Goal: Task Accomplishment & Management: Manage account settings

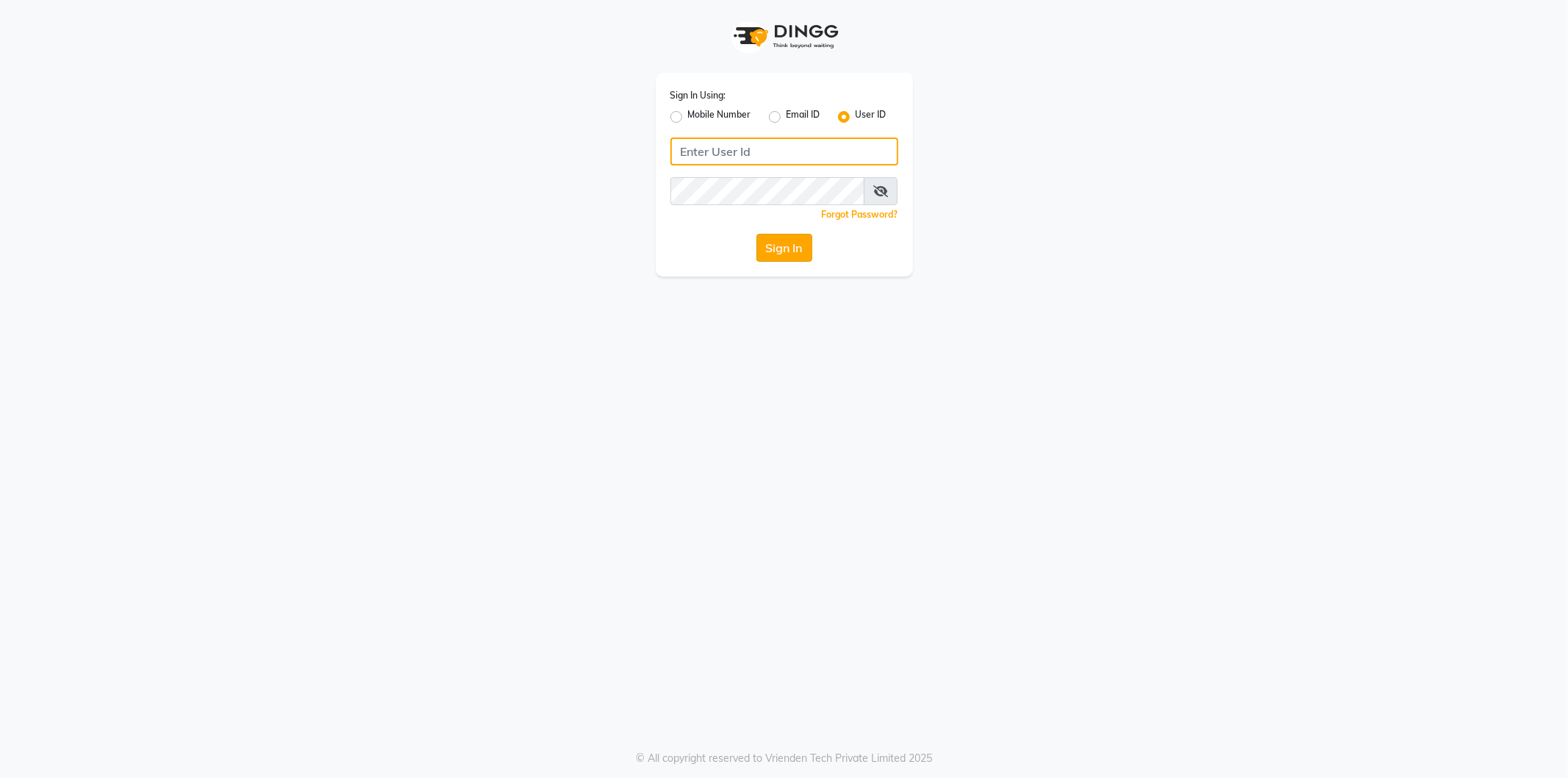
type input "shadesskin&hair"
click at [798, 252] on button "Sign In" at bounding box center [784, 247] width 56 height 28
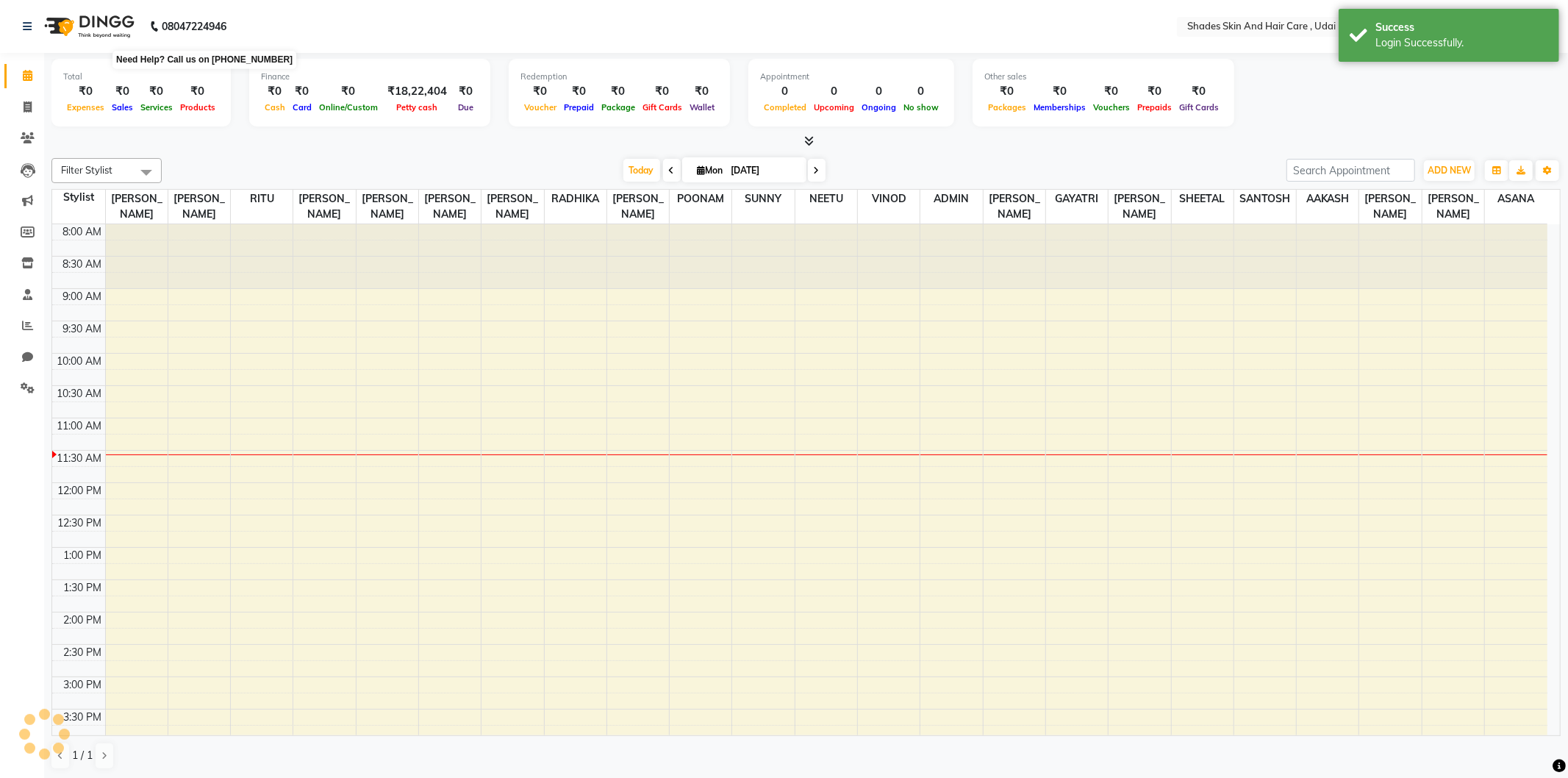
select select "en"
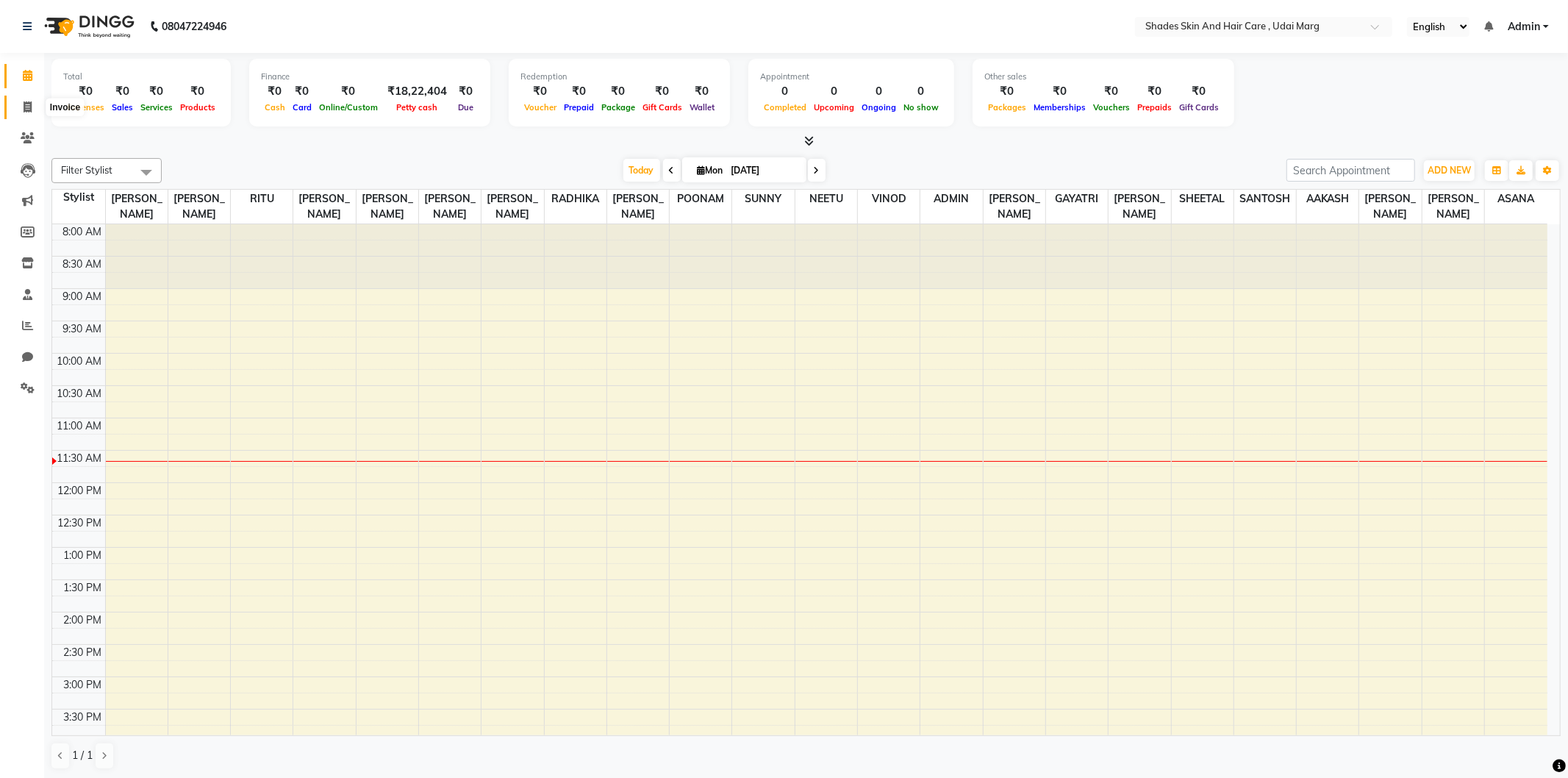
click at [24, 107] on icon at bounding box center [27, 106] width 8 height 11
select select "8022"
select select "service"
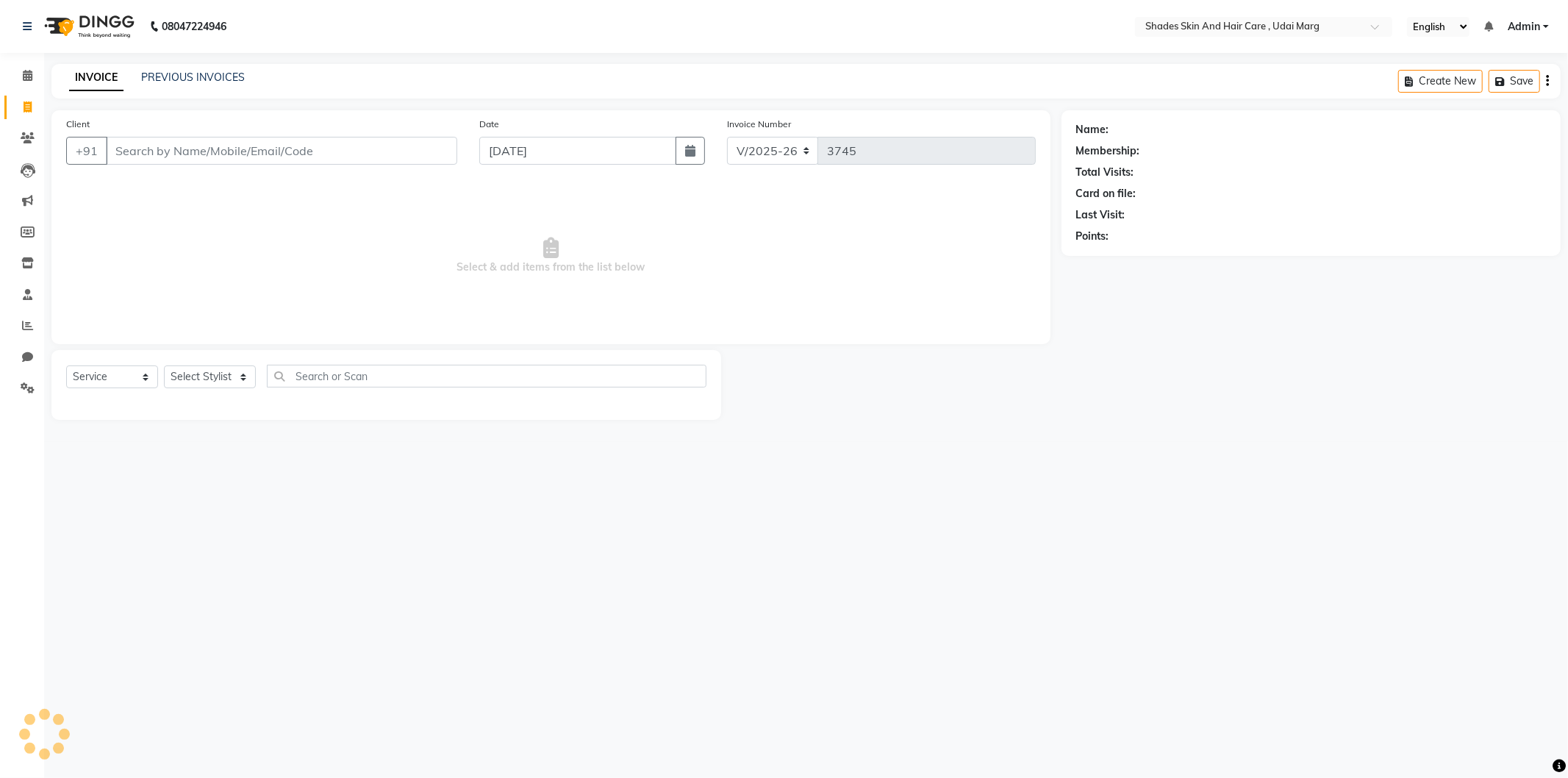
click at [198, 150] on input "Client" at bounding box center [281, 151] width 351 height 28
click at [271, 151] on input "Client" at bounding box center [281, 151] width 351 height 28
type input "9"
type input "7737387925"
click at [235, 182] on span "7737387925" at bounding box center [227, 184] width 74 height 14
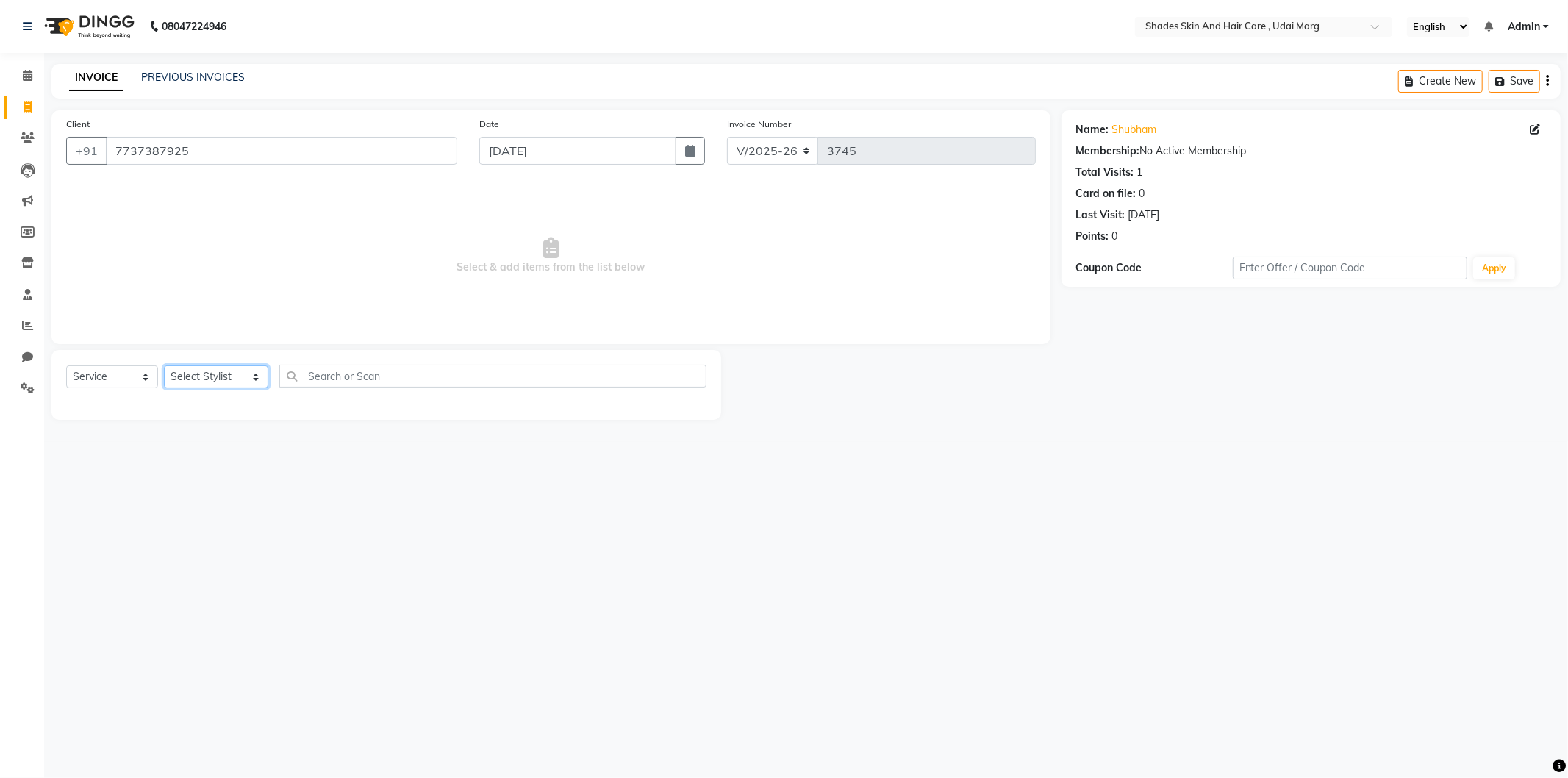
click at [245, 380] on select "Select Stylist [PERSON_NAME] ADMIN [PERSON_NAME] [PERSON_NAME] GAYATRI [PERSON_…" at bounding box center [216, 377] width 104 height 23
select select "74304"
click at [164, 366] on select "Select Stylist [PERSON_NAME] ADMIN [PERSON_NAME] [PERSON_NAME] GAYATRI [PERSON_…" at bounding box center [216, 377] width 104 height 23
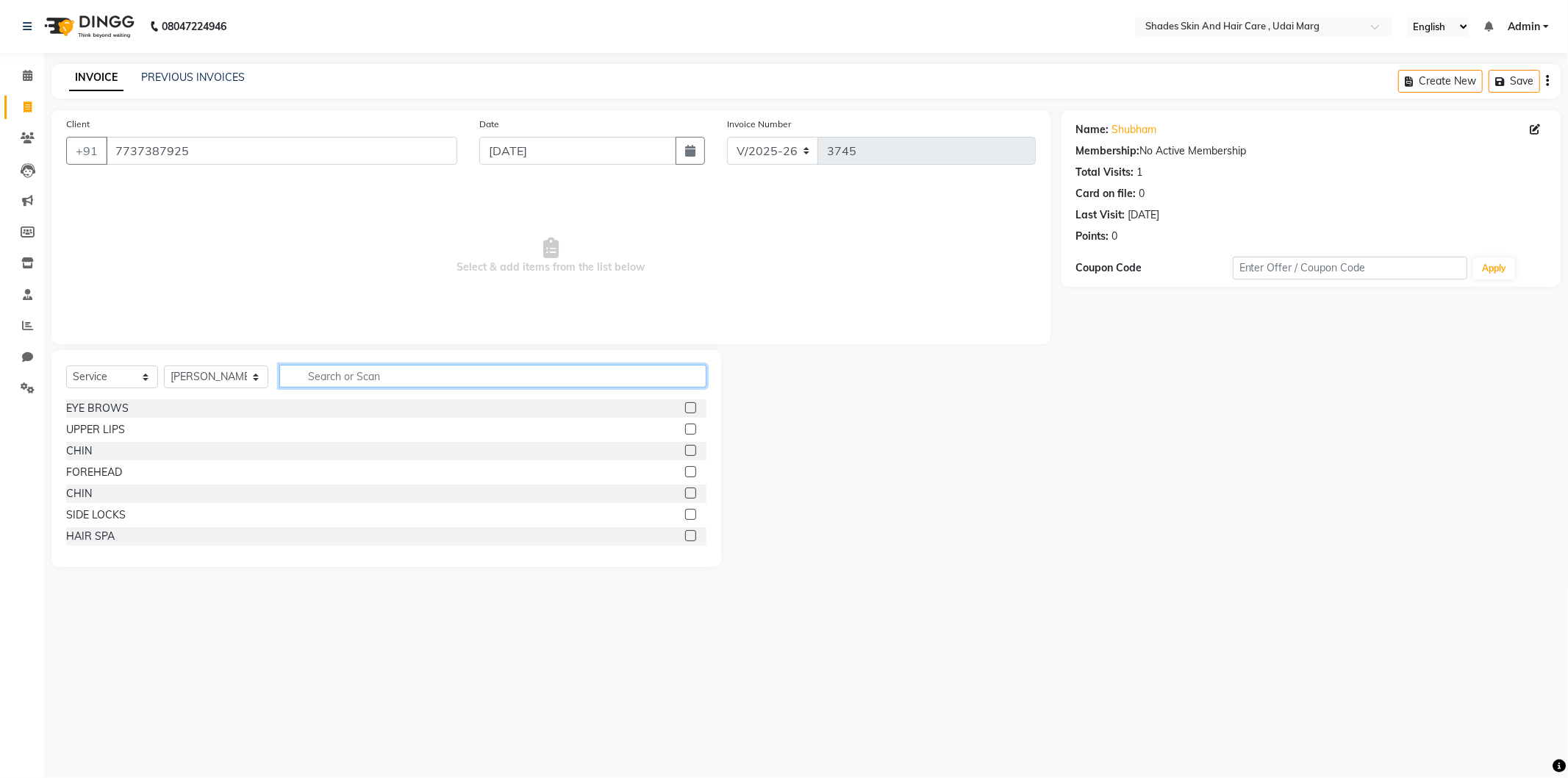
click at [483, 378] on input "text" at bounding box center [493, 376] width 427 height 23
click at [390, 373] on input "hair cuut" at bounding box center [482, 376] width 407 height 23
type input "hair cu"
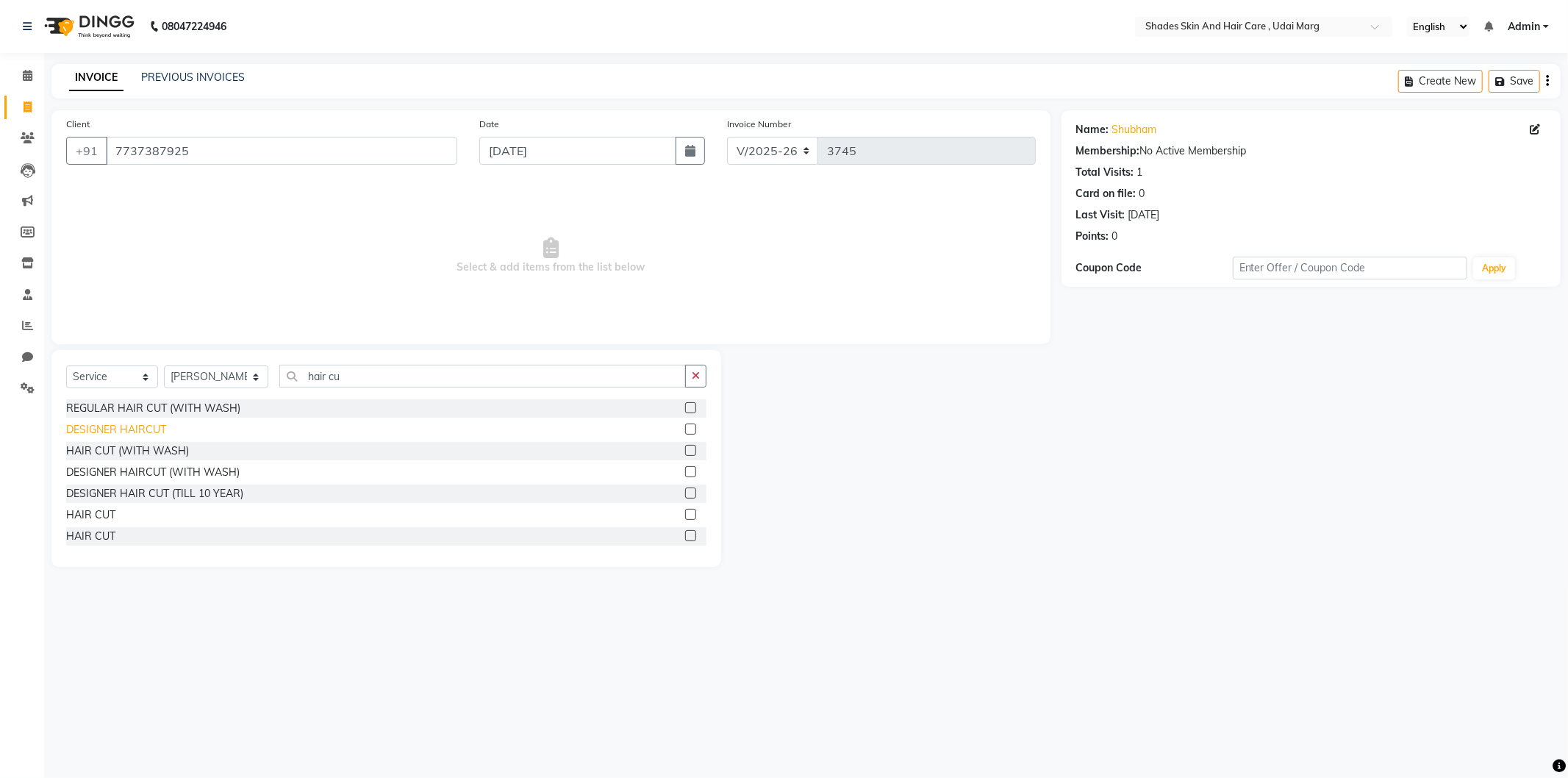
click at [140, 428] on div "DESIGNER HAIRCUT" at bounding box center [116, 430] width 100 height 15
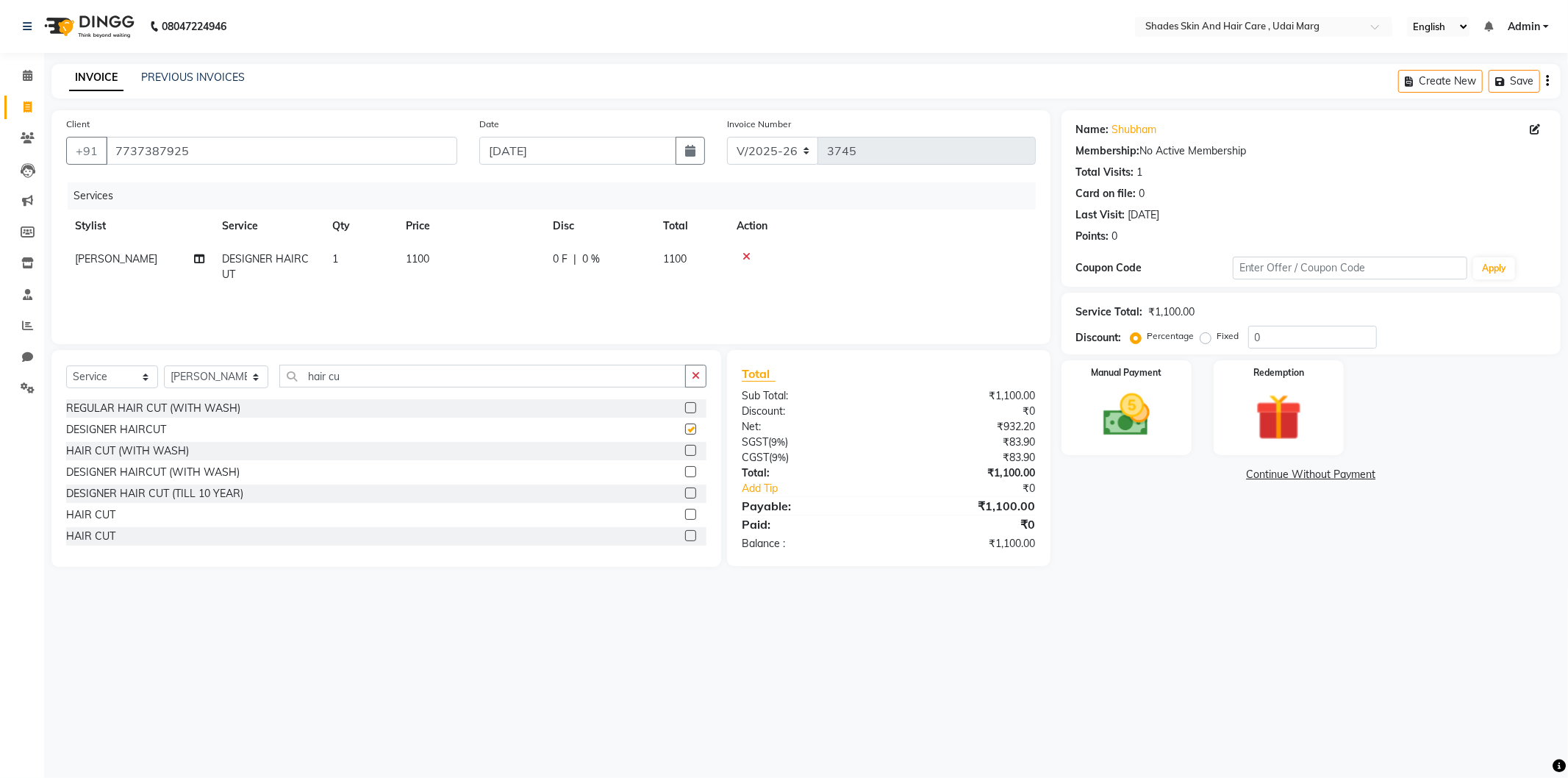
checkbox input "false"
click at [347, 380] on input "hair cu" at bounding box center [482, 376] width 407 height 23
type input "h"
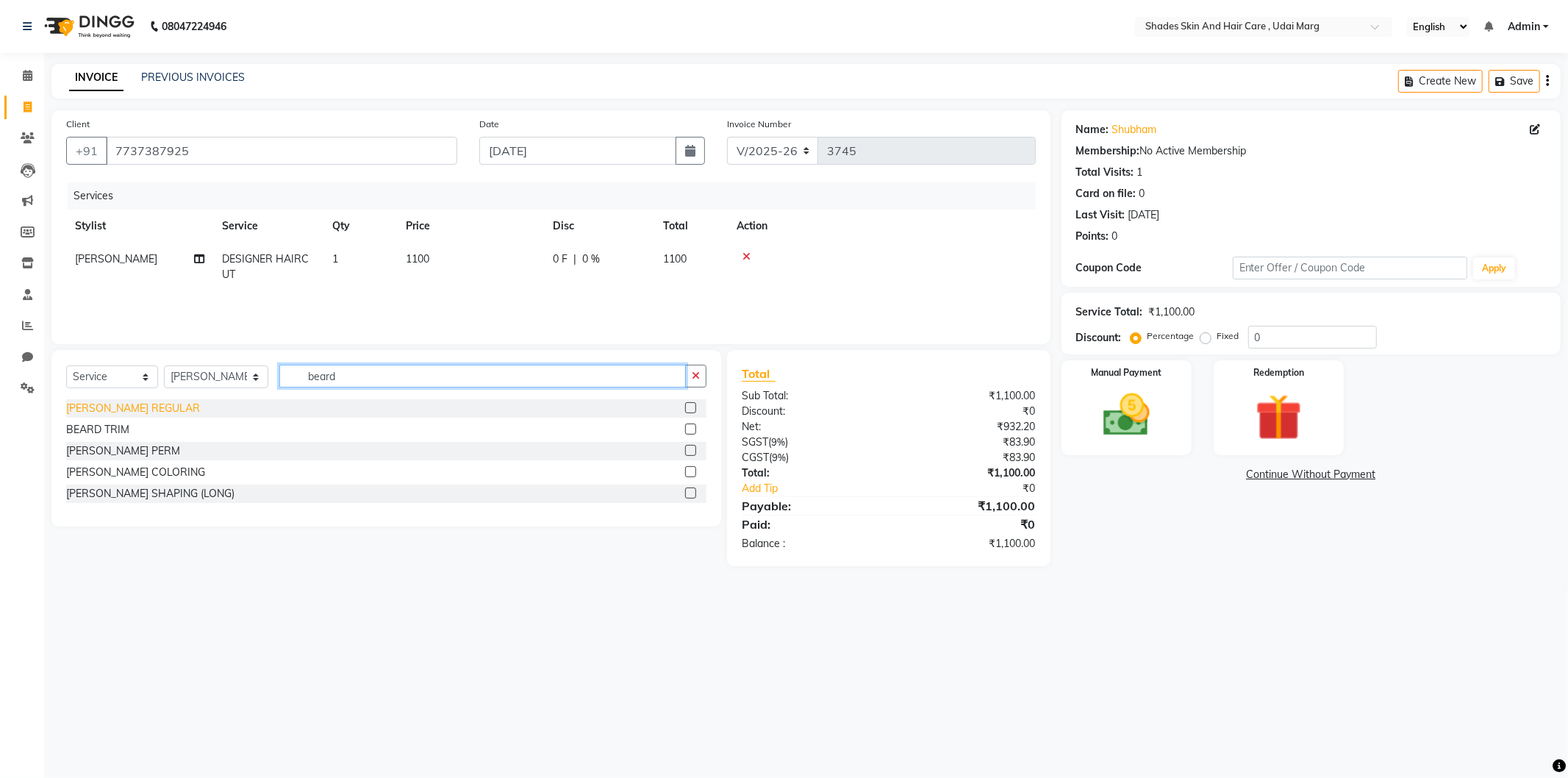
type input "beard"
click at [134, 408] on div "[PERSON_NAME] REGULAR" at bounding box center [133, 408] width 134 height 15
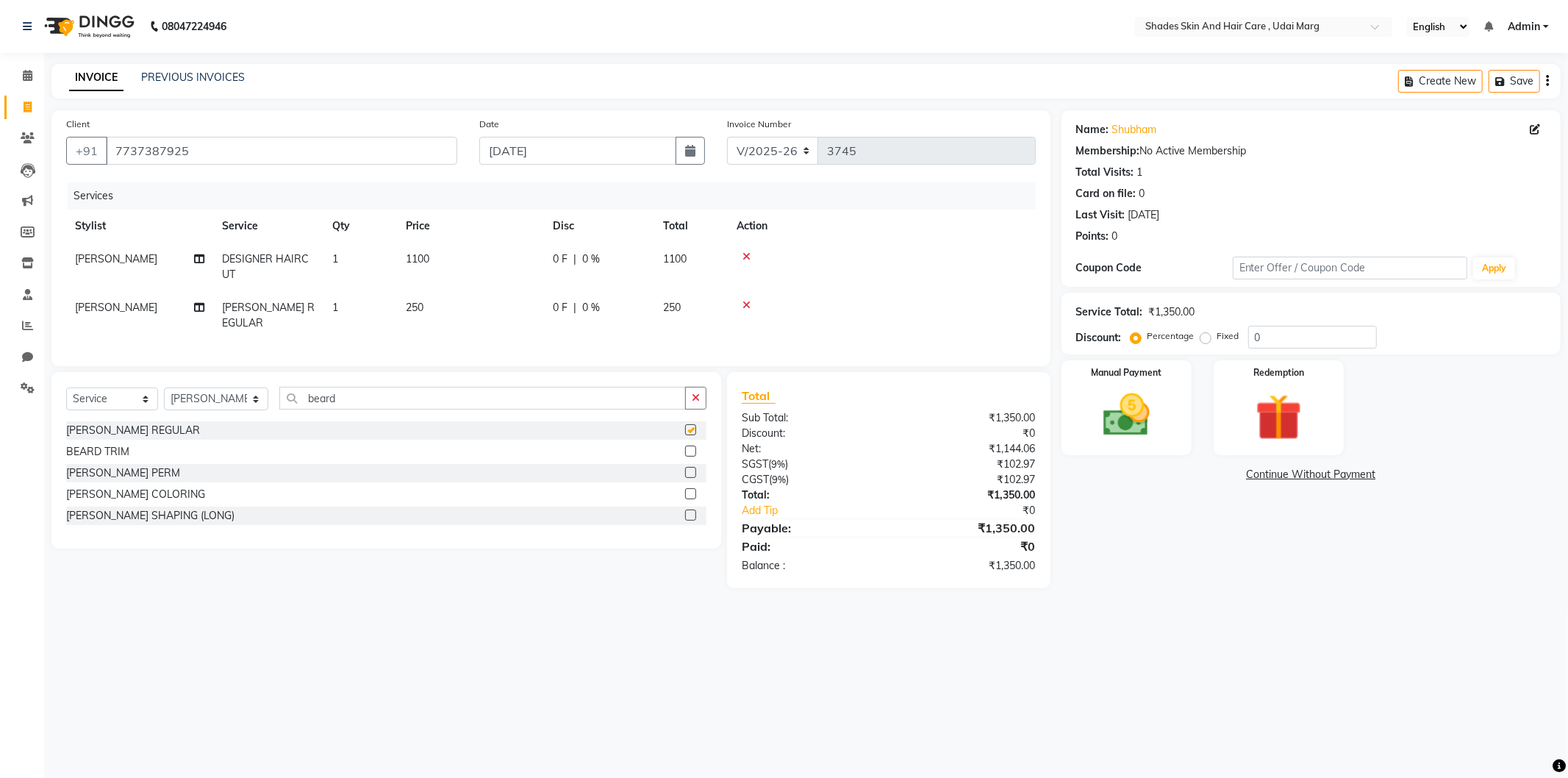
checkbox input "false"
click at [336, 399] on input "beard" at bounding box center [482, 399] width 407 height 23
type input "b"
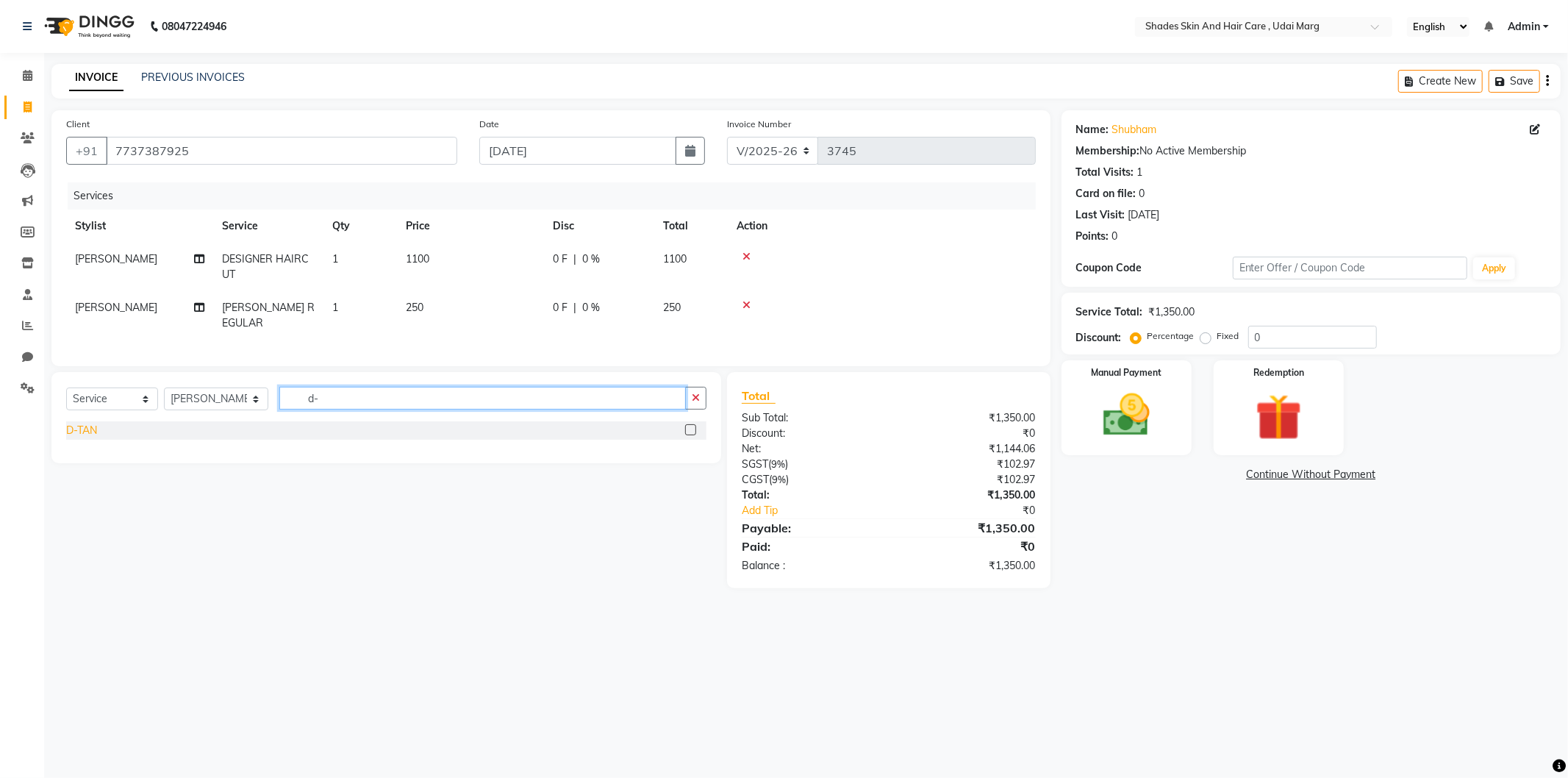
type input "d-"
click at [93, 427] on div "D-TAN" at bounding box center [81, 430] width 31 height 15
checkbox input "false"
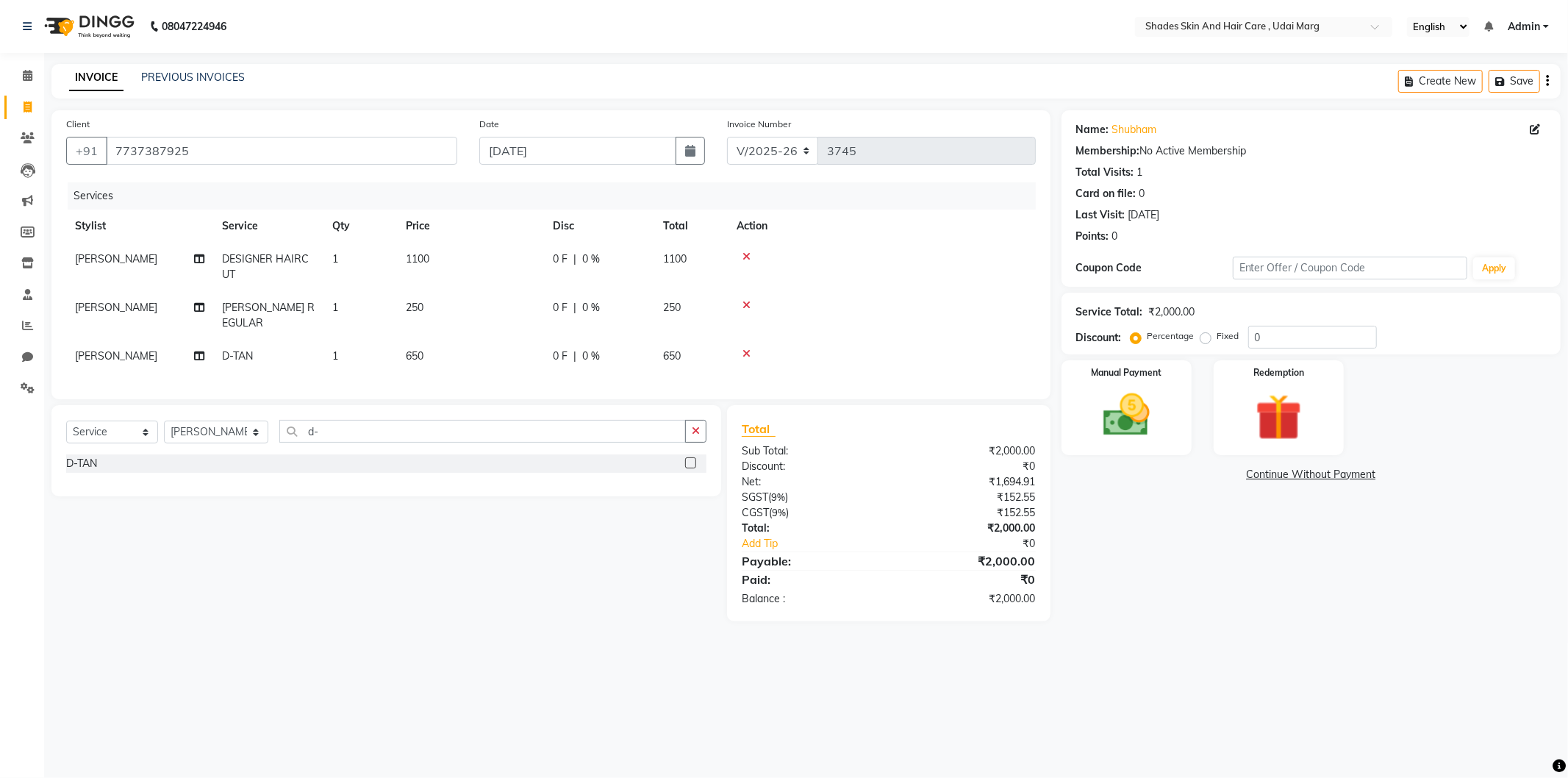
click at [747, 255] on icon at bounding box center [747, 257] width 8 height 11
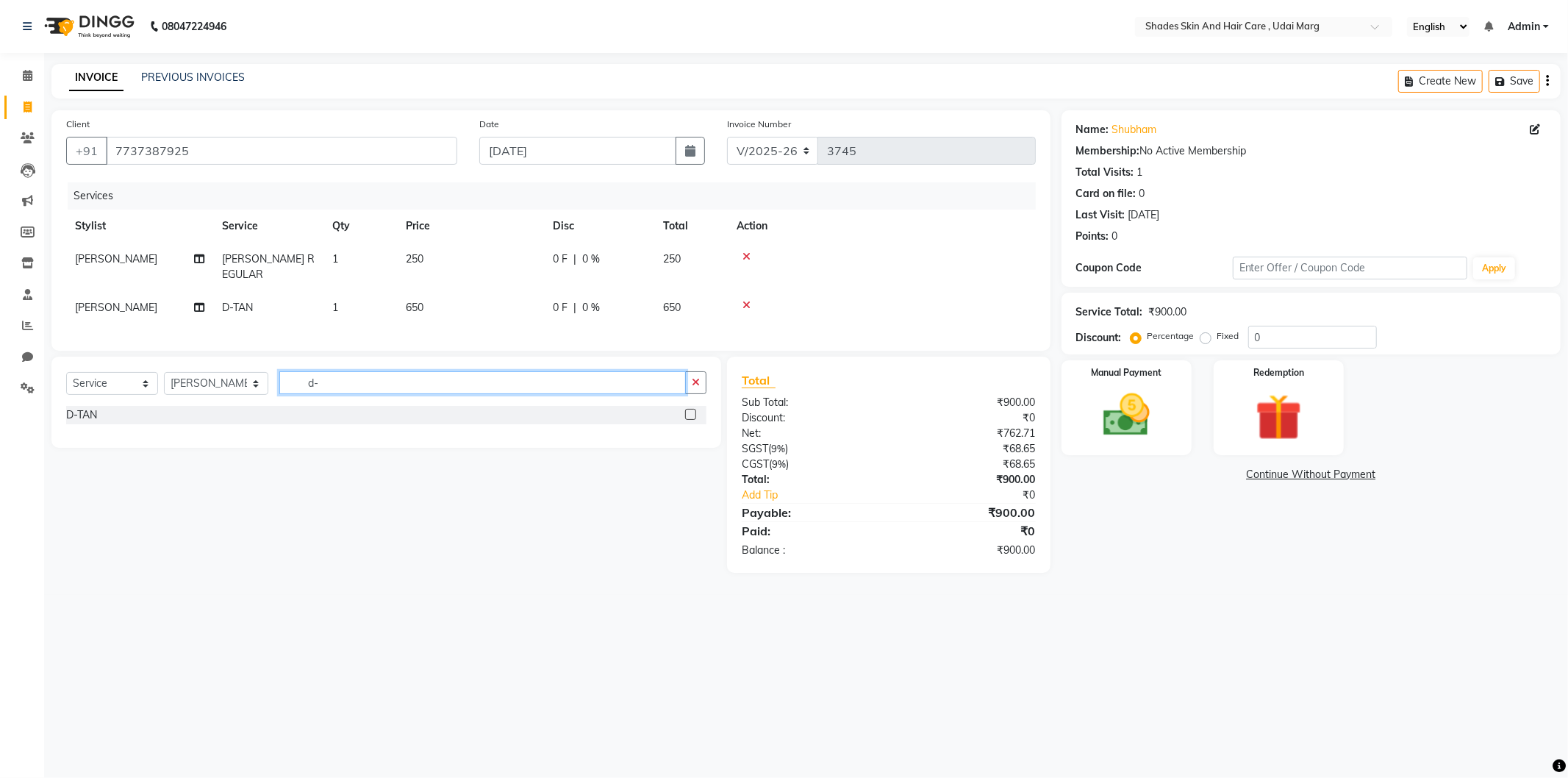
click at [318, 376] on input "d-" at bounding box center [482, 383] width 407 height 23
type input "d"
type input "hair cut"
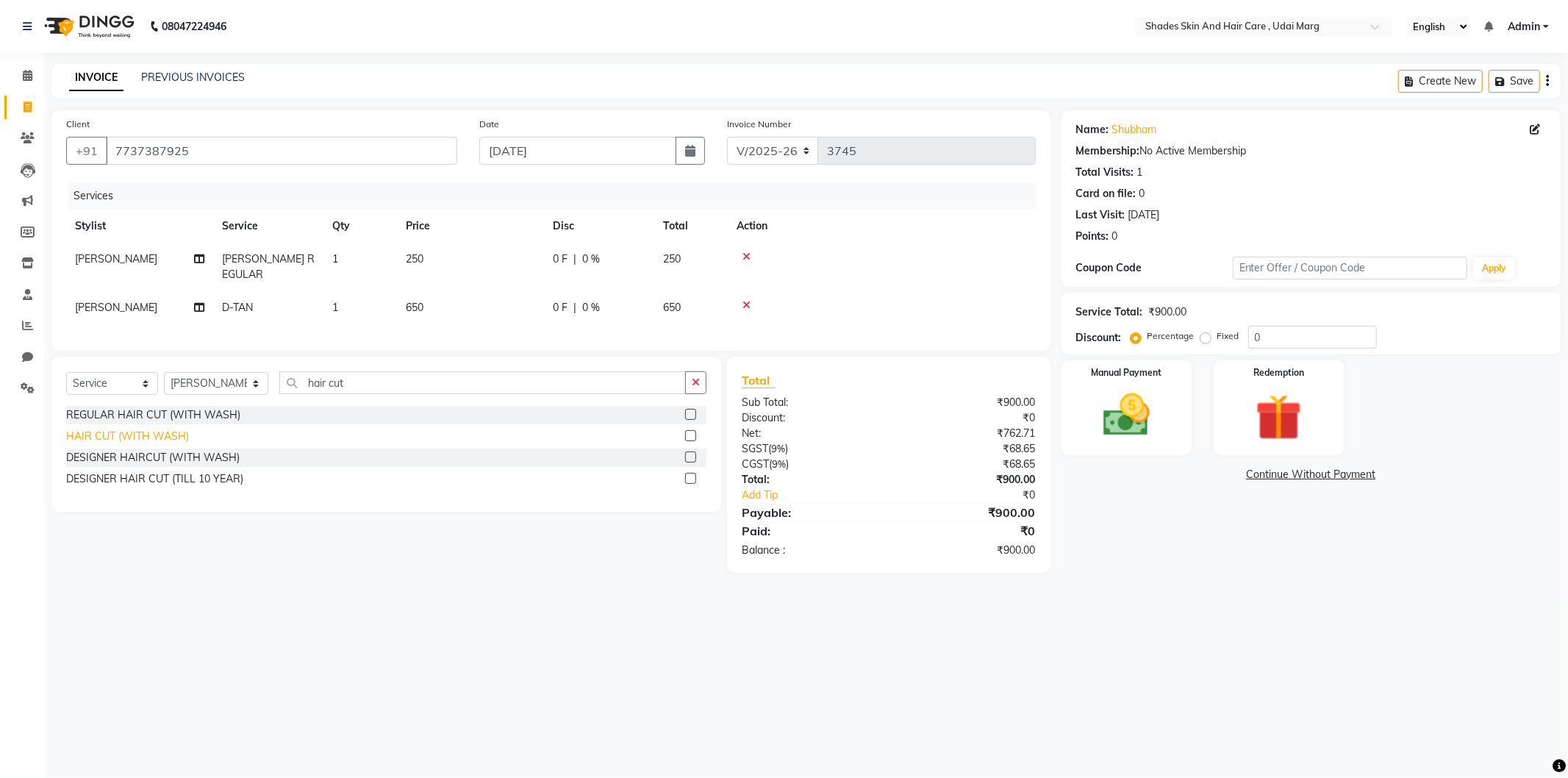
click at [152, 436] on div "HAIR CUT (WITH WASH)" at bounding box center [127, 437] width 122 height 15
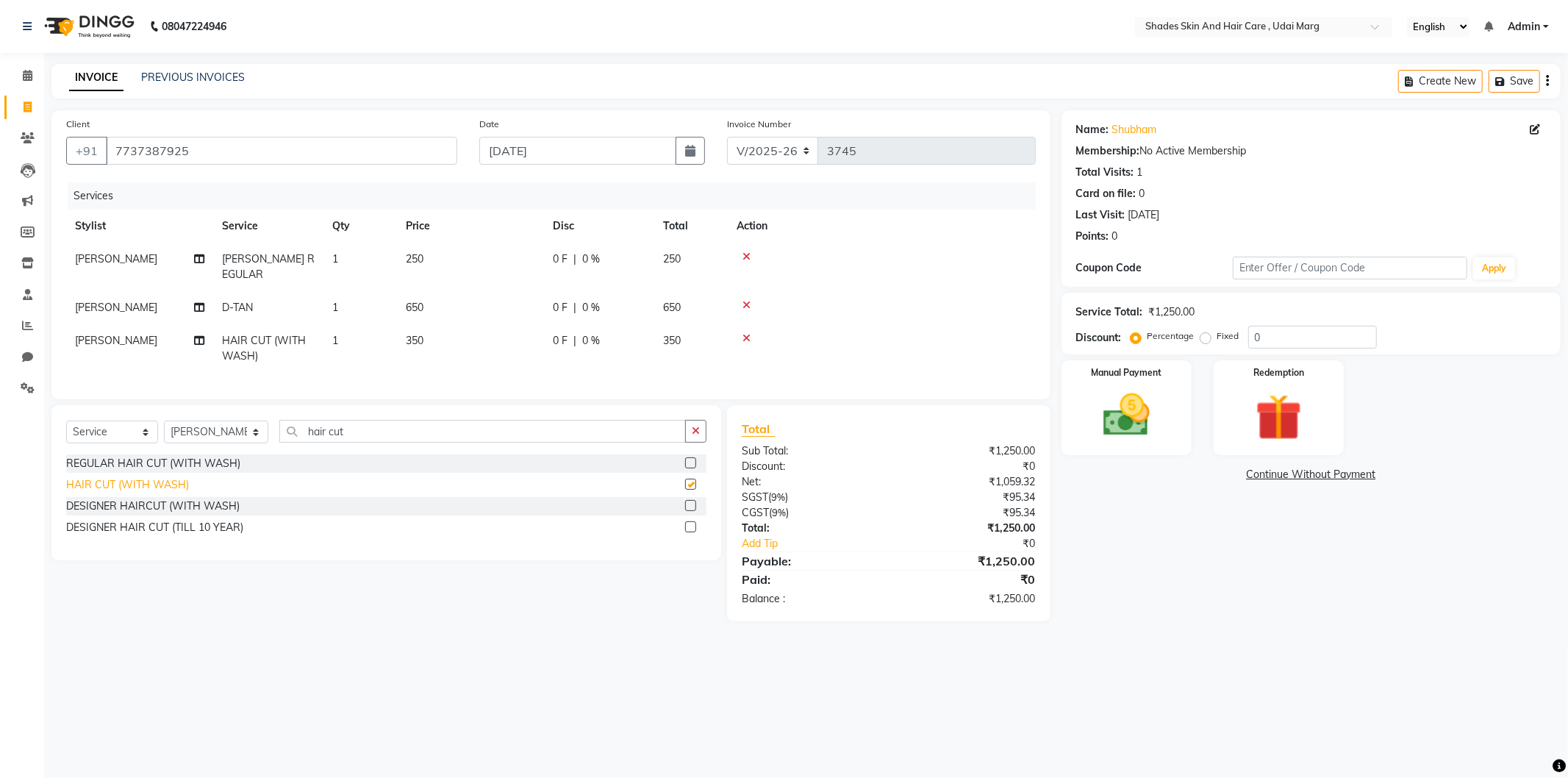
checkbox input "false"
click at [1152, 435] on img at bounding box center [1126, 415] width 78 height 56
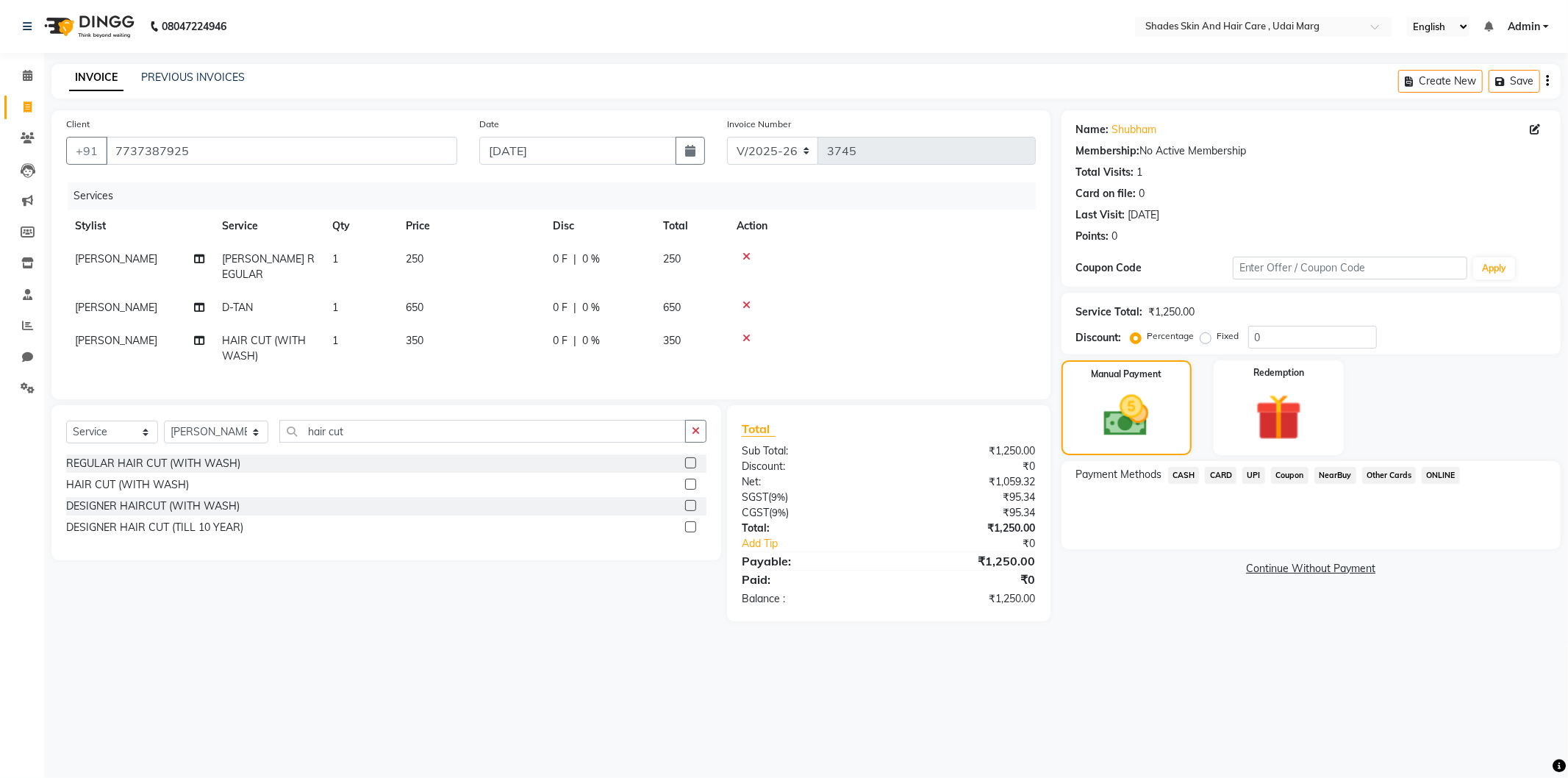
click at [1249, 471] on span "UPI" at bounding box center [1254, 475] width 23 height 17
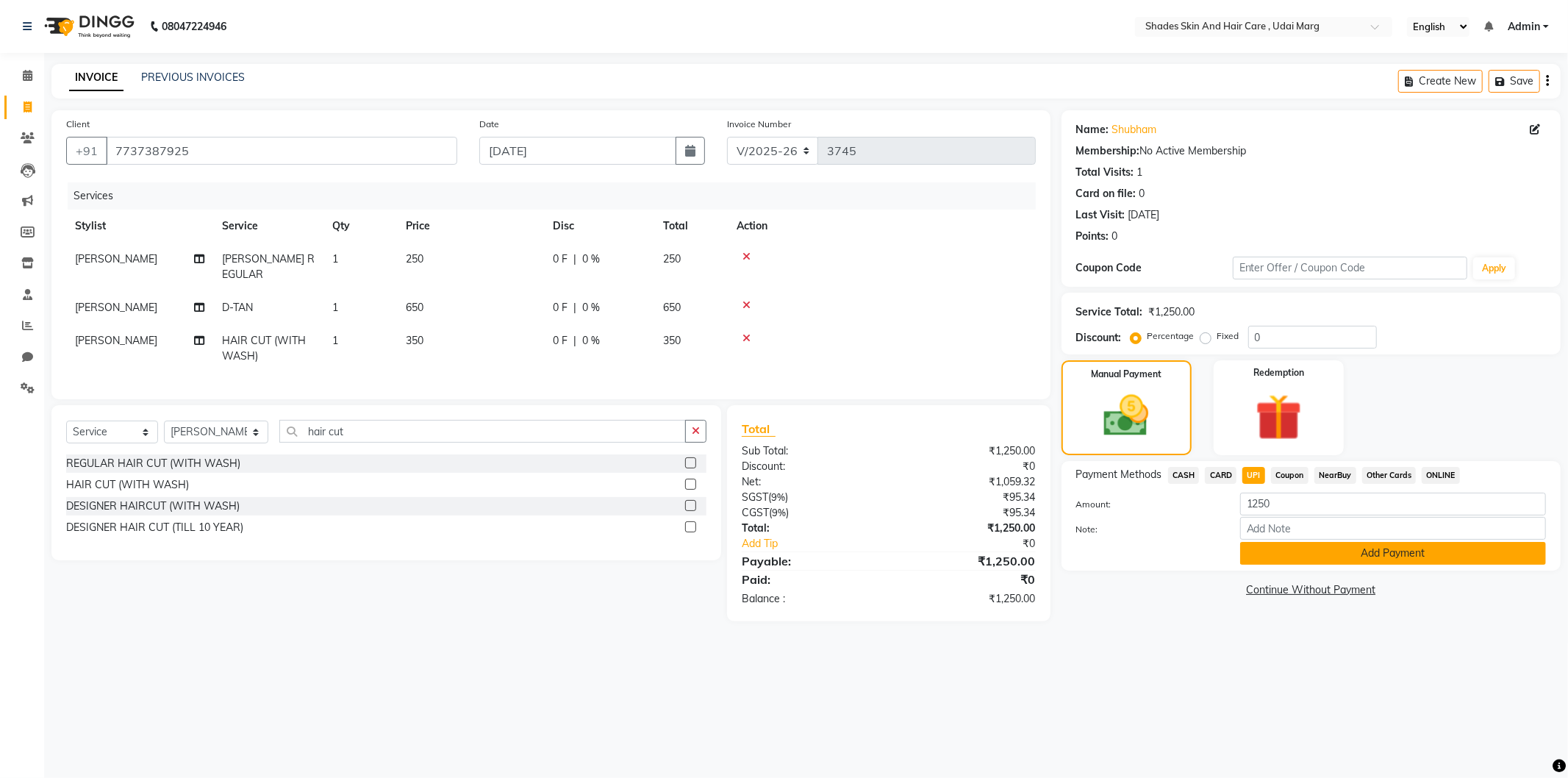
click at [1345, 555] on button "Add Payment" at bounding box center [1393, 554] width 306 height 23
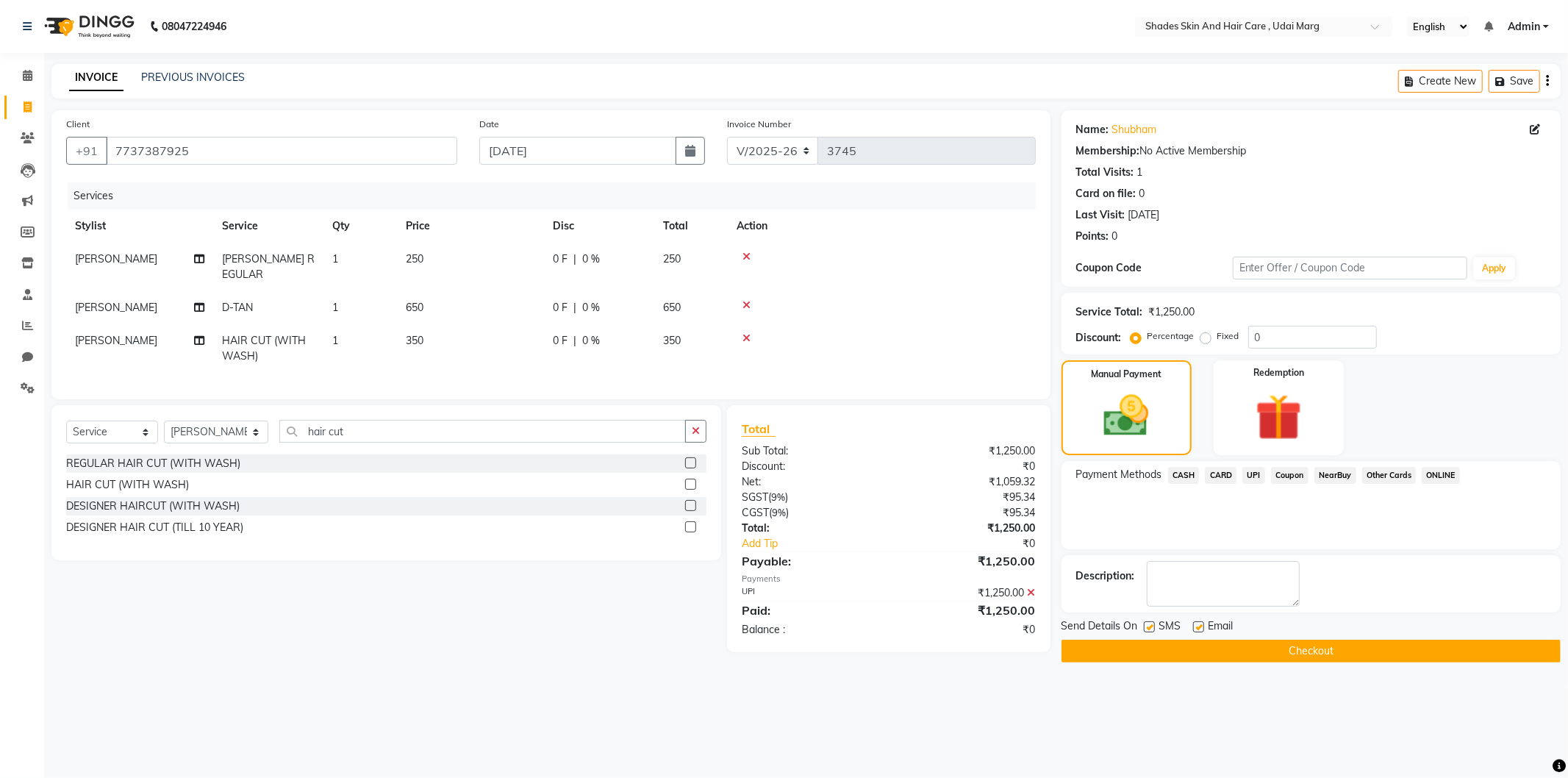
click at [1230, 656] on button "Checkout" at bounding box center [1311, 651] width 499 height 23
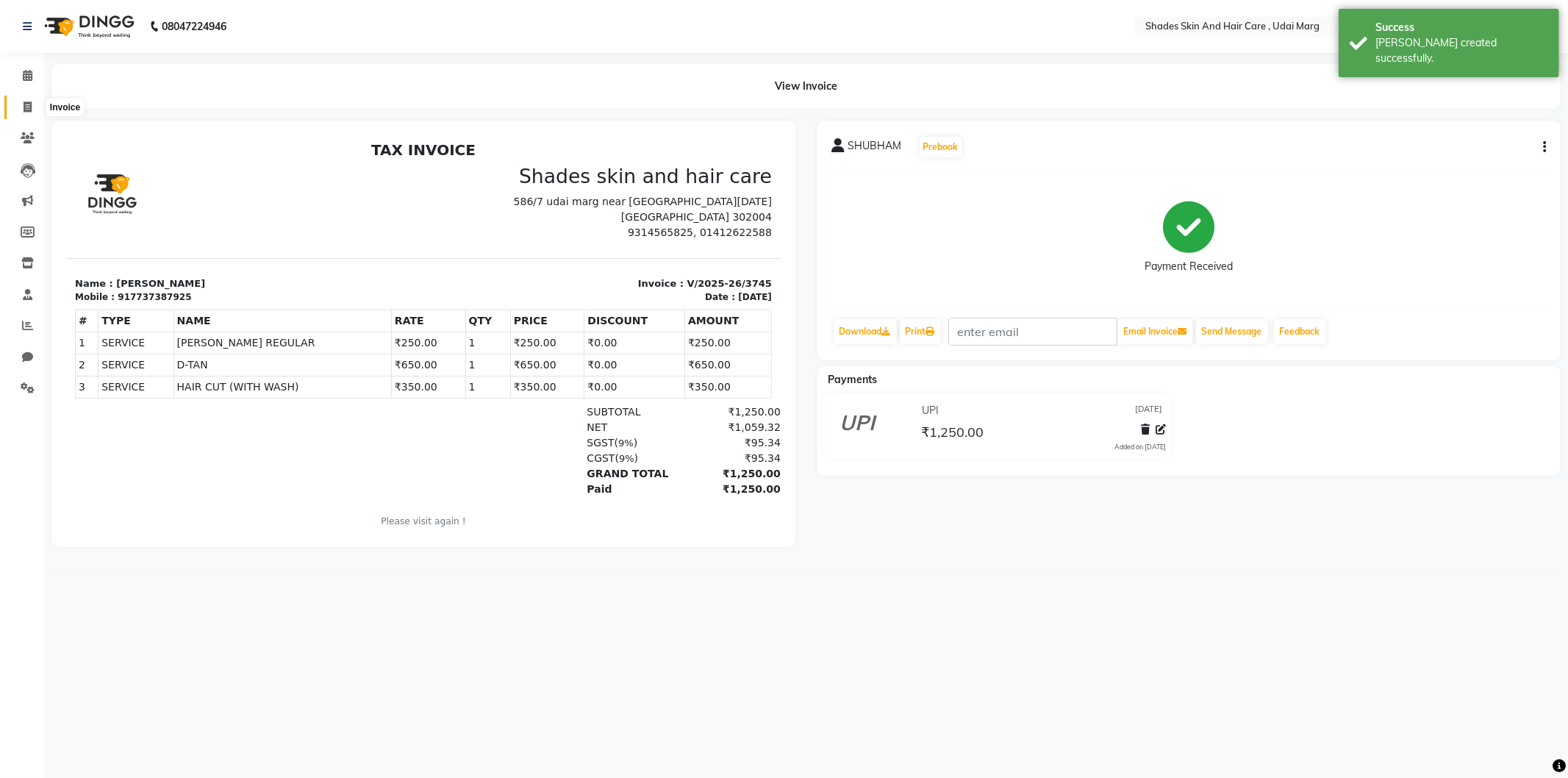
click at [27, 101] on icon at bounding box center [27, 106] width 8 height 11
select select "8022"
select select "service"
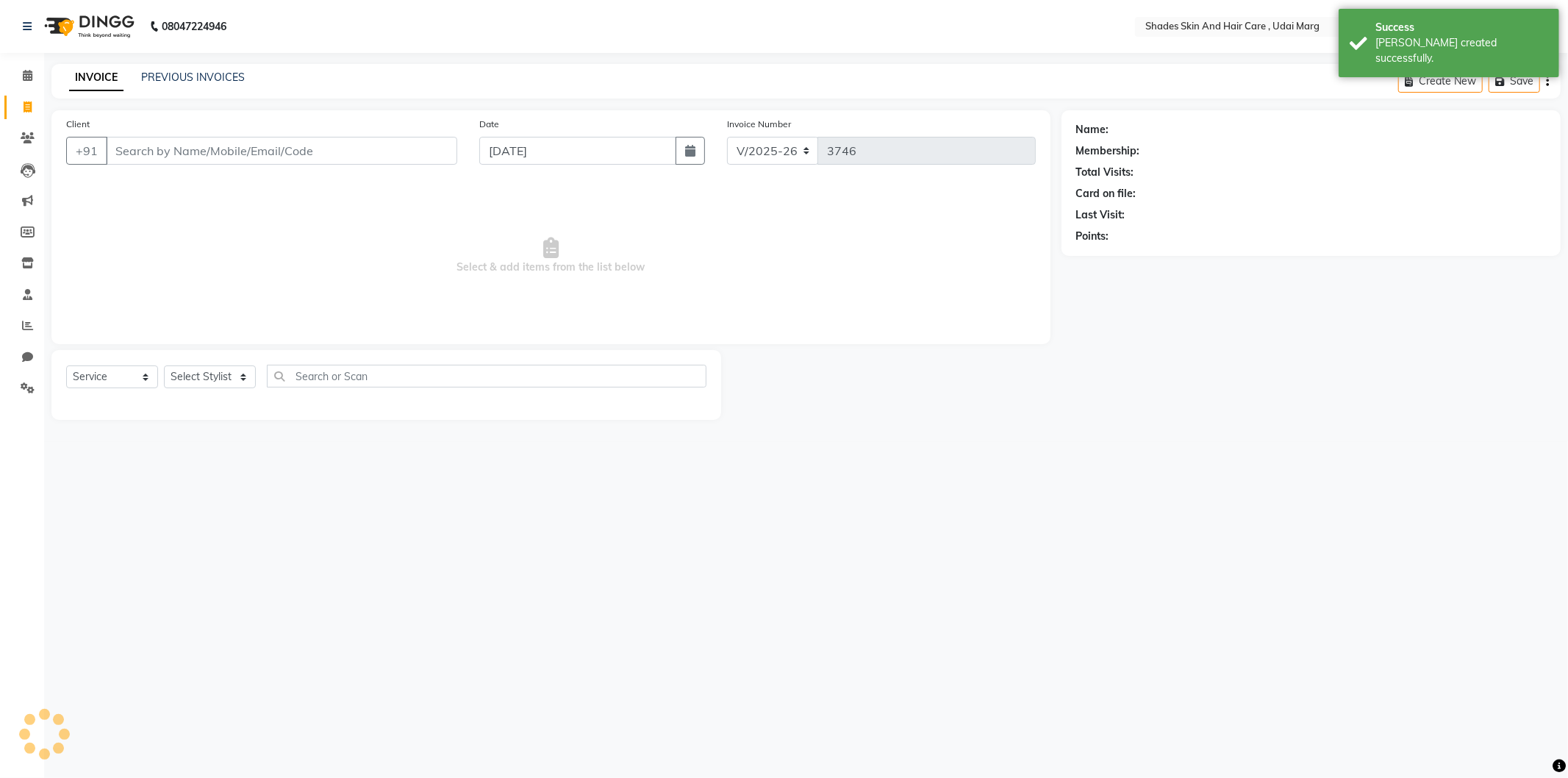
click at [160, 145] on input "Client" at bounding box center [281, 151] width 351 height 28
type input "9314565825"
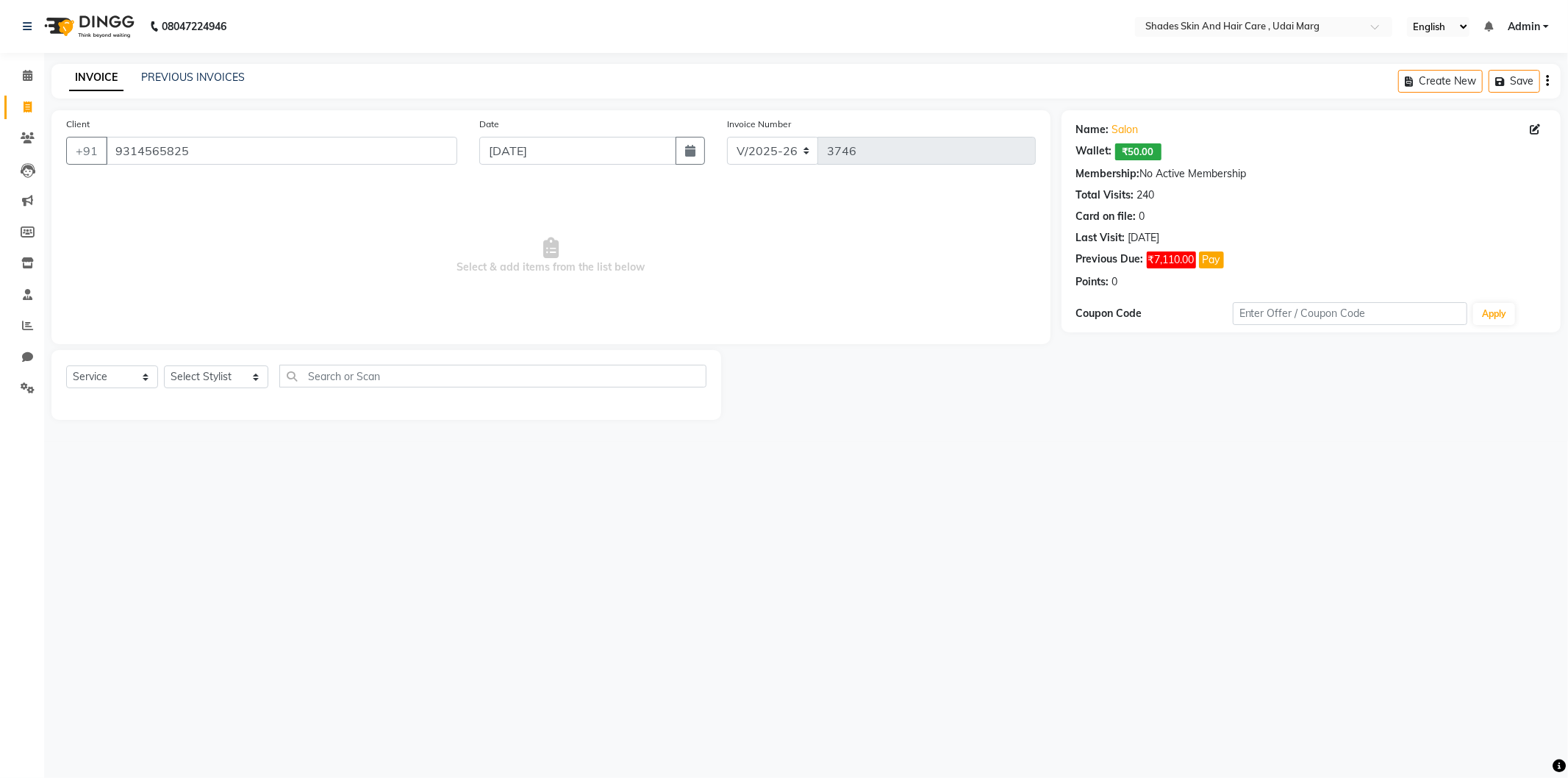
click at [276, 377] on div "Select Service Product Membership Package Voucher Prepaid Gift Card Select Styl…" at bounding box center [386, 382] width 640 height 34
click at [255, 376] on select "Select Stylist [PERSON_NAME] ADMIN [PERSON_NAME] [PERSON_NAME] GAYATRI [PERSON_…" at bounding box center [216, 377] width 104 height 23
select select "74320"
click at [164, 366] on select "Select Stylist [PERSON_NAME] ADMIN [PERSON_NAME] [PERSON_NAME] GAYATRI [PERSON_…" at bounding box center [216, 377] width 104 height 23
click at [110, 408] on div "EYE BROWS" at bounding box center [97, 408] width 62 height 15
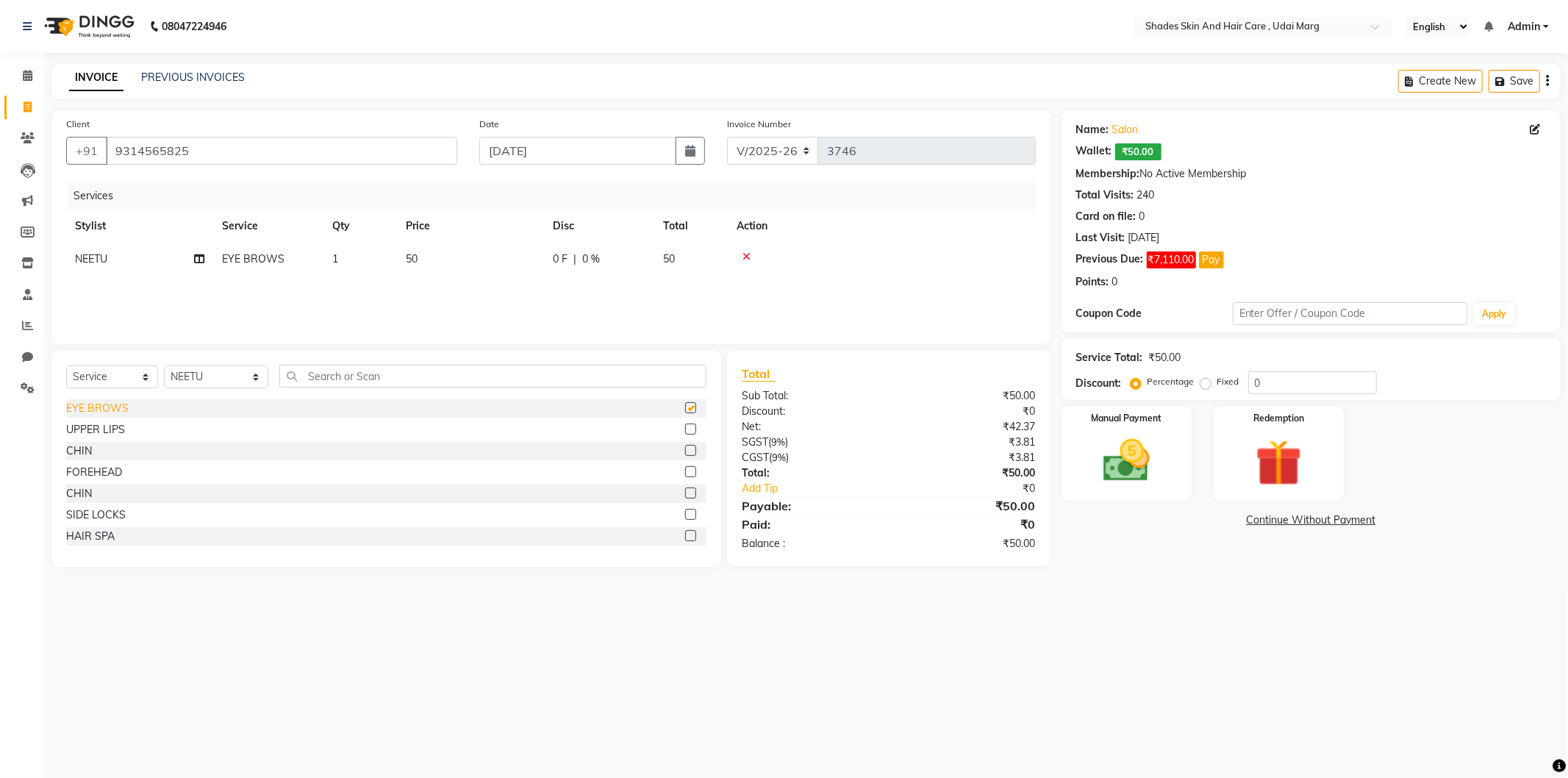
checkbox input "false"
click at [451, 253] on td "50" at bounding box center [470, 259] width 147 height 33
select select "74320"
click at [527, 268] on input "50" at bounding box center [540, 263] width 129 height 23
type input "5"
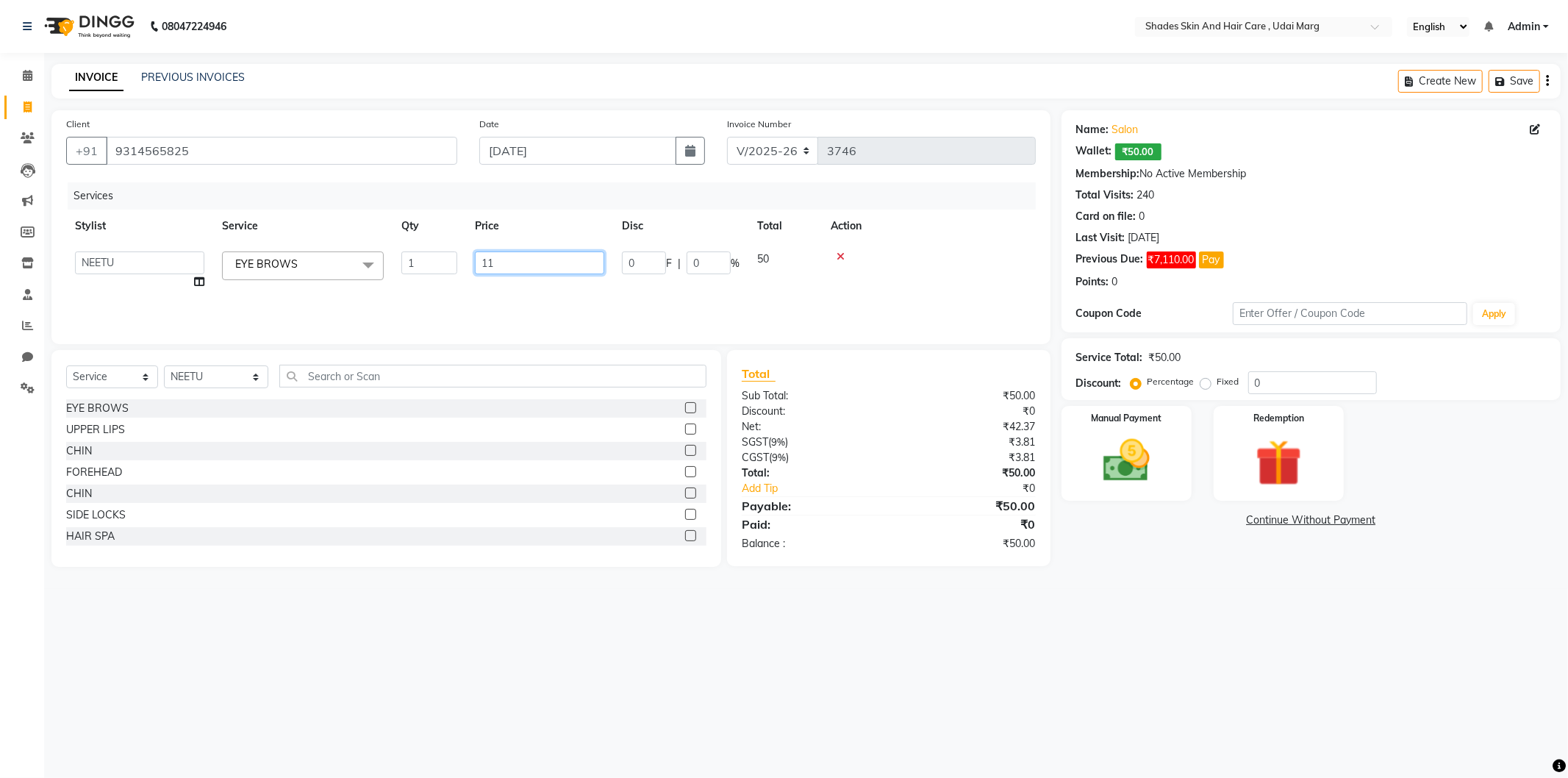
type input "110"
click at [556, 290] on div "Services Stylist Service Qty Price Disc Total Action NEETU EYE BROWS 1 110 0 F …" at bounding box center [551, 256] width 970 height 147
click at [1154, 450] on img at bounding box center [1126, 460] width 78 height 56
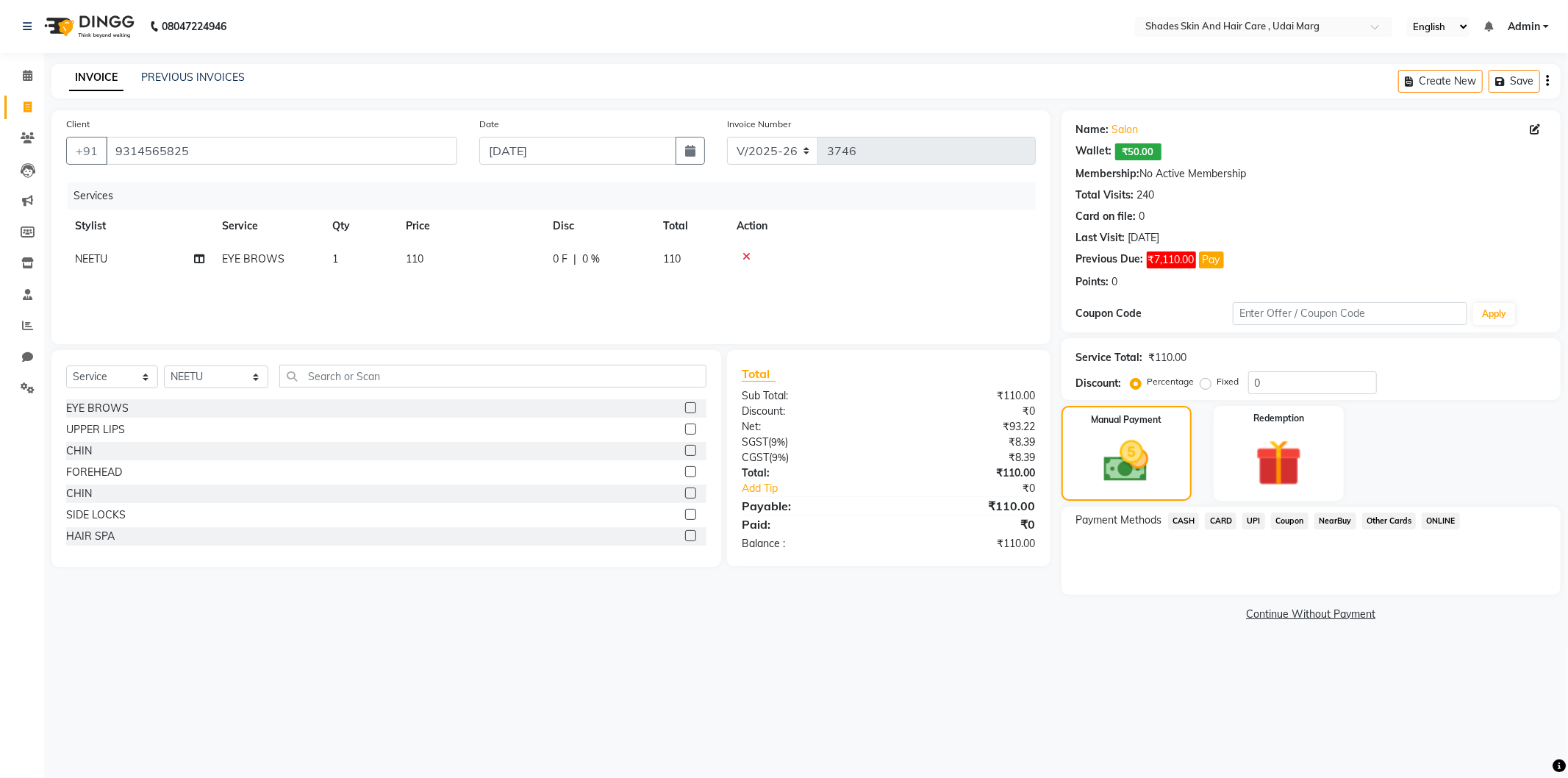
click at [1184, 513] on span "CASH" at bounding box center [1184, 521] width 32 height 17
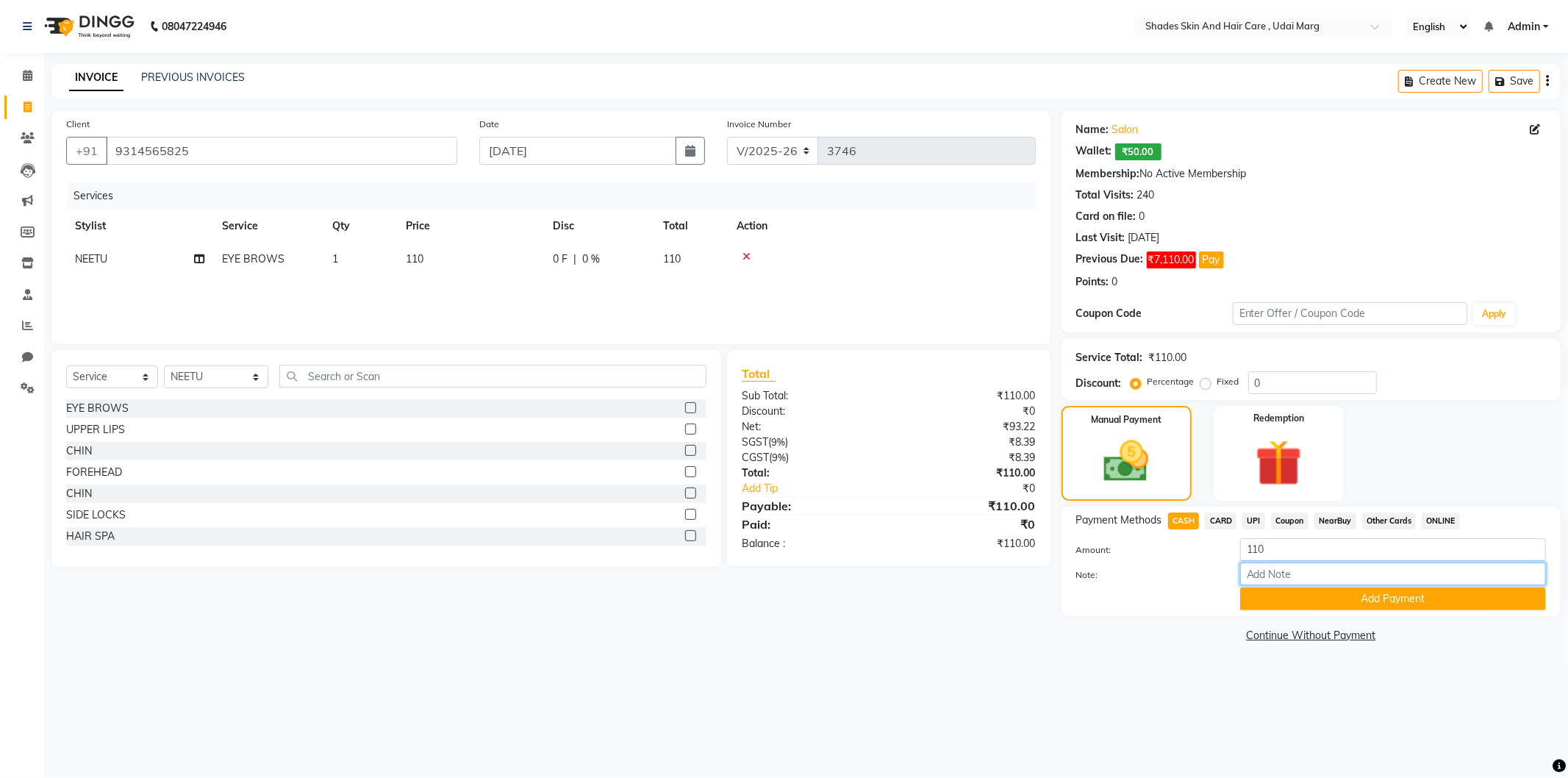
click at [1275, 572] on input "Note:" at bounding box center [1393, 574] width 306 height 23
click at [1274, 595] on button "Add Payment" at bounding box center [1393, 599] width 306 height 23
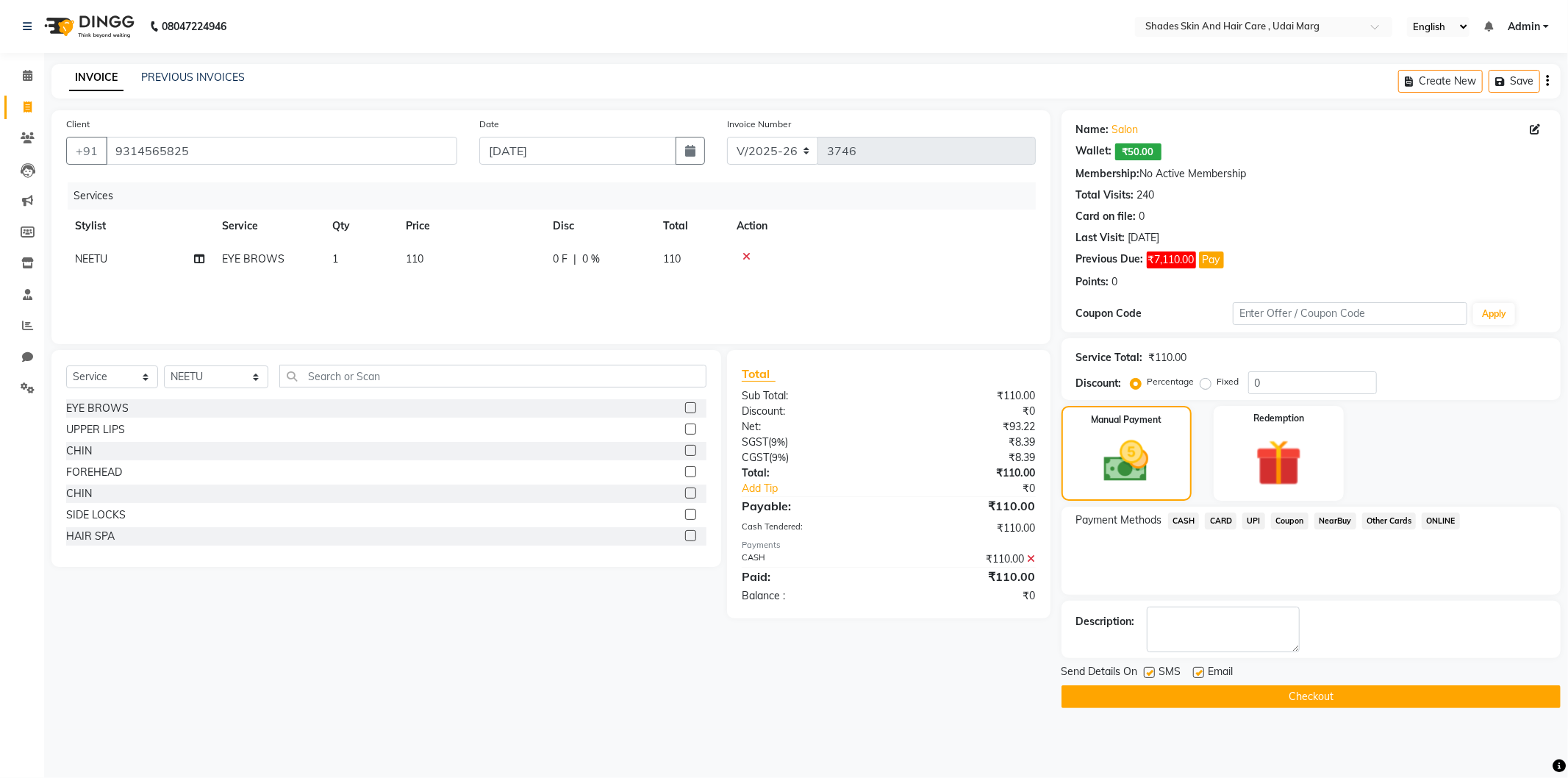
click at [1236, 694] on button "Checkout" at bounding box center [1311, 697] width 499 height 23
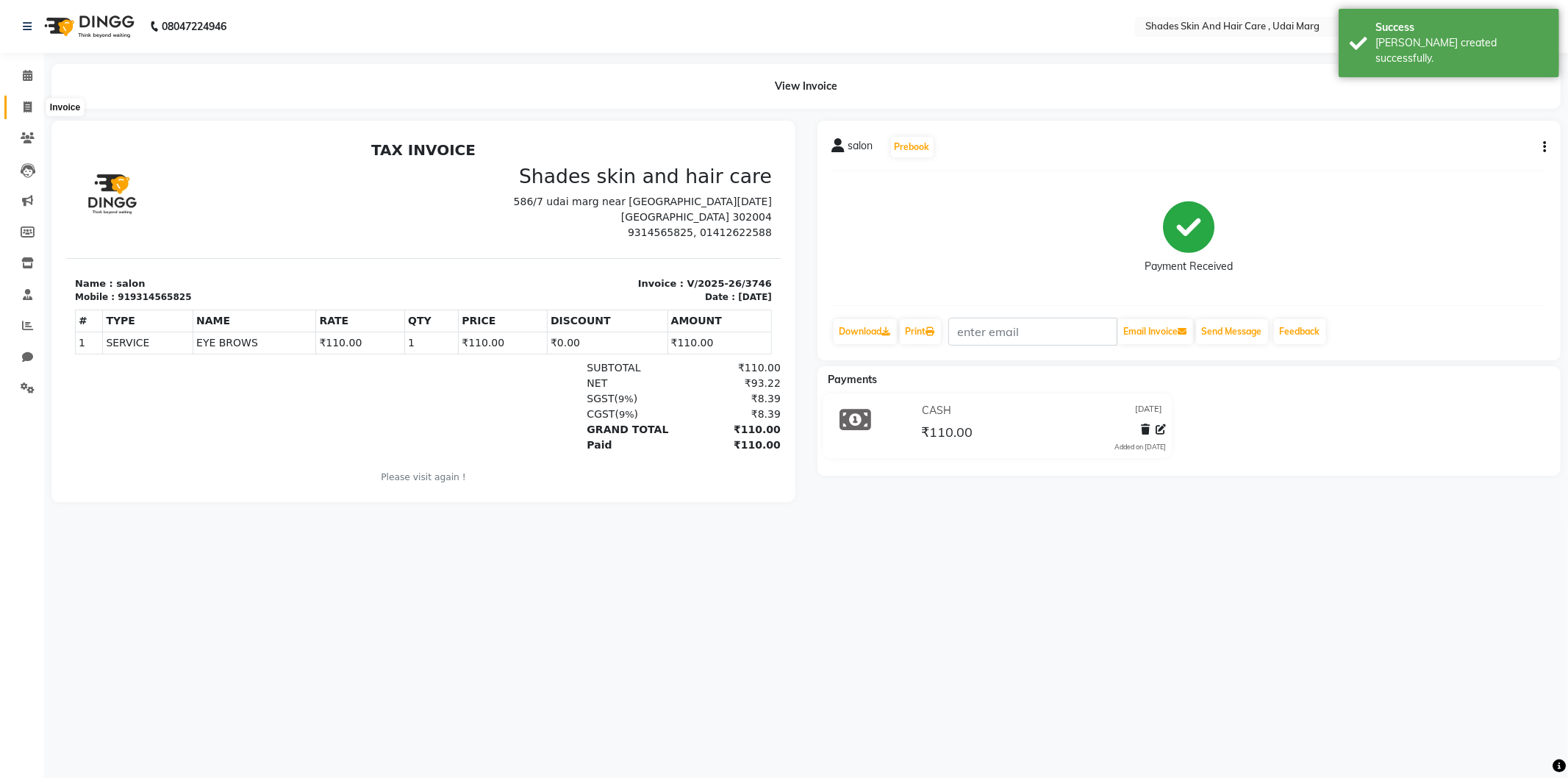
click at [27, 103] on icon at bounding box center [27, 106] width 8 height 11
select select "8022"
select select "service"
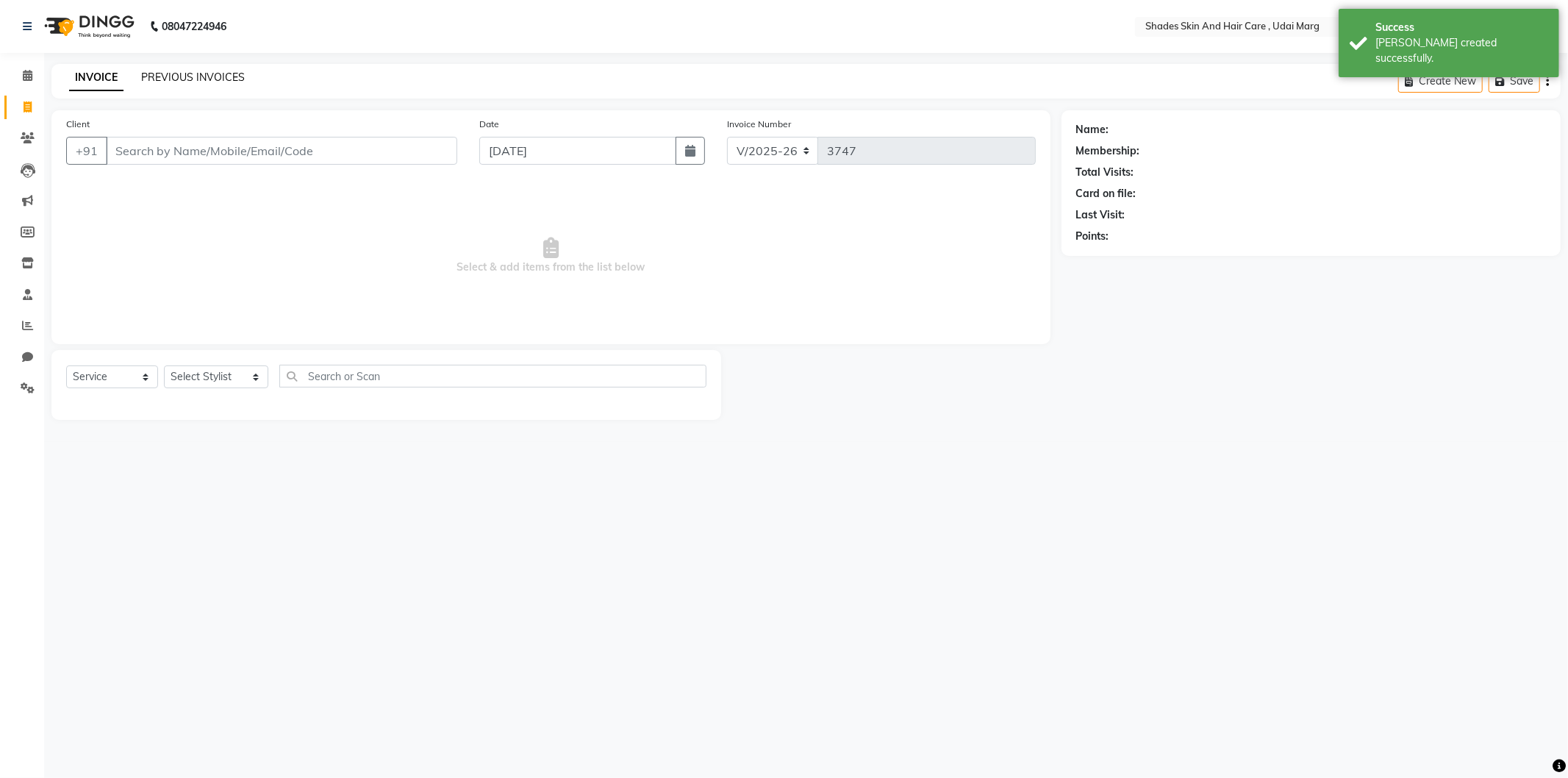
click at [196, 78] on link "PREVIOUS INVOICES" at bounding box center [193, 77] width 103 height 13
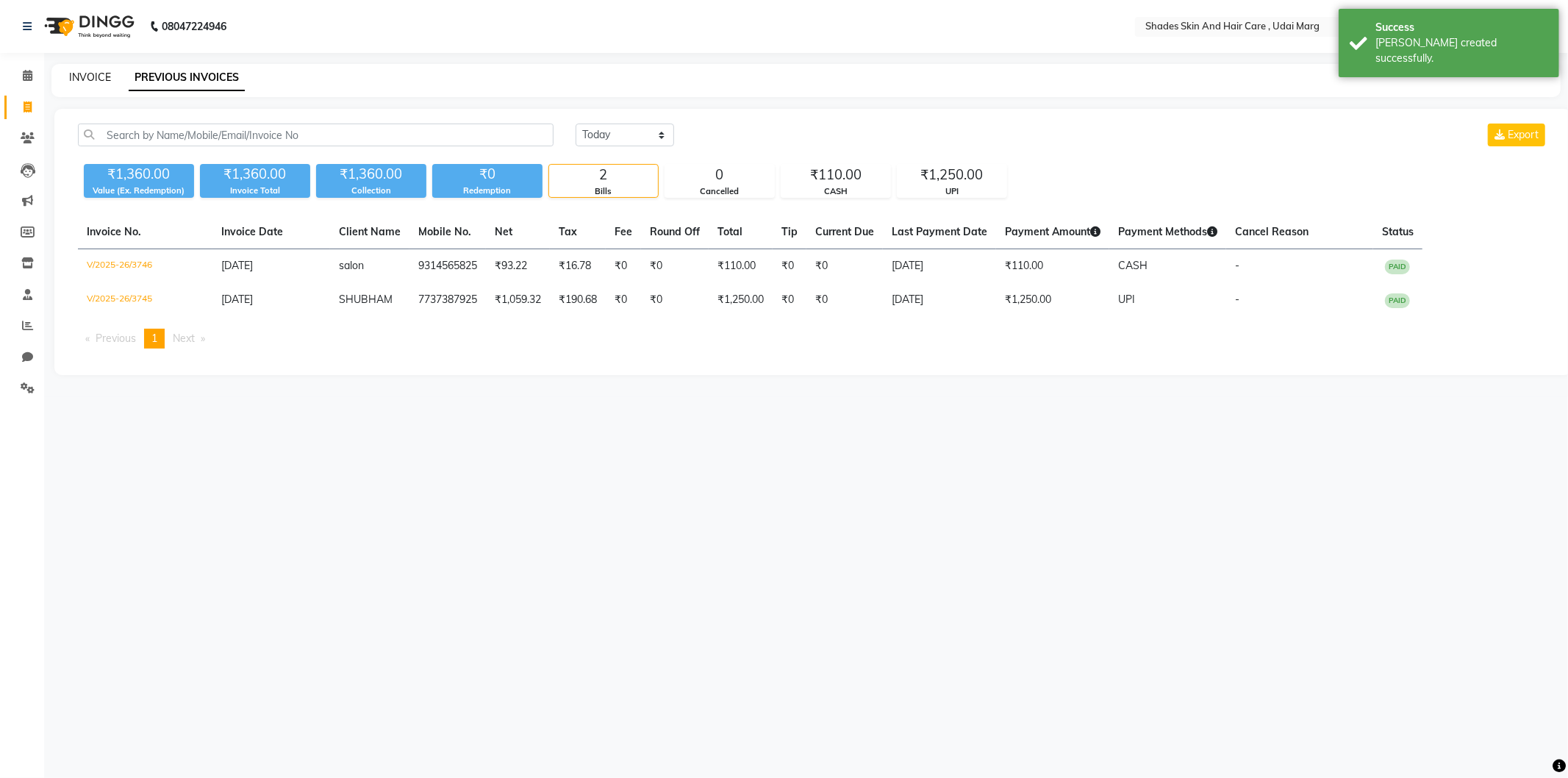
click at [106, 71] on link "INVOICE" at bounding box center [90, 77] width 42 height 13
select select "service"
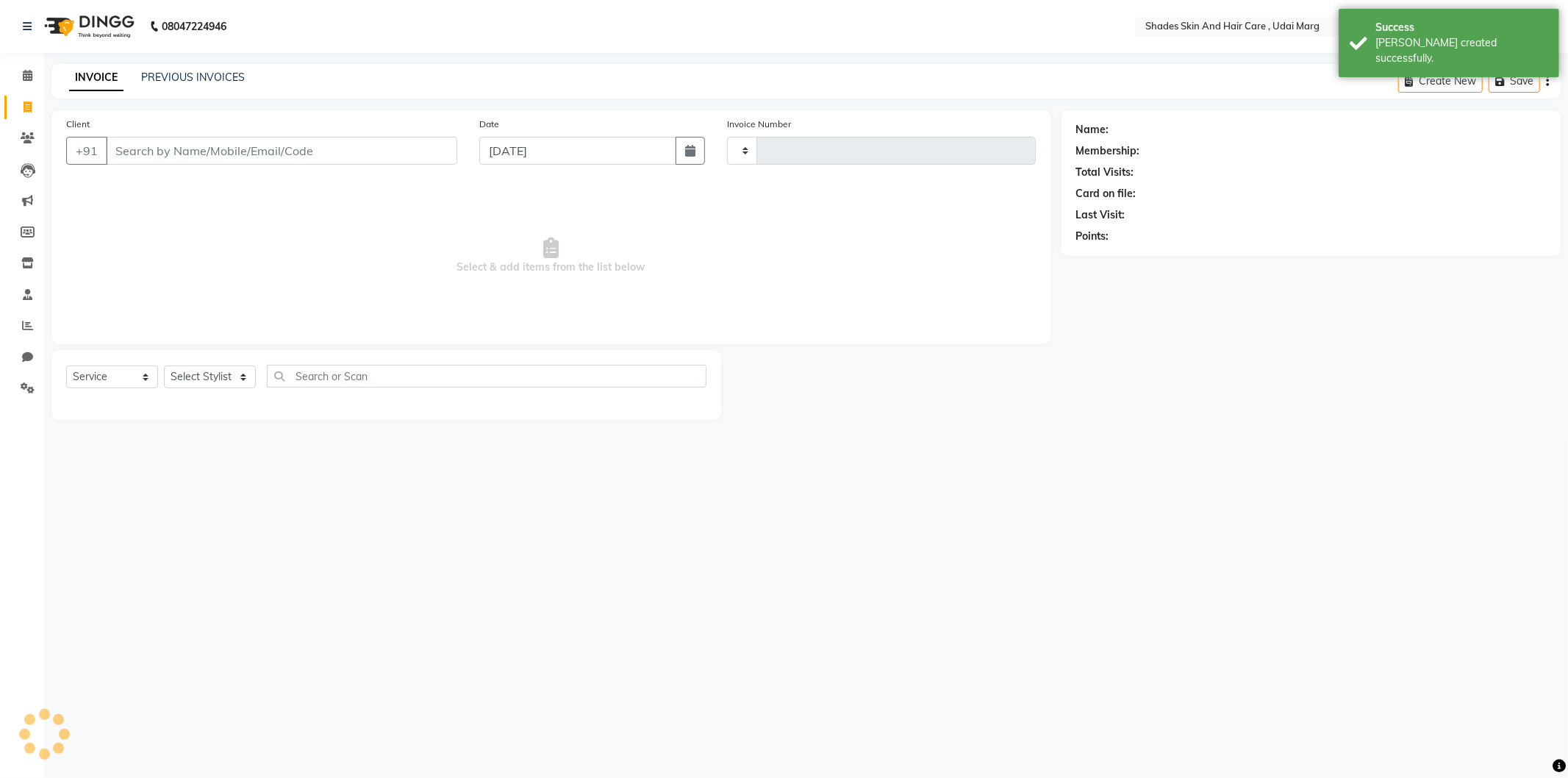
type input "3747"
select select "8022"
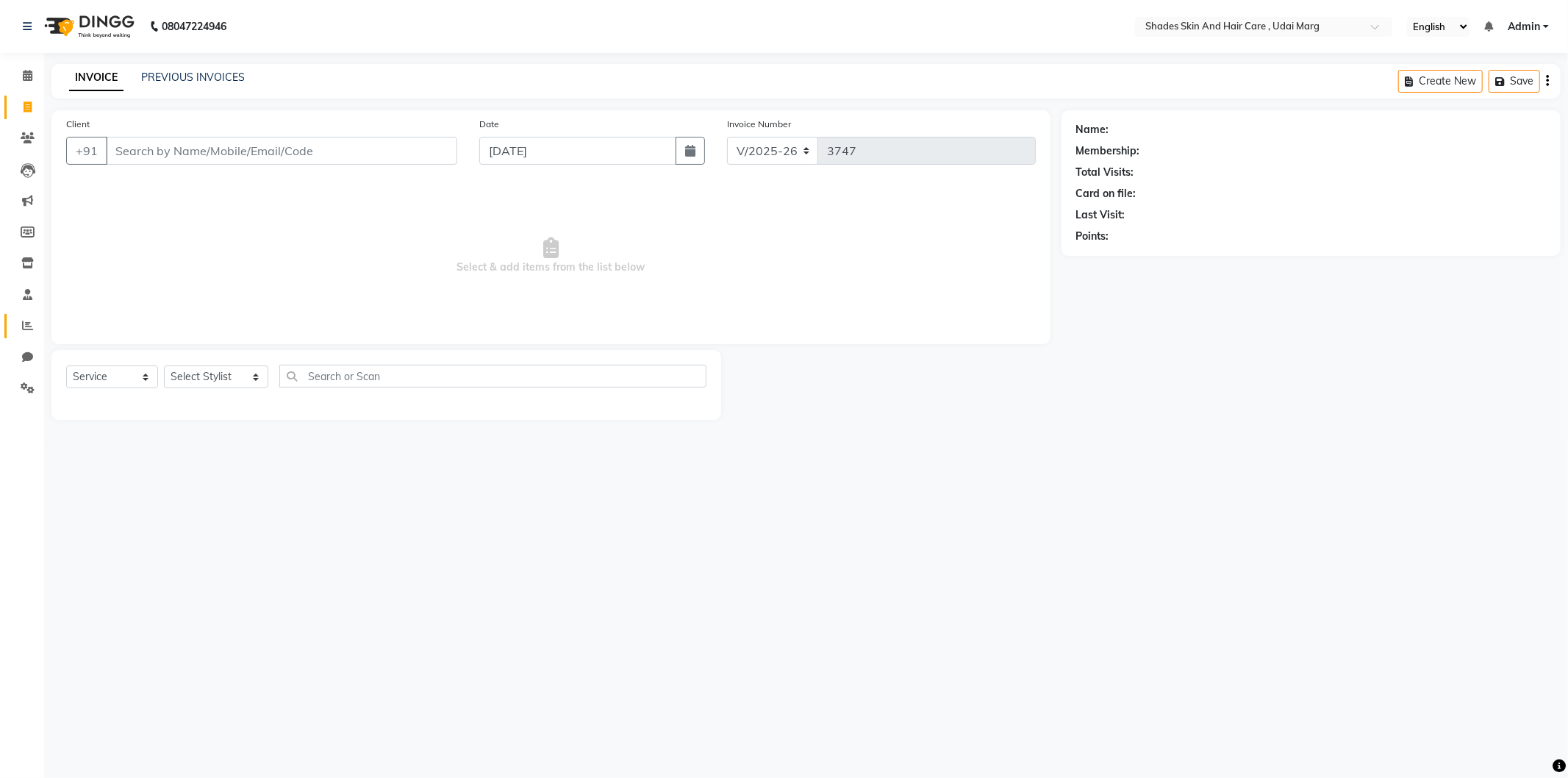
click at [21, 315] on link "Reports" at bounding box center [22, 326] width 35 height 24
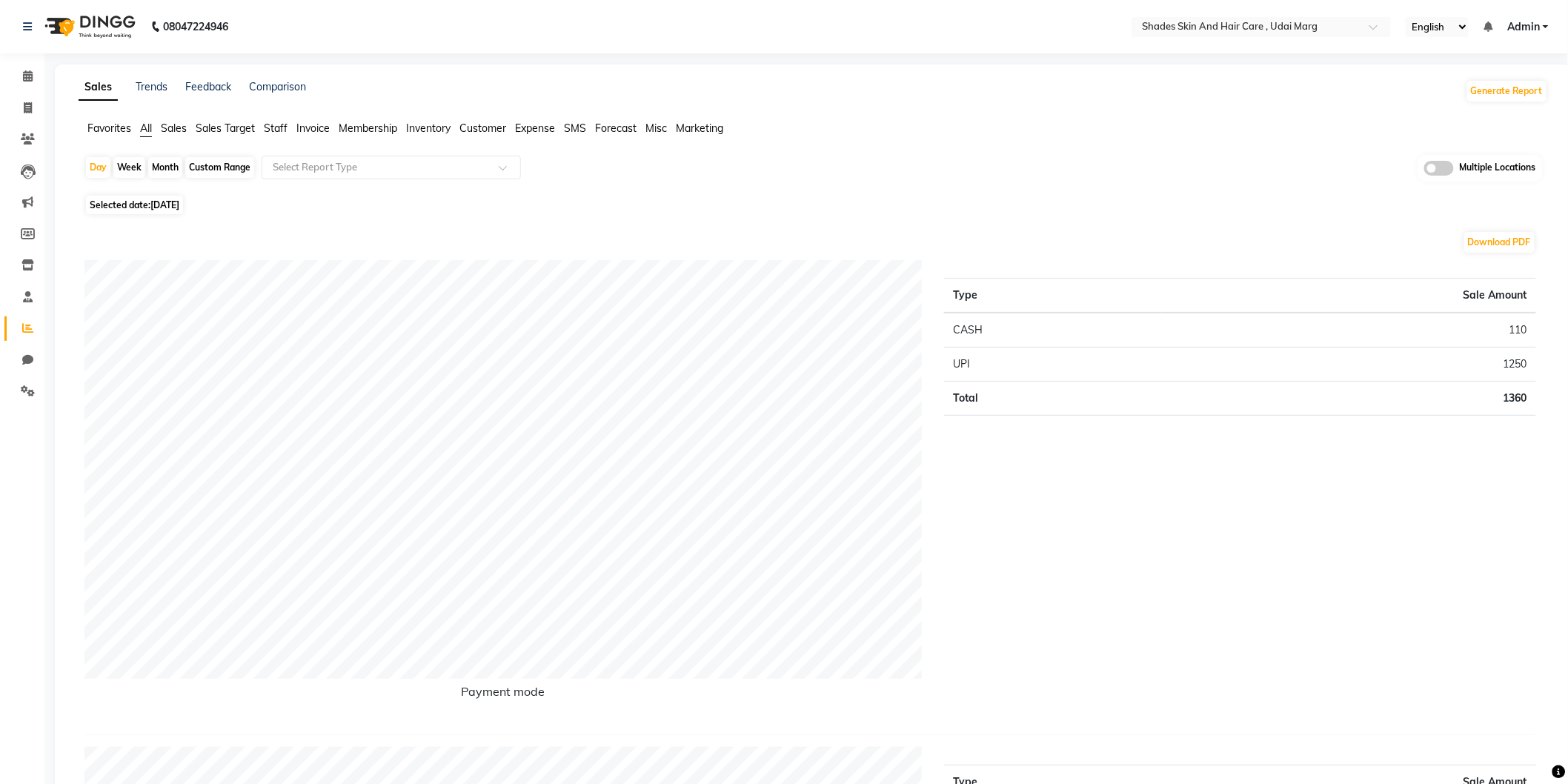
click at [274, 136] on li "Staff" at bounding box center [275, 129] width 24 height 15
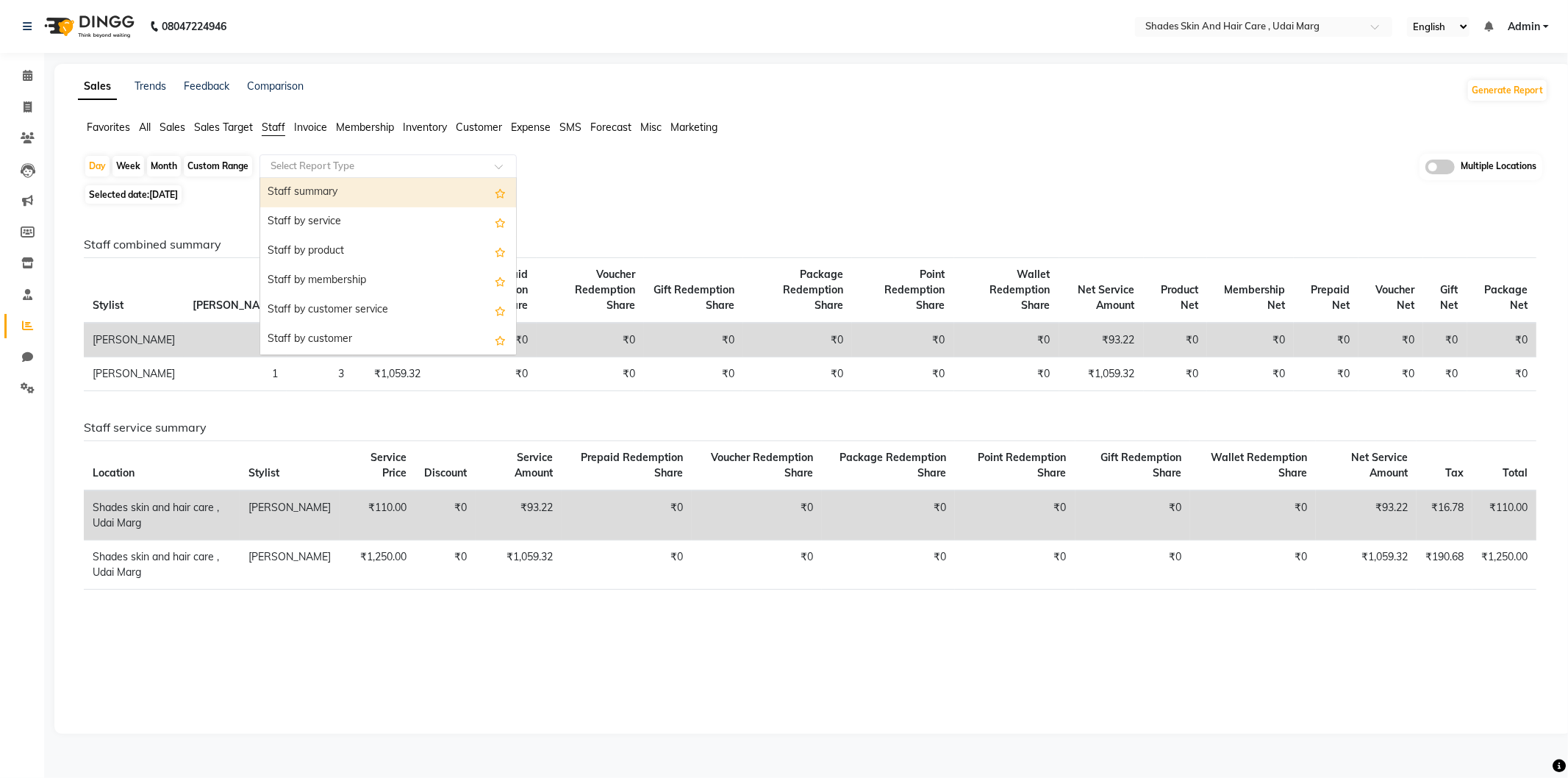
click at [282, 167] on input "text" at bounding box center [373, 166] width 211 height 14
click at [145, 126] on span "All" at bounding box center [144, 127] width 11 height 13
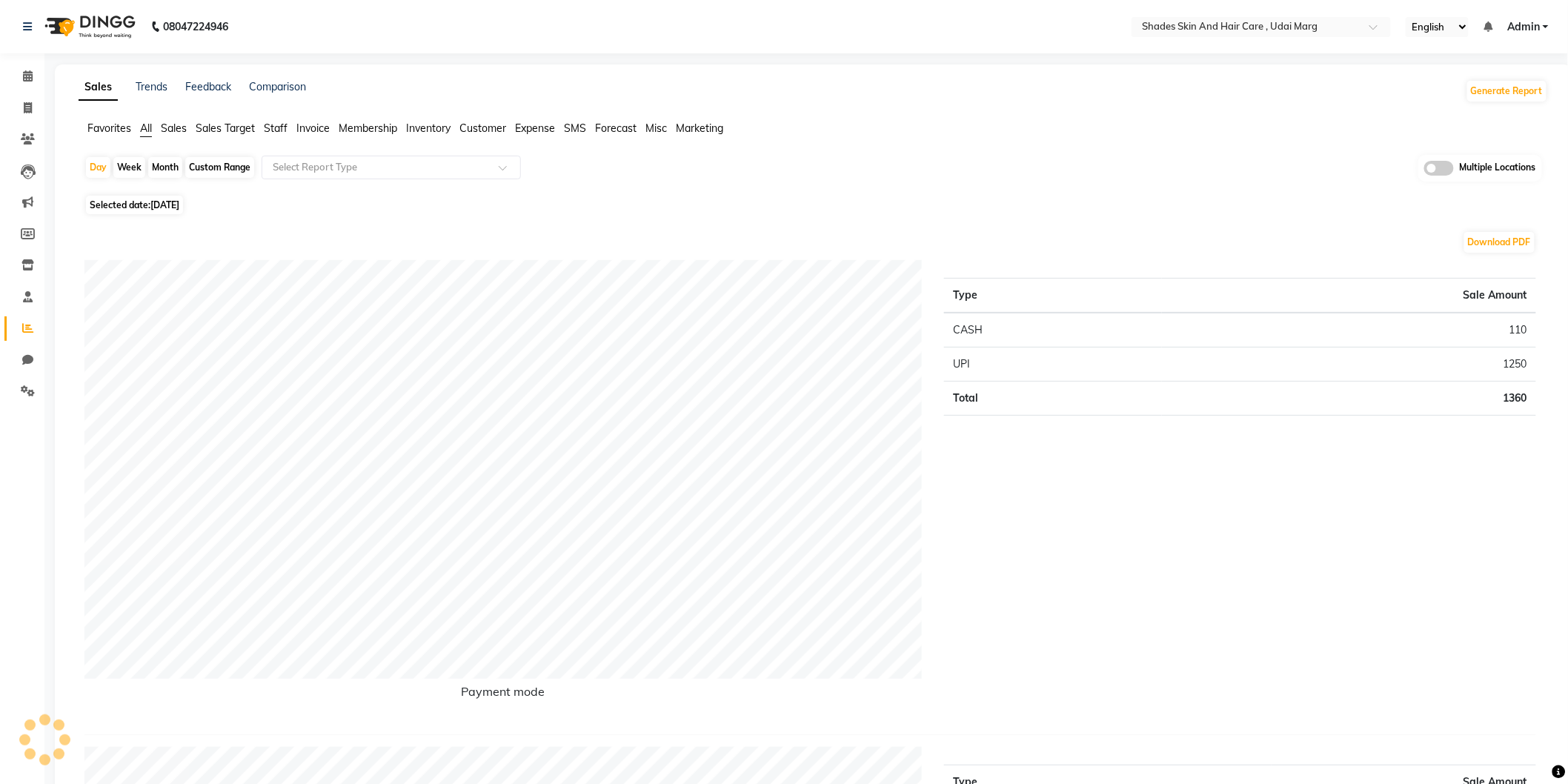
click at [160, 211] on span "Selected date: 01-09-2025" at bounding box center [134, 205] width 97 height 18
select select "9"
select select "2025"
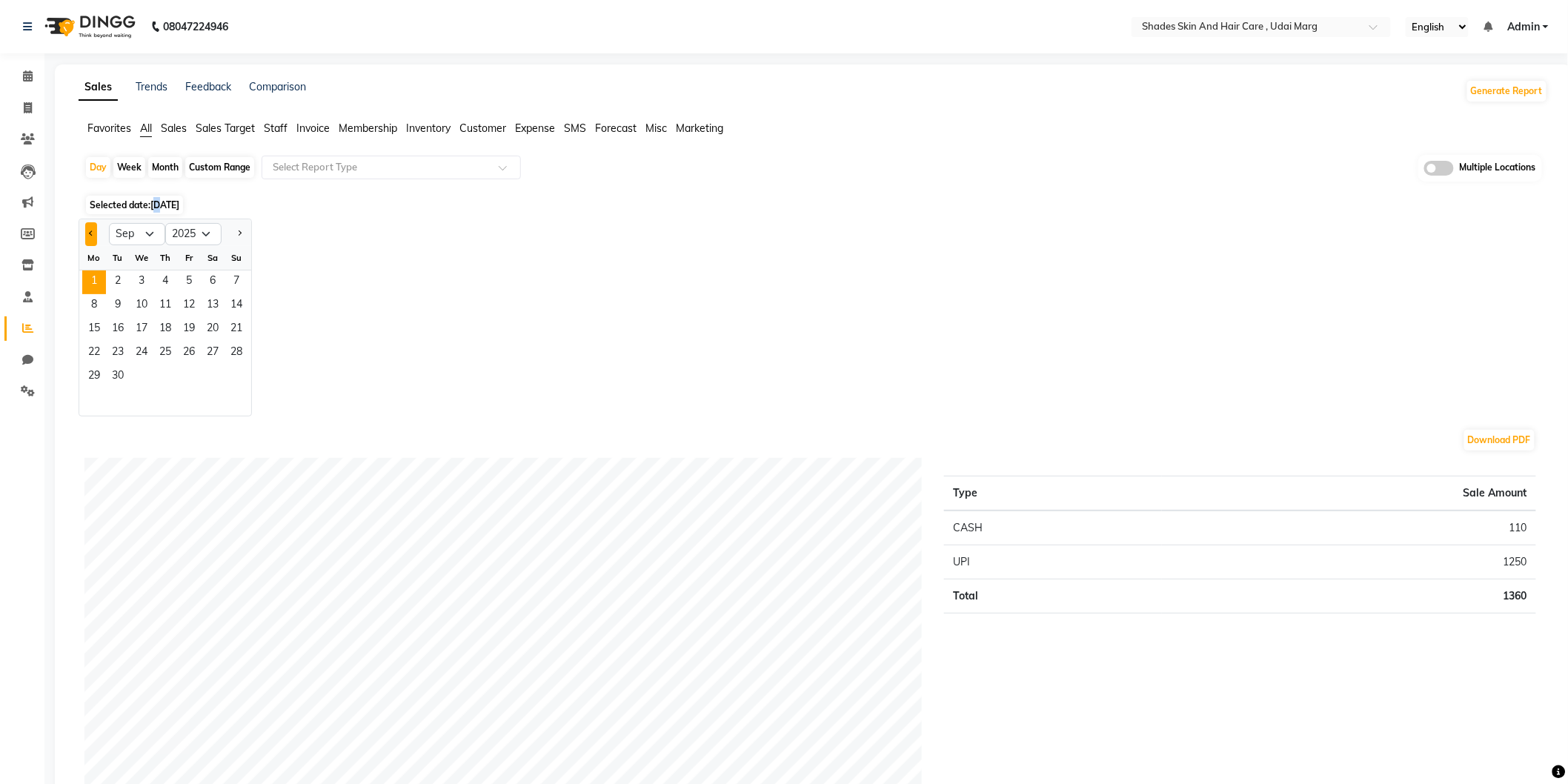
click at [87, 240] on button "Previous month" at bounding box center [90, 234] width 11 height 24
click at [247, 234] on div at bounding box center [236, 234] width 30 height 24
click at [246, 233] on div at bounding box center [236, 234] width 30 height 24
click at [238, 234] on span "Next month" at bounding box center [238, 233] width 5 height 5
click at [87, 235] on button "Previous month" at bounding box center [90, 234] width 11 height 24
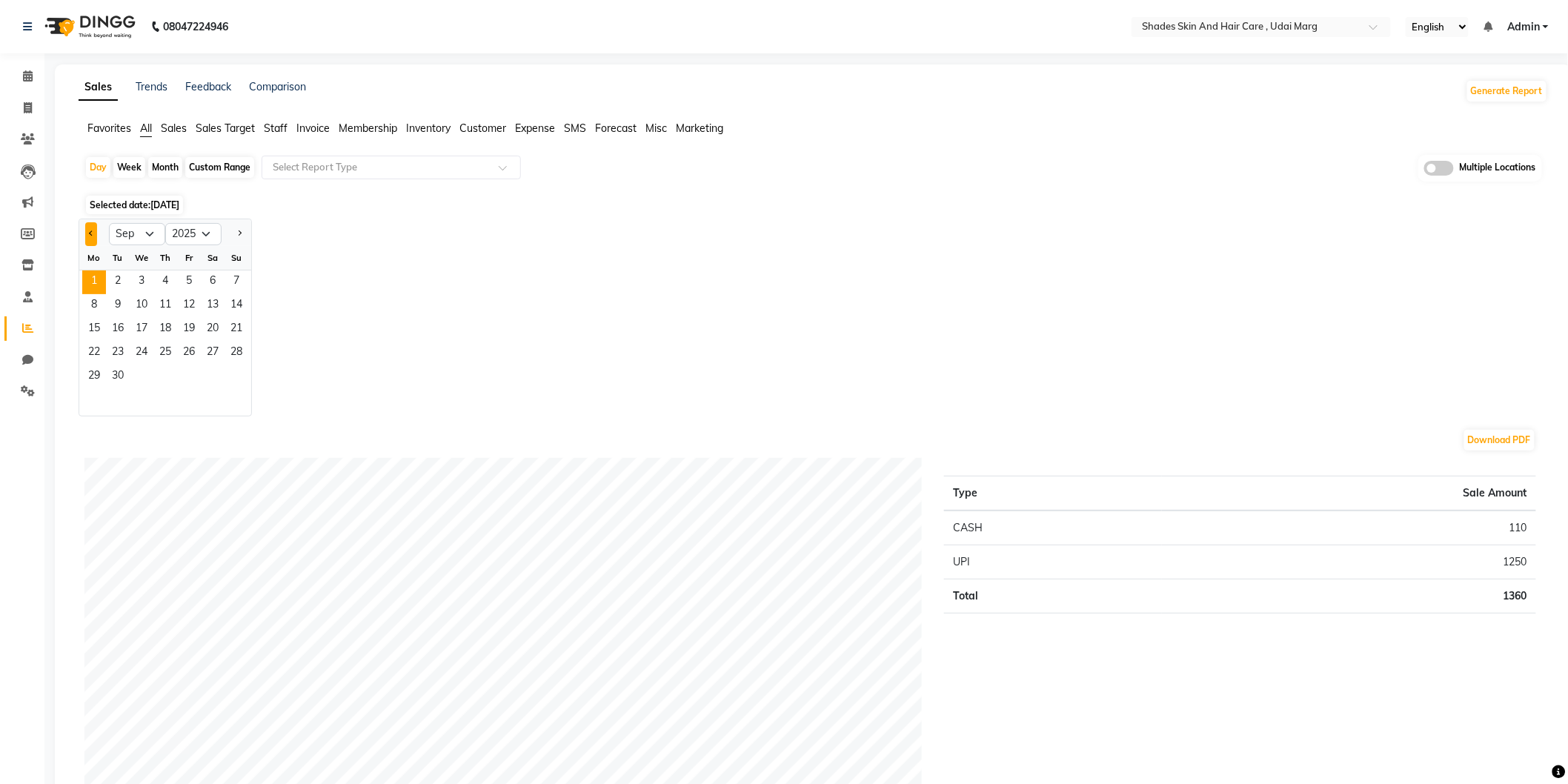
select select "8"
click at [117, 376] on span "26" at bounding box center [117, 377] width 24 height 24
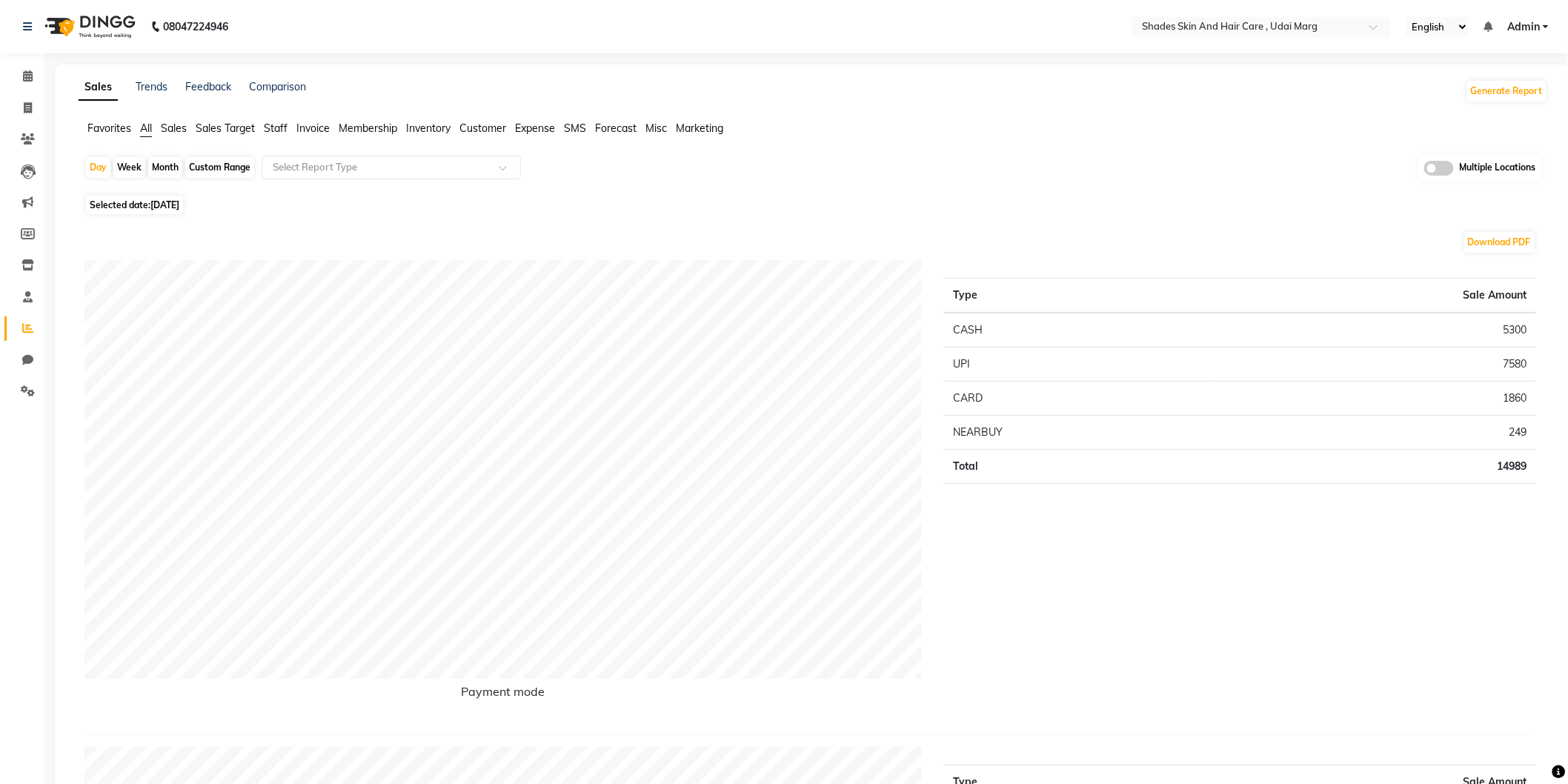
click at [539, 127] on span "Expense" at bounding box center [535, 128] width 40 height 13
click at [477, 156] on div "Select Report Type" at bounding box center [391, 167] width 259 height 24
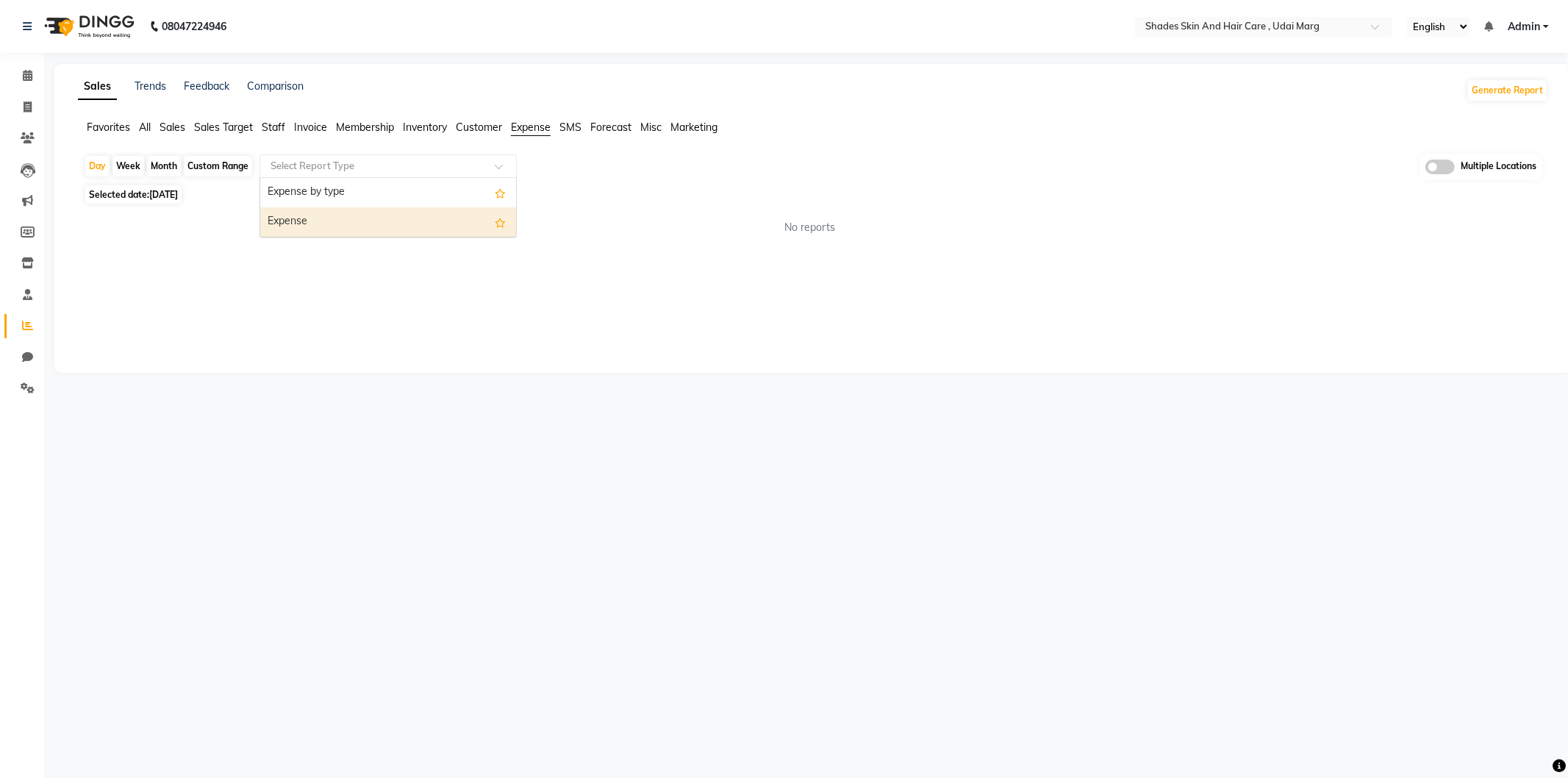
click at [471, 224] on div "Expense" at bounding box center [388, 222] width 256 height 30
click at [522, 125] on span "Expense" at bounding box center [531, 127] width 40 height 13
click at [147, 125] on span "All" at bounding box center [144, 127] width 11 height 13
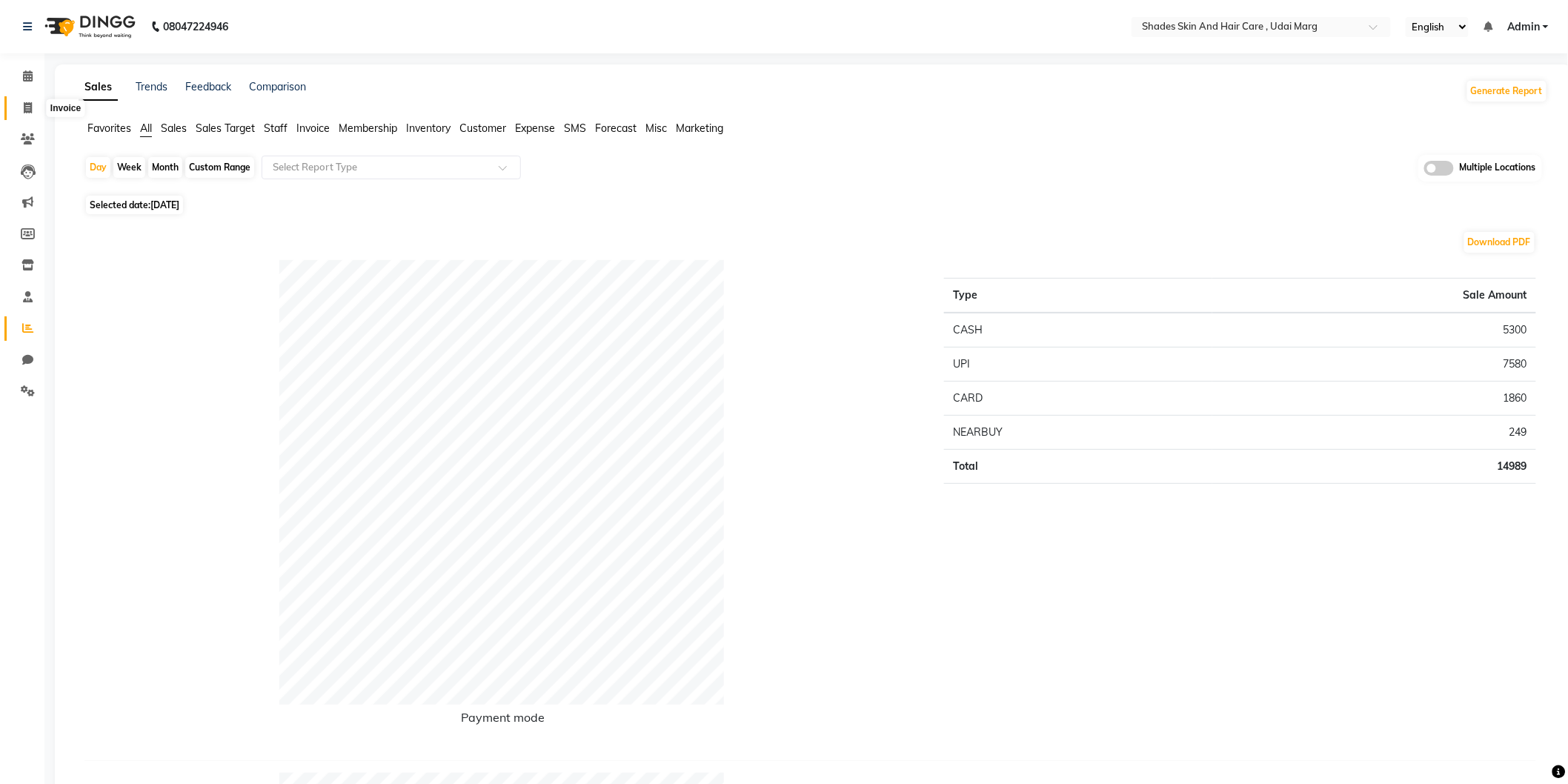
click at [25, 111] on icon at bounding box center [28, 107] width 8 height 11
select select "service"
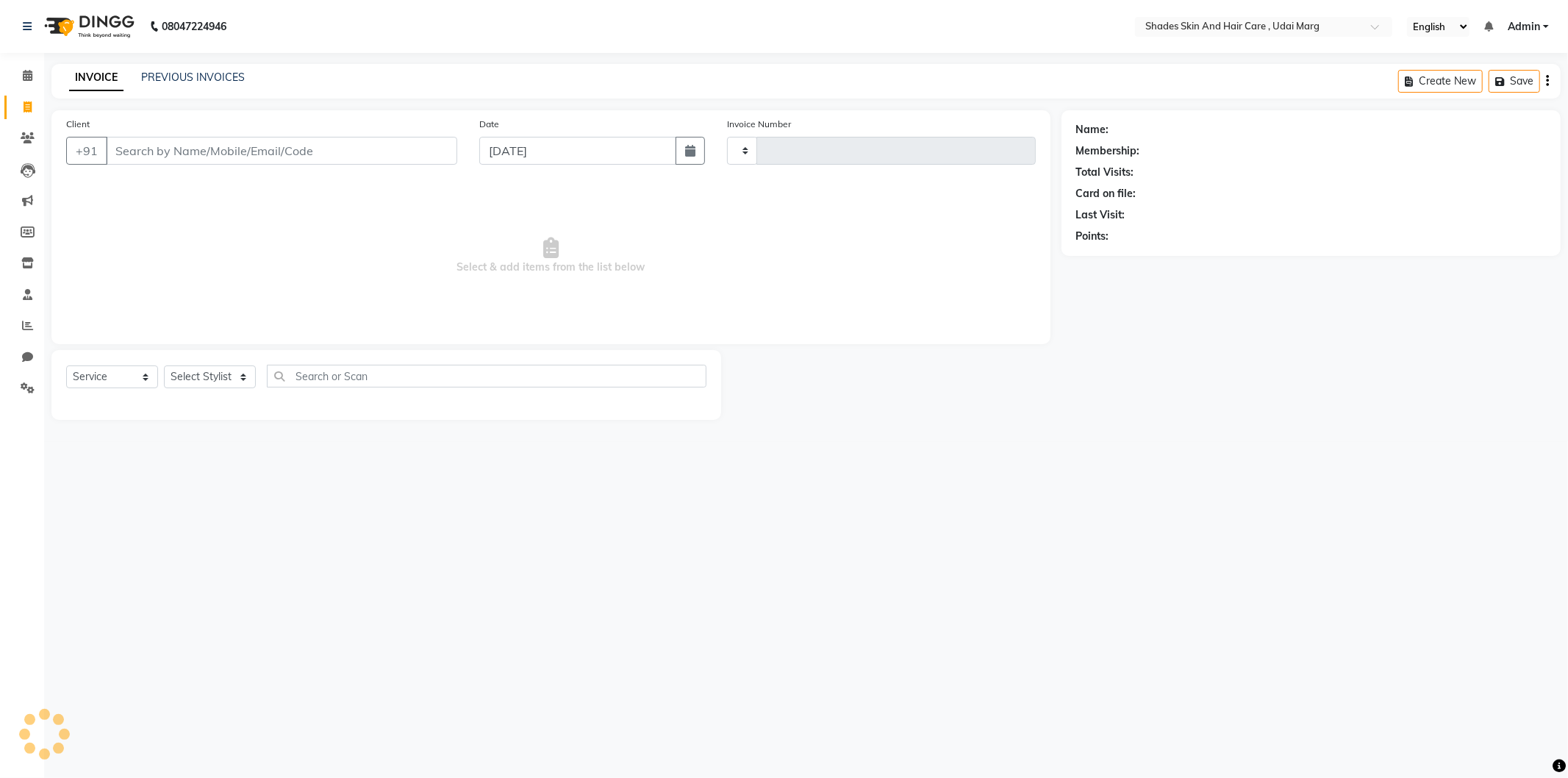
type input "3747"
select select "8022"
click at [175, 157] on input "Client" at bounding box center [281, 151] width 351 height 28
type input "9314565825"
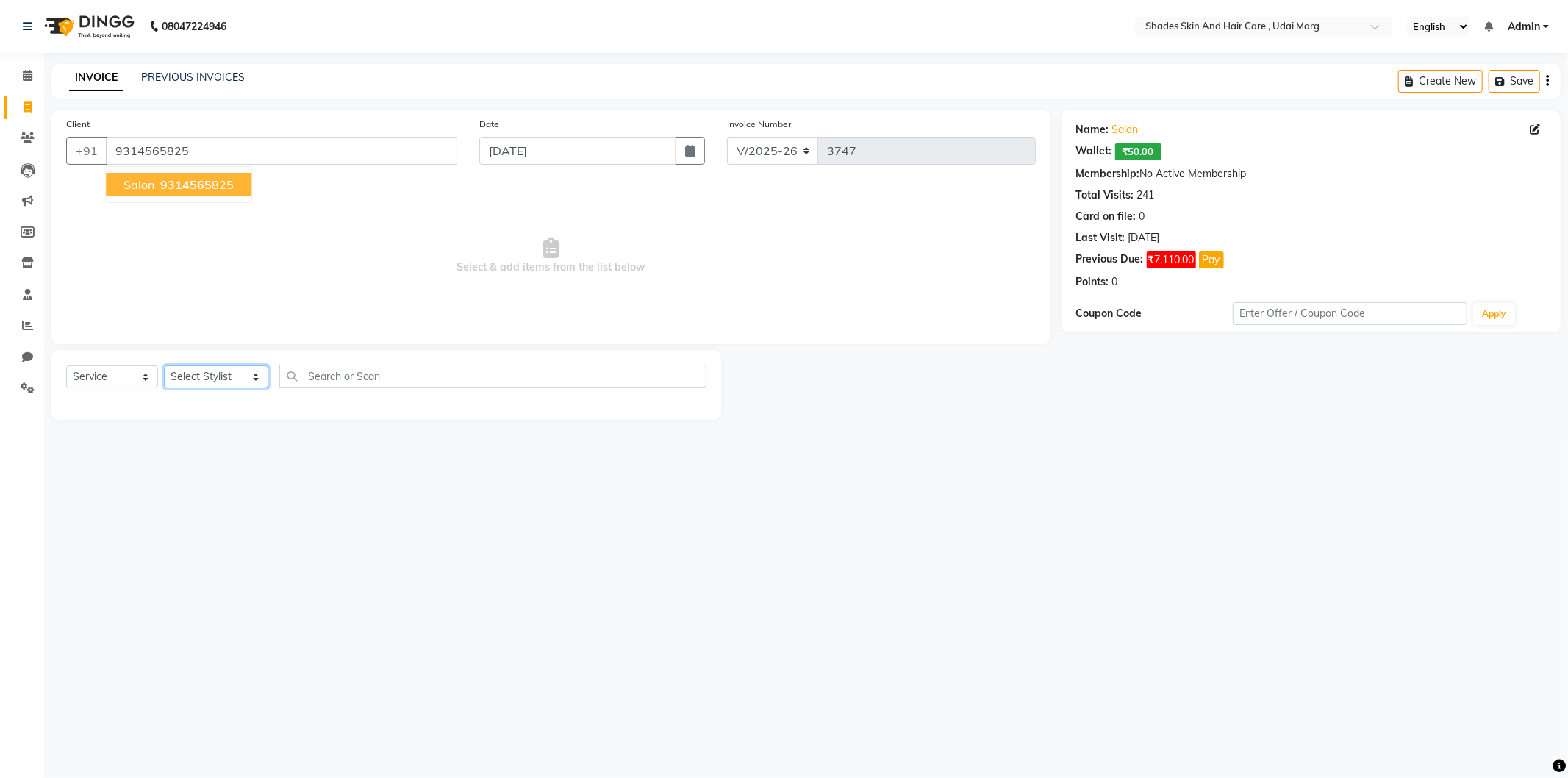
click at [217, 373] on select "Select Stylist [PERSON_NAME] ADMIN [PERSON_NAME] [PERSON_NAME] GAYATRI [PERSON_…" at bounding box center [216, 377] width 104 height 23
select select "74306"
click at [164, 366] on select "Select Stylist [PERSON_NAME] ADMIN [PERSON_NAME] [PERSON_NAME] GAYATRI [PERSON_…" at bounding box center [216, 377] width 104 height 23
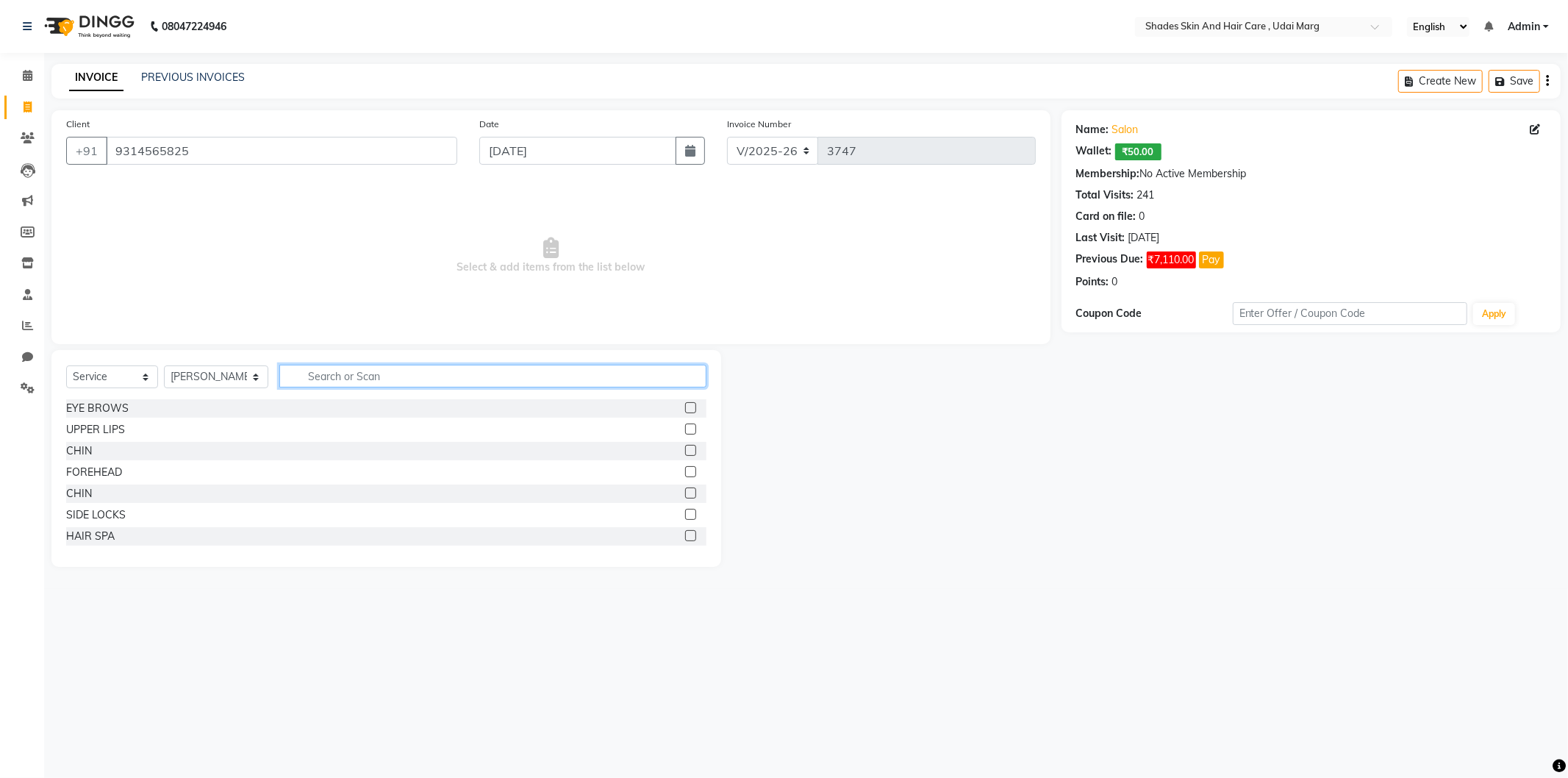
click at [322, 367] on input "text" at bounding box center [493, 376] width 427 height 23
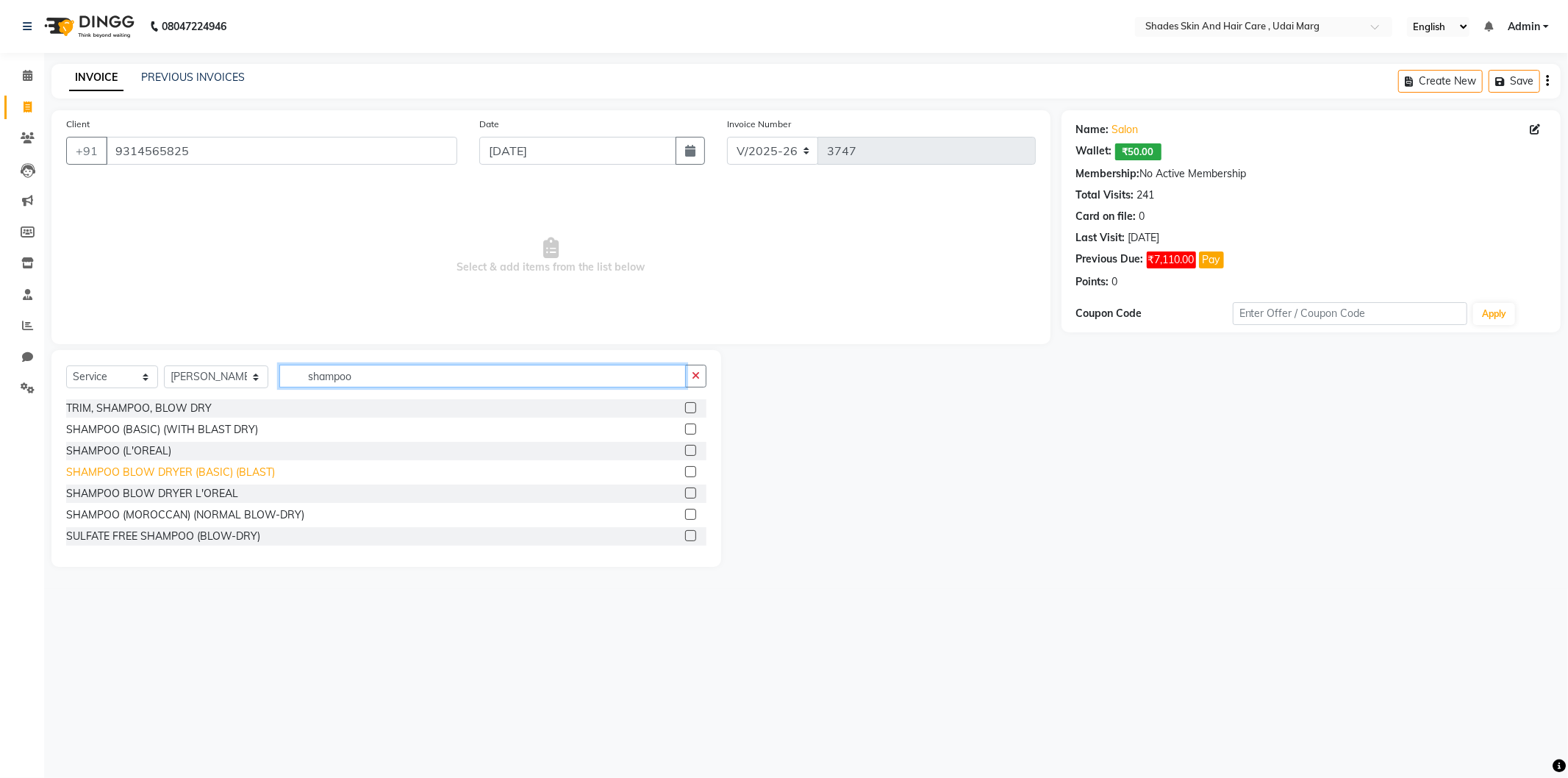
type input "shampoo"
click at [162, 475] on div "SHAMPOO BLOW DRYER (BASIC) (BLAST)" at bounding box center [170, 472] width 209 height 15
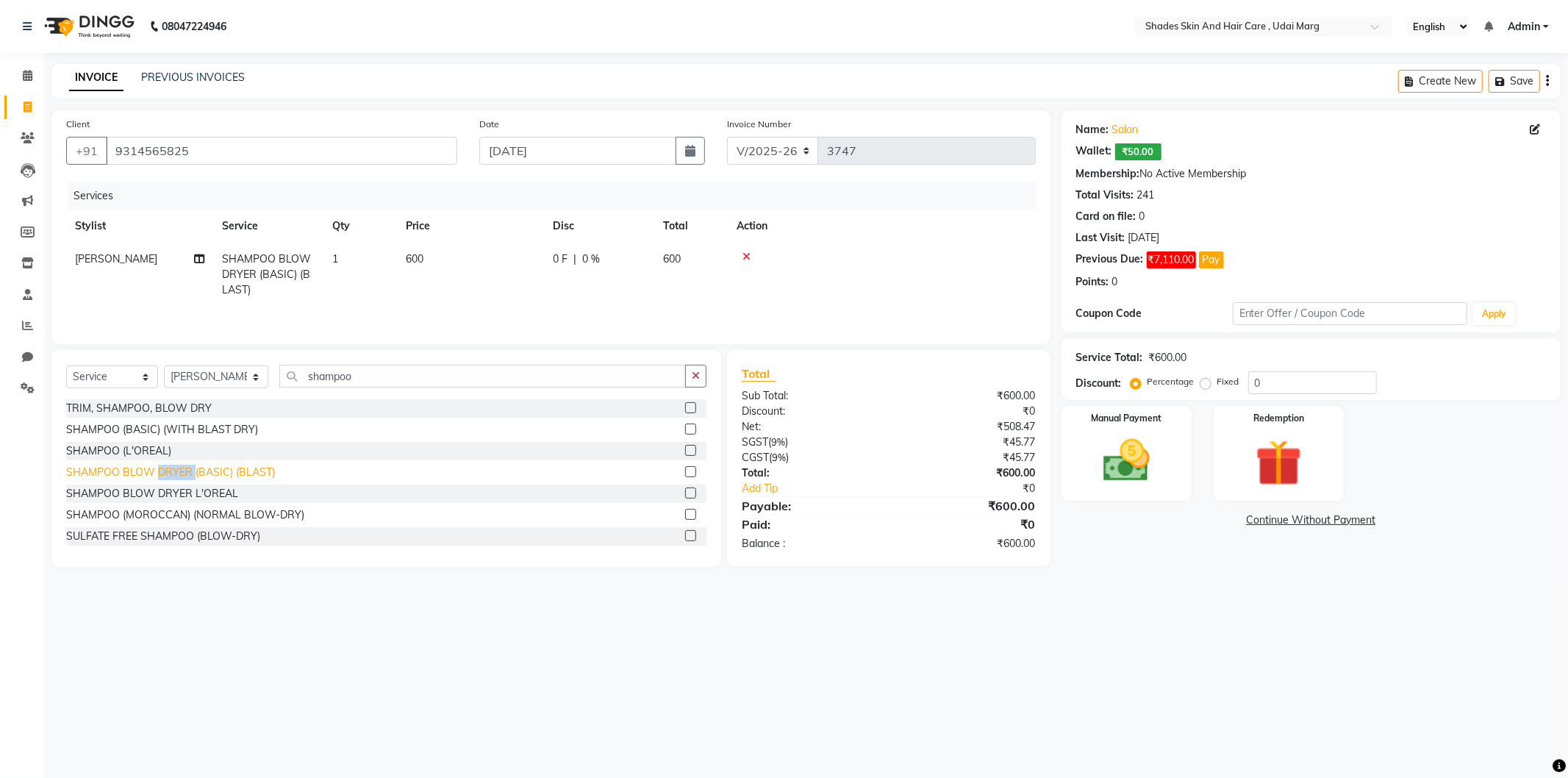
click at [162, 475] on div "SHAMPOO BLOW DRYER (BASIC) (BLAST)" at bounding box center [170, 472] width 209 height 15
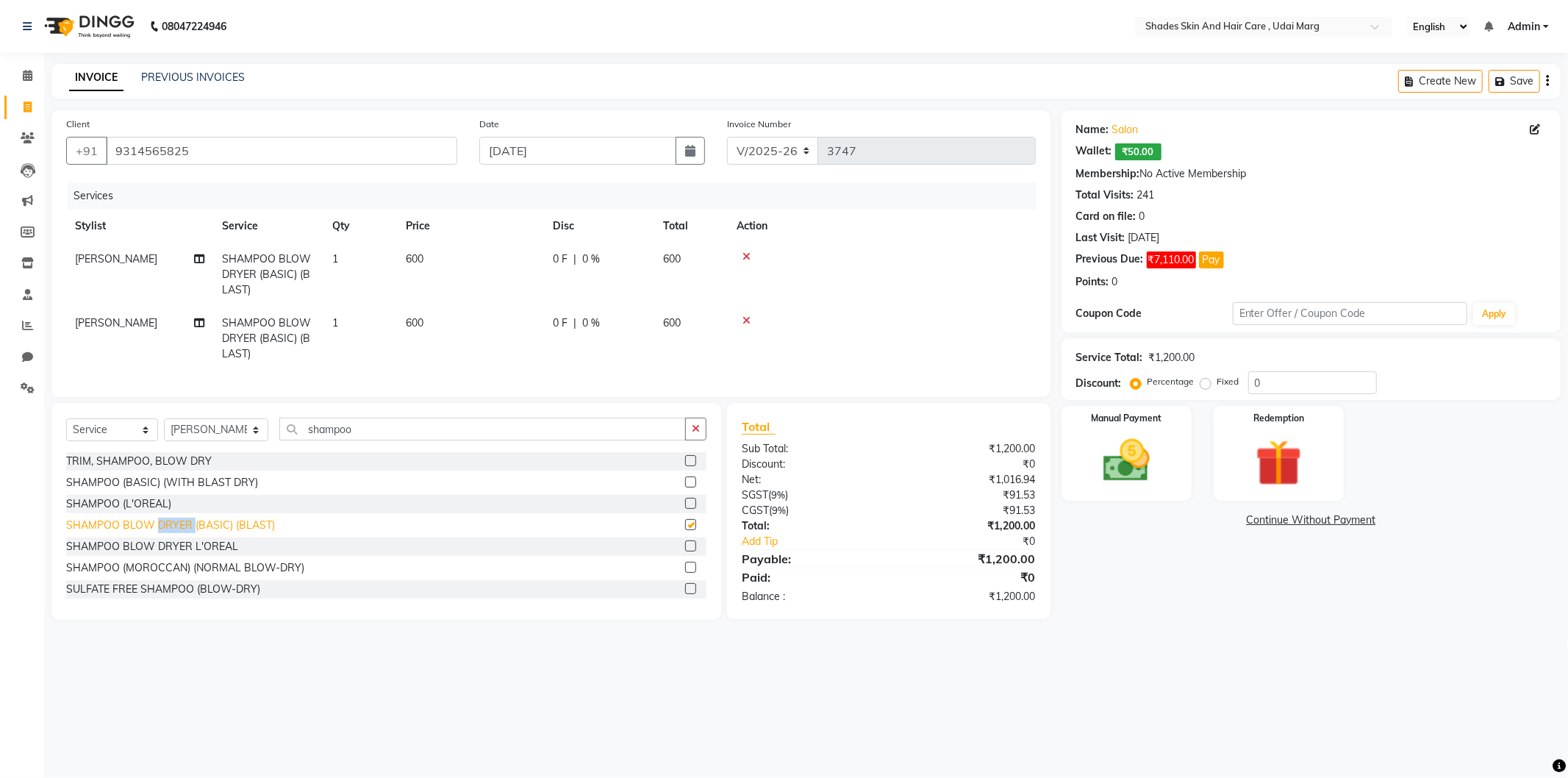
checkbox input "false"
click at [110, 332] on td "[PERSON_NAME]" at bounding box center [139, 338] width 147 height 64
select select "74306"
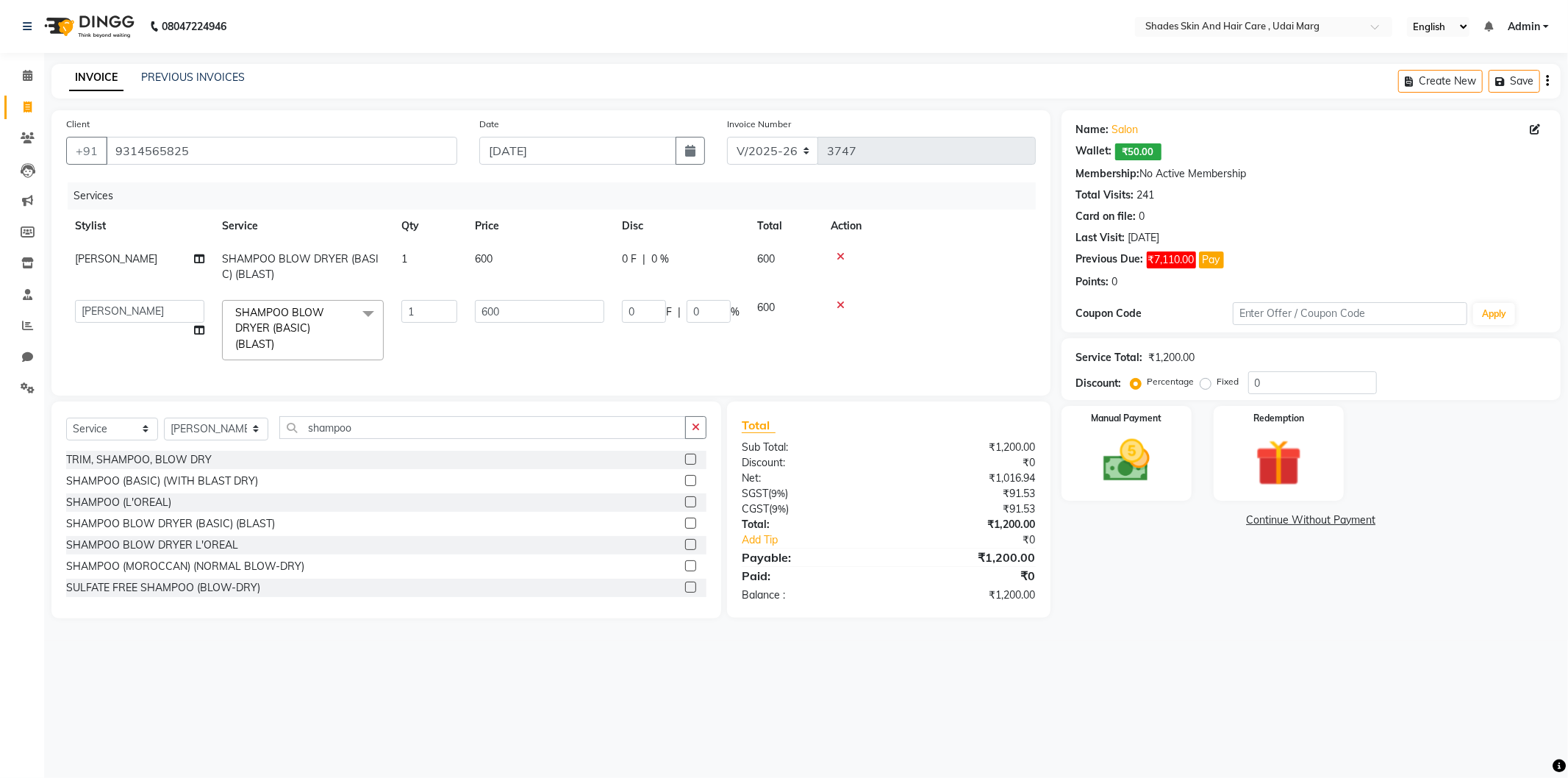
click at [114, 323] on td "AAKASH ADMIN ANITA ASANA ATUL SAIN GAYATRI hiten chhabra JASSI CHHABRA KK AMERI…" at bounding box center [139, 330] width 147 height 78
click at [122, 311] on select "AAKASH ADMIN ANITA ASANA ATUL SAIN GAYATRI hiten chhabra JASSI CHHABRA KK AMERI…" at bounding box center [140, 311] width 129 height 23
select select "74336"
click at [1123, 459] on img at bounding box center [1126, 460] width 78 height 56
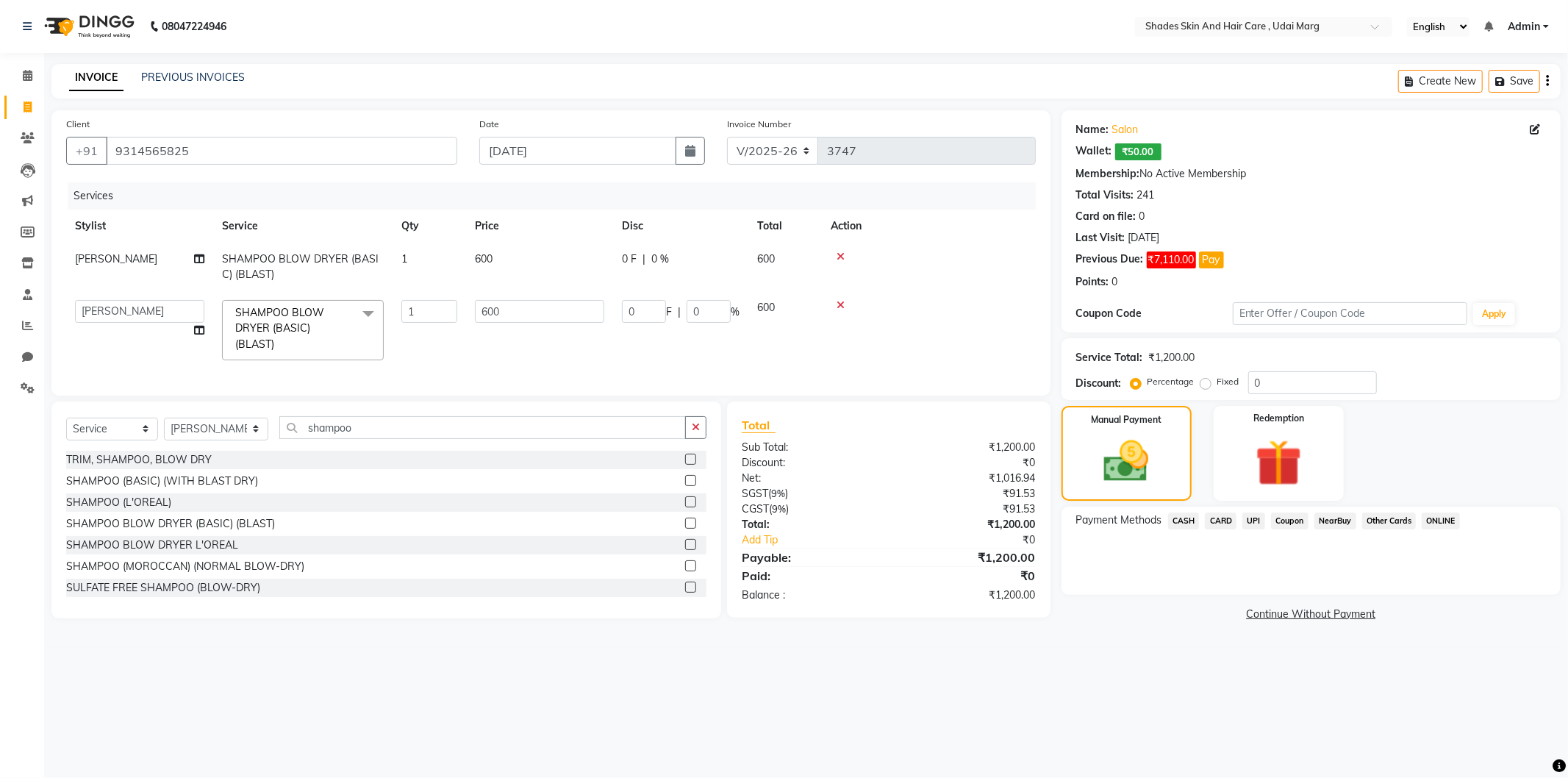
click at [1178, 525] on span "CASH" at bounding box center [1184, 521] width 32 height 17
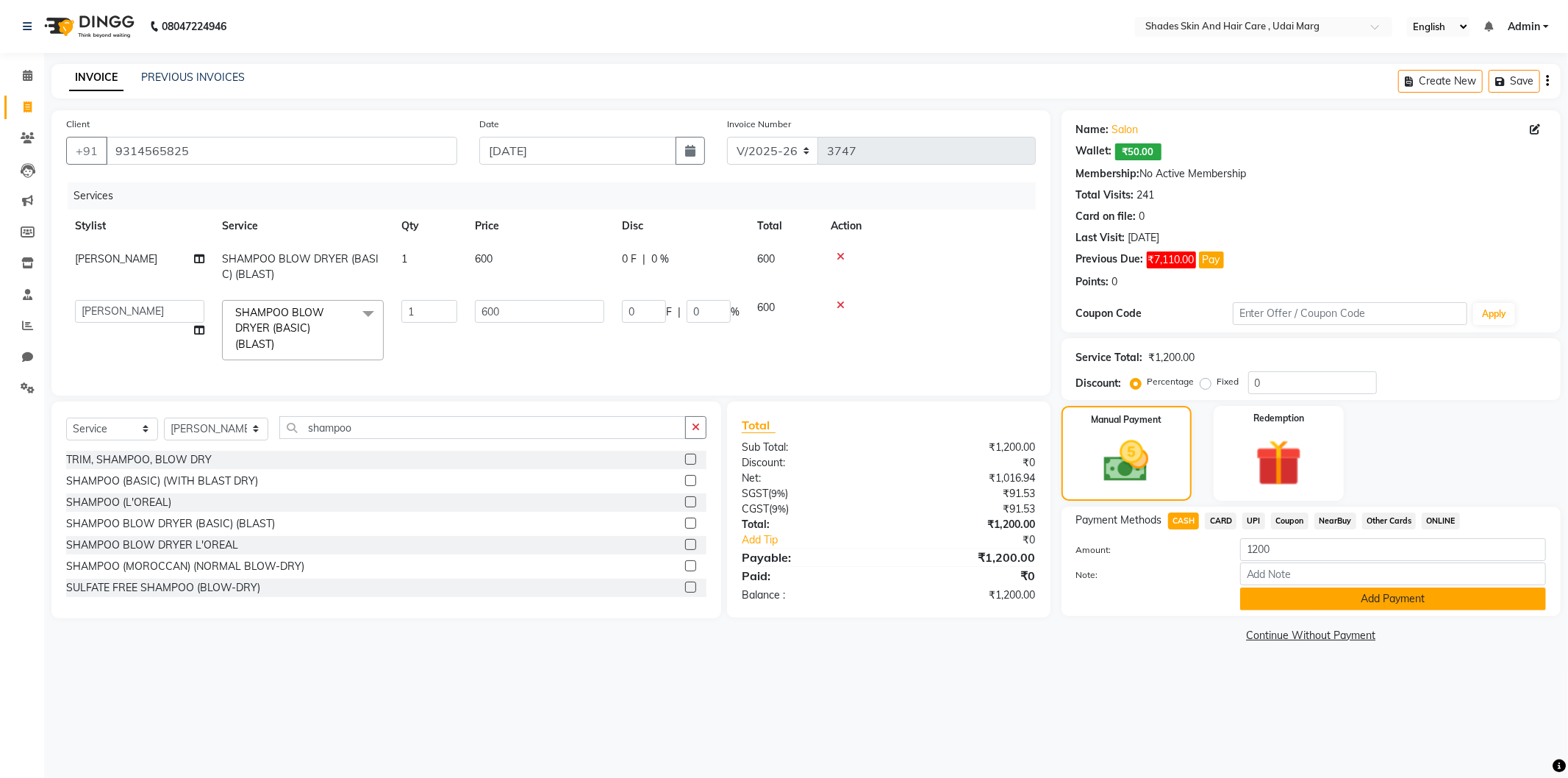
click at [1340, 605] on button "Add Payment" at bounding box center [1393, 599] width 306 height 23
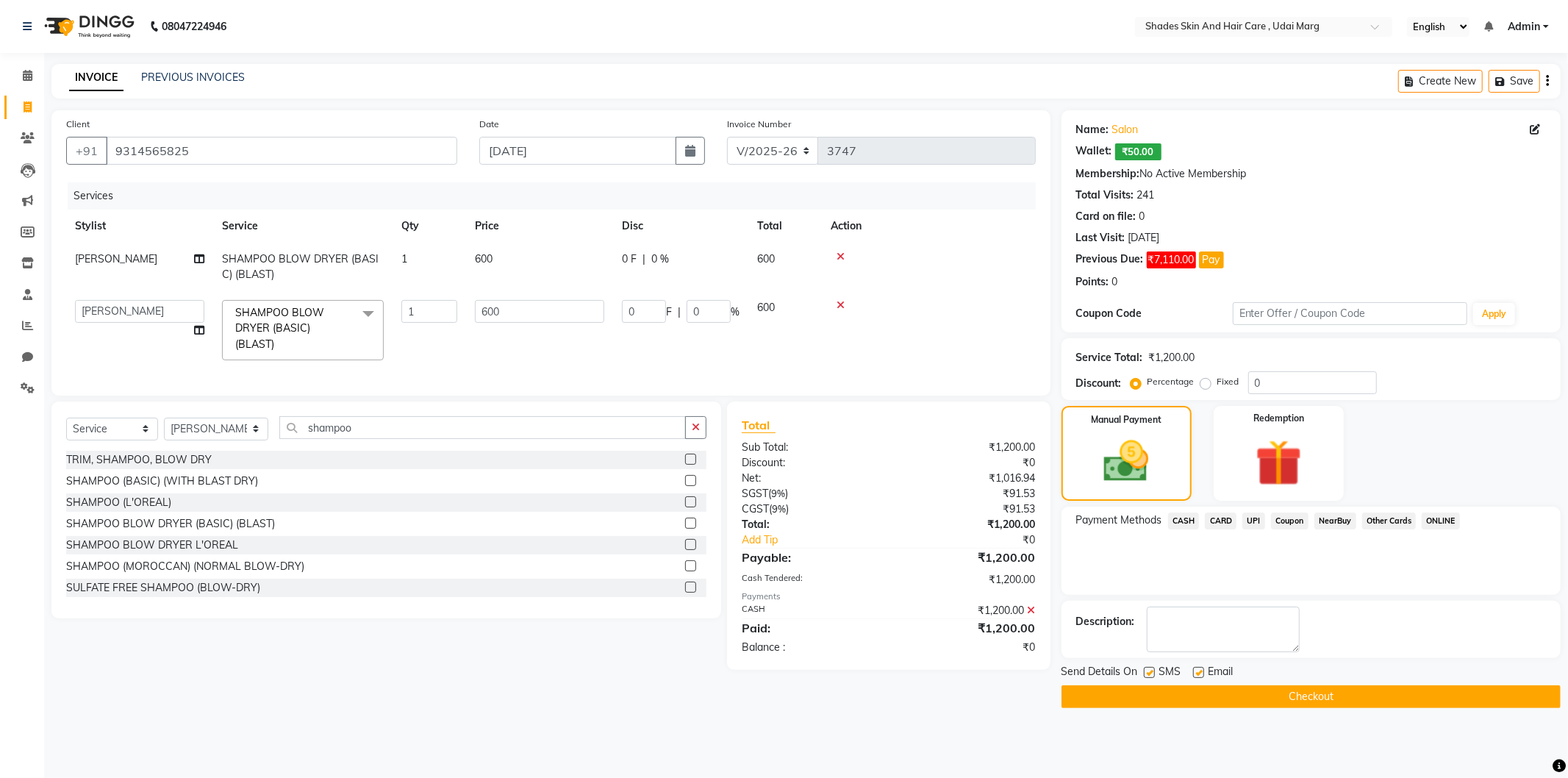
click at [1240, 699] on button "Checkout" at bounding box center [1311, 697] width 499 height 23
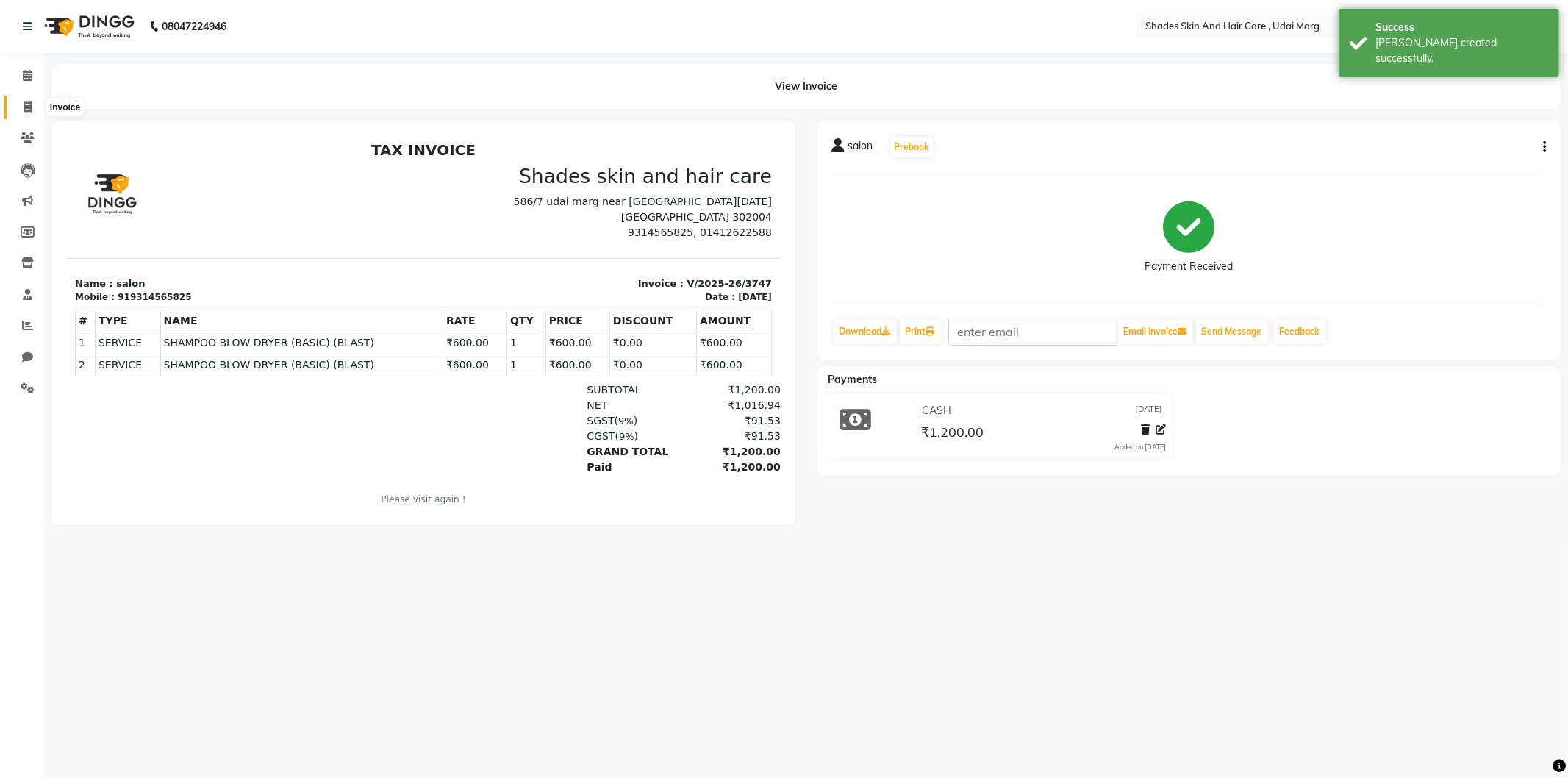
click at [27, 112] on icon at bounding box center [27, 106] width 8 height 11
select select "8022"
select select "service"
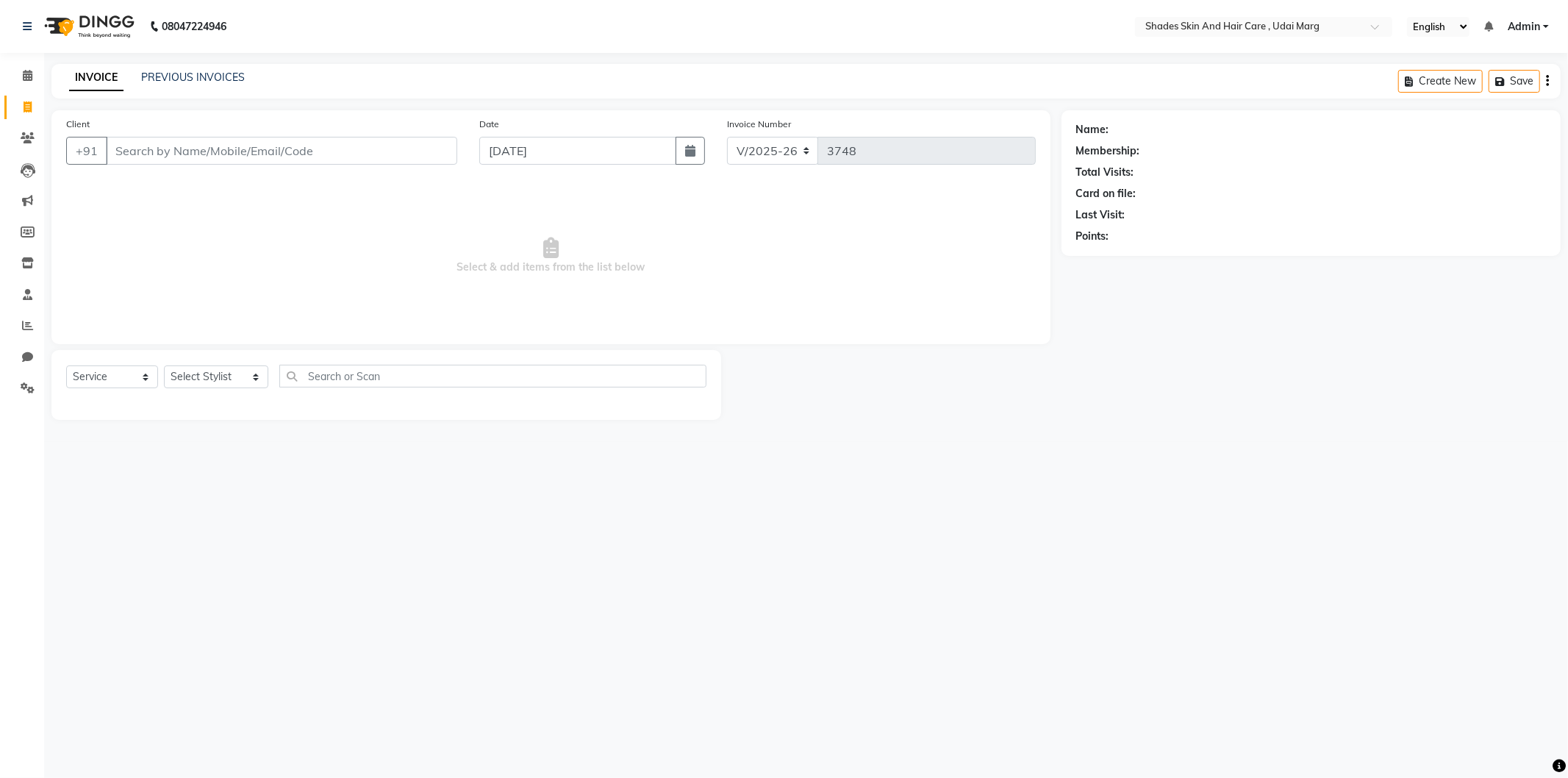
click at [158, 138] on input "Client" at bounding box center [281, 151] width 351 height 28
click at [306, 138] on input "Client" at bounding box center [281, 151] width 351 height 28
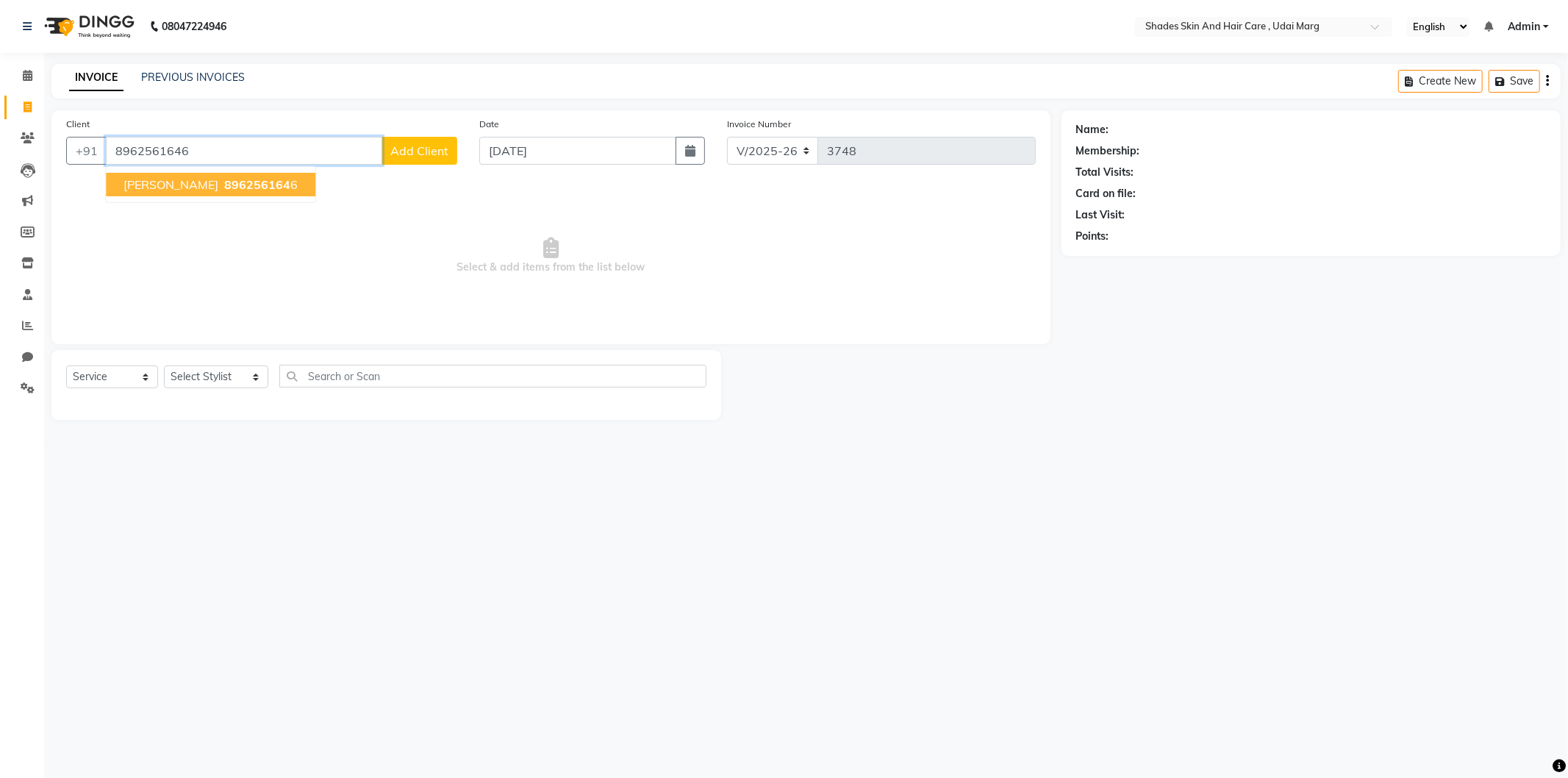
type input "8962561646"
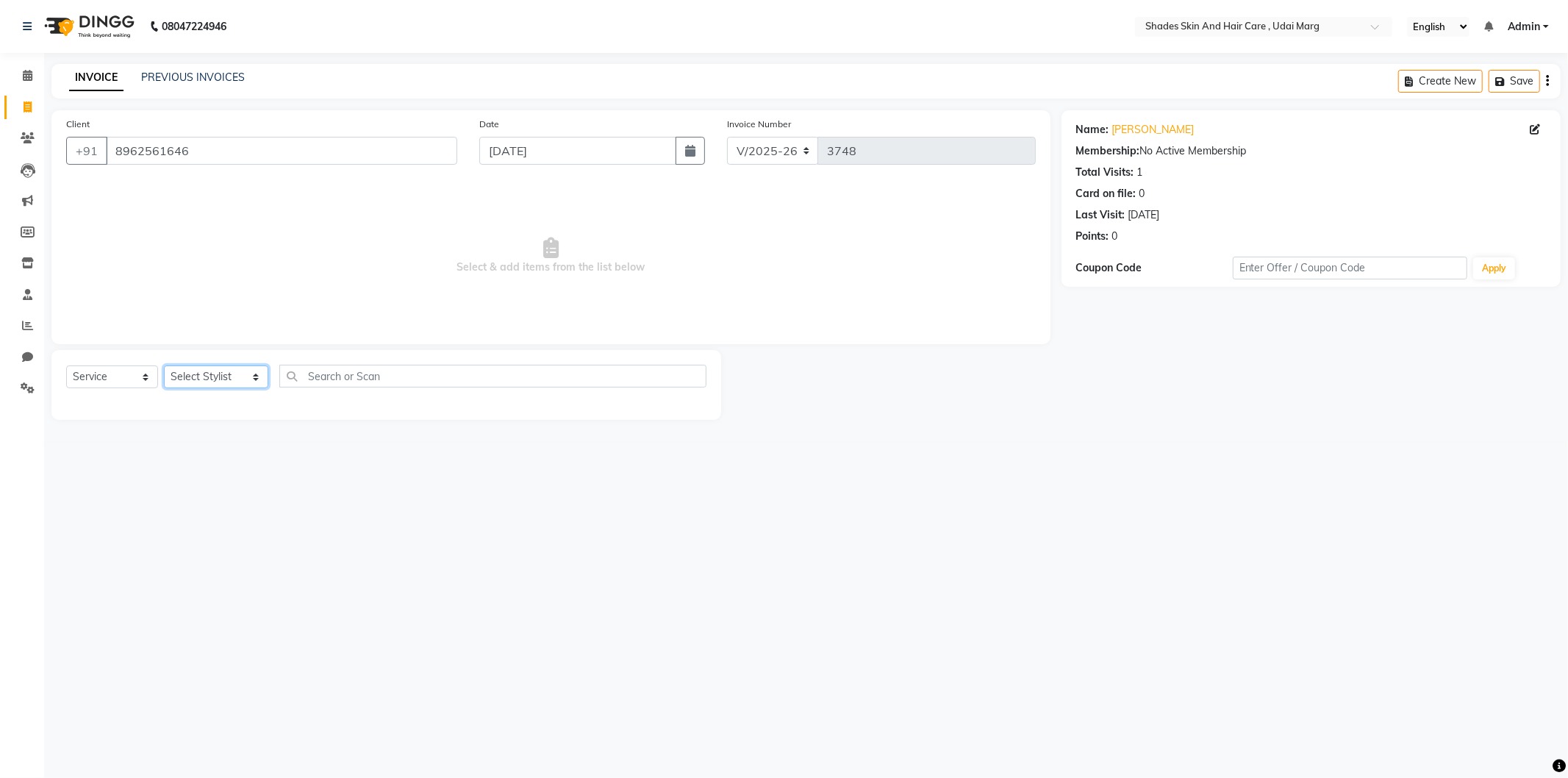
click at [259, 372] on select "Select Stylist [PERSON_NAME] ADMIN [PERSON_NAME] [PERSON_NAME] GAYATRI [PERSON_…" at bounding box center [216, 377] width 104 height 23
select select "74308"
click at [164, 366] on select "Select Stylist [PERSON_NAME] ADMIN [PERSON_NAME] [PERSON_NAME] GAYATRI [PERSON_…" at bounding box center [216, 377] width 104 height 23
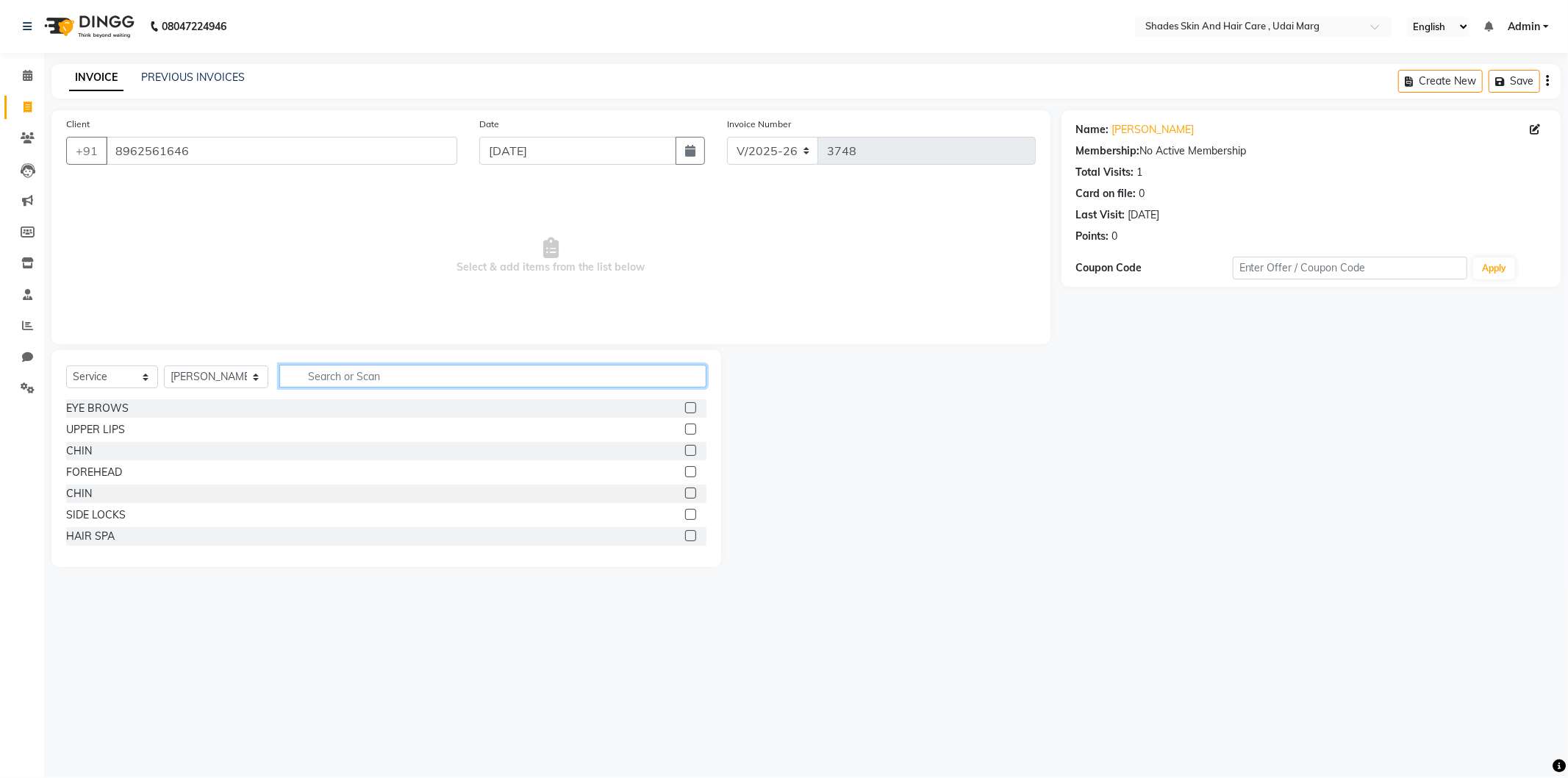
click at [373, 377] on input "text" at bounding box center [493, 376] width 427 height 23
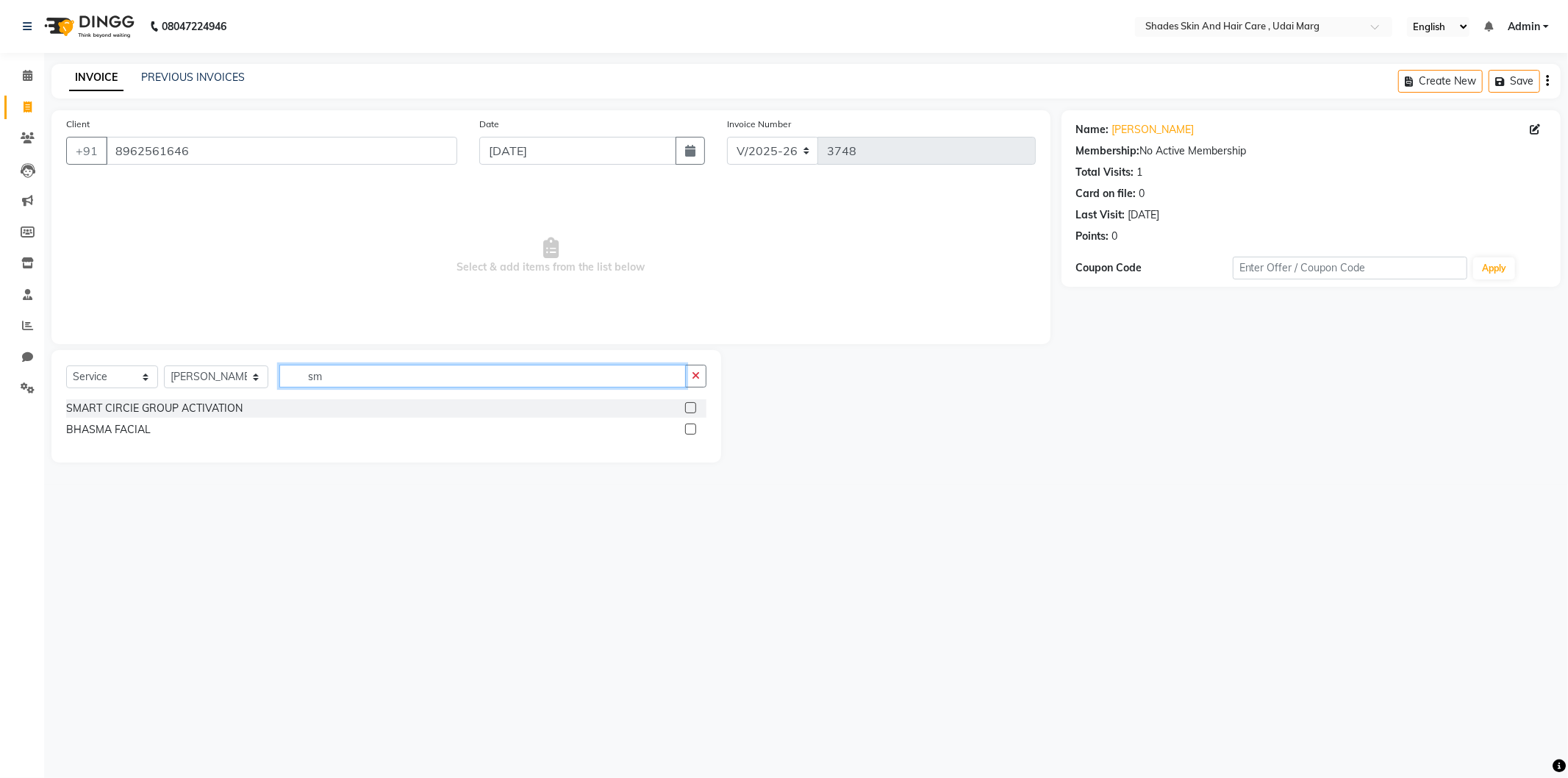
type input "s"
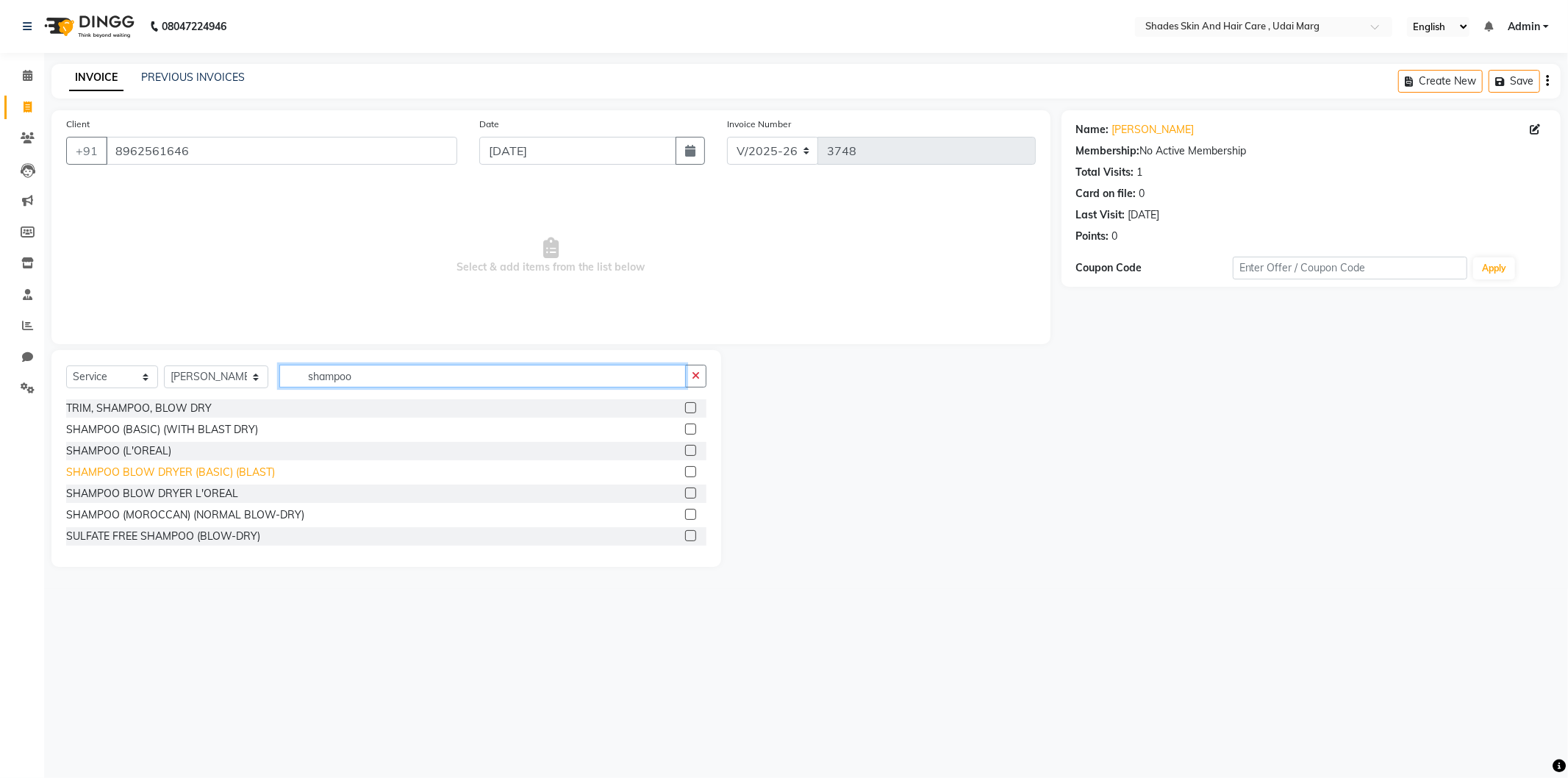
type input "shampoo"
click at [241, 472] on div "SHAMPOO BLOW DRYER (BASIC) (BLAST)" at bounding box center [170, 472] width 209 height 15
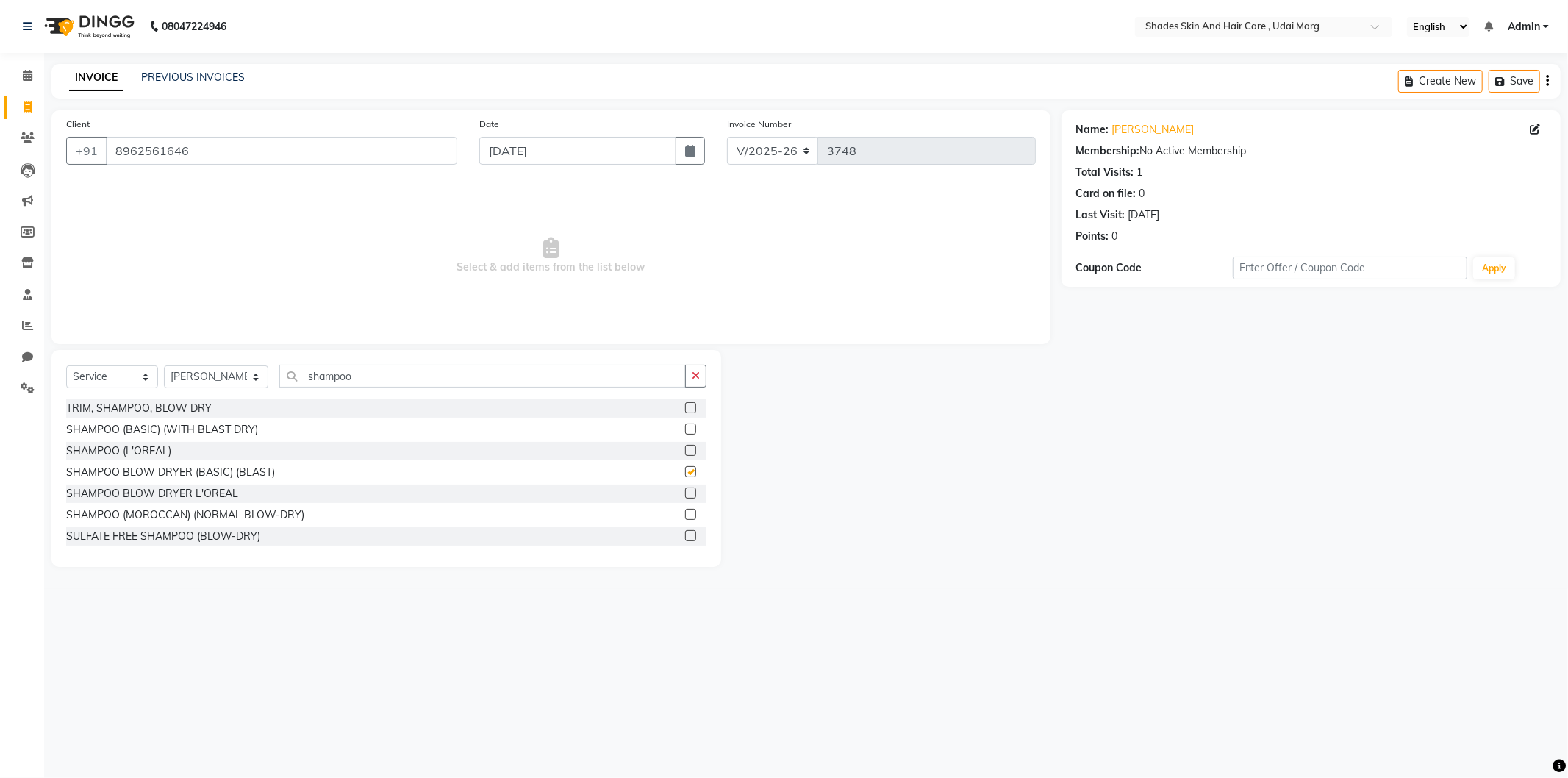
checkbox input "false"
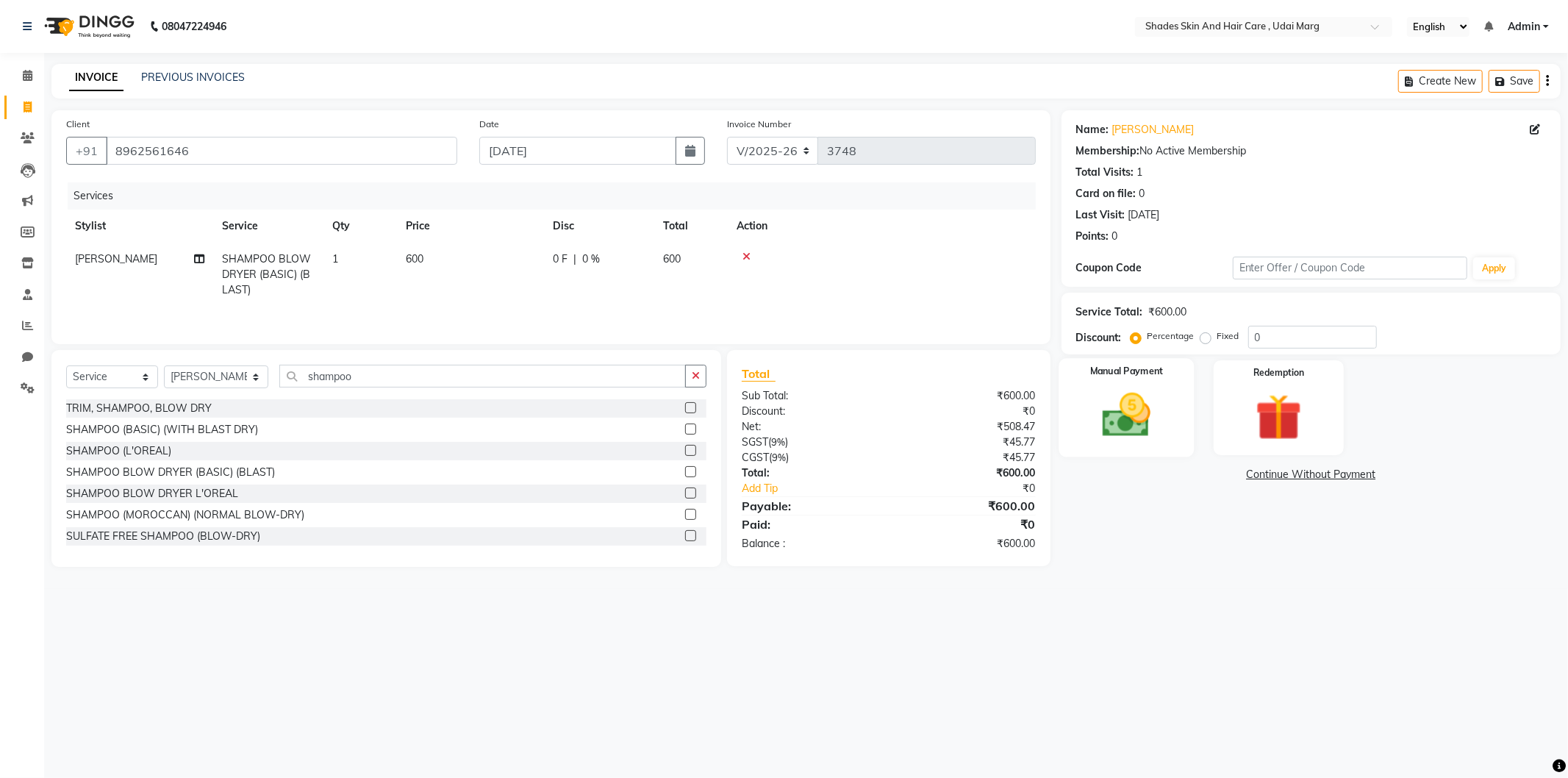
click at [1140, 441] on img at bounding box center [1126, 415] width 78 height 56
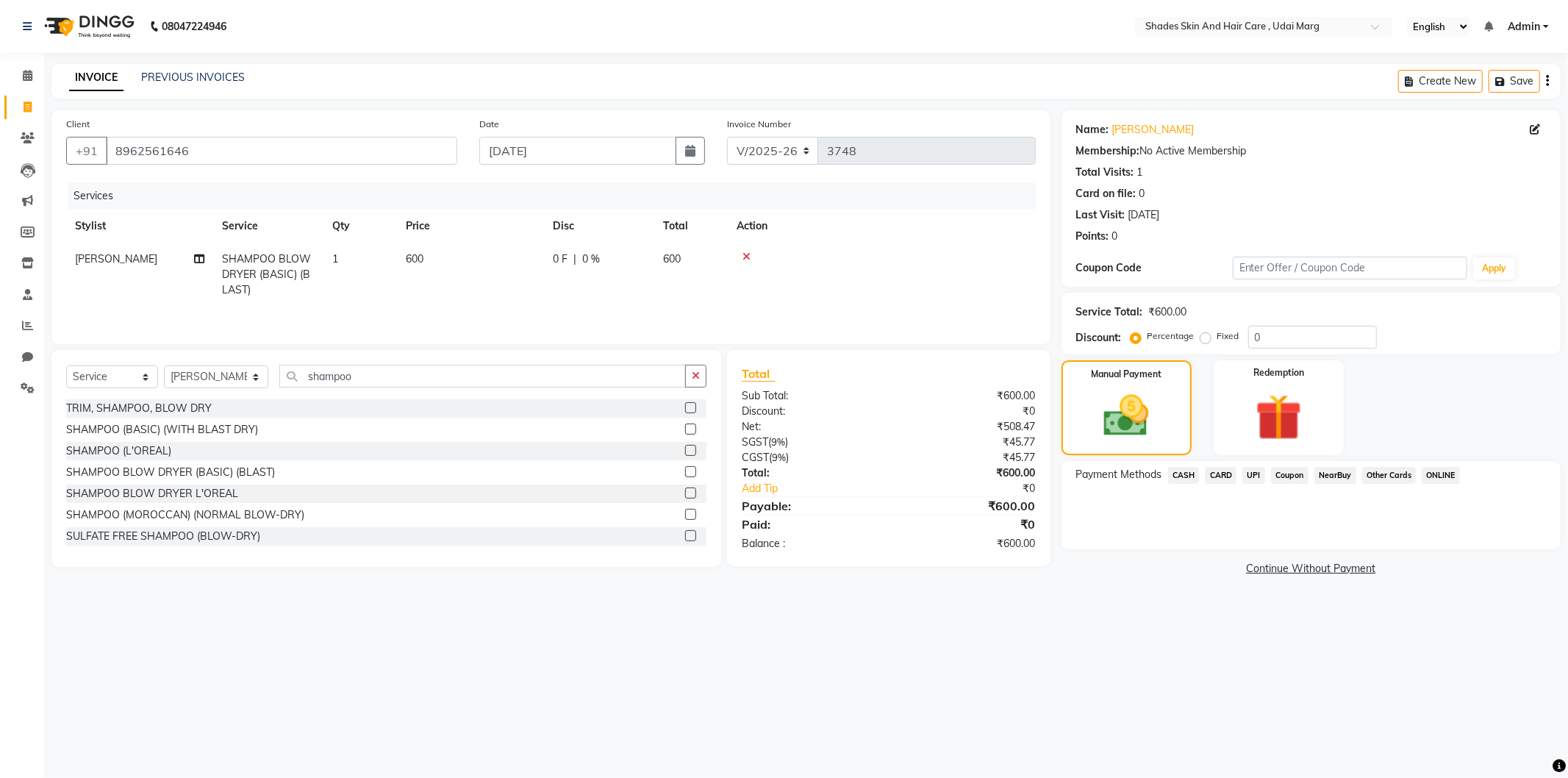
click at [1252, 477] on span "UPI" at bounding box center [1254, 475] width 23 height 17
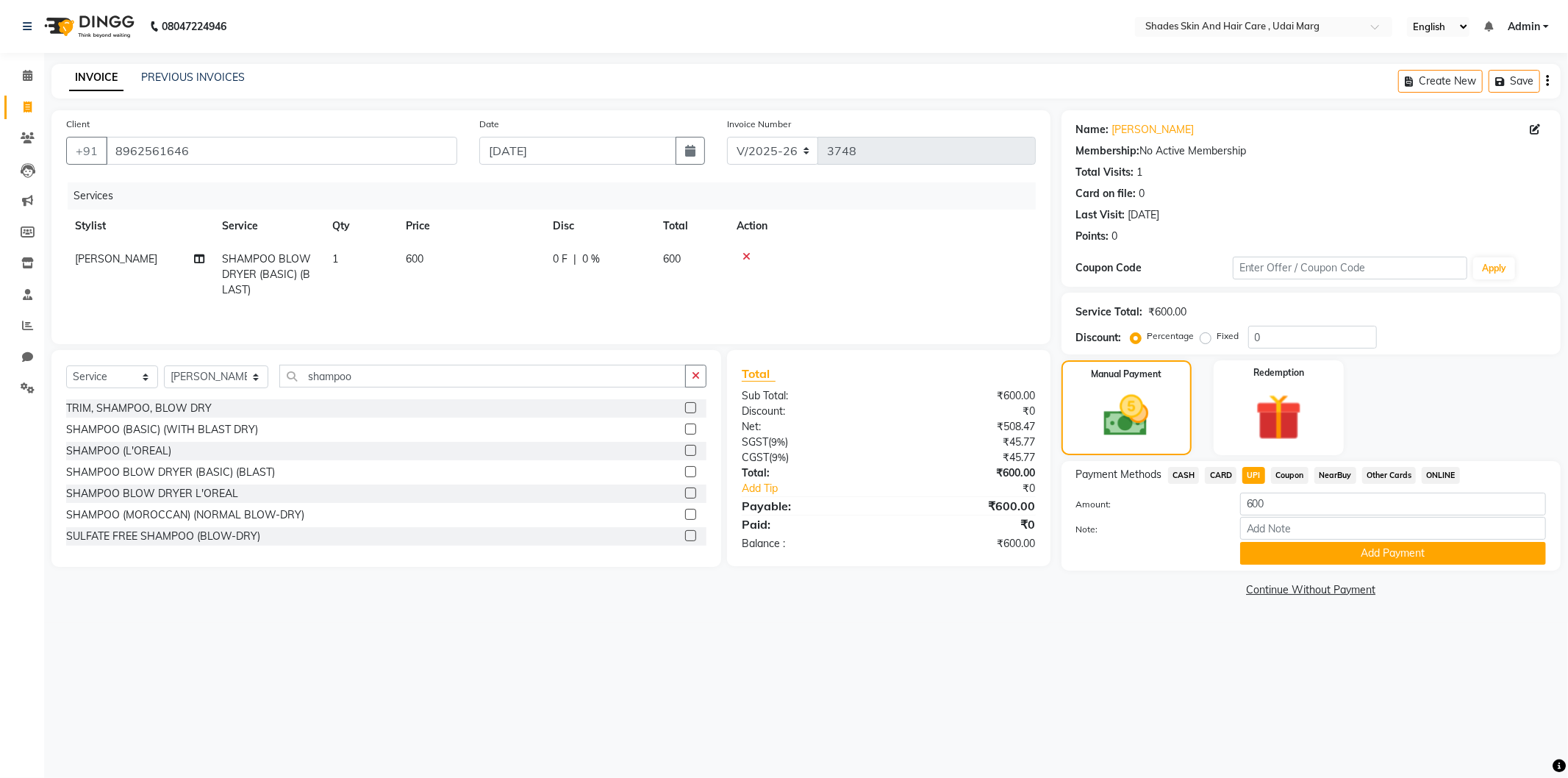
click at [1163, 471] on div "CASH" at bounding box center [1181, 477] width 37 height 20
click at [1186, 472] on span "CASH" at bounding box center [1184, 475] width 32 height 17
click at [1292, 545] on button "Add Payment" at bounding box center [1393, 554] width 306 height 23
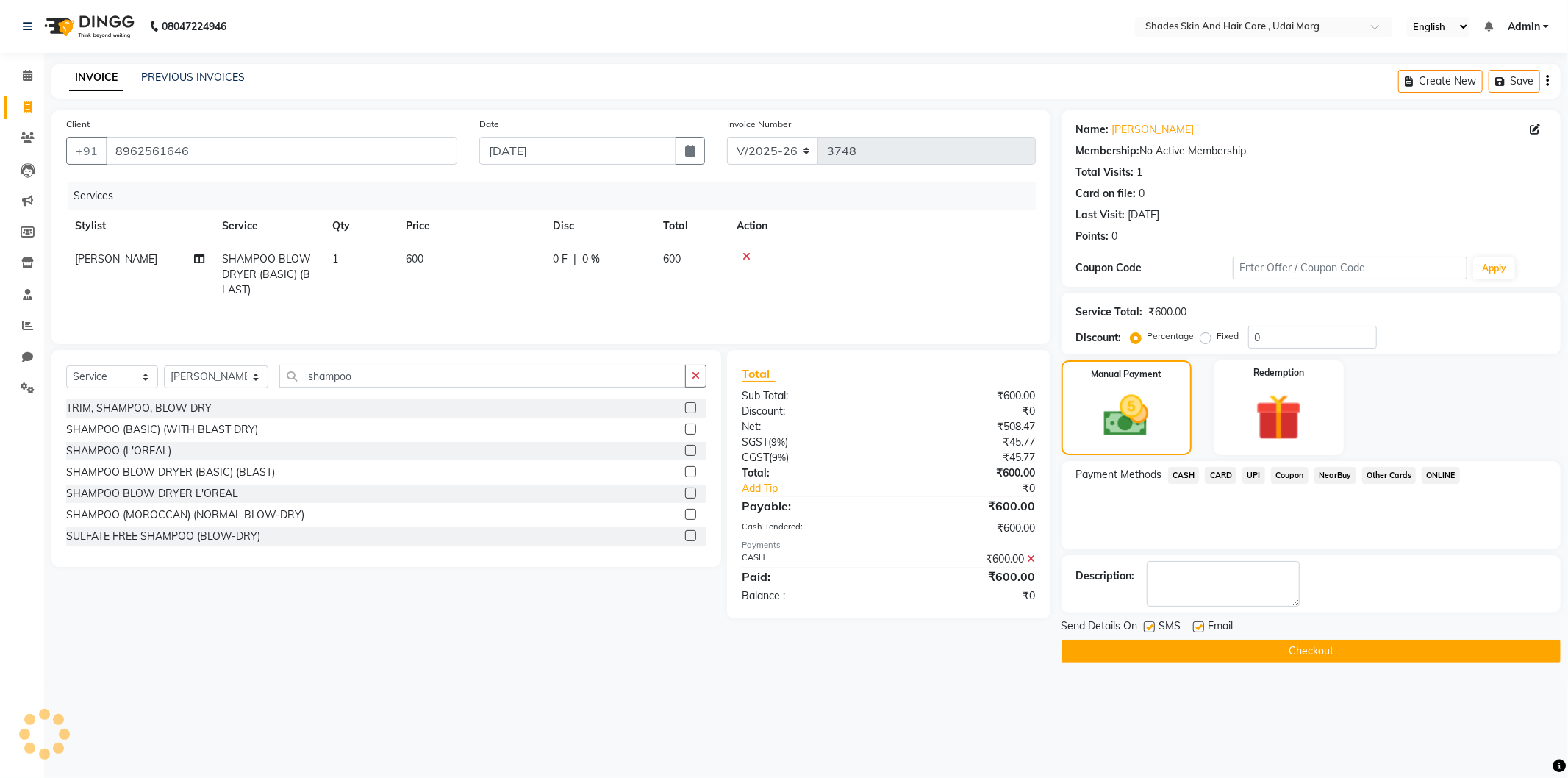
click at [1247, 652] on button "Checkout" at bounding box center [1311, 651] width 499 height 23
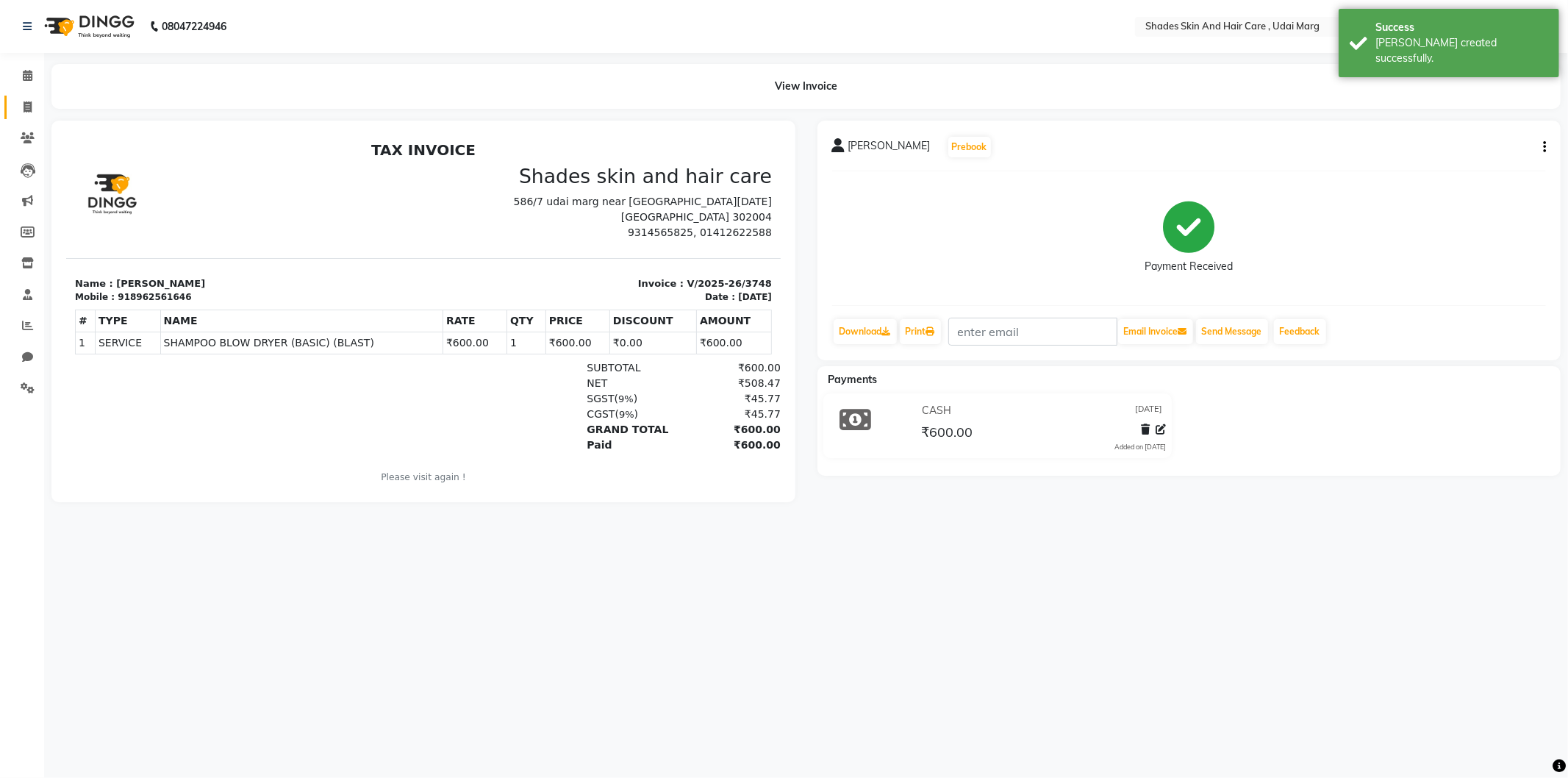
click at [11, 105] on link "Invoice" at bounding box center [22, 108] width 35 height 24
select select "8022"
select select "service"
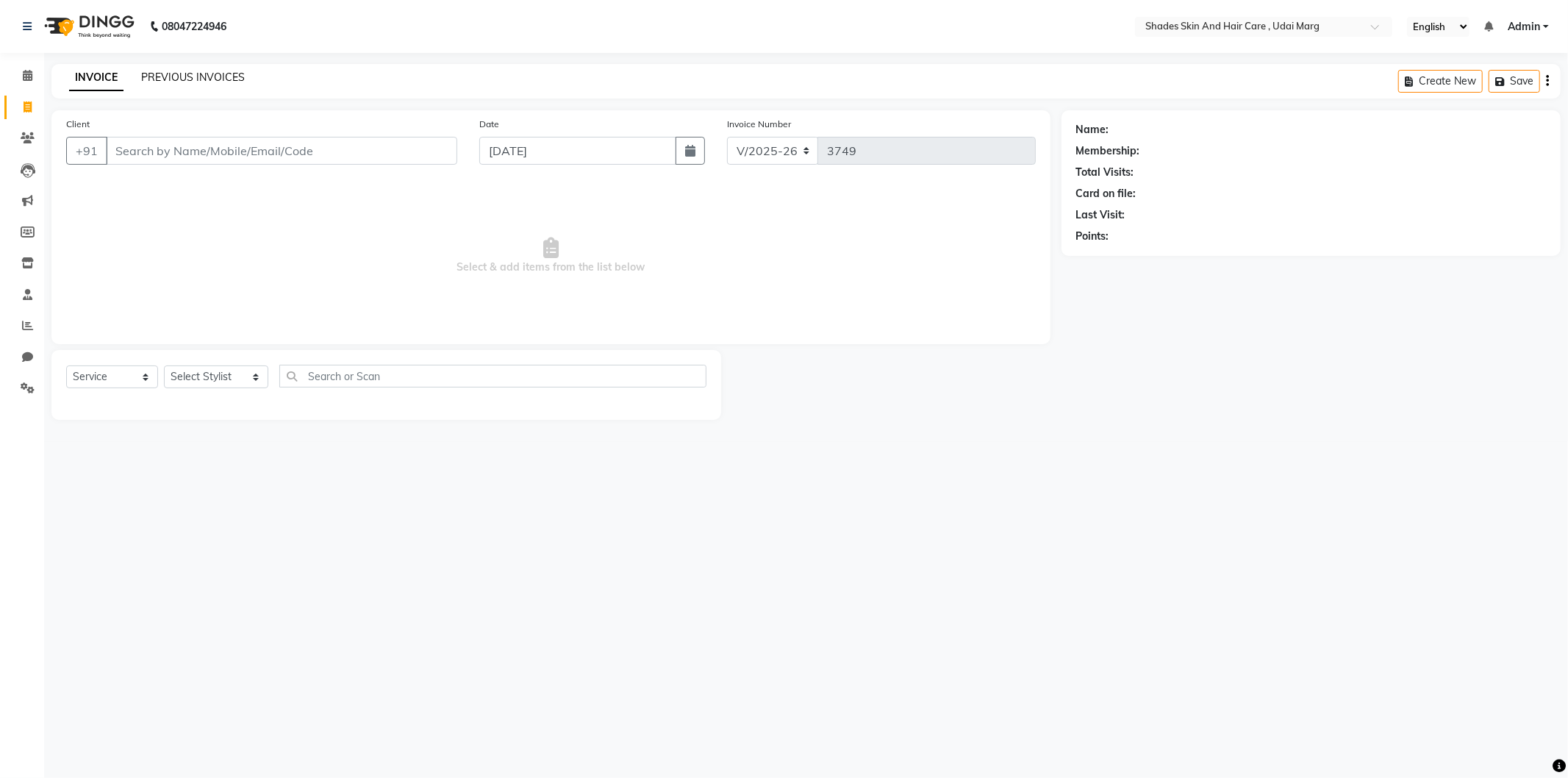
click at [228, 74] on link "PREVIOUS INVOICES" at bounding box center [193, 77] width 103 height 13
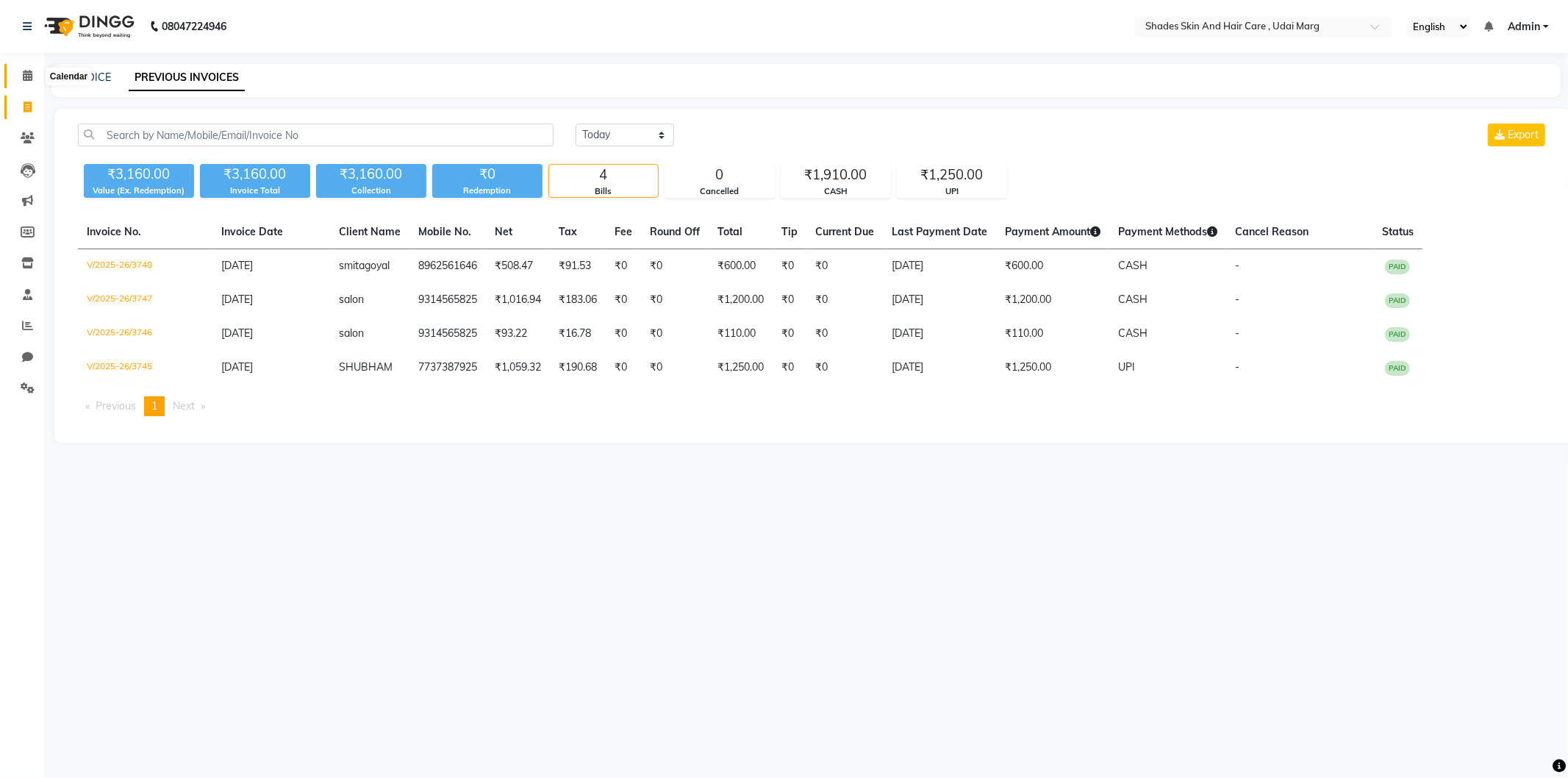
click at [30, 76] on icon at bounding box center [27, 75] width 10 height 11
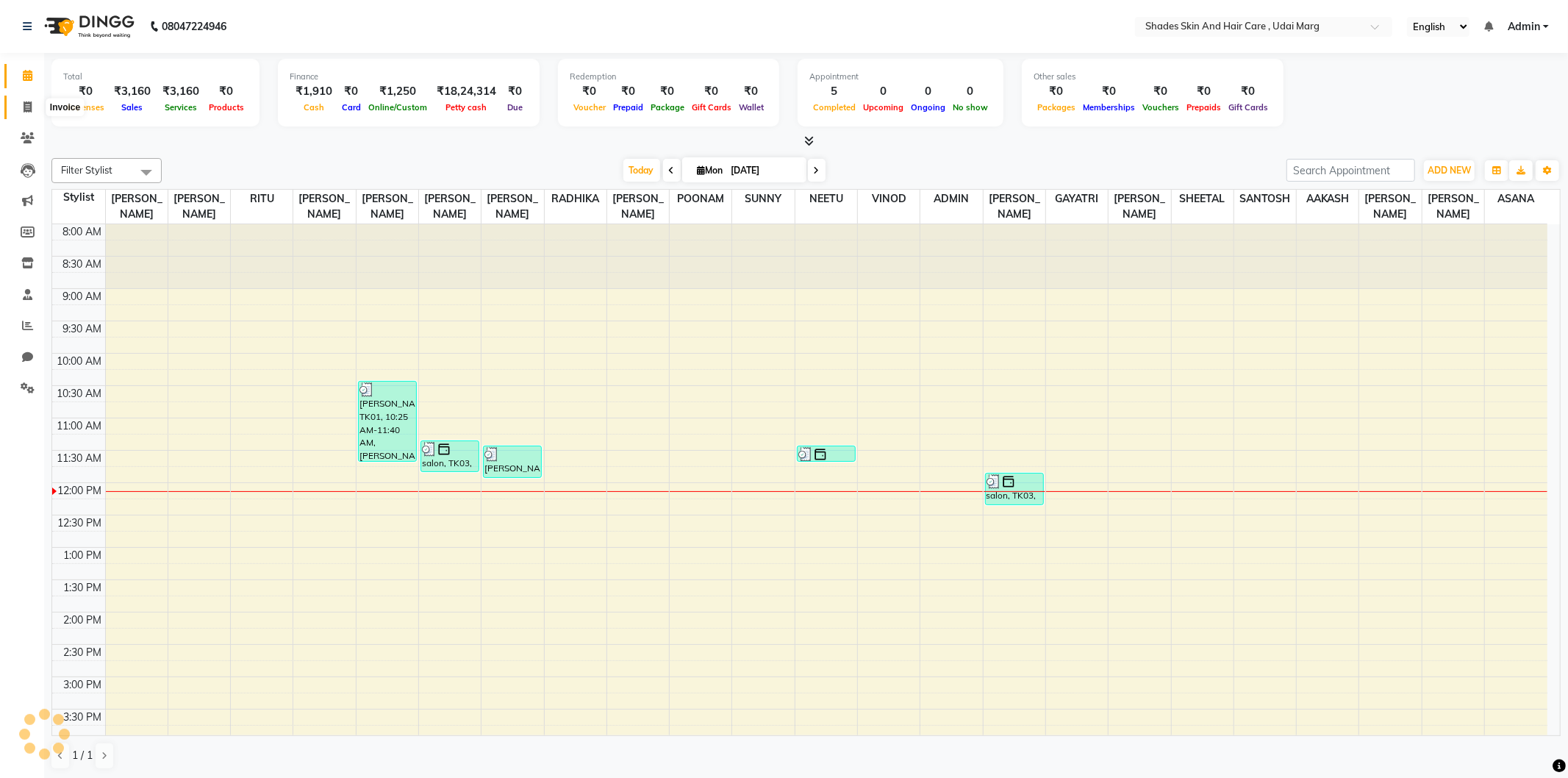
scroll to position [261, 0]
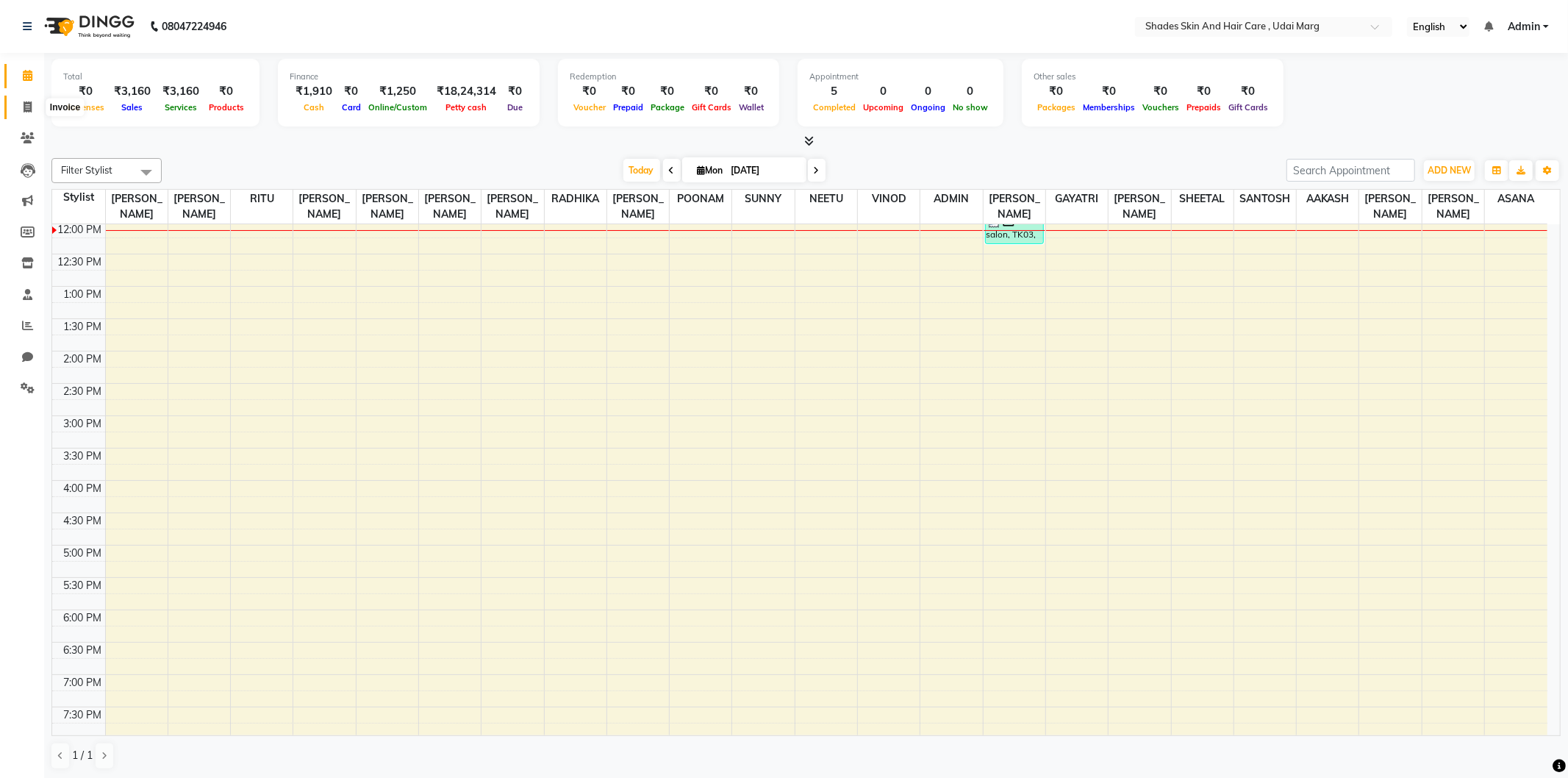
click at [26, 105] on icon at bounding box center [27, 106] width 8 height 11
select select "service"
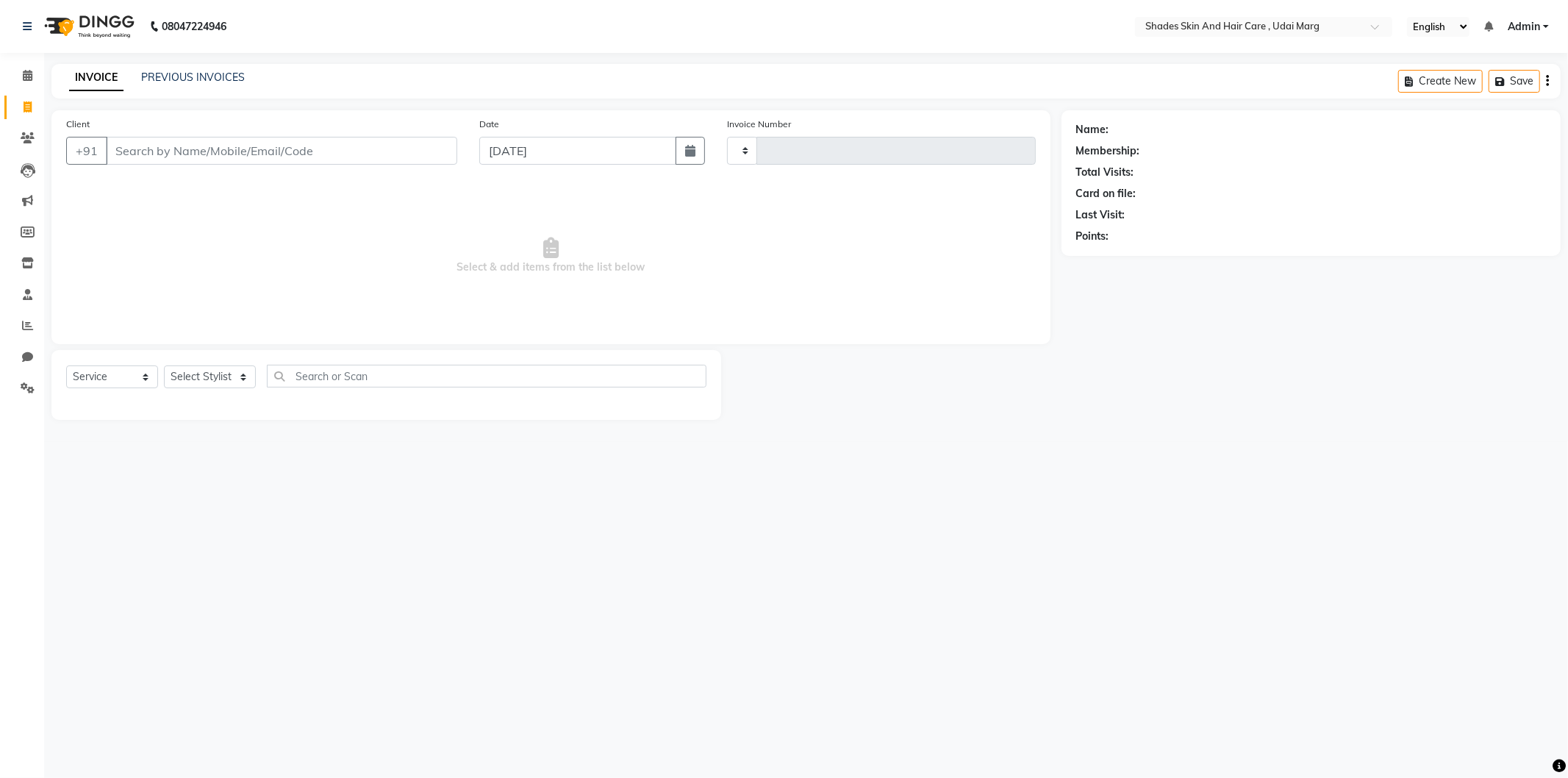
type input "3749"
select select "8022"
click at [175, 71] on link "PREVIOUS INVOICES" at bounding box center [193, 77] width 103 height 13
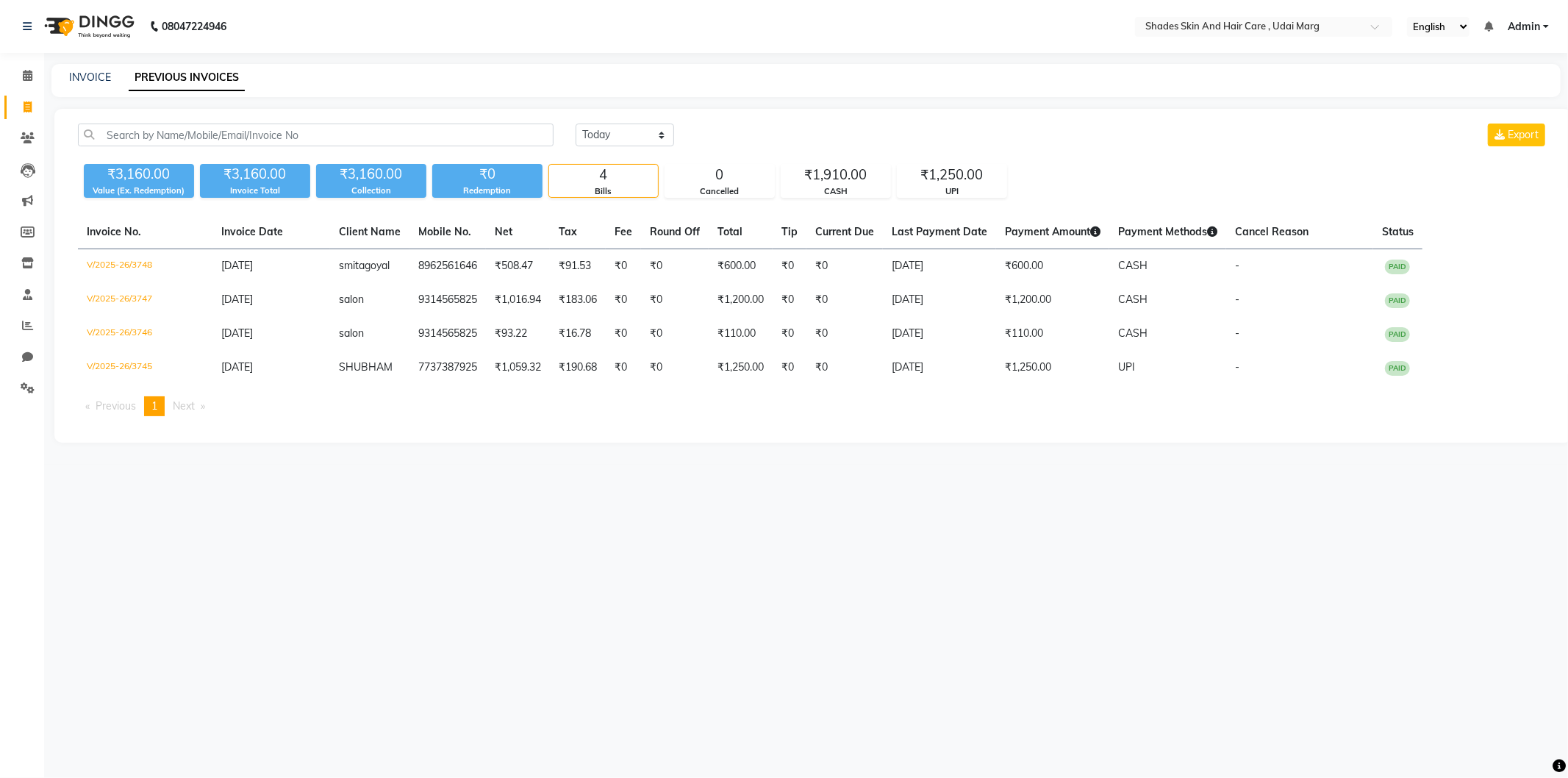
click at [489, 453] on main "INVOICE PREVIOUS INVOICES Today Yesterday Custom Range Export ₹3,160.00 Value (…" at bounding box center [806, 264] width 1524 height 401
click at [19, 109] on span at bounding box center [27, 108] width 26 height 17
select select "service"
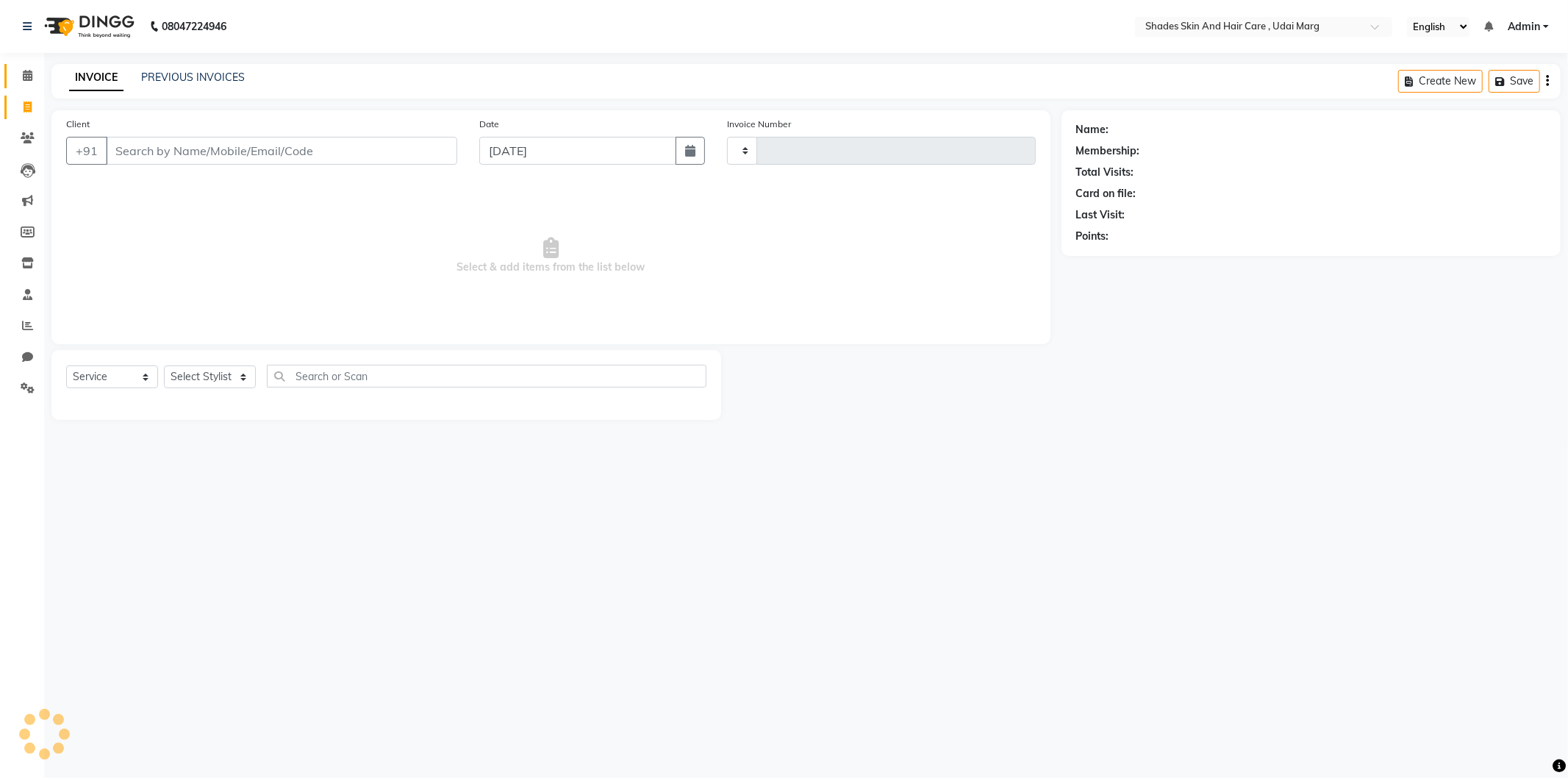
type input "3749"
select select "8022"
click at [27, 72] on icon at bounding box center [27, 75] width 10 height 11
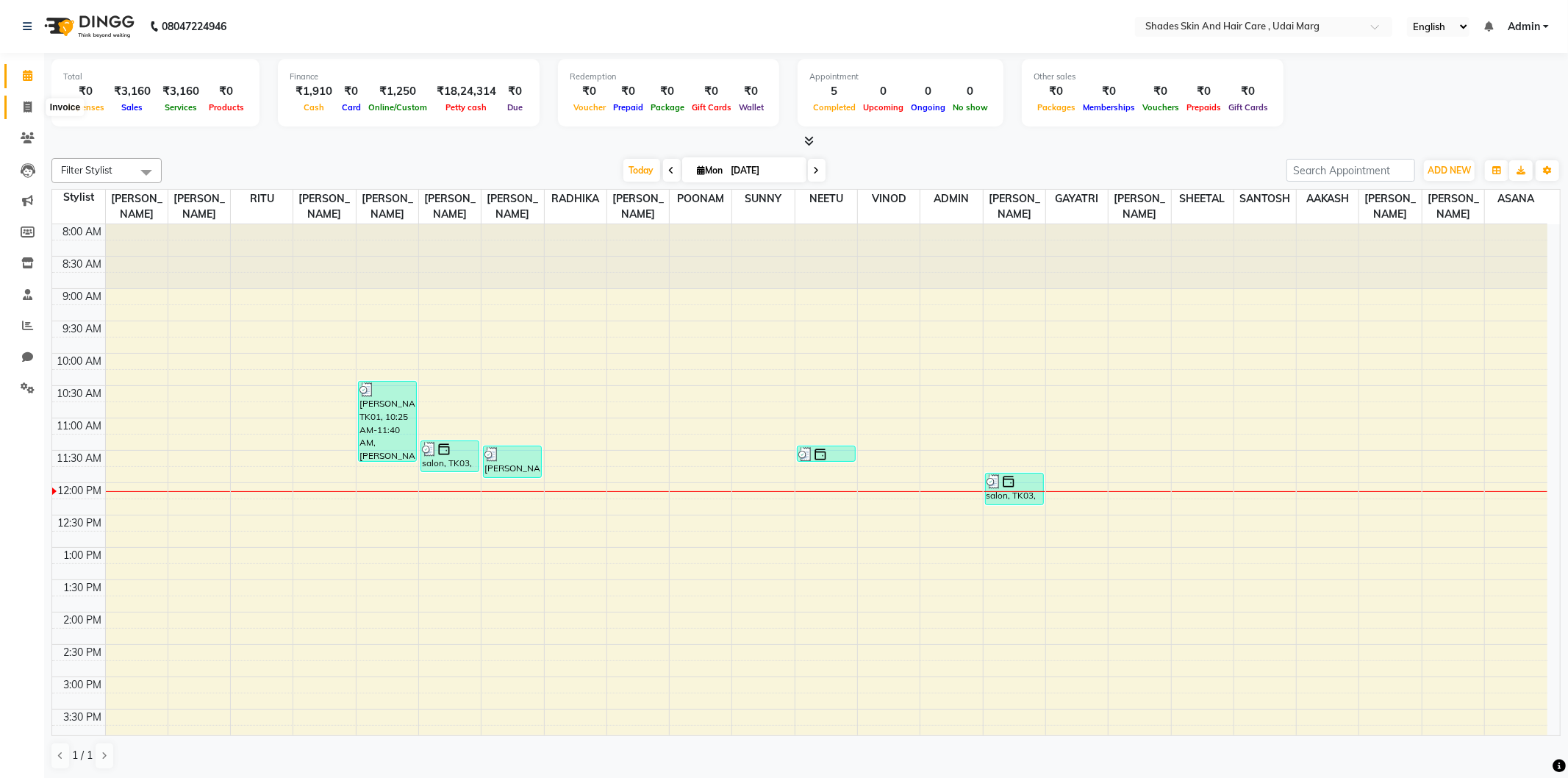
click at [24, 109] on icon at bounding box center [27, 106] width 8 height 11
select select "service"
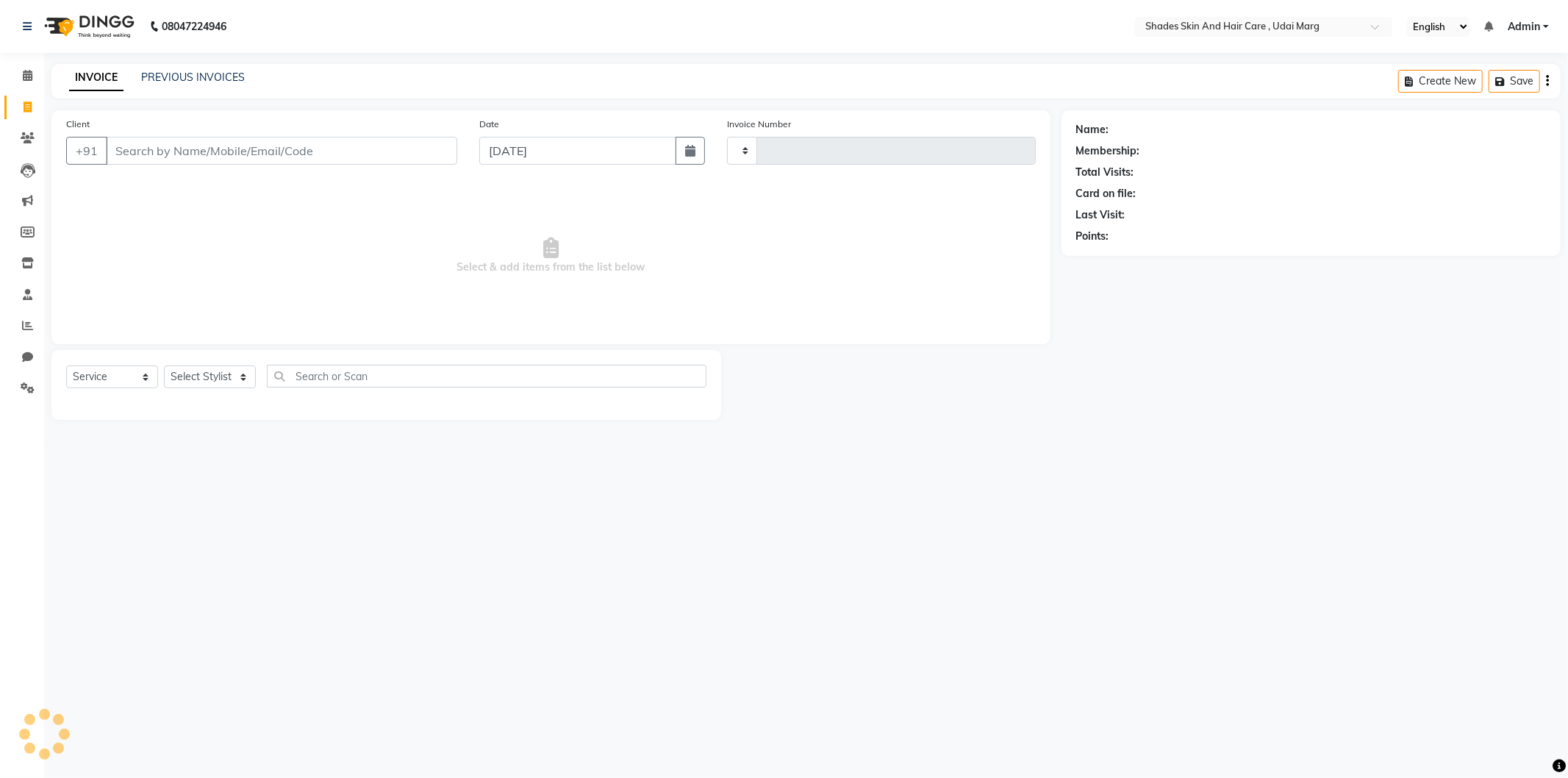
type input "3749"
select select "8022"
click at [186, 150] on input "Client" at bounding box center [281, 151] width 351 height 28
type input "9314565825"
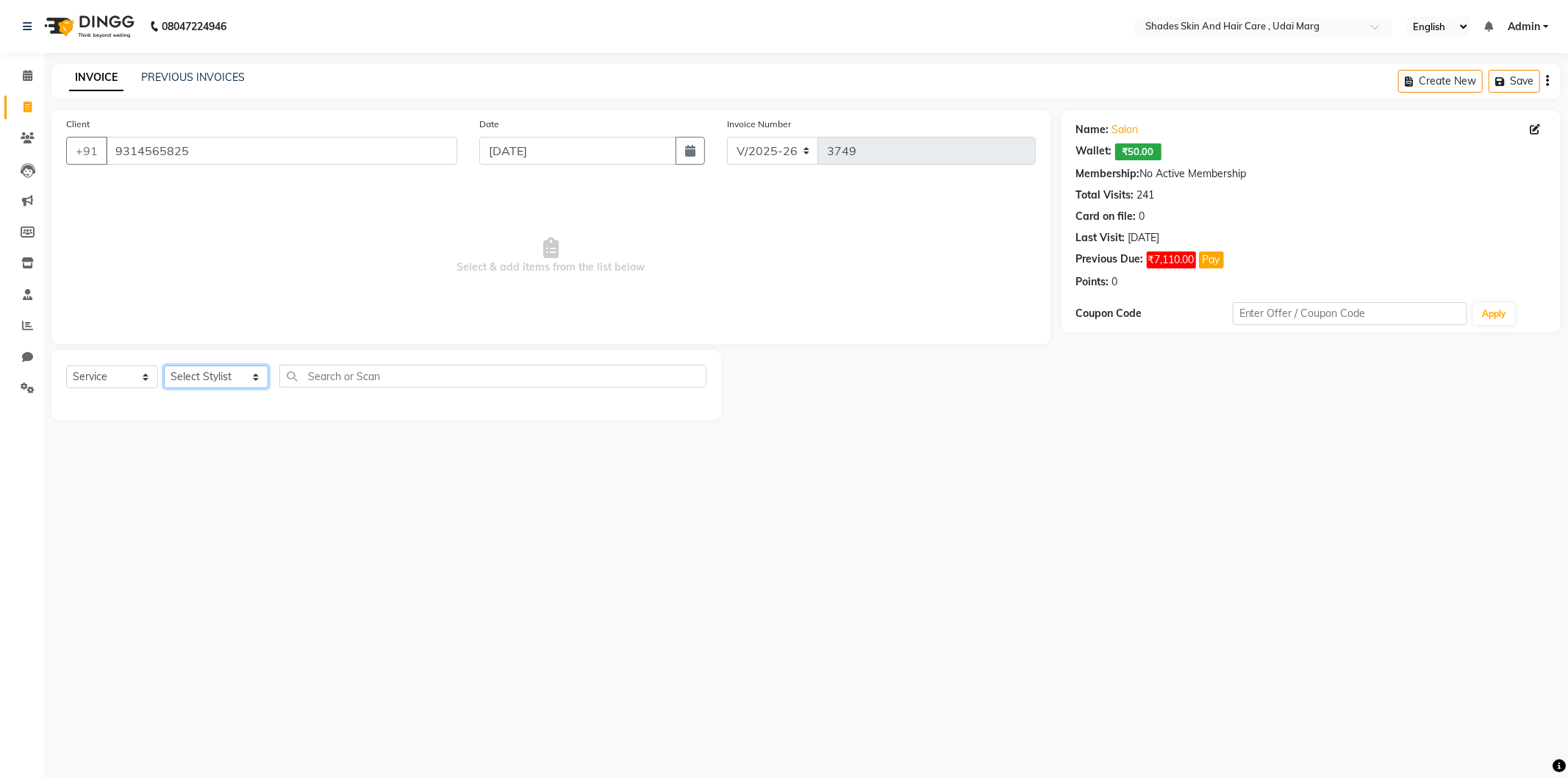
click at [231, 366] on select "Select Stylist [PERSON_NAME] ADMIN [PERSON_NAME] [PERSON_NAME] GAYATRI [PERSON_…" at bounding box center [216, 377] width 104 height 23
select select "74309"
click at [164, 366] on select "Select Stylist [PERSON_NAME] ADMIN [PERSON_NAME] [PERSON_NAME] GAYATRI [PERSON_…" at bounding box center [216, 377] width 104 height 23
click at [121, 407] on div "EYE BROWS" at bounding box center [97, 408] width 62 height 15
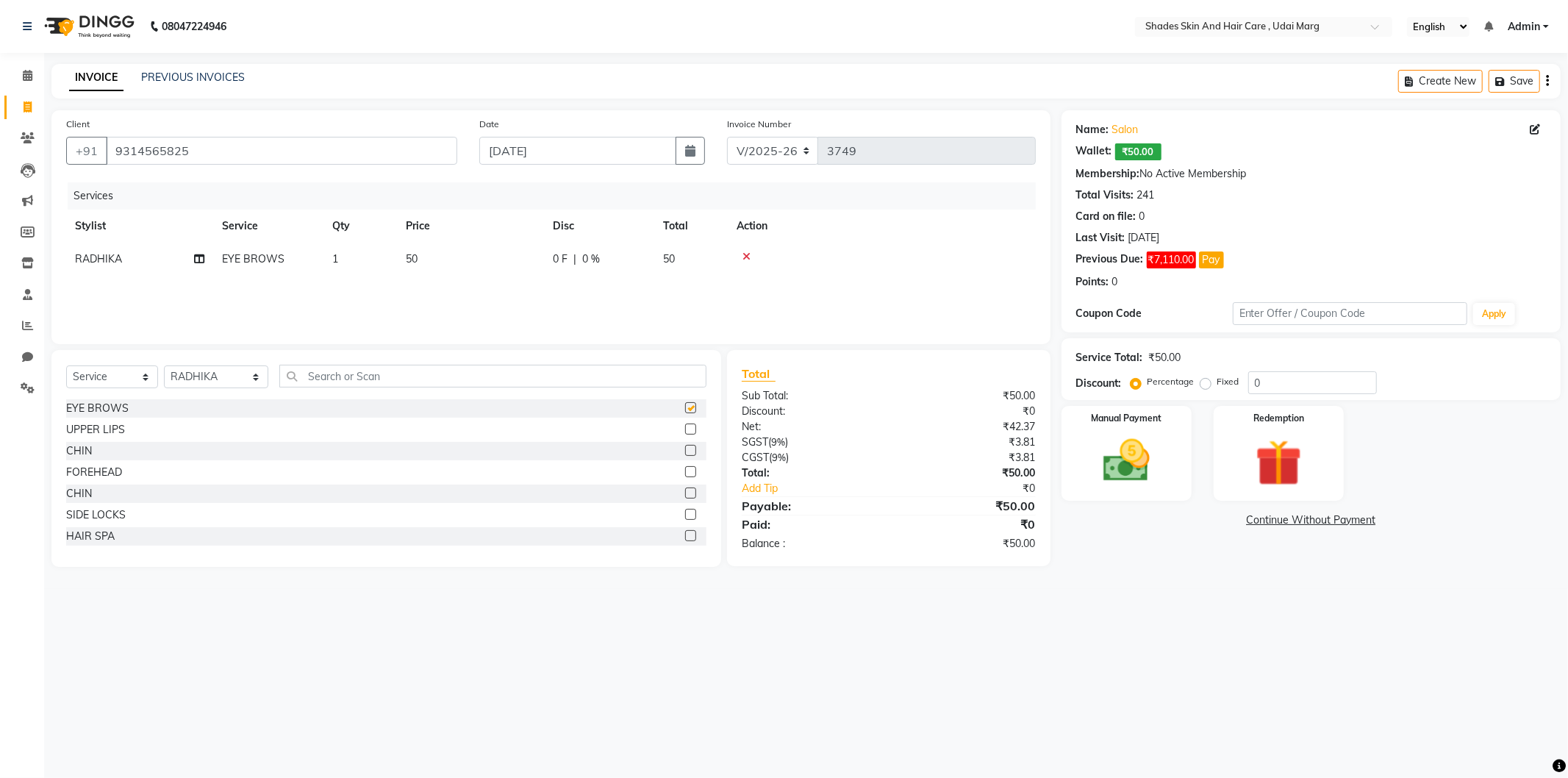
checkbox input "false"
click at [1160, 442] on img at bounding box center [1126, 460] width 78 height 56
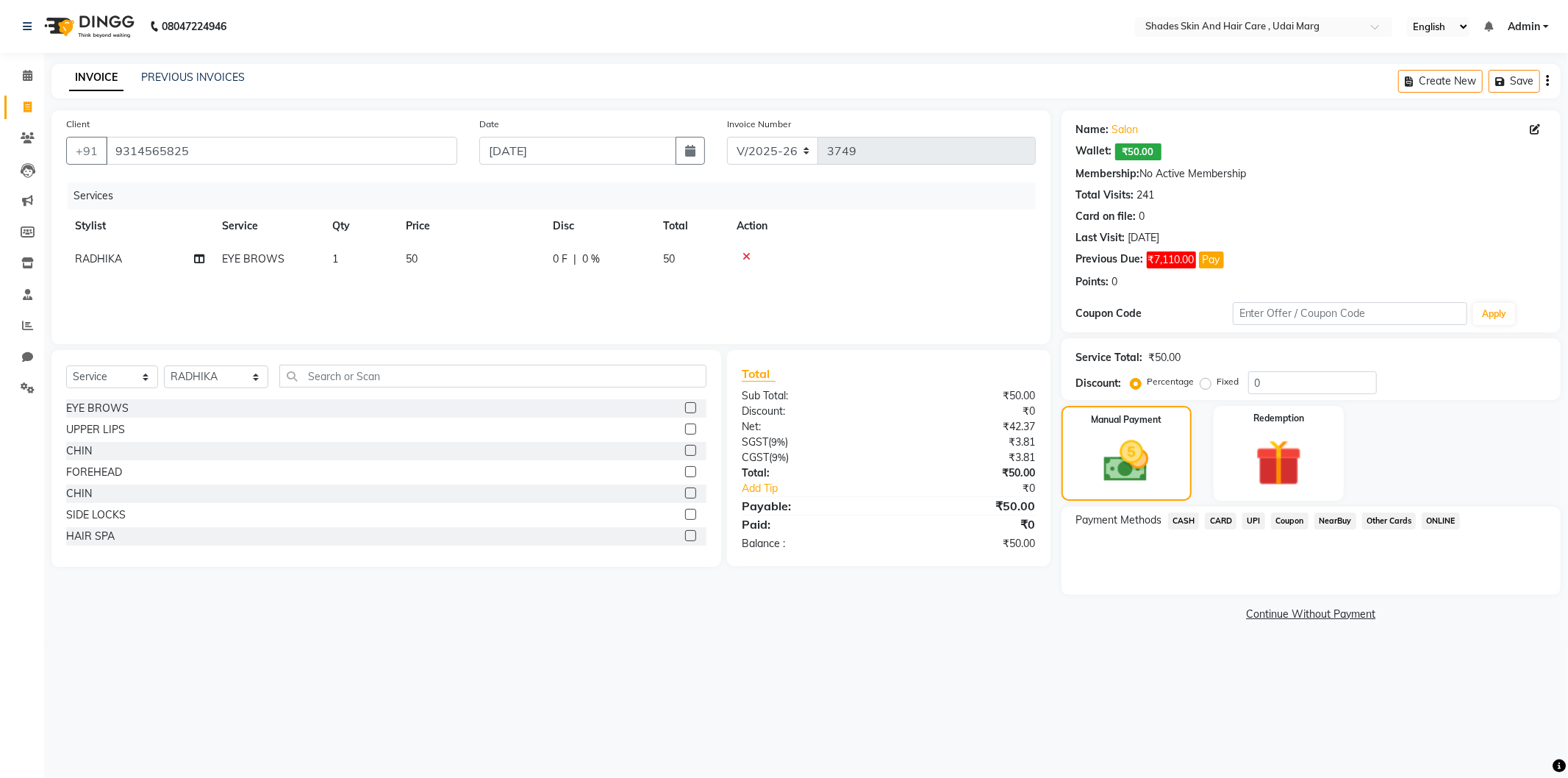
click at [1180, 519] on span "CASH" at bounding box center [1184, 521] width 32 height 17
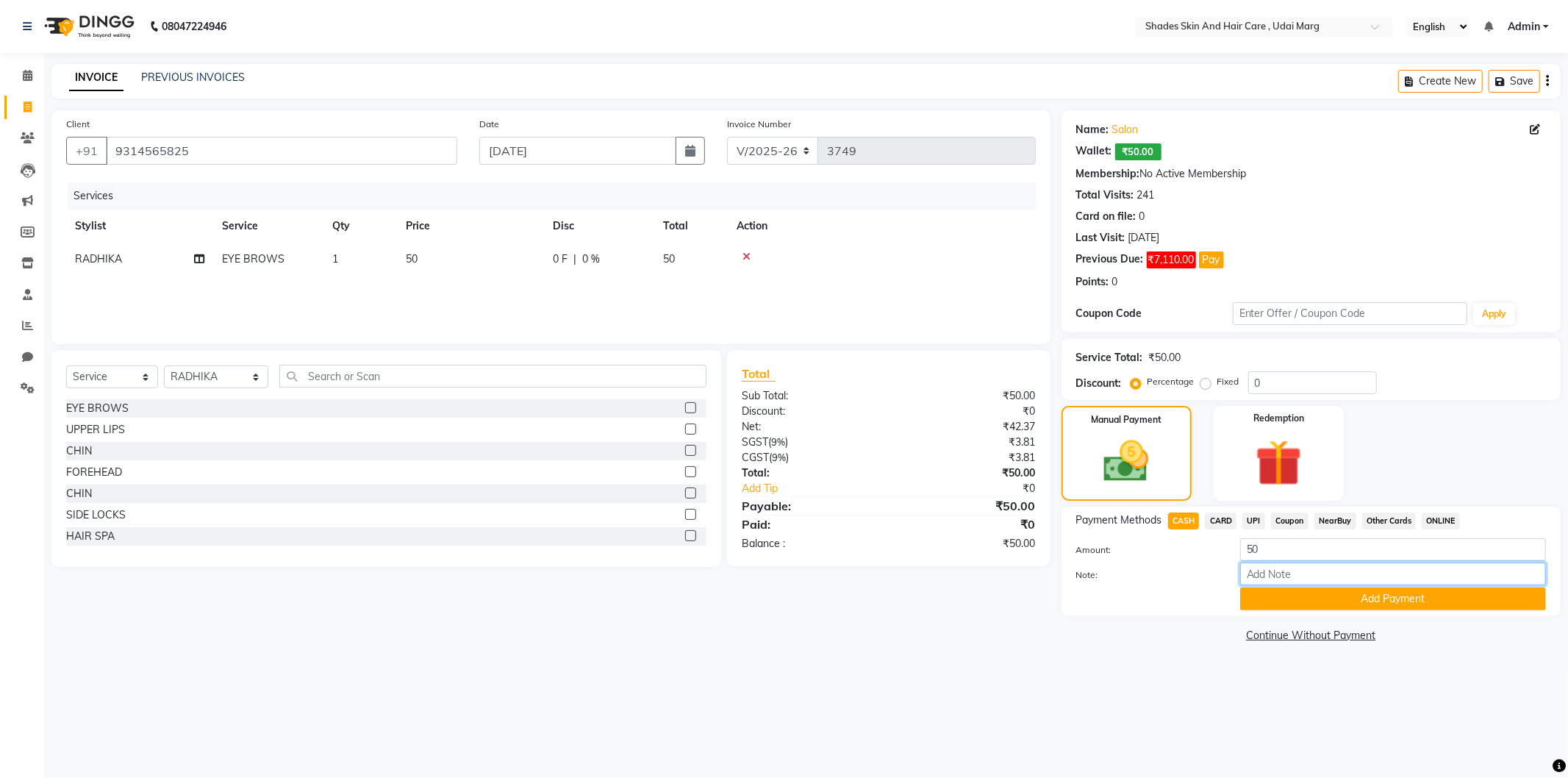
click at [1303, 581] on input "Note:" at bounding box center [1393, 574] width 306 height 23
click at [1311, 604] on button "Add Payment" at bounding box center [1393, 599] width 306 height 23
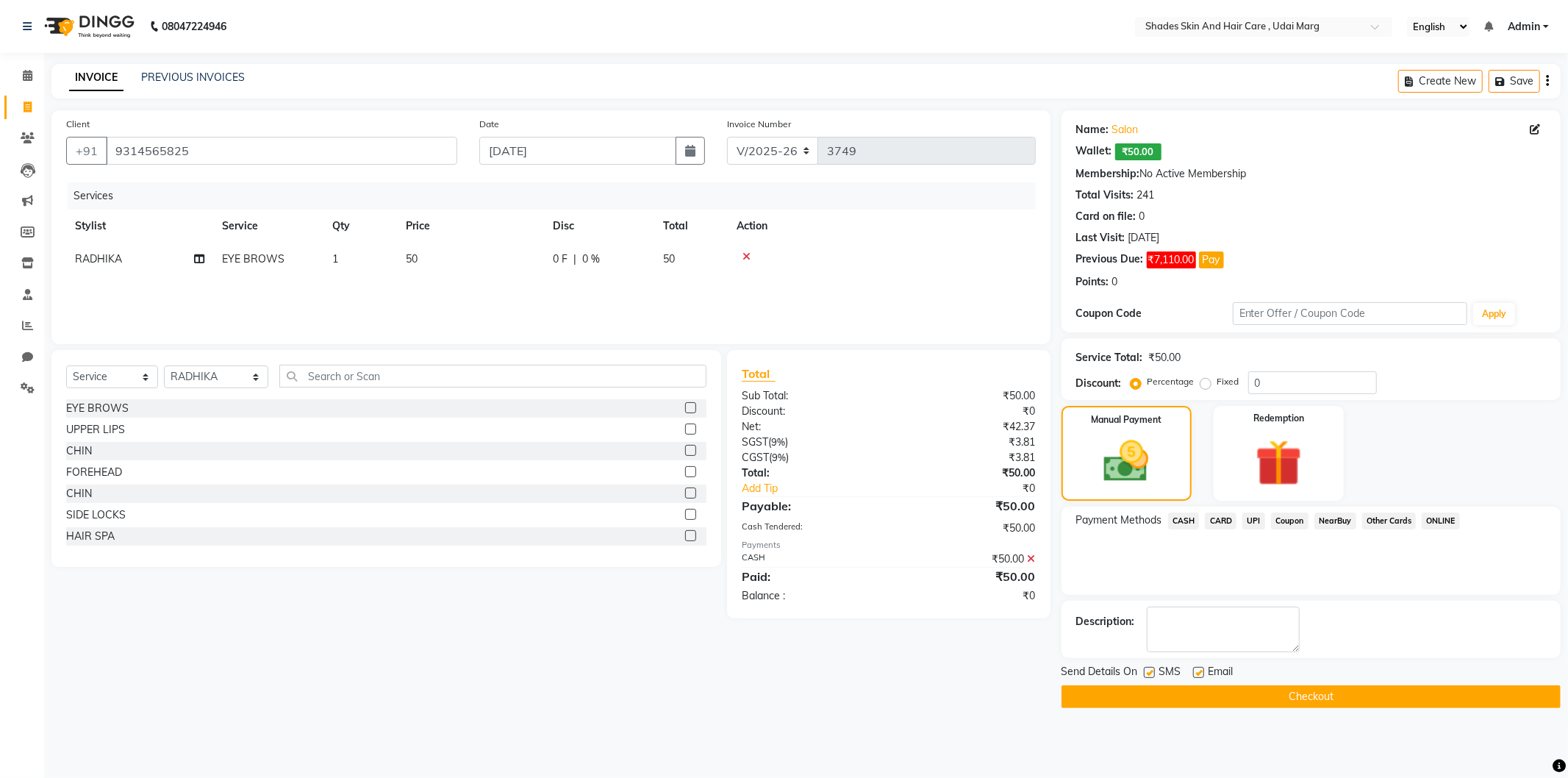
click at [1253, 689] on button "Checkout" at bounding box center [1311, 697] width 499 height 23
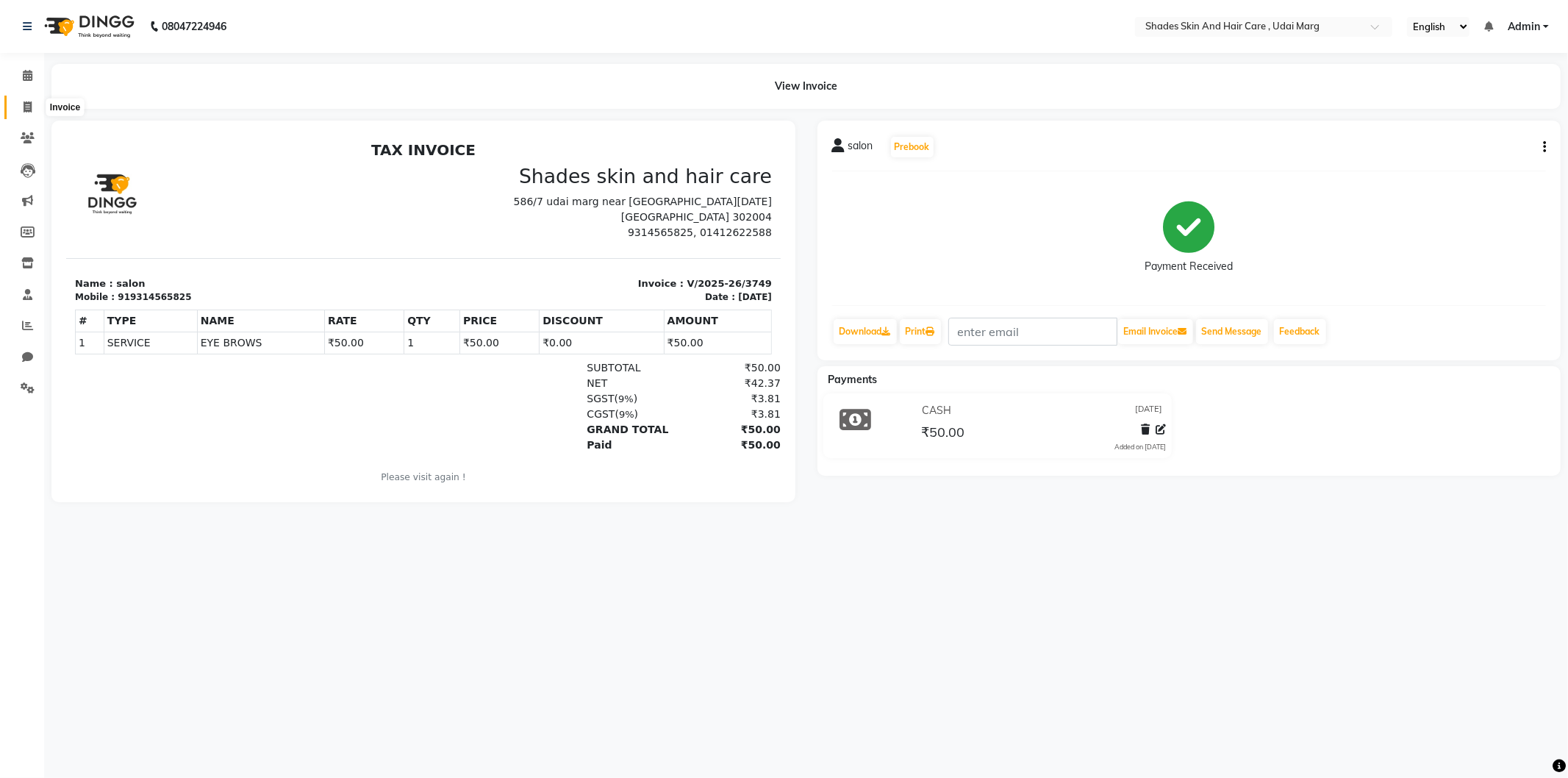
click at [28, 103] on icon at bounding box center [27, 106] width 8 height 11
select select "service"
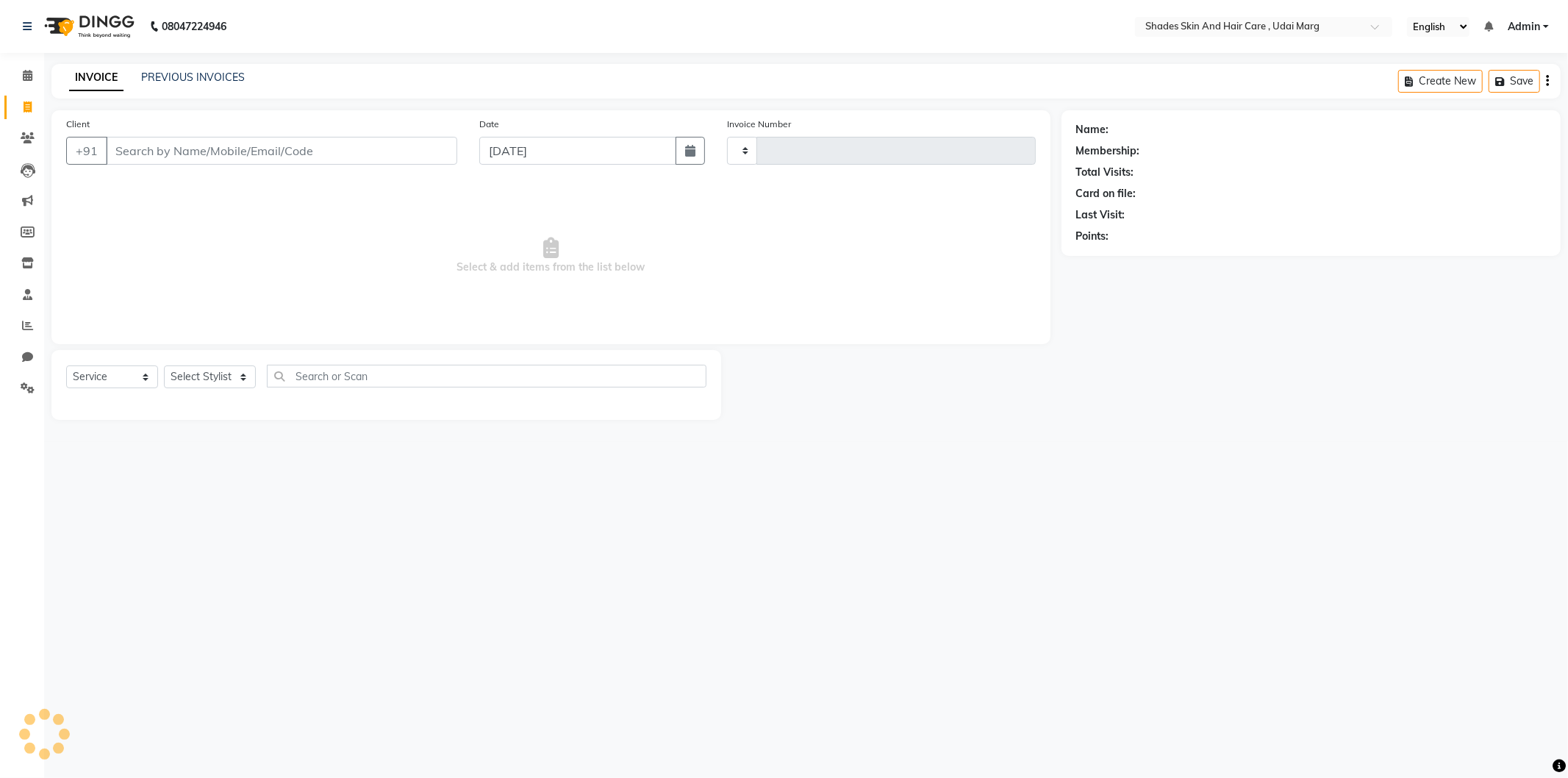
type input "3750"
select select "8022"
click at [28, 326] on icon at bounding box center [27, 325] width 11 height 11
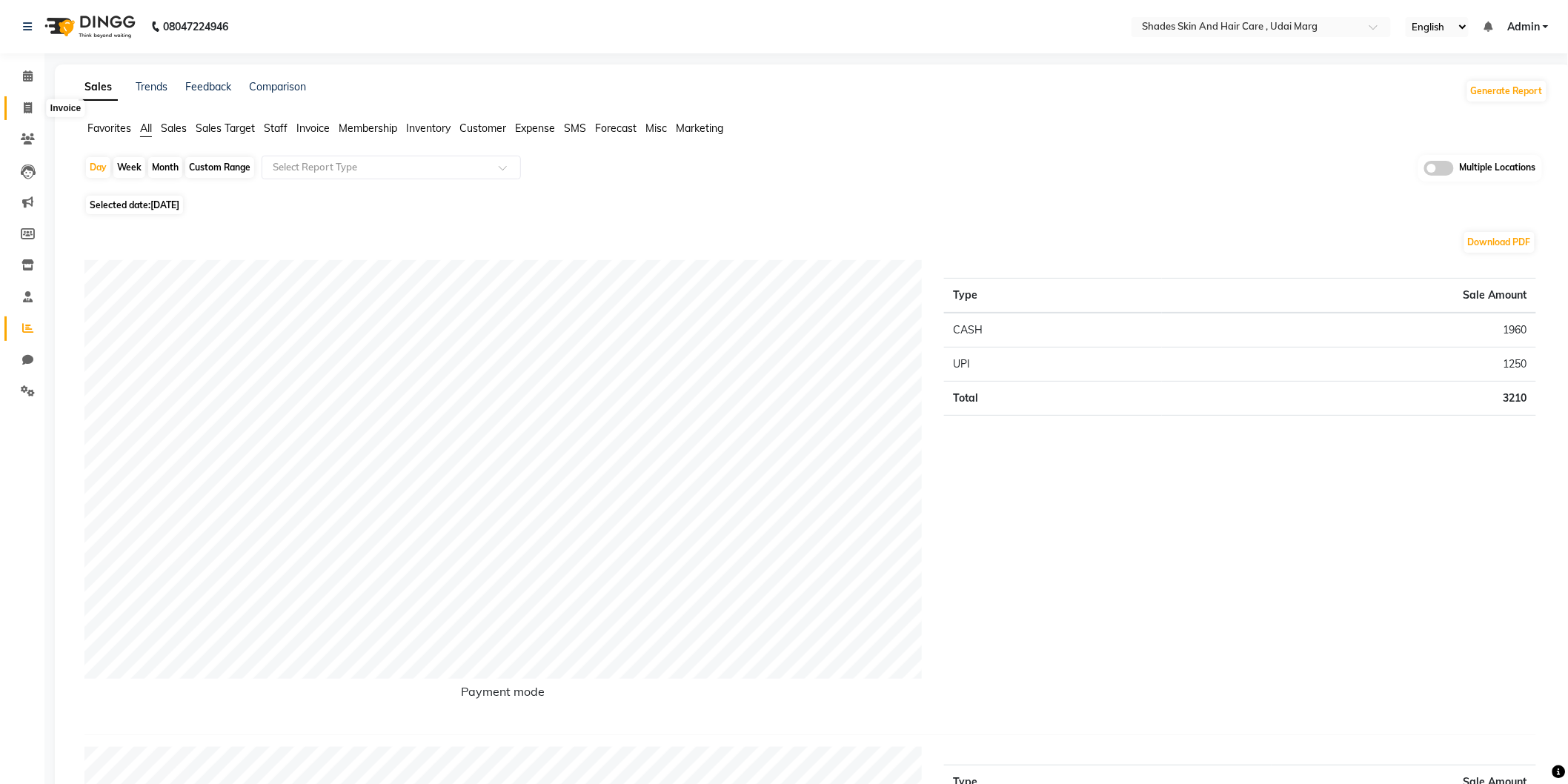
click at [19, 111] on span at bounding box center [28, 109] width 26 height 17
select select "8022"
select select "service"
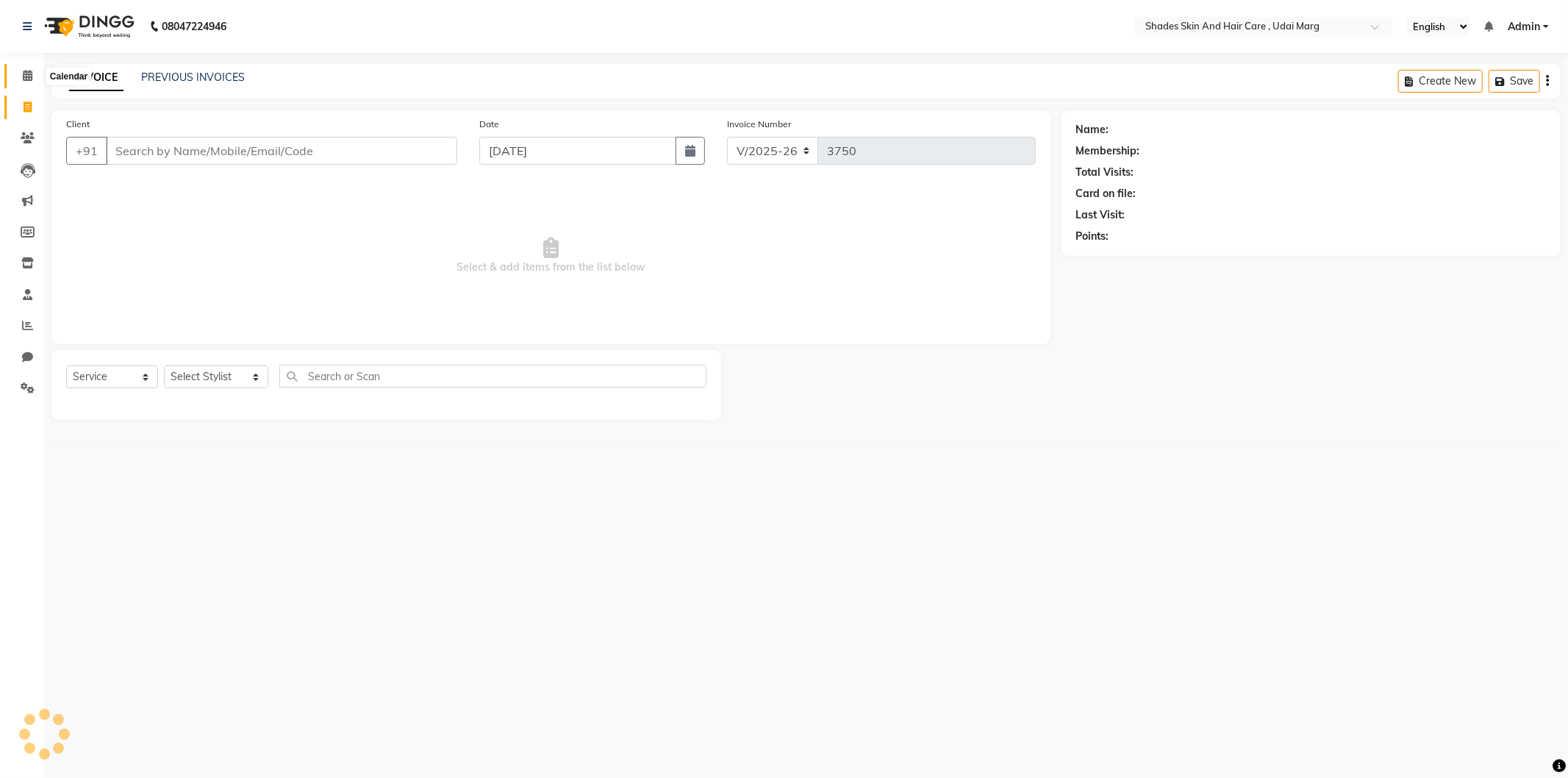
click at [27, 82] on span at bounding box center [27, 76] width 26 height 17
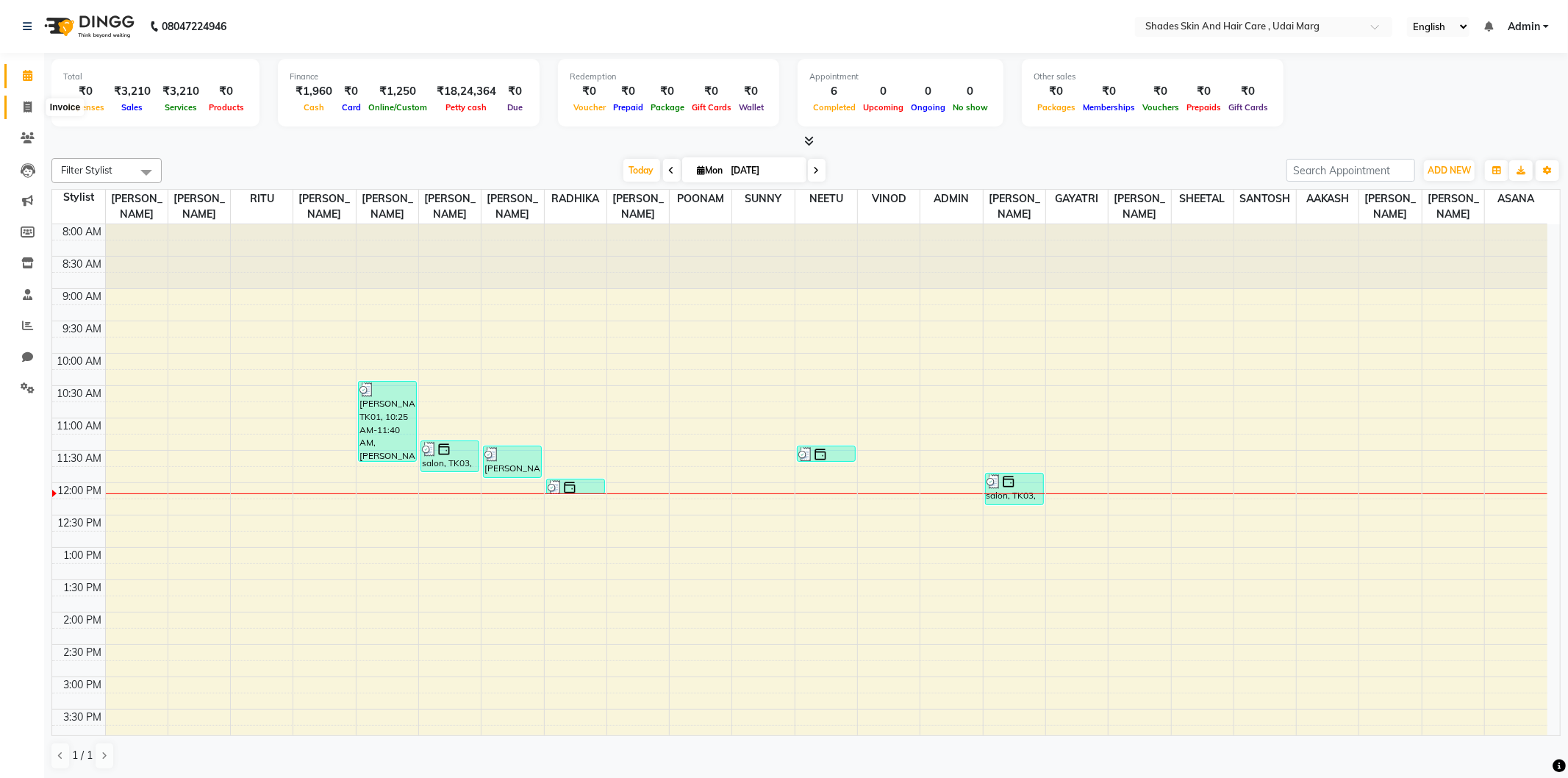
click at [28, 104] on icon at bounding box center [27, 106] width 8 height 11
select select "service"
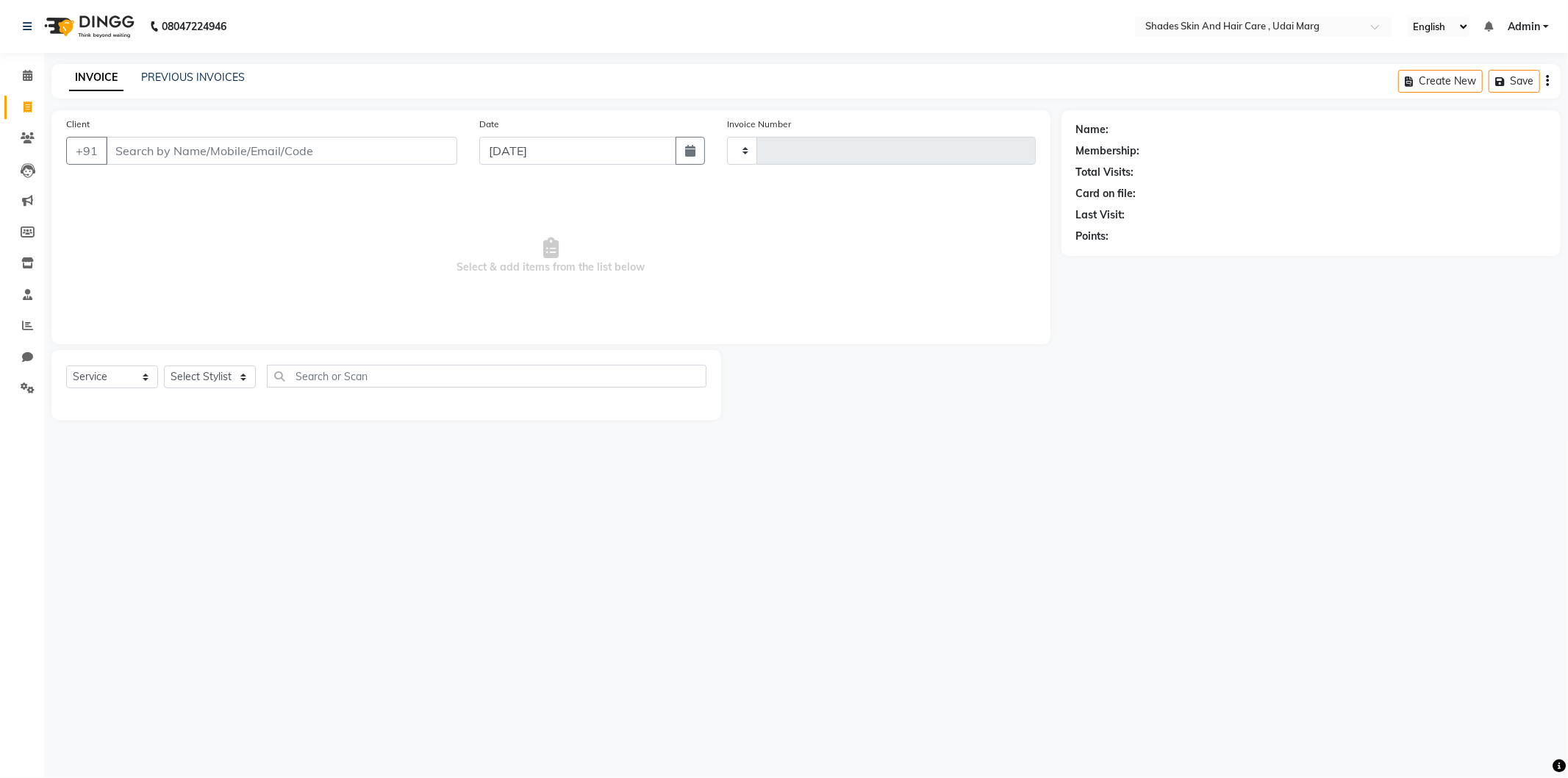
type input "3750"
select select "8022"
click at [18, 319] on span at bounding box center [27, 326] width 26 height 17
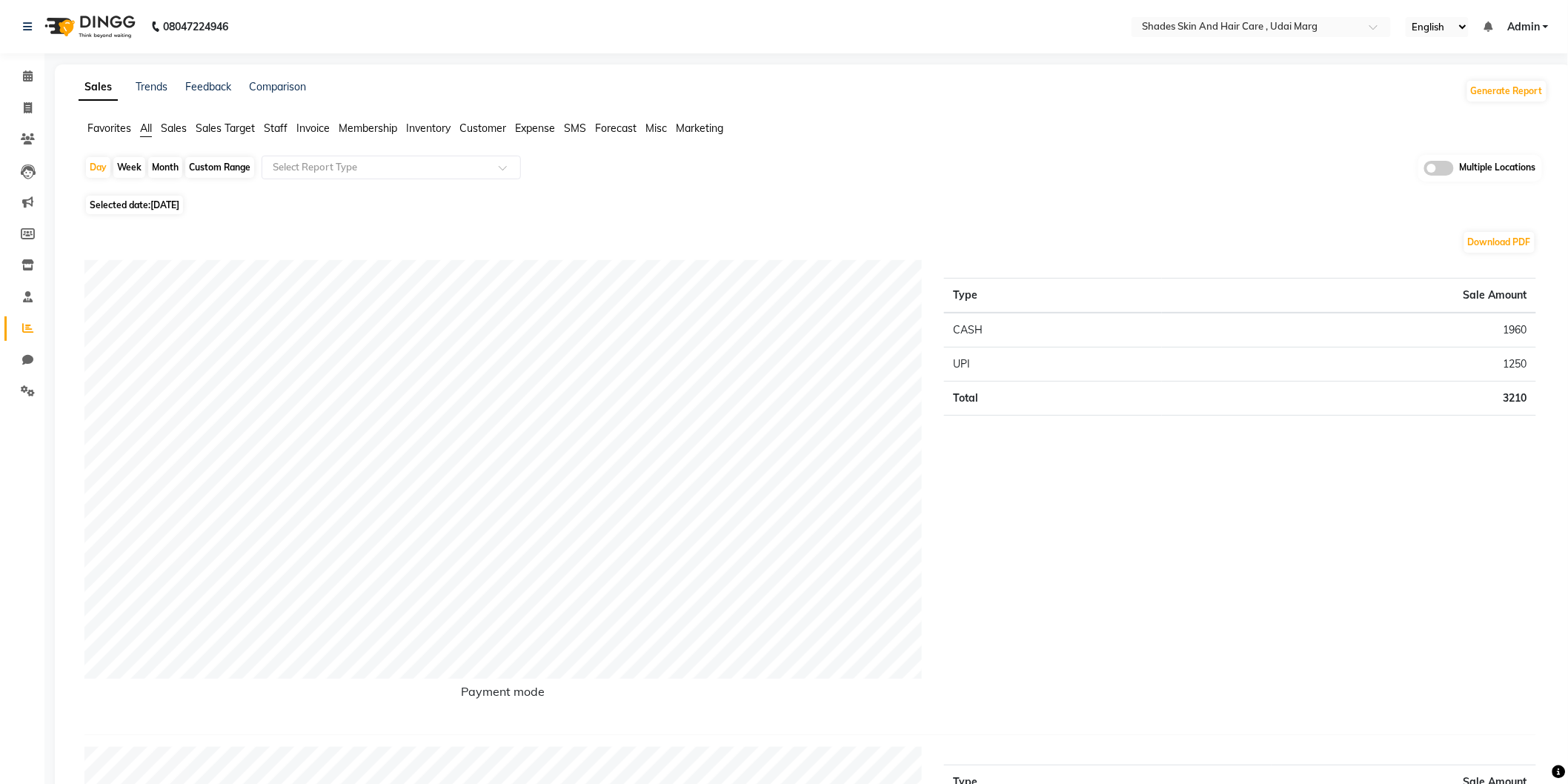
click at [162, 205] on span "[DATE]" at bounding box center [165, 205] width 29 height 11
select select "9"
select select "2025"
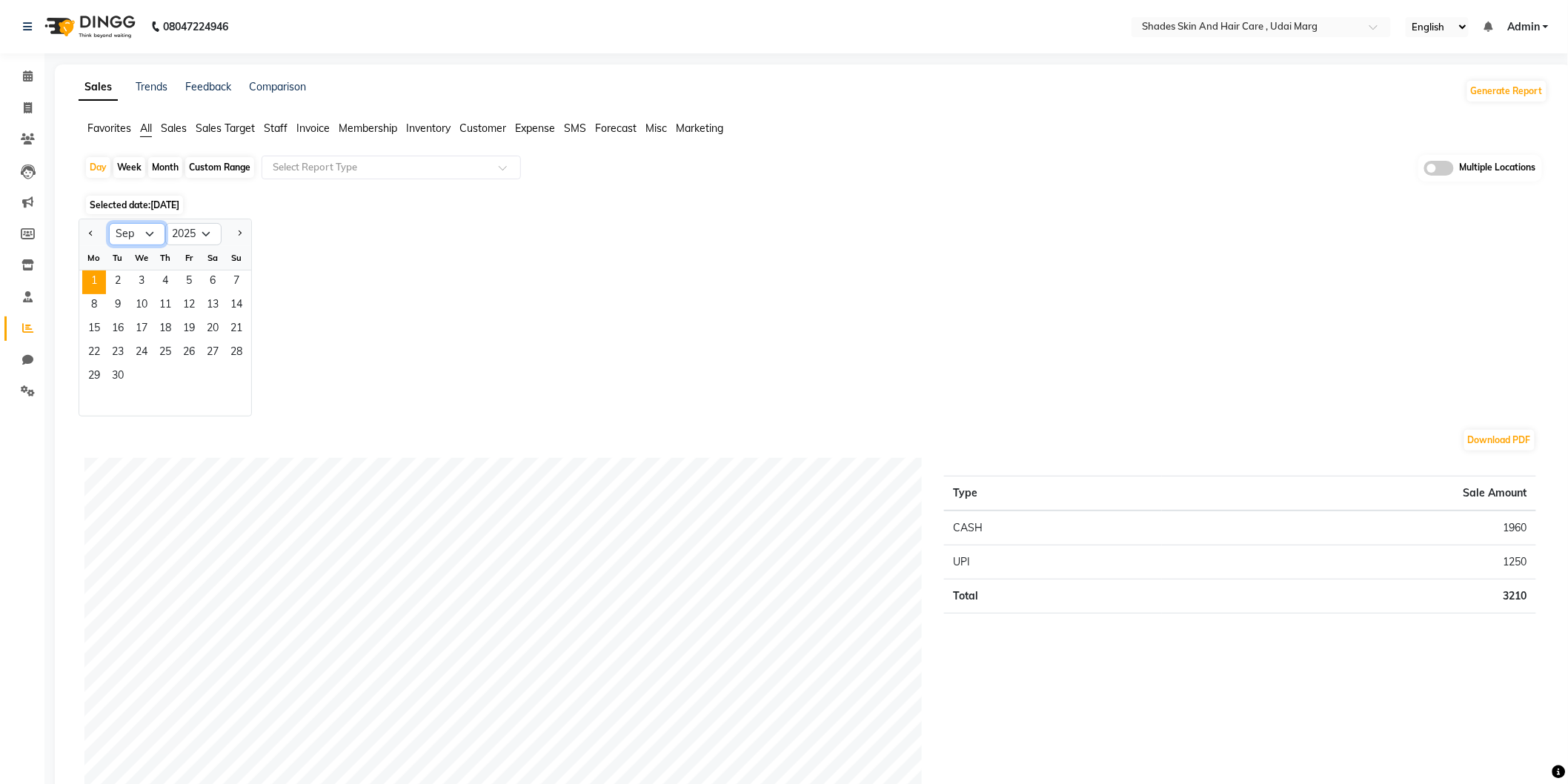
click at [117, 235] on select "Jan Feb Mar Apr May Jun Jul Aug Sep Oct Nov Dec" at bounding box center [136, 234] width 56 height 22
select select "8"
click at [109, 223] on select "Jan Feb Mar Apr May Jun Jul Aug Sep Oct Nov Dec" at bounding box center [136, 234] width 56 height 22
click at [245, 376] on span "31" at bounding box center [236, 377] width 24 height 24
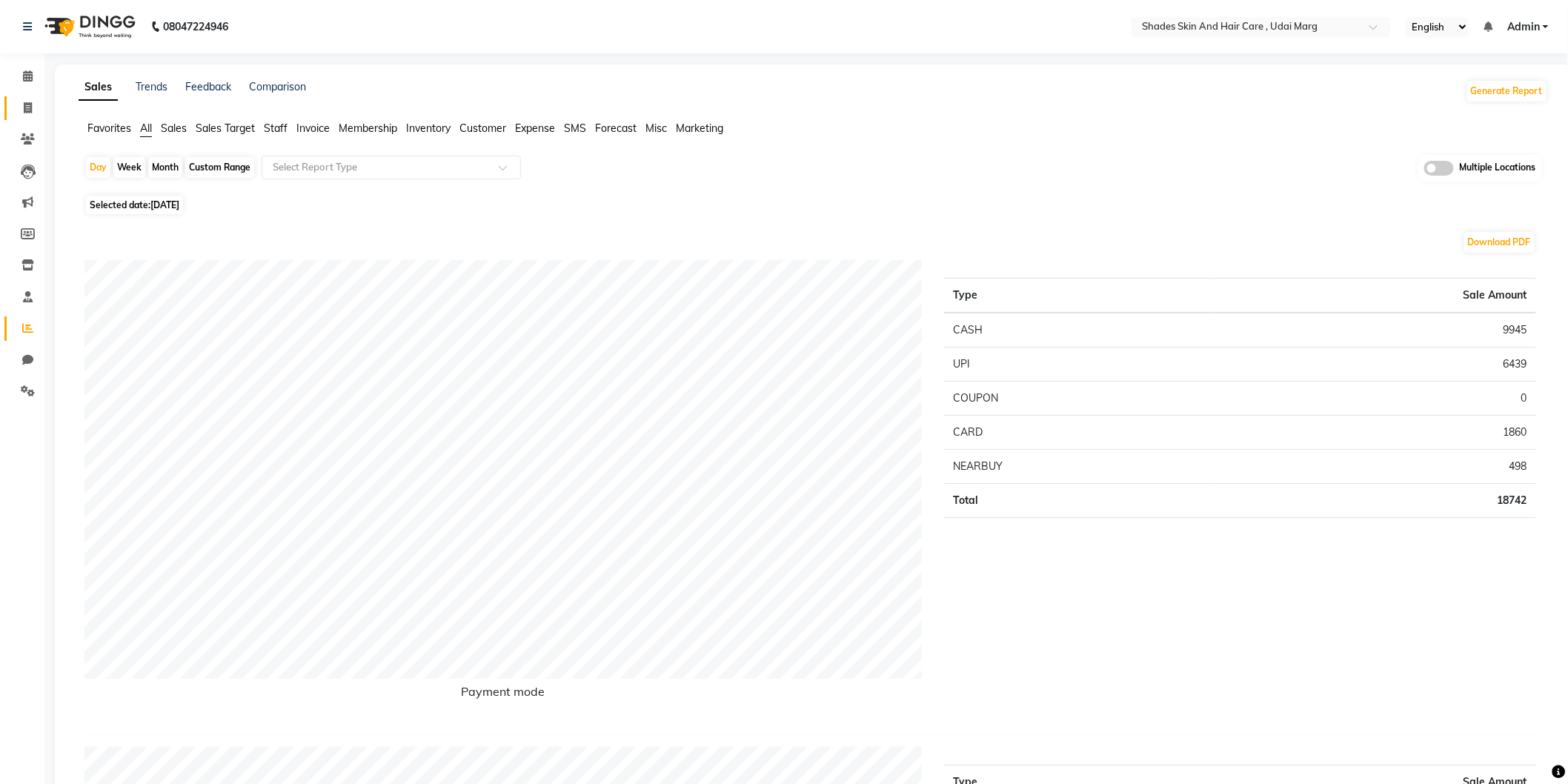
click at [15, 97] on link "Invoice" at bounding box center [22, 109] width 35 height 25
select select "service"
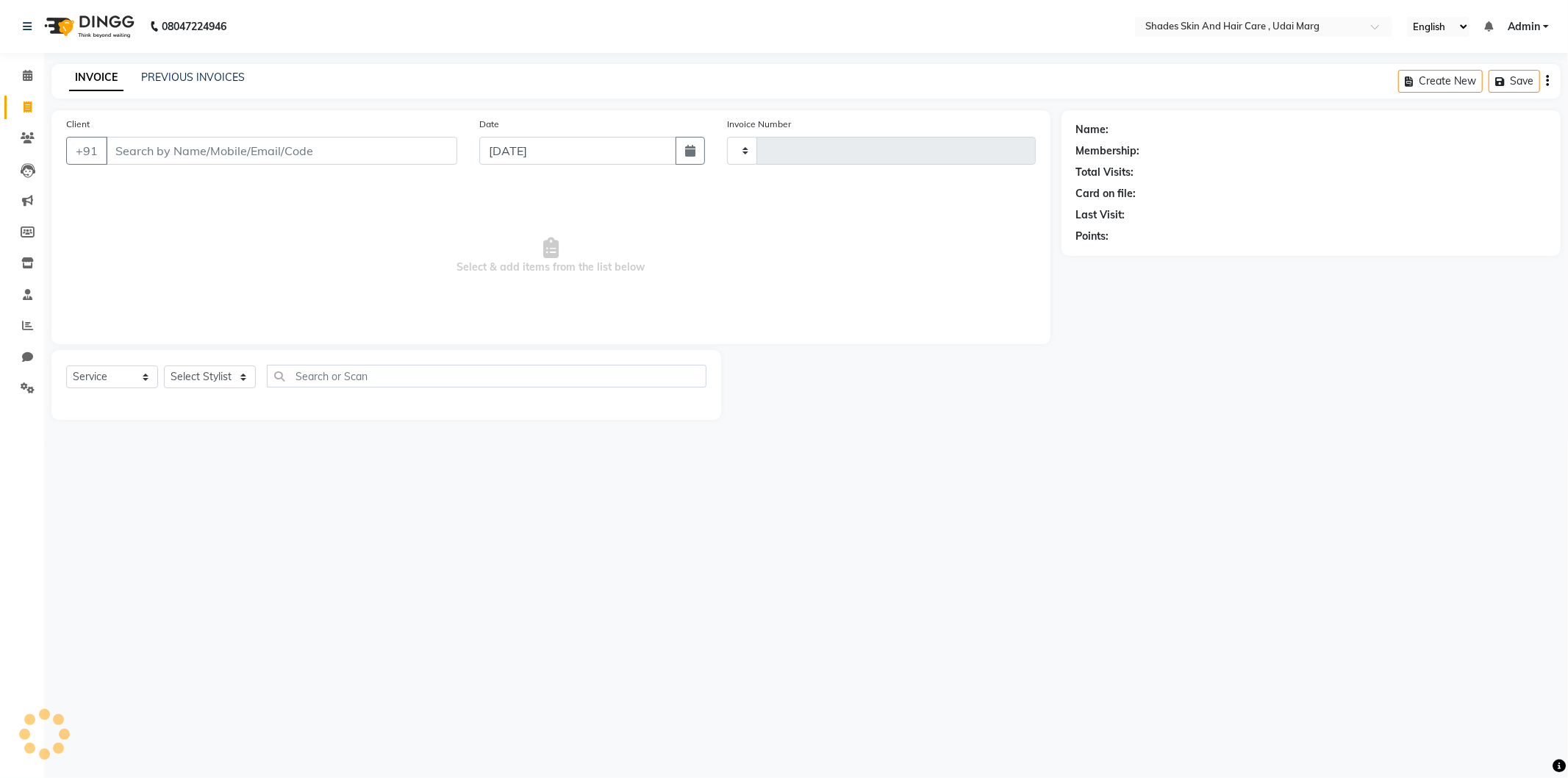
type input "3750"
select select "8022"
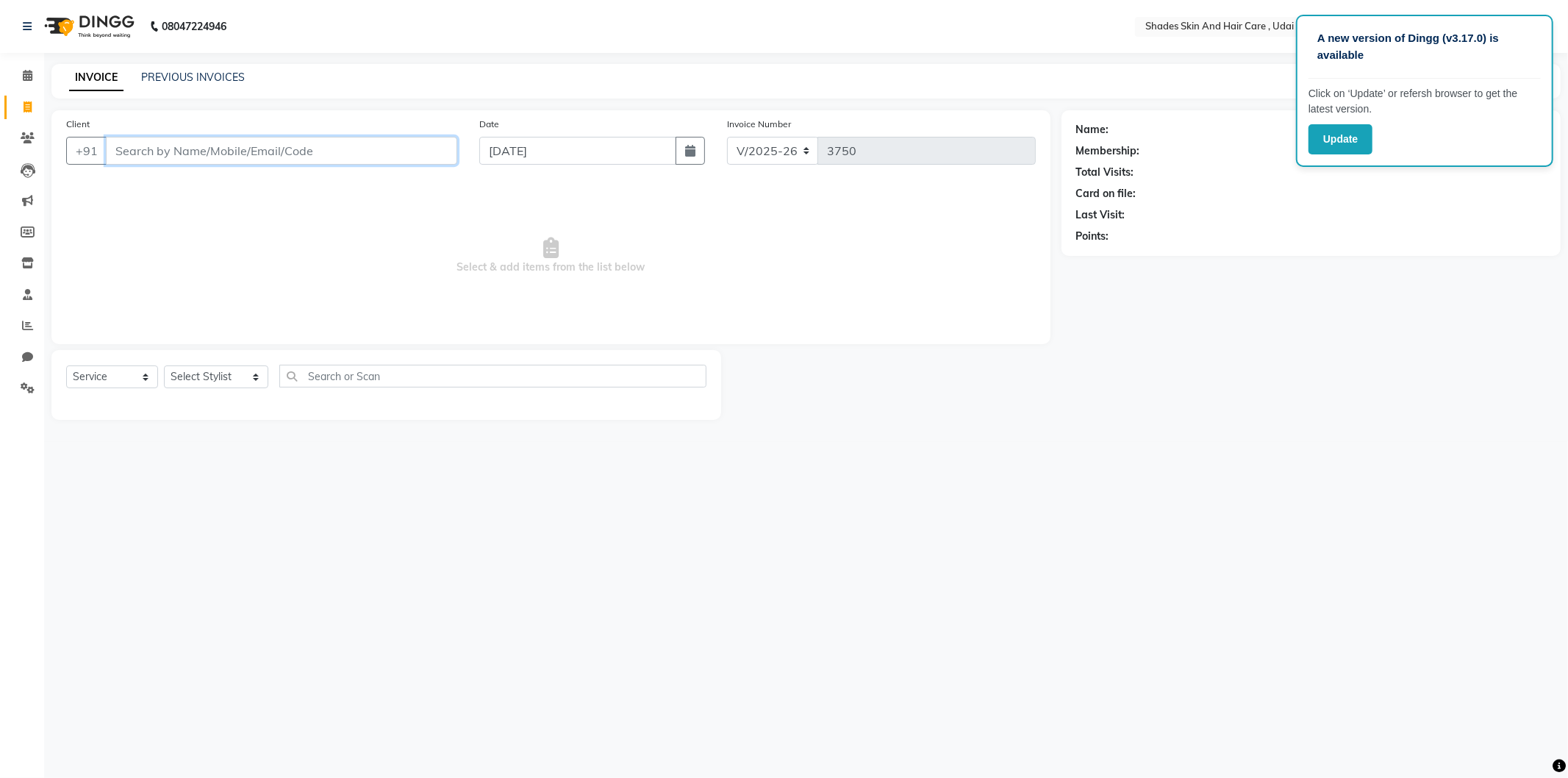
click at [313, 162] on input "Client" at bounding box center [281, 151] width 351 height 28
type input "h"
type input "9829187497"
click at [1349, 141] on button "Update" at bounding box center [1341, 139] width 64 height 30
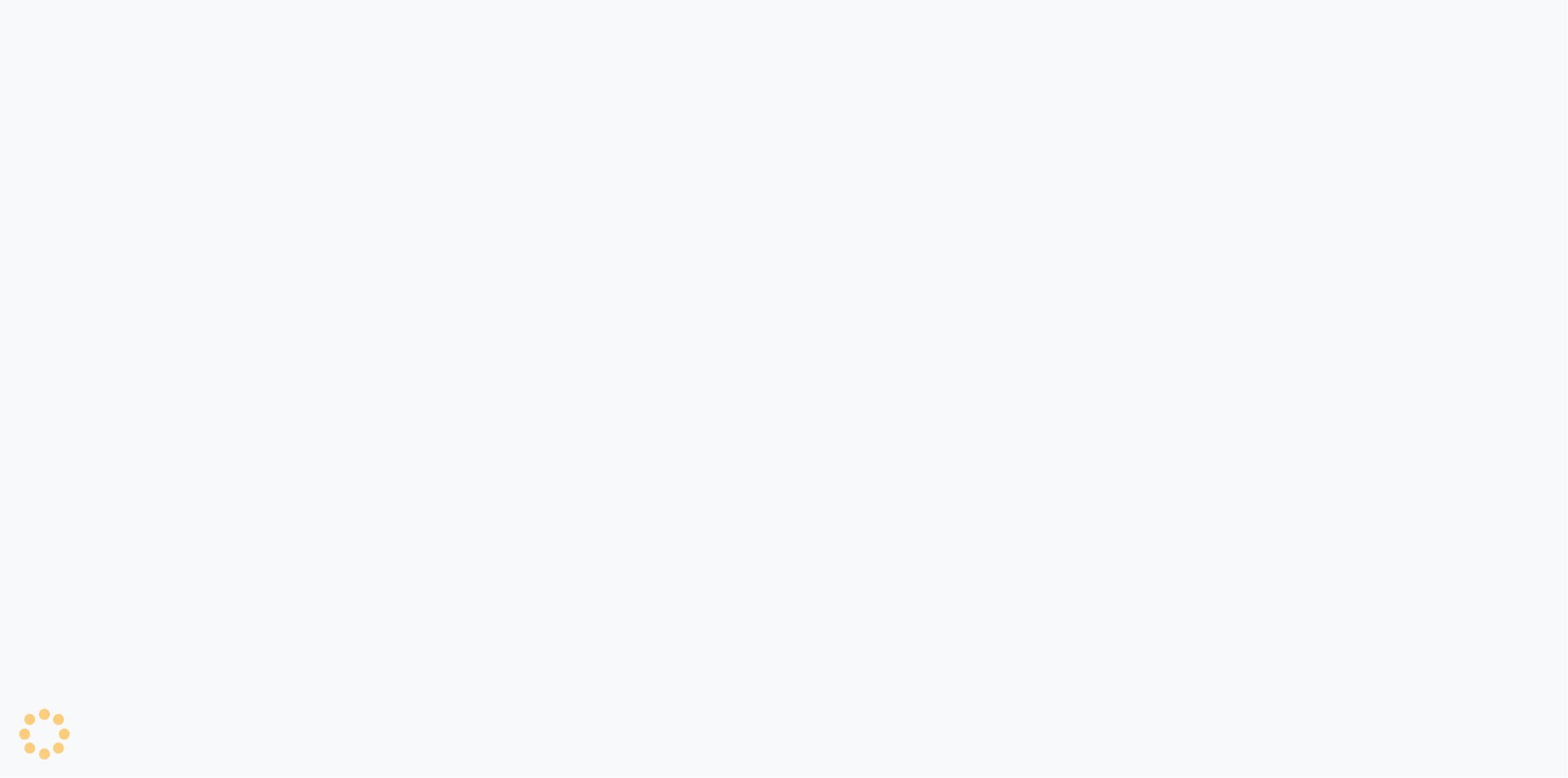
select select "service"
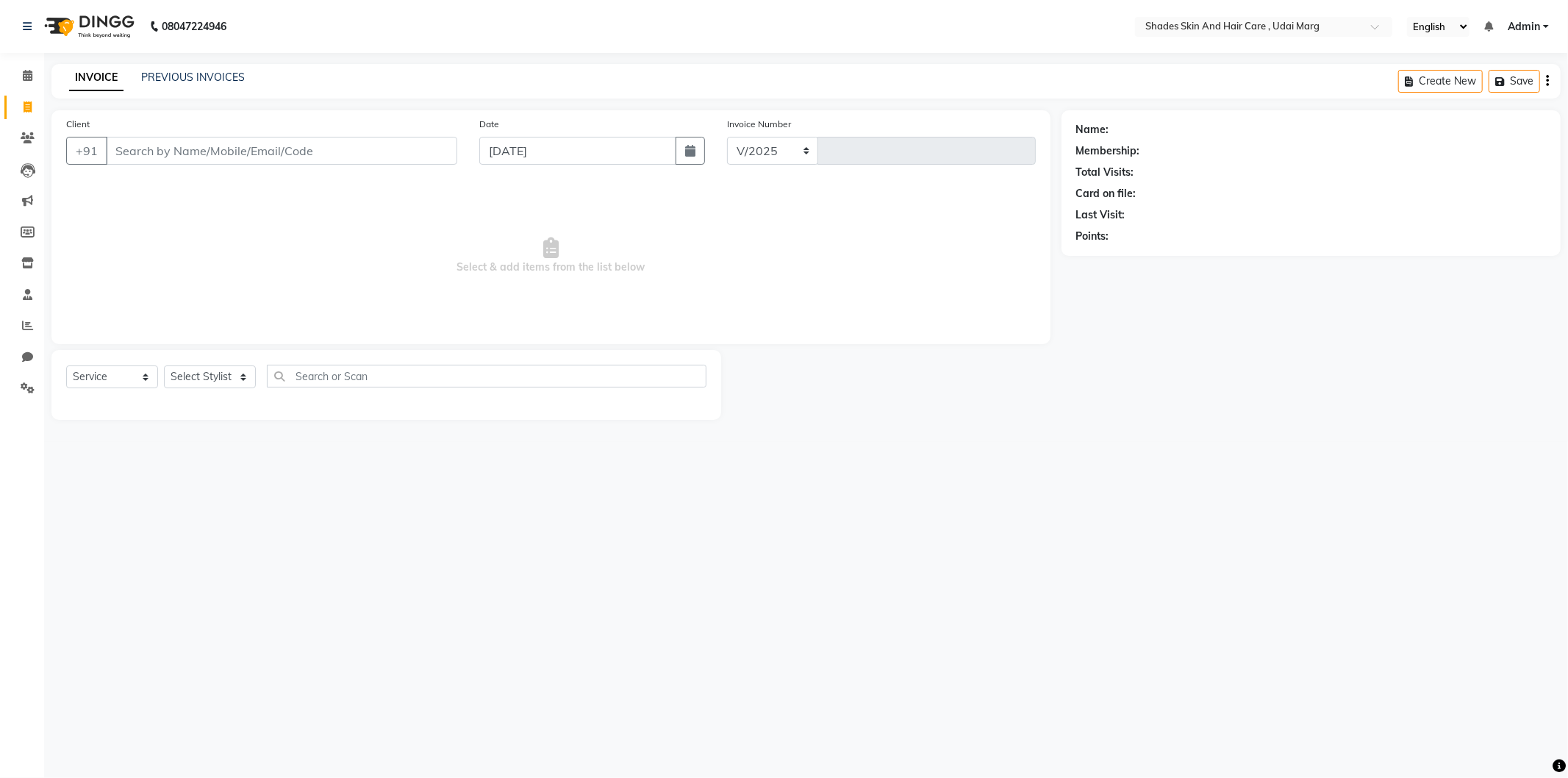
select select "8022"
type input "3750"
click at [181, 160] on input "Client" at bounding box center [281, 151] width 351 height 28
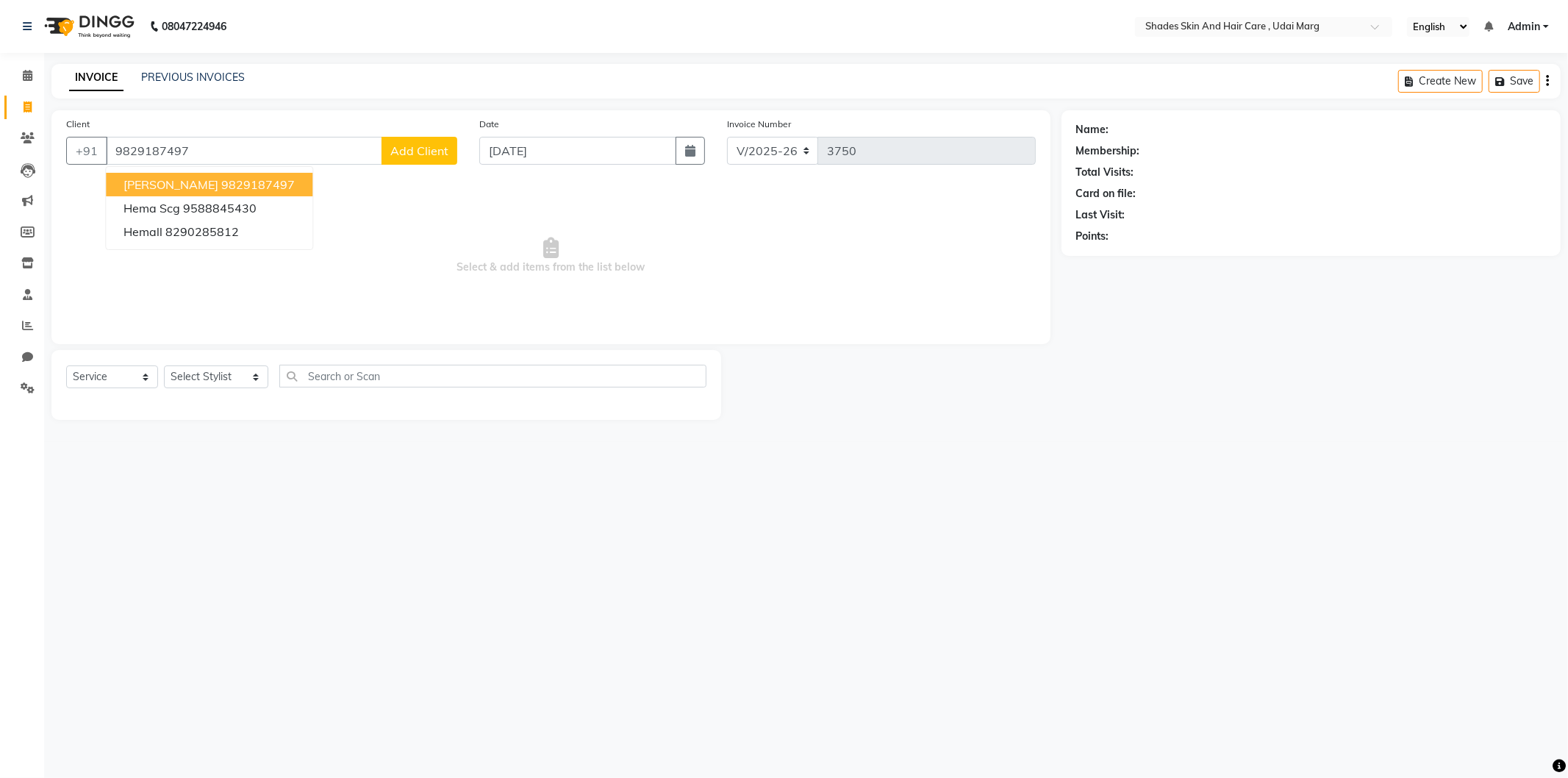
type input "9829187497"
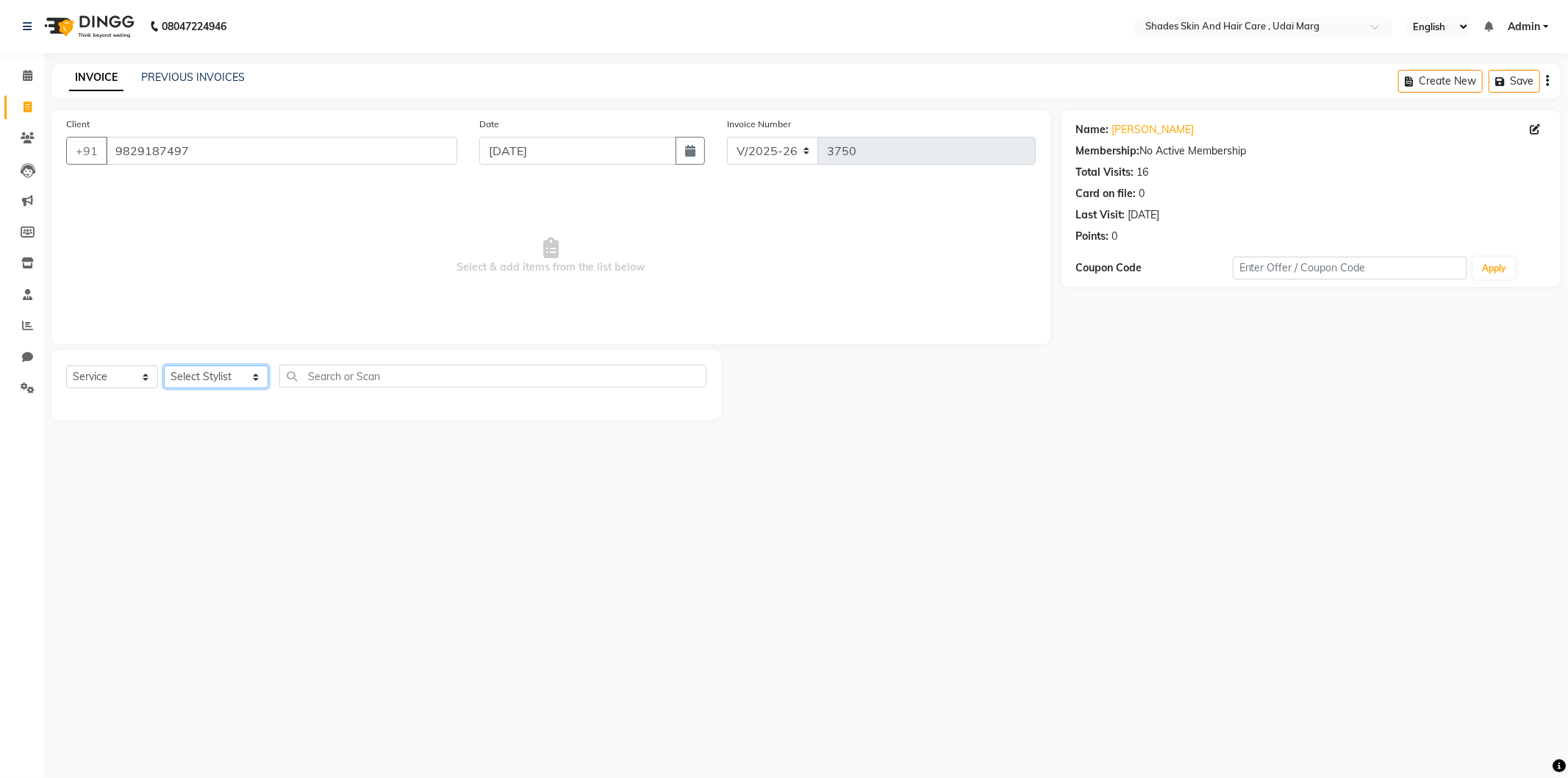
click at [207, 372] on select "Select Stylist [PERSON_NAME] ADMIN [PERSON_NAME] [PERSON_NAME] GAYATRI [PERSON_…" at bounding box center [216, 377] width 104 height 23
select select "74342"
click at [164, 366] on select "Select Stylist [PERSON_NAME] ADMIN [PERSON_NAME] [PERSON_NAME] GAYATRI [PERSON_…" at bounding box center [216, 377] width 104 height 23
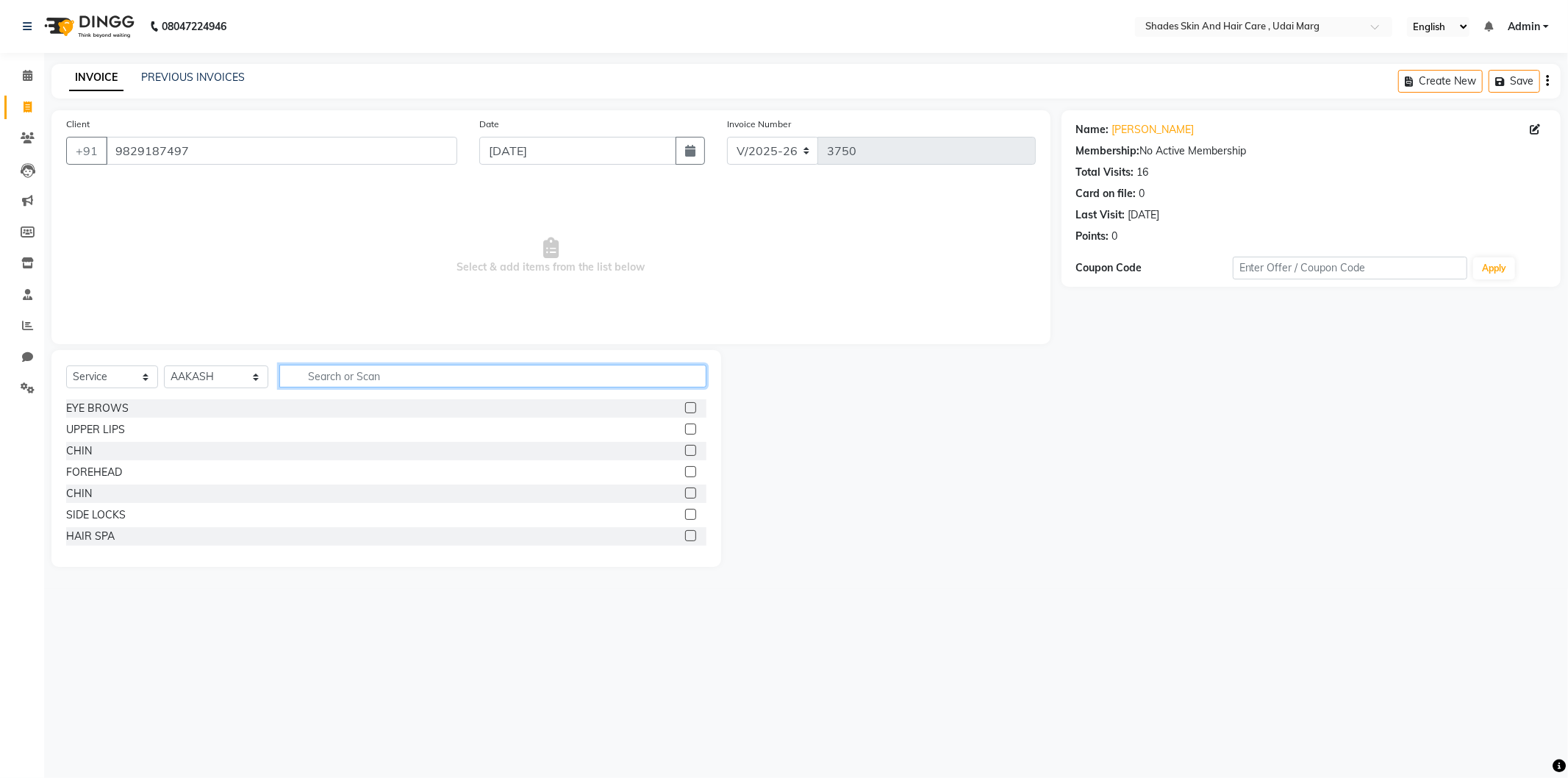
click at [381, 375] on input "text" at bounding box center [493, 376] width 427 height 23
type input "h"
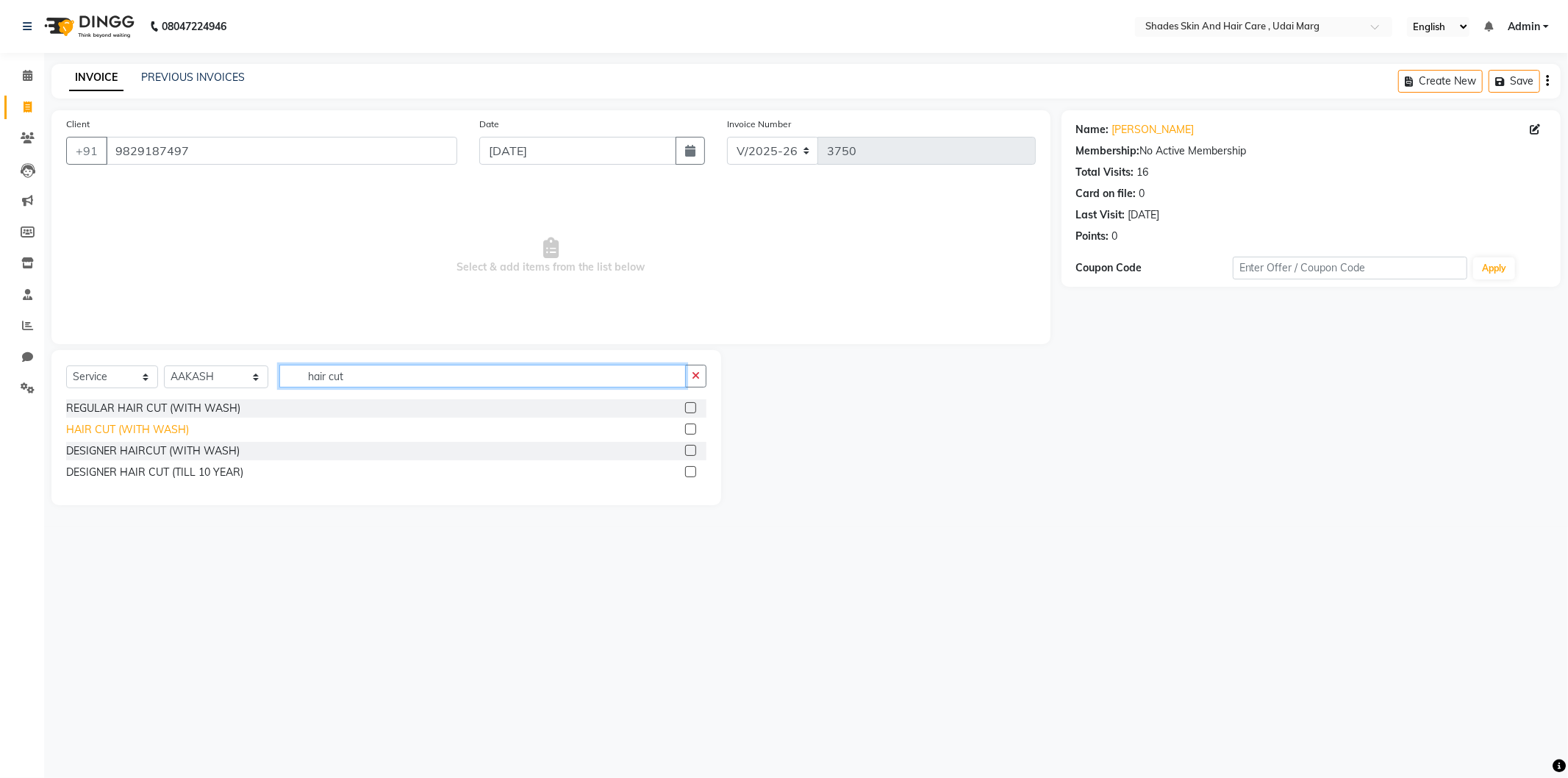
type input "hair cut"
click at [151, 429] on div "HAIR CUT (WITH WASH)" at bounding box center [127, 430] width 122 height 15
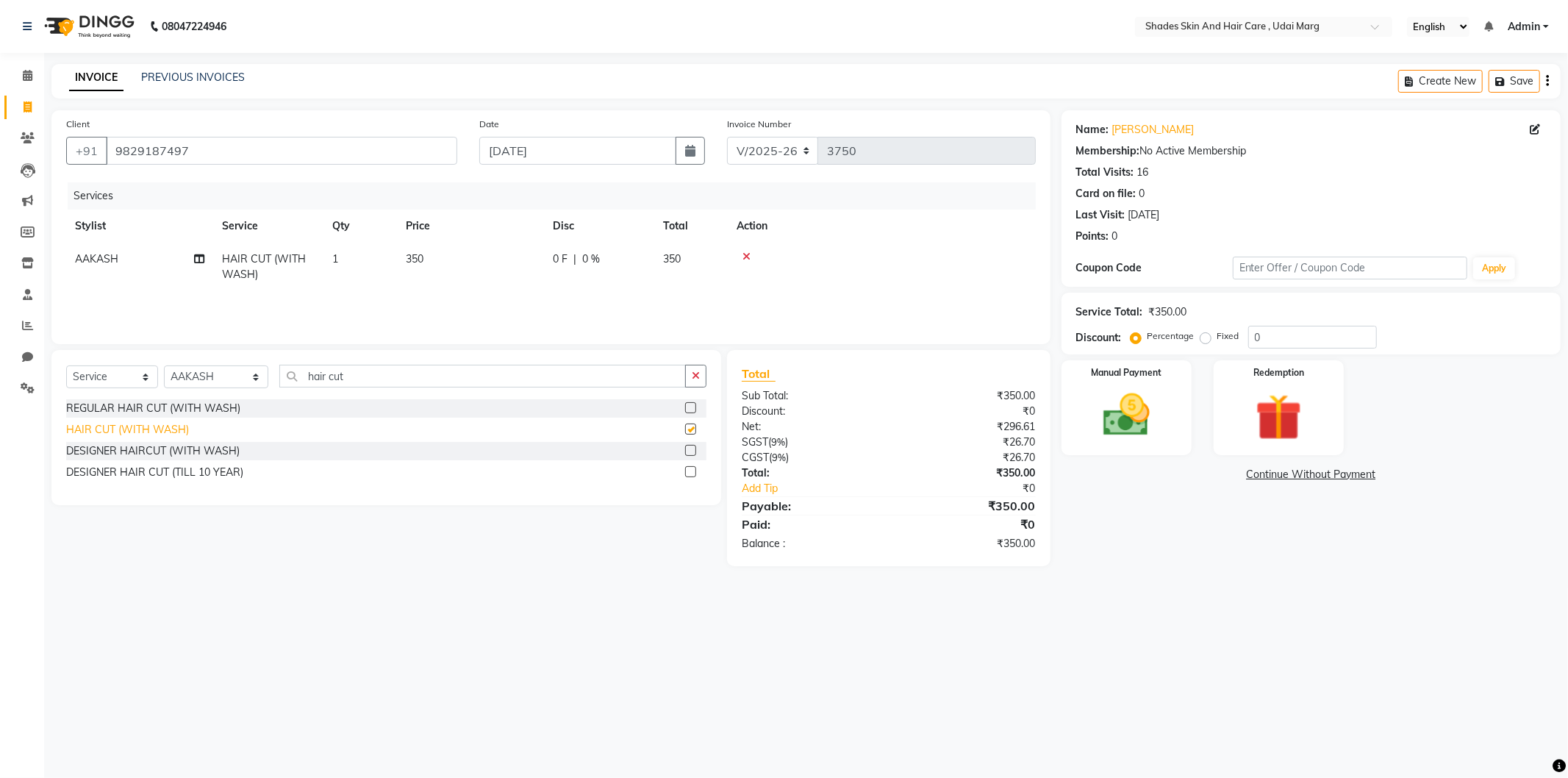
checkbox input "false"
click at [452, 244] on td "350" at bounding box center [470, 267] width 147 height 49
drag, startPoint x: 645, startPoint y: 246, endPoint x: 638, endPoint y: 266, distance: 21.2
click at [646, 246] on td "0 F | 0 %" at bounding box center [681, 274] width 135 height 62
click at [636, 266] on input "0" at bounding box center [644, 263] width 44 height 23
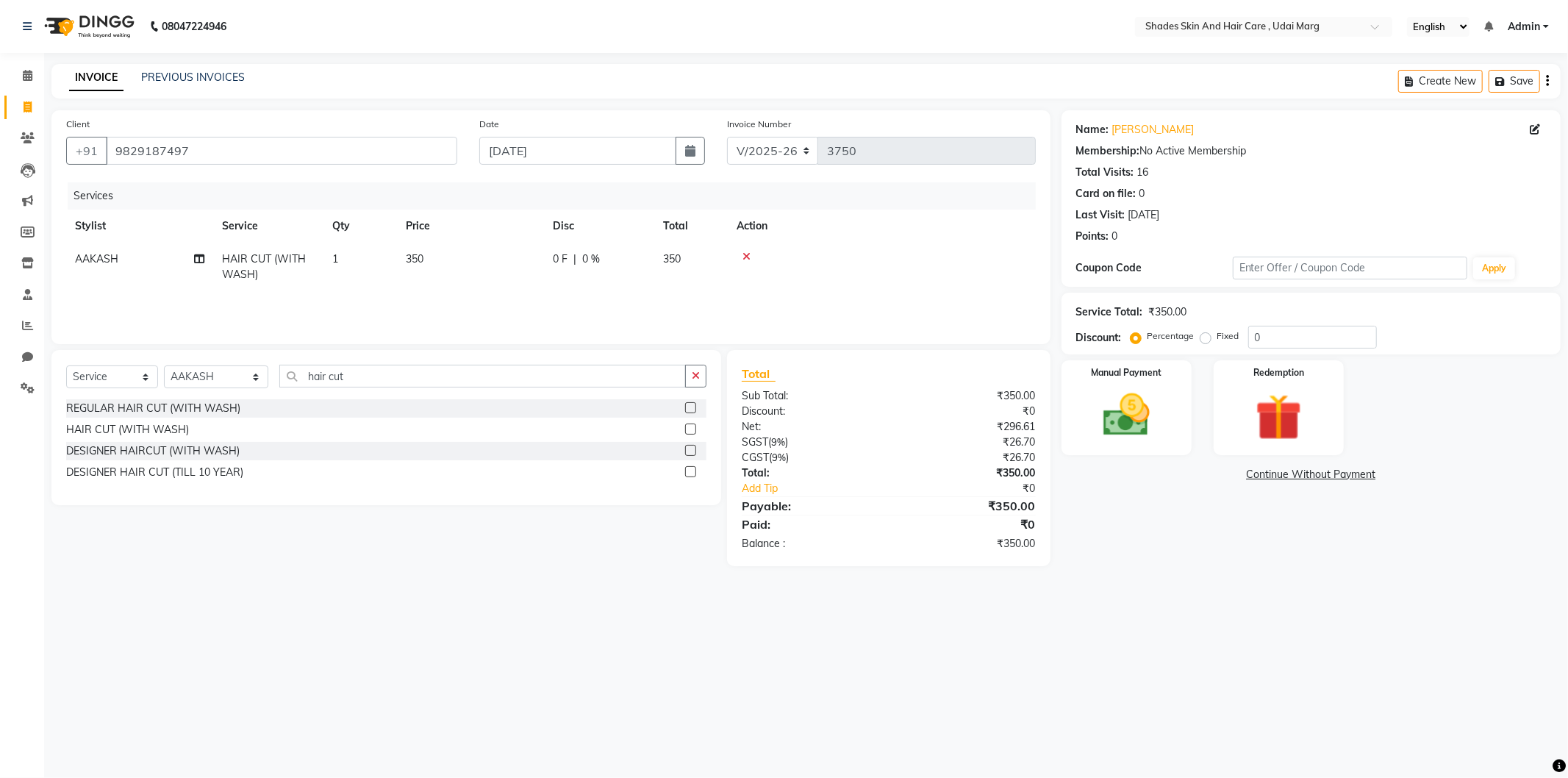
click at [590, 260] on span "0 %" at bounding box center [591, 259] width 17 height 15
click at [673, 257] on div "0 F | 0 %" at bounding box center [681, 263] width 118 height 23
click at [689, 256] on input "0" at bounding box center [709, 263] width 44 height 23
type input "20"
click at [770, 284] on tr "[PERSON_NAME] HAIR CUT (WITH WASH) 1 350 70 F | 20 % 280" at bounding box center [551, 267] width 970 height 49
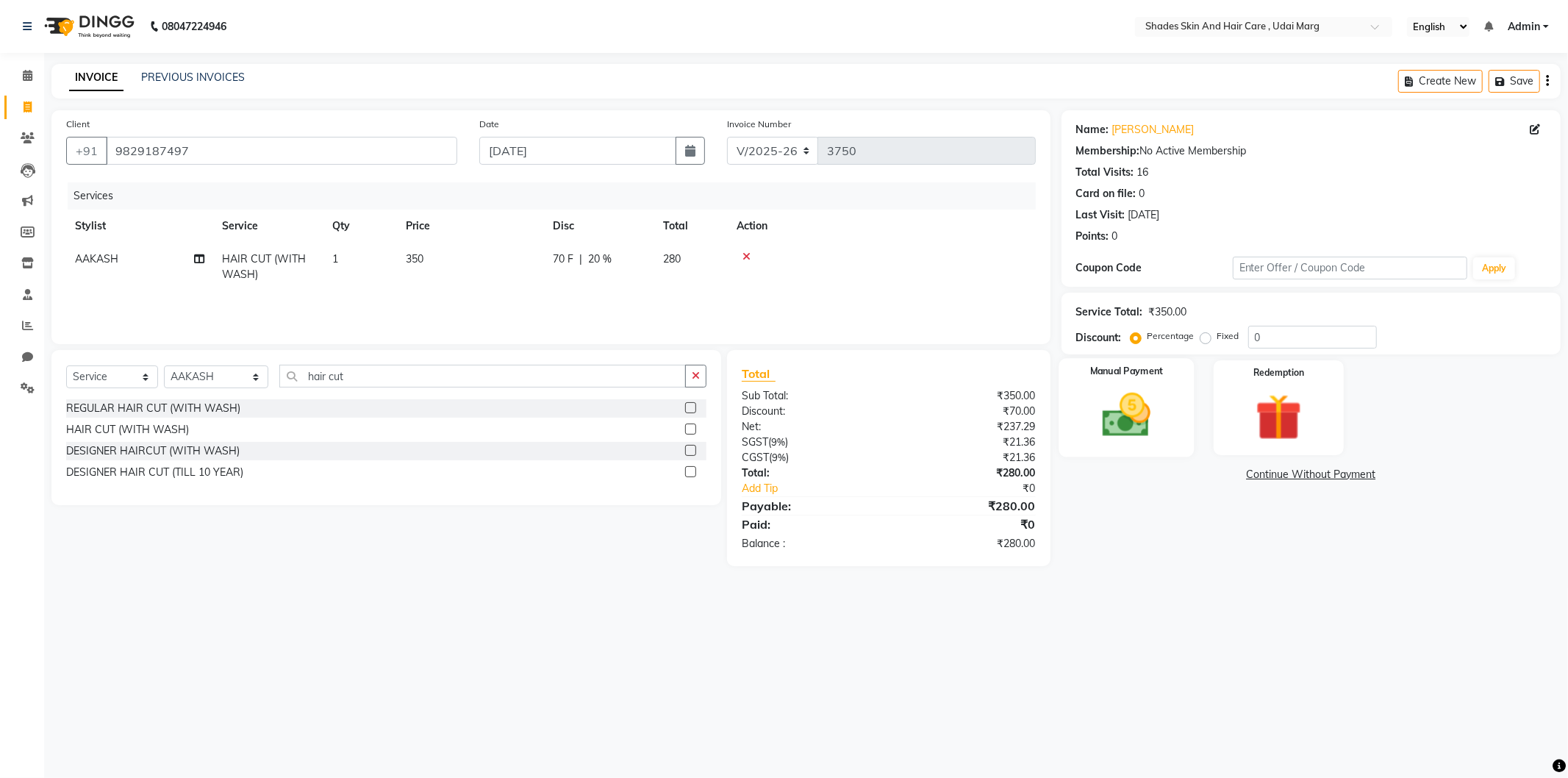
click at [1151, 395] on img at bounding box center [1126, 415] width 78 height 56
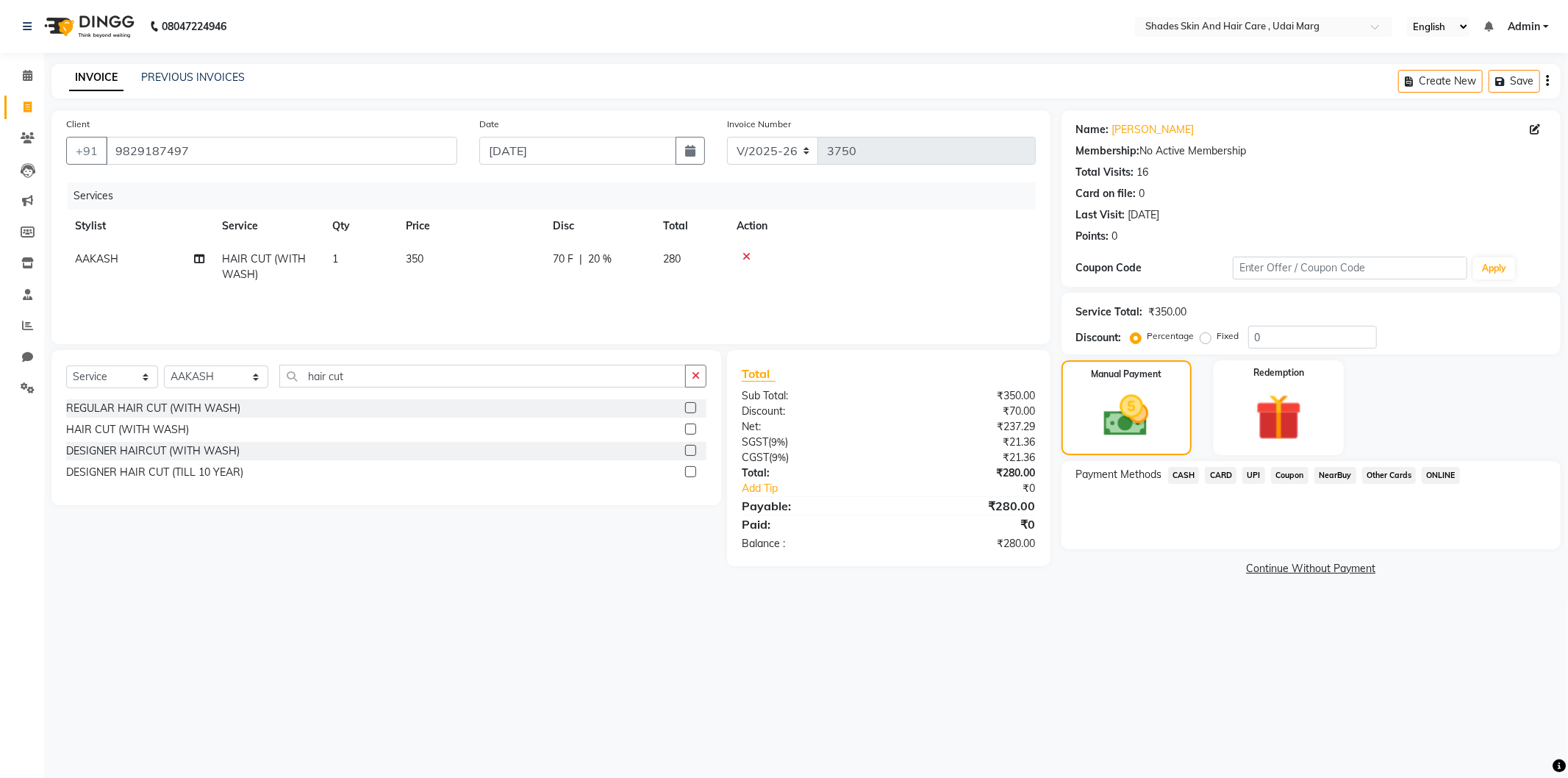
click at [1173, 467] on span "CASH" at bounding box center [1184, 475] width 32 height 17
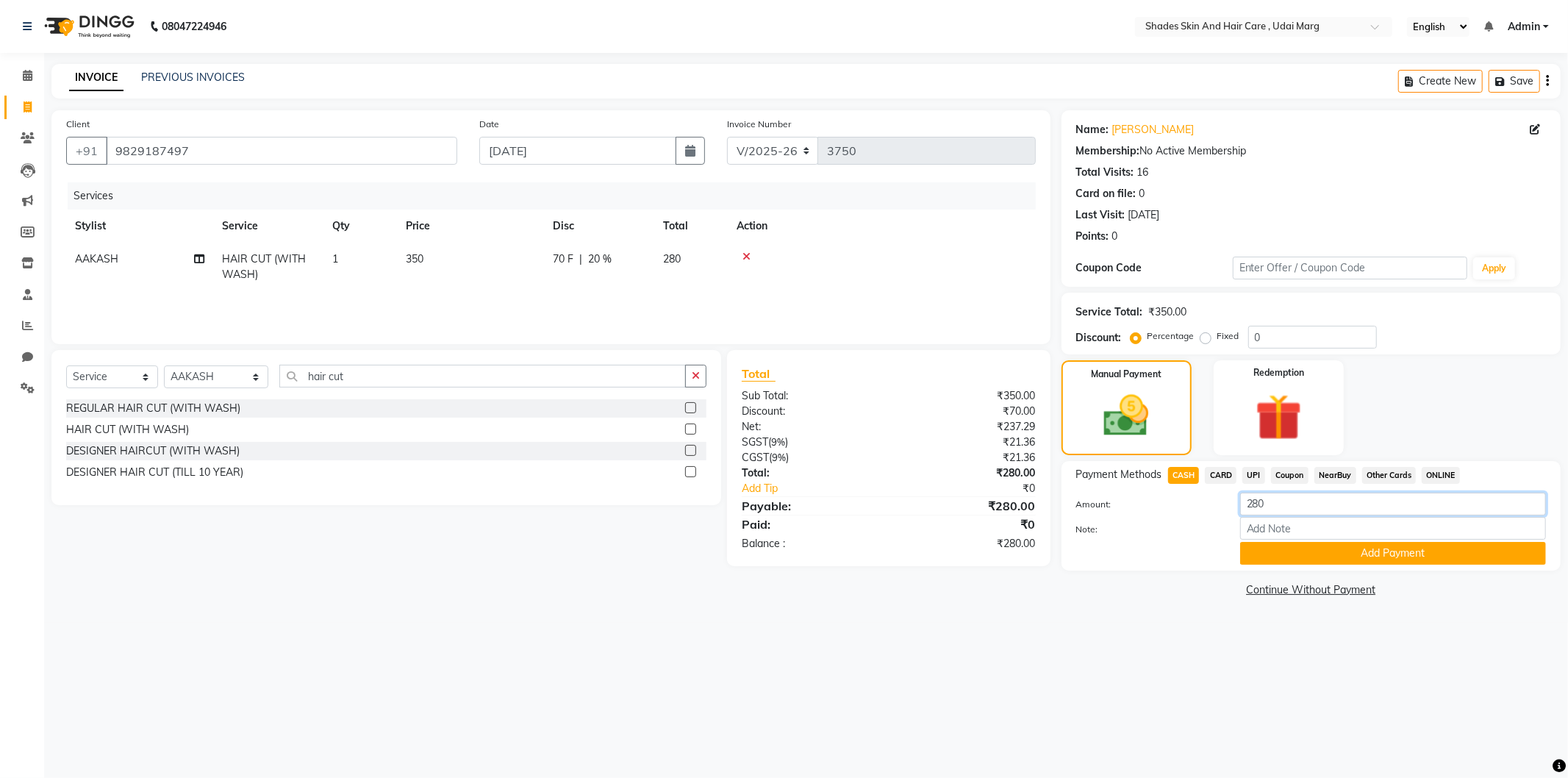
click at [1274, 494] on input "280" at bounding box center [1393, 504] width 306 height 23
type input "200"
click at [1309, 571] on div "Name: [PERSON_NAME] Membership: No Active Membership Total Visits: 16 Card on f…" at bounding box center [1316, 355] width 510 height 491
click at [1313, 547] on button "Add Payment" at bounding box center [1393, 554] width 306 height 23
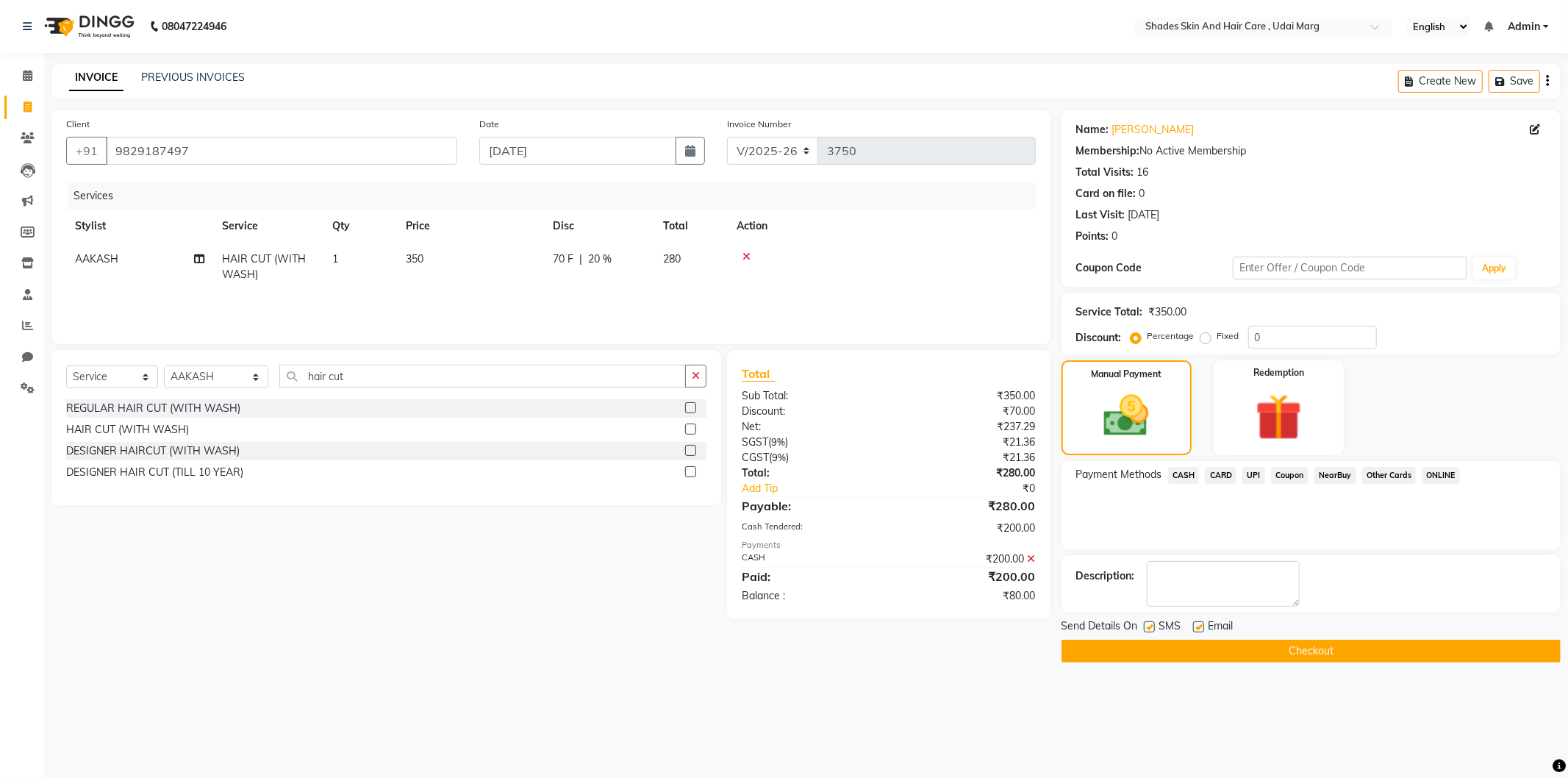
click at [1208, 650] on button "Checkout" at bounding box center [1311, 651] width 499 height 23
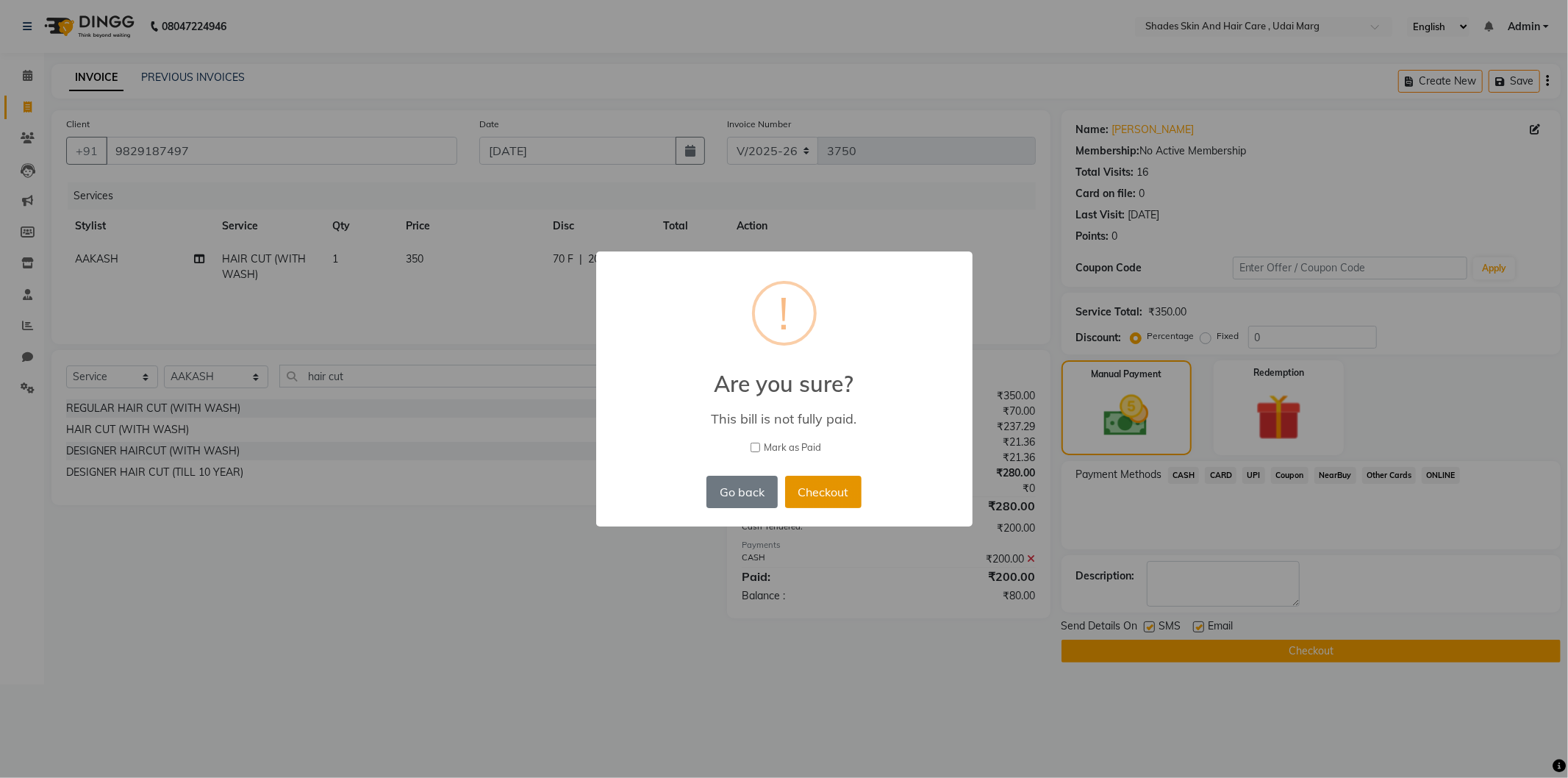
click at [817, 488] on button "Checkout" at bounding box center [824, 492] width 77 height 33
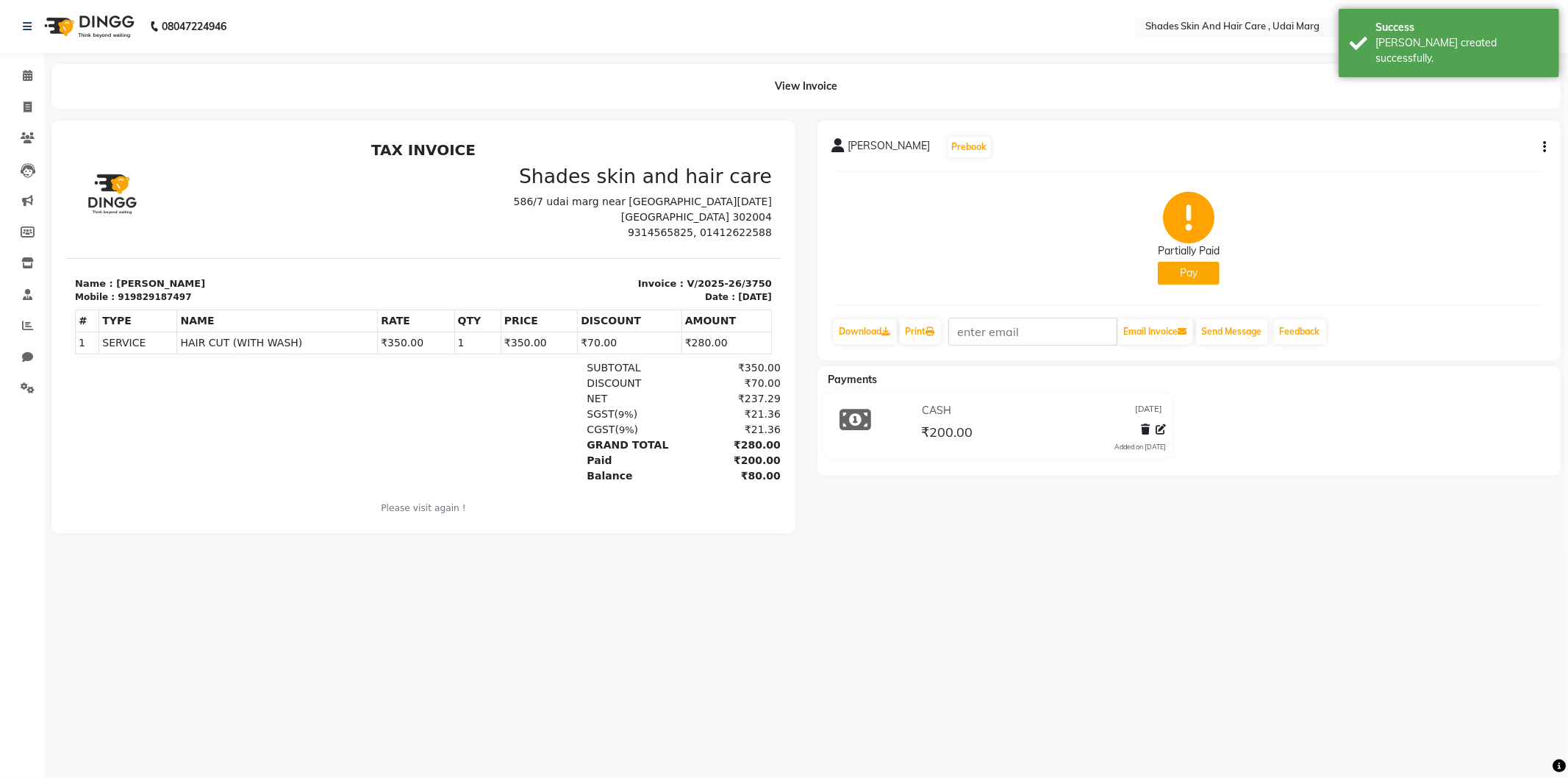
click at [619, 644] on div "08047224946 Select Location × Shades Skin And Hair Care , Udai Marg English ENG…" at bounding box center [784, 389] width 1568 height 778
click at [32, 96] on link "Invoice" at bounding box center [22, 108] width 35 height 24
select select "service"
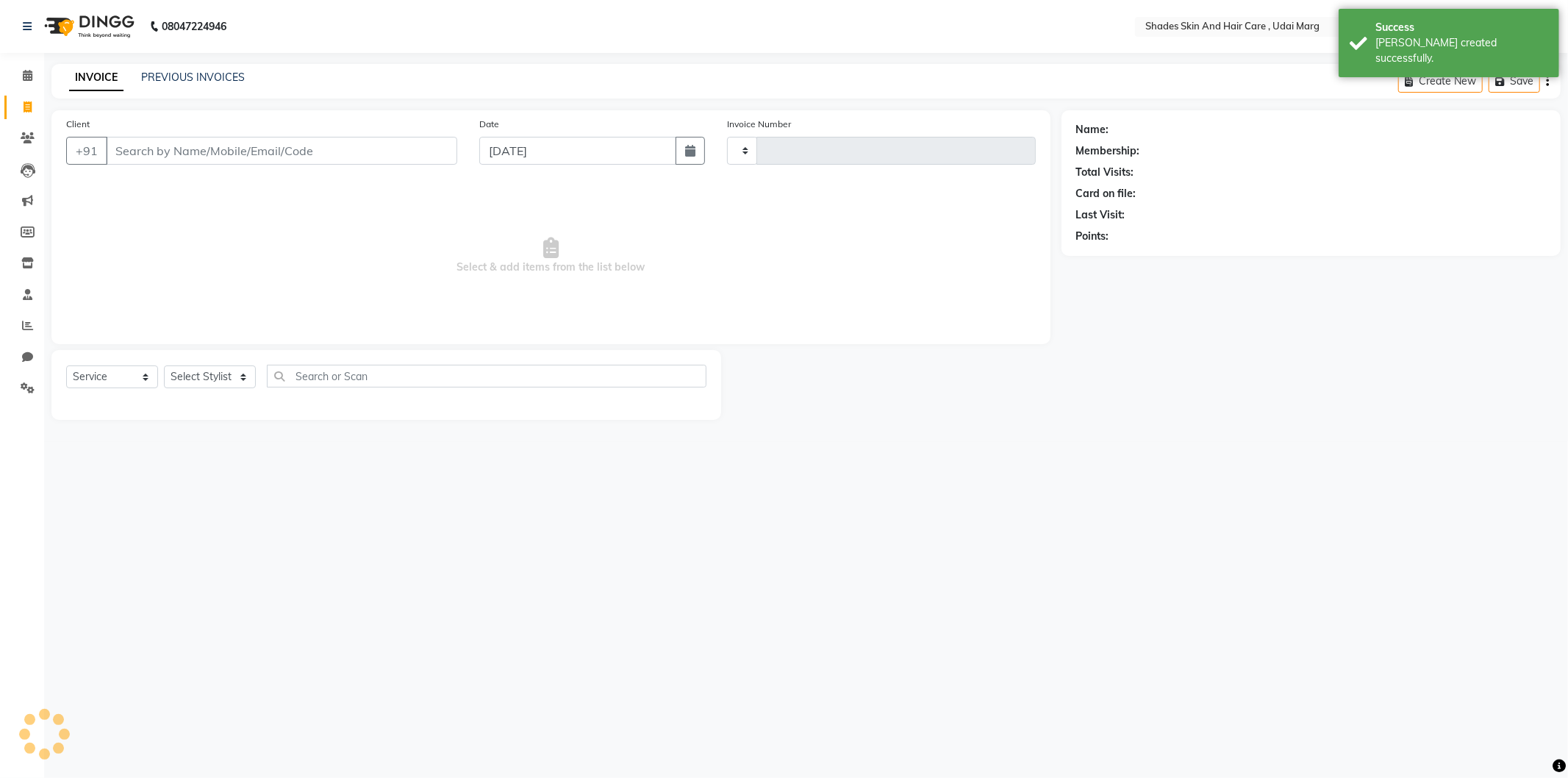
type input "3751"
select select "8022"
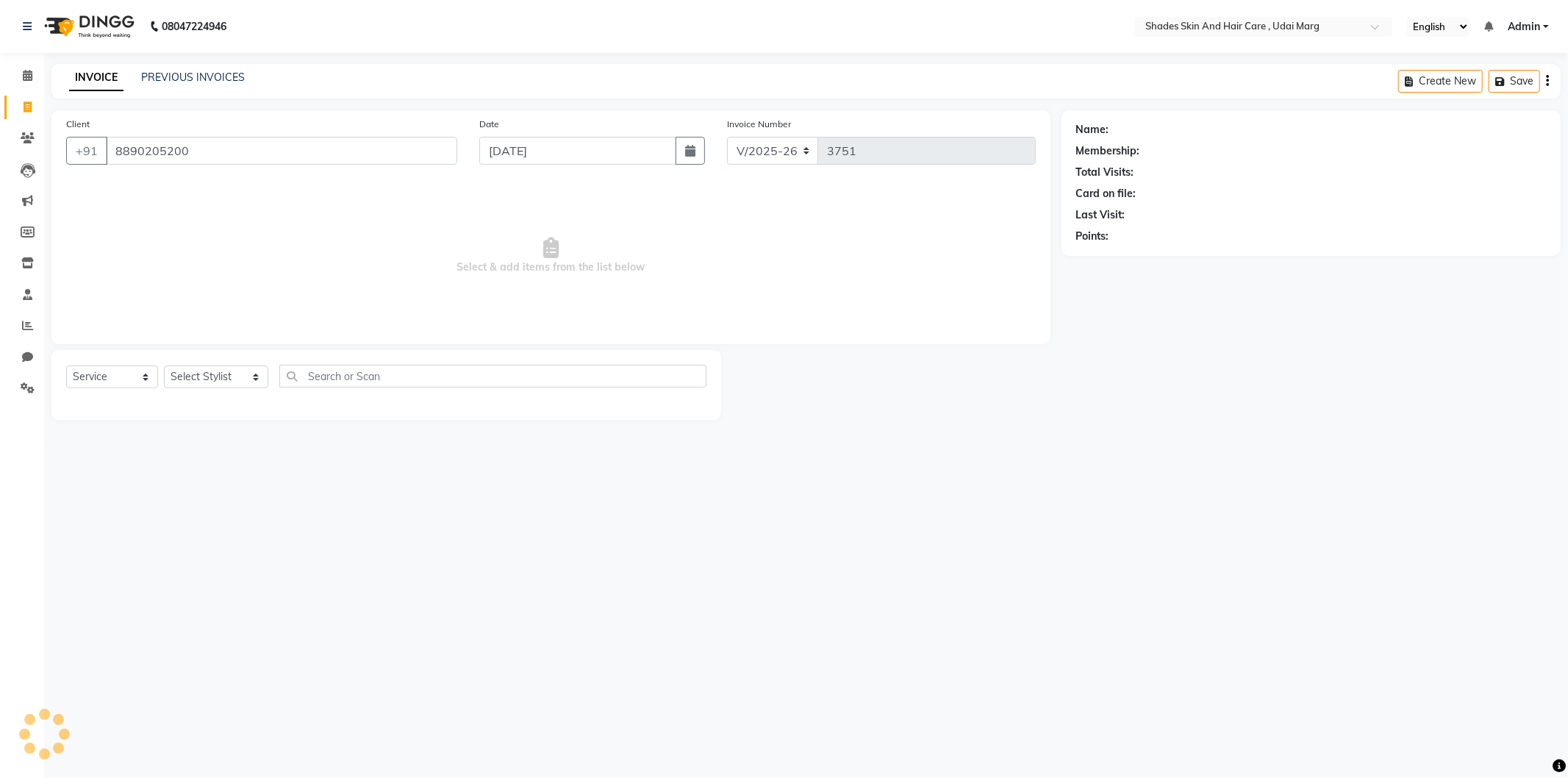
type input "8890205200"
click at [173, 453] on div "08047224946 Select Location × Shades Skin And Hair Care , Udai Marg English ENG…" at bounding box center [784, 389] width 1568 height 778
click at [224, 376] on select "Select Stylist [PERSON_NAME] ADMIN [PERSON_NAME] [PERSON_NAME] GAYATRI [PERSON_…" at bounding box center [216, 377] width 104 height 23
select select "74306"
click at [164, 366] on select "Select Stylist [PERSON_NAME] ADMIN [PERSON_NAME] [PERSON_NAME] GAYATRI [PERSON_…" at bounding box center [216, 377] width 104 height 23
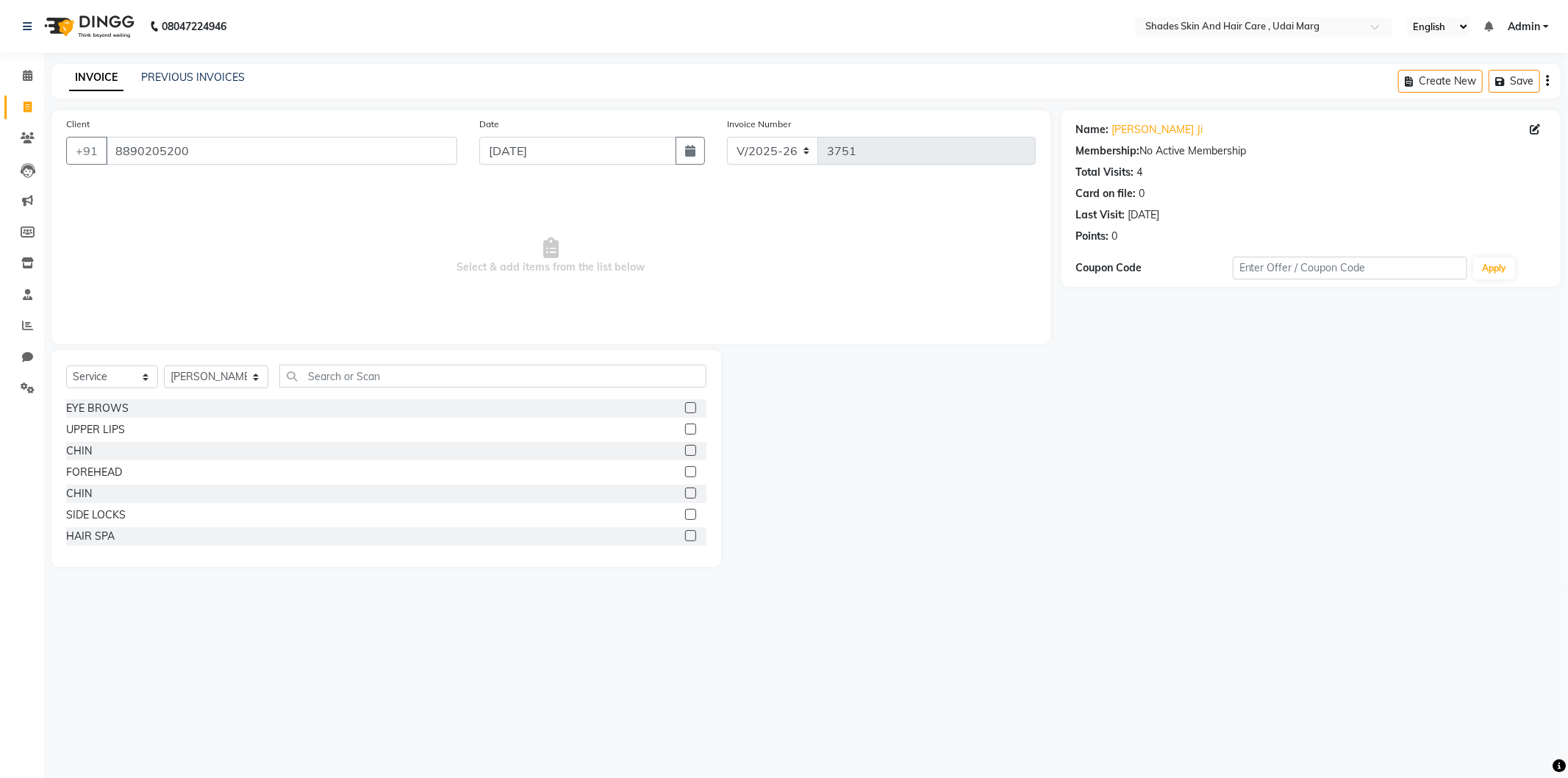
click at [408, 348] on div "Client [PHONE_NUMBER] Date [DATE] Invoice Number V/2025 V/[PHONE_NUMBER] Select…" at bounding box center [551, 338] width 1021 height 456
click at [383, 380] on input "text" at bounding box center [493, 376] width 427 height 23
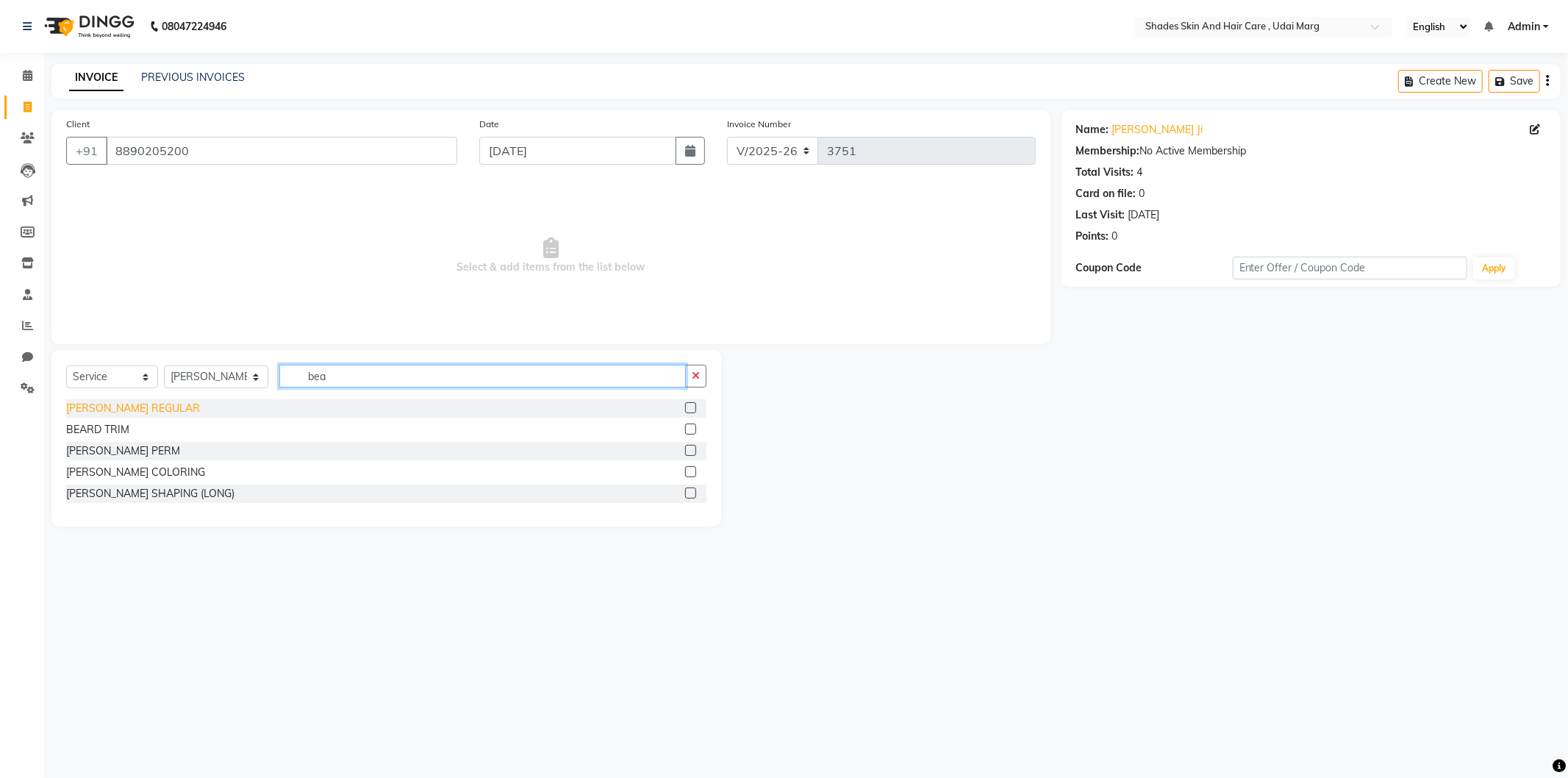
type input "bea"
click at [91, 403] on div "[PERSON_NAME] REGULAR" at bounding box center [133, 408] width 134 height 15
checkbox input "false"
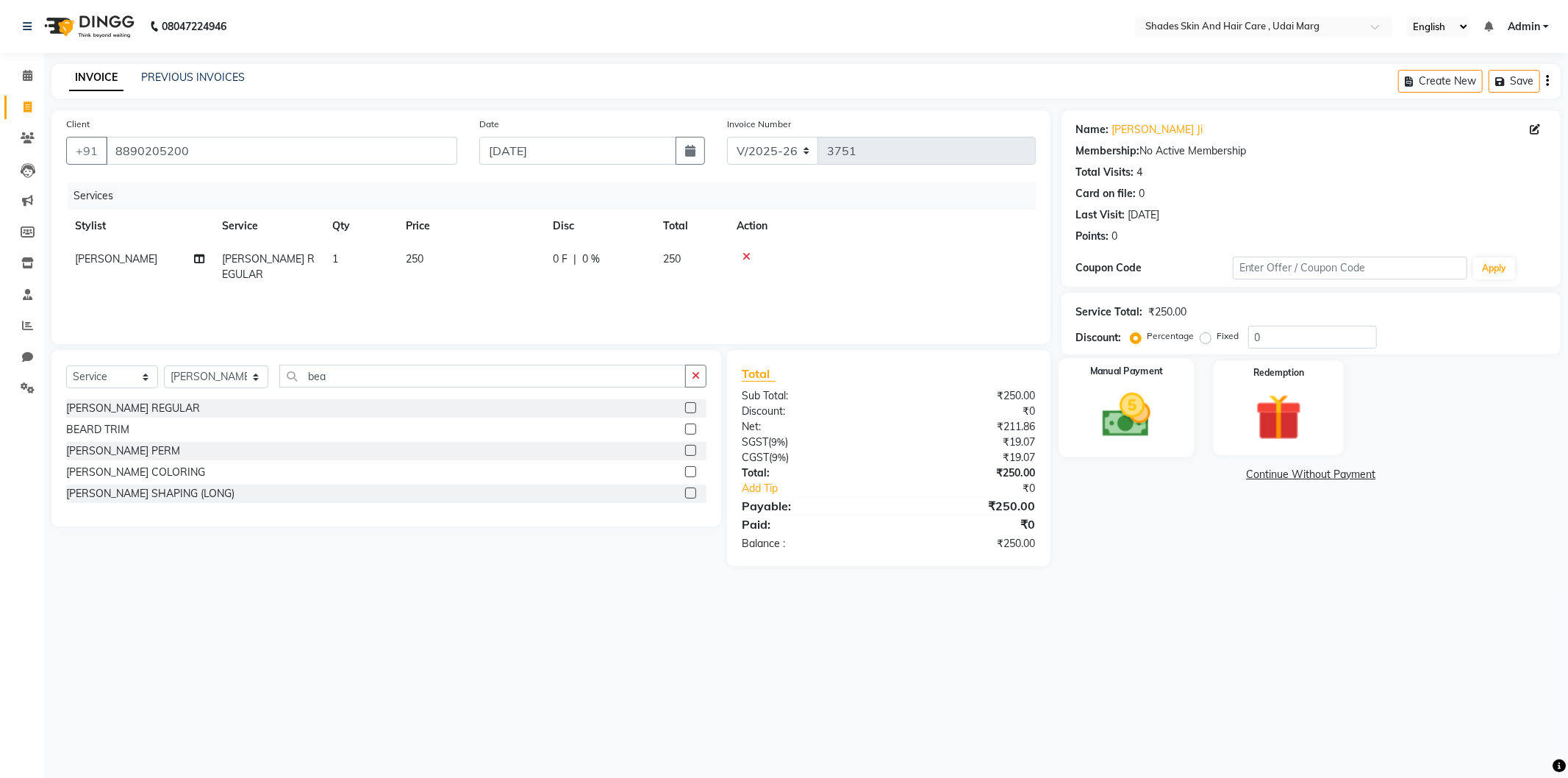
click at [1135, 427] on img at bounding box center [1126, 415] width 78 height 56
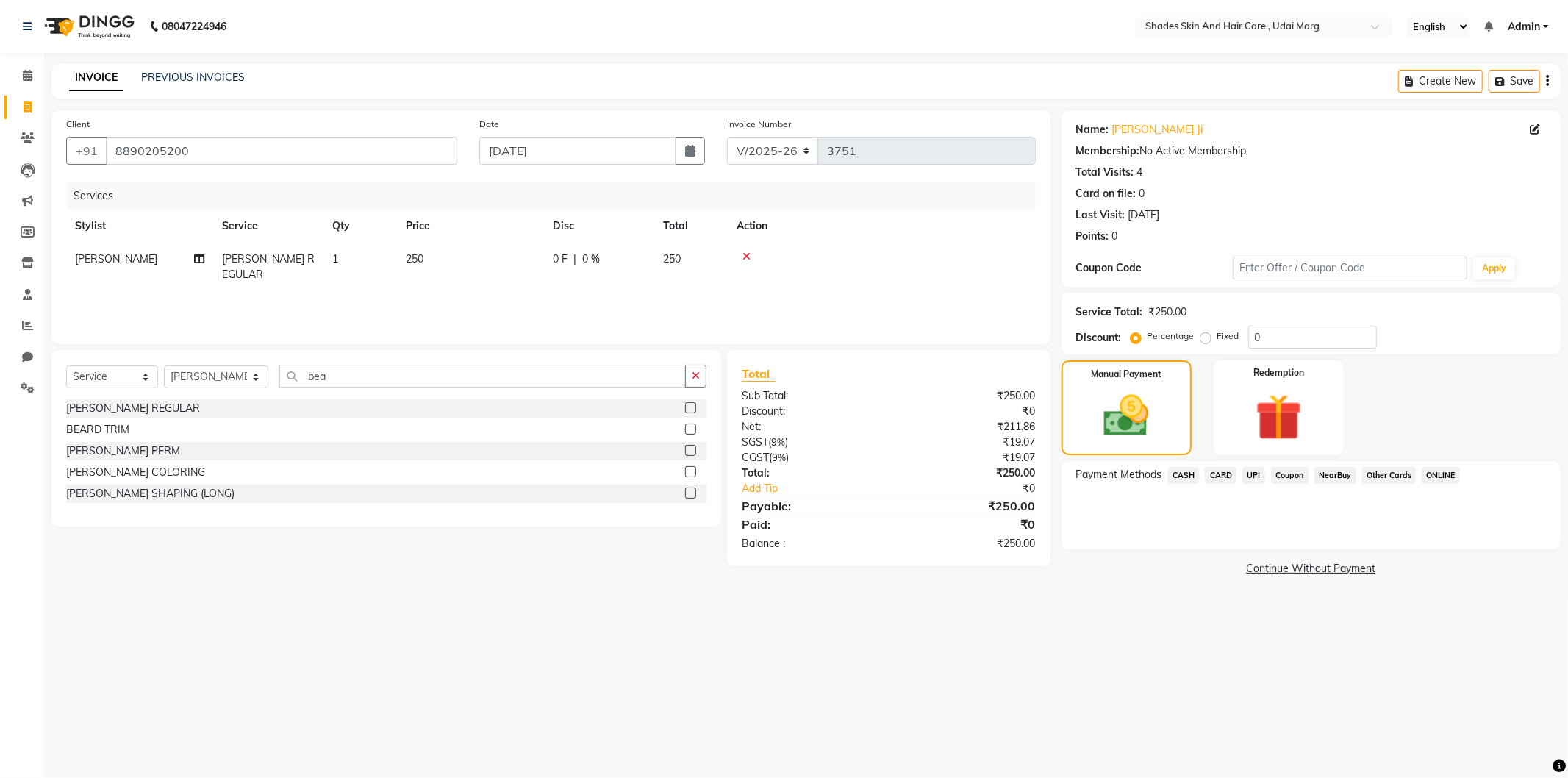
click at [1171, 468] on span "CASH" at bounding box center [1184, 475] width 32 height 17
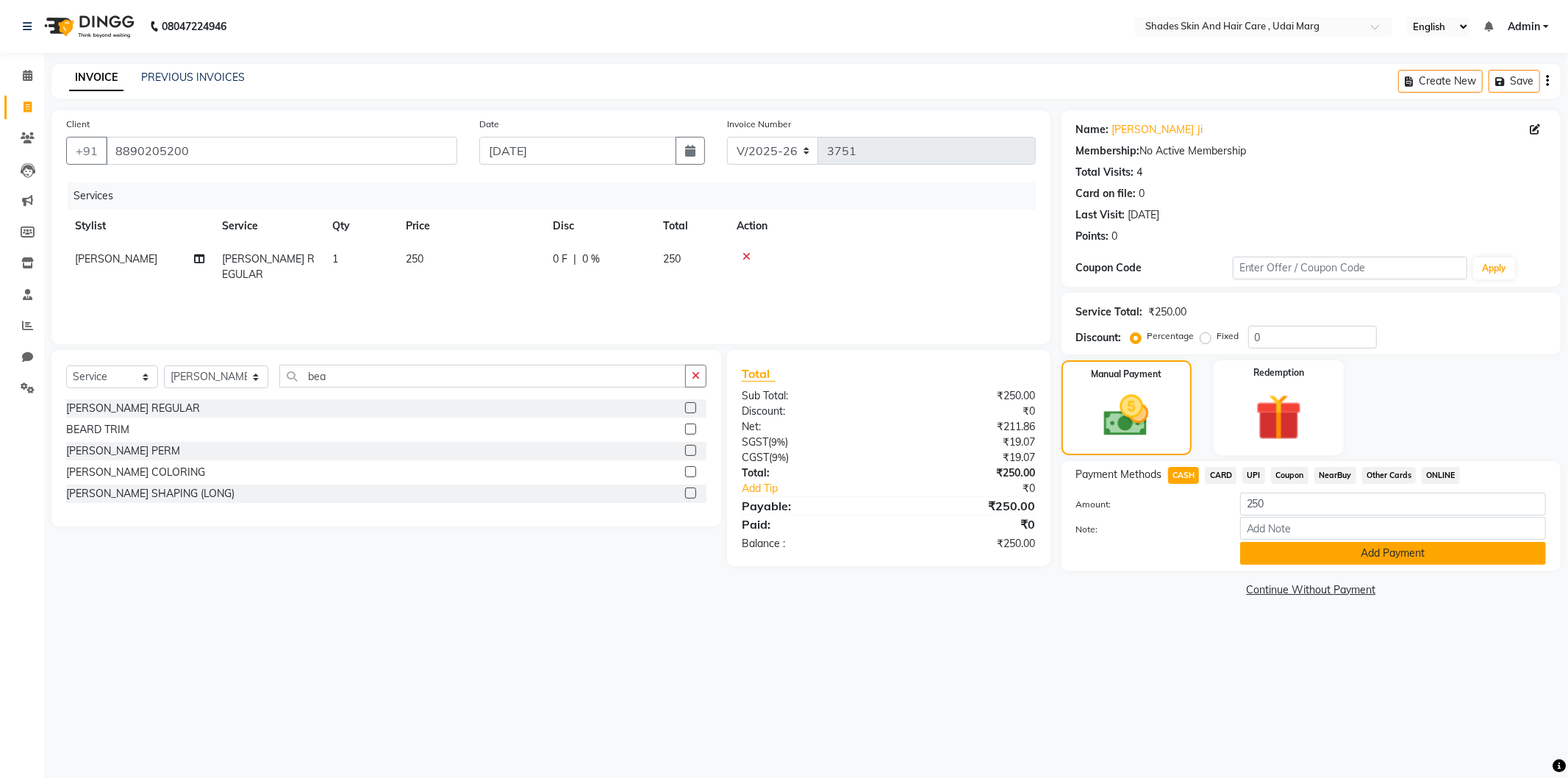
click at [1272, 561] on button "Add Payment" at bounding box center [1393, 554] width 306 height 23
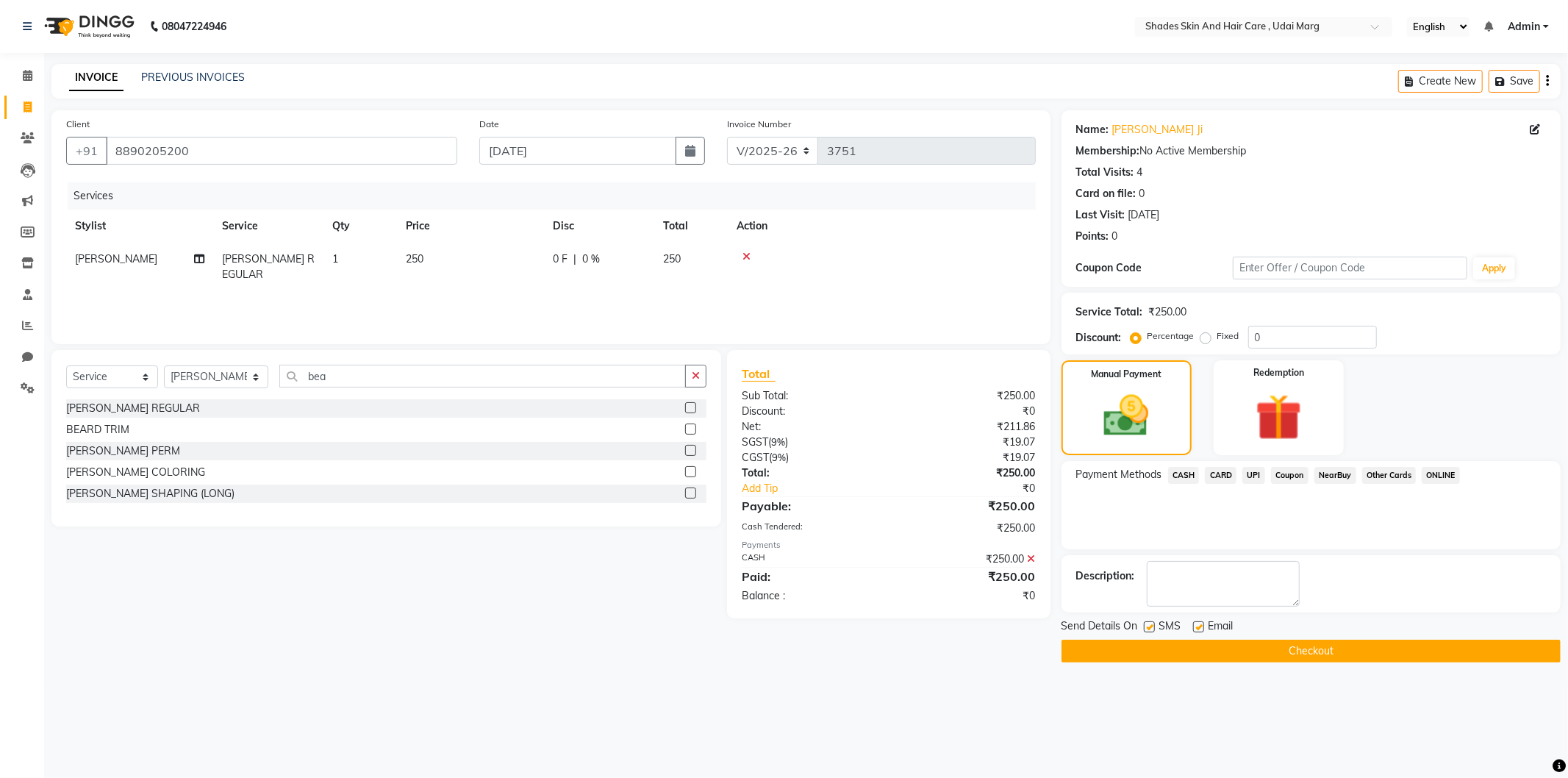
drag, startPoint x: 1208, startPoint y: 634, endPoint x: 1208, endPoint y: 645, distance: 11.0
click at [1208, 643] on div "Send Details On SMS Email Checkout" at bounding box center [1311, 640] width 499 height 44
click at [1207, 645] on button "Checkout" at bounding box center [1311, 651] width 499 height 23
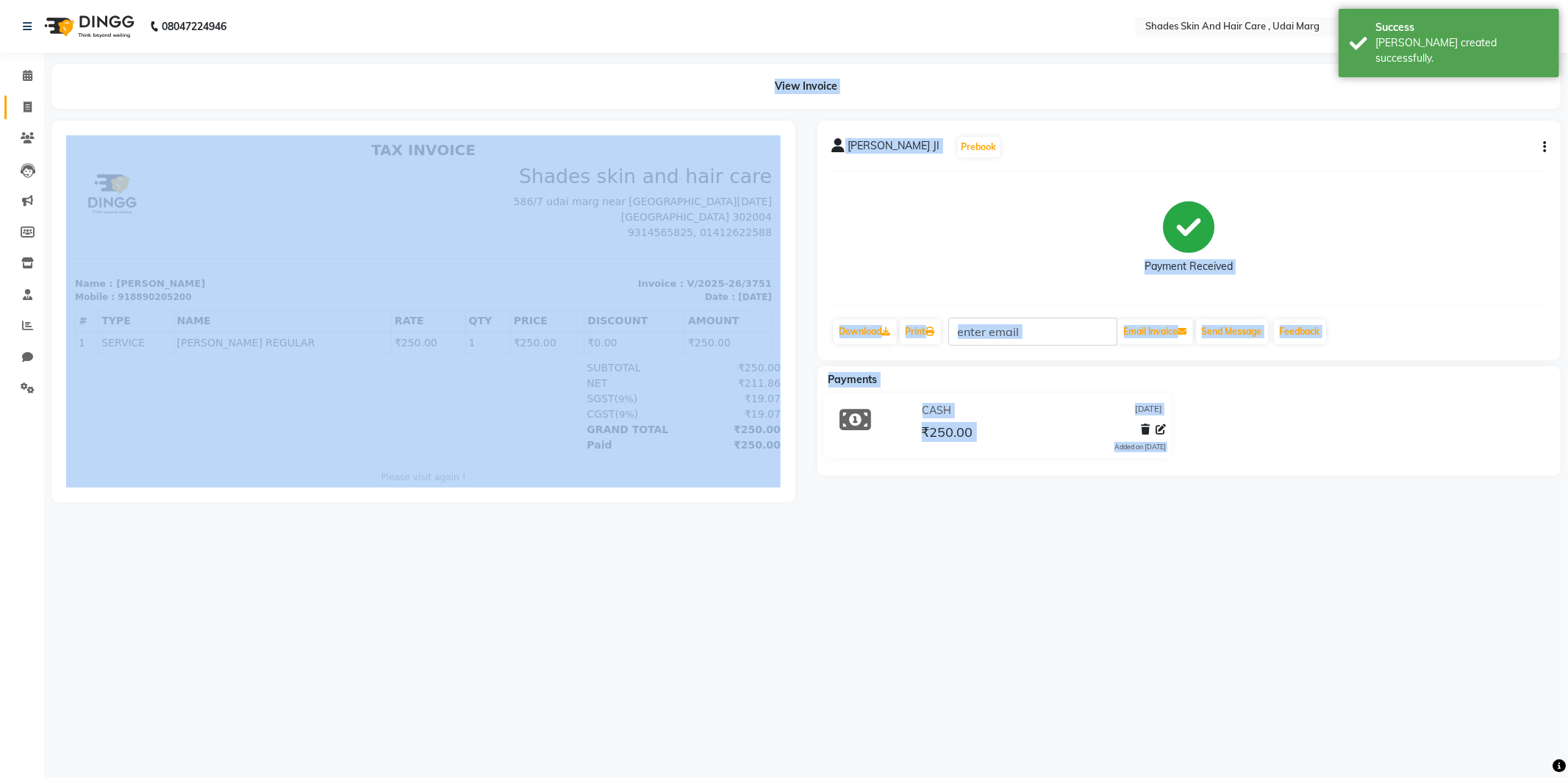
click at [22, 116] on link "Invoice" at bounding box center [22, 108] width 35 height 24
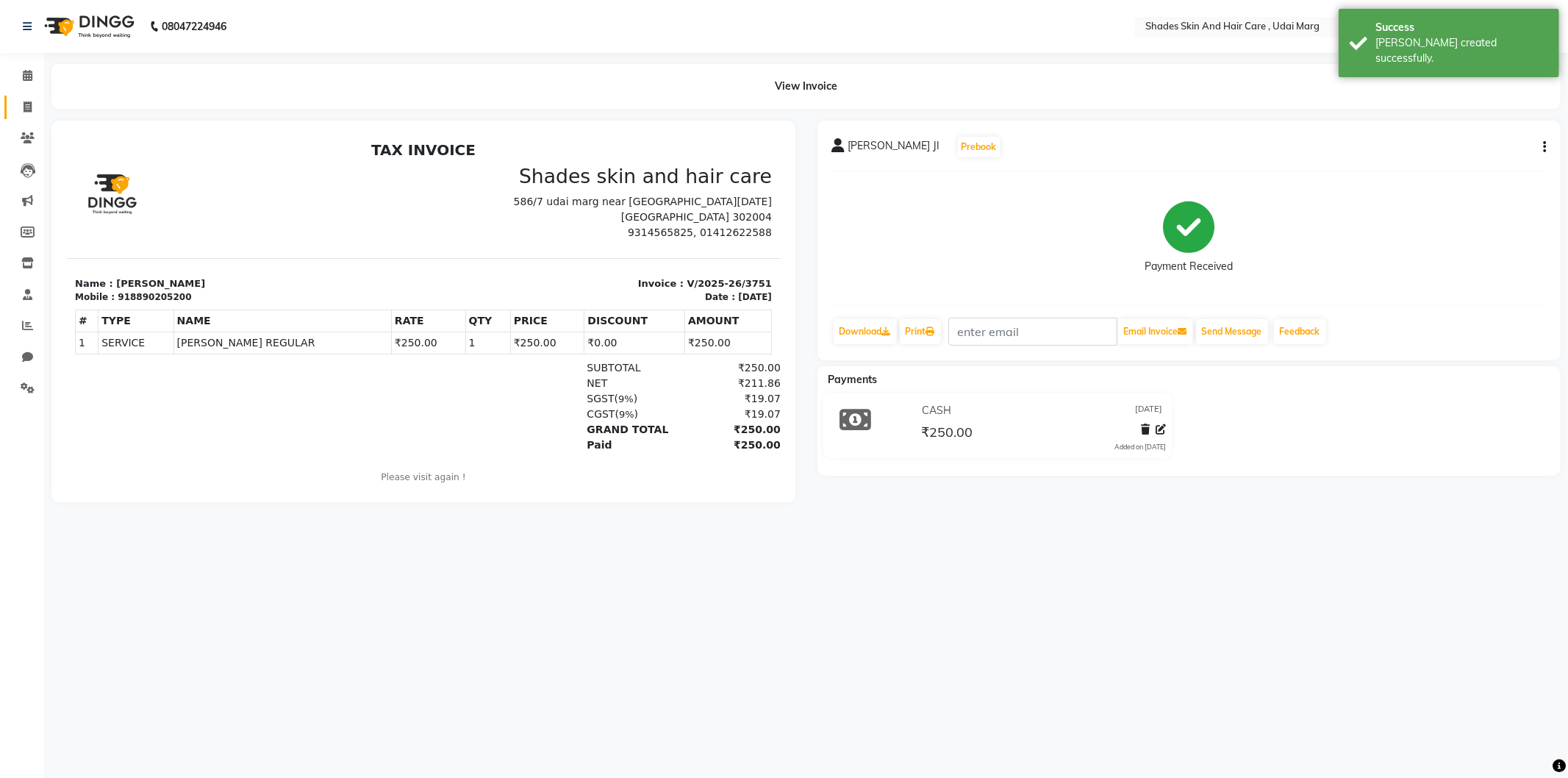
select select "8022"
select select "service"
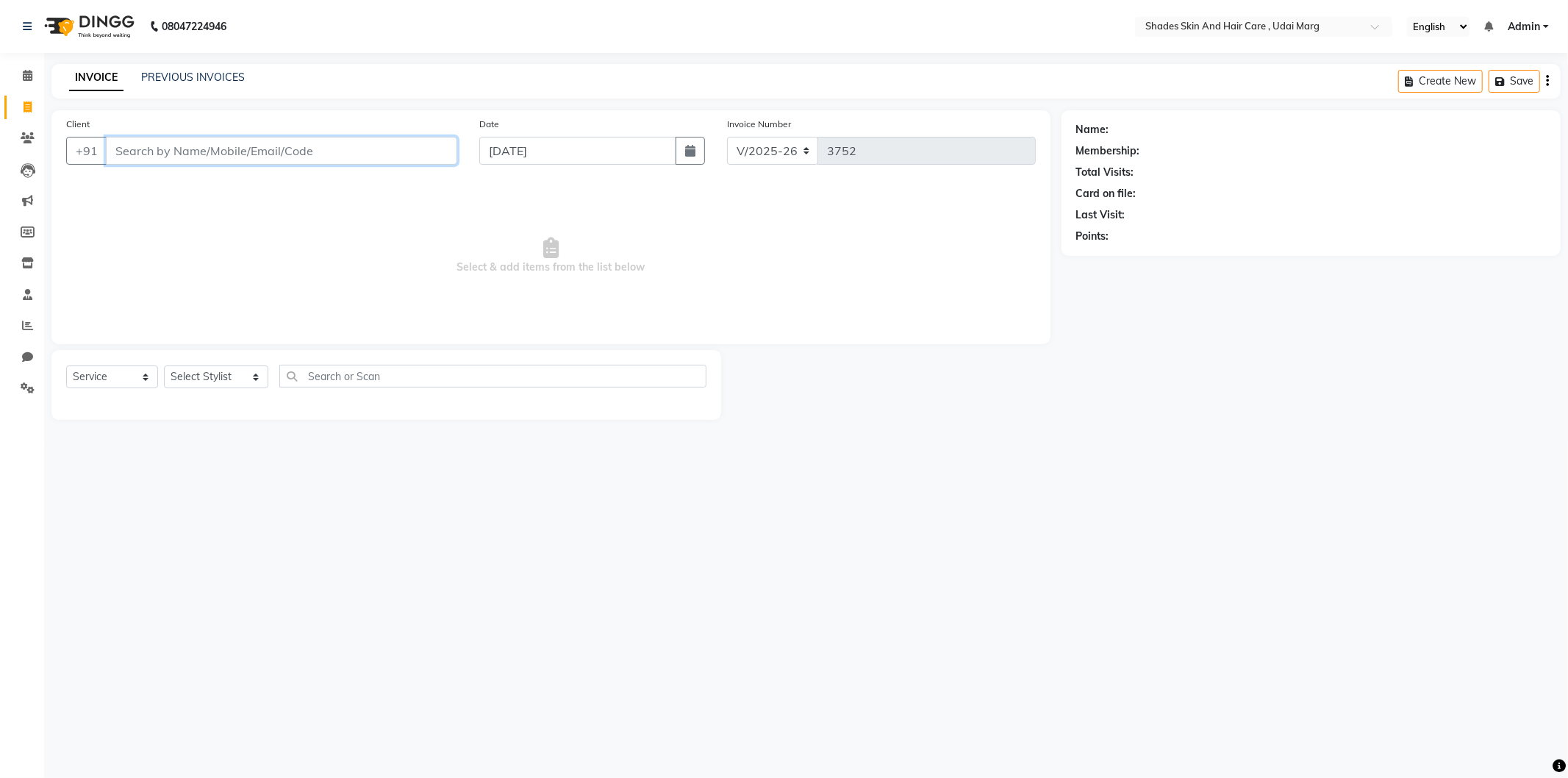
click at [150, 160] on input "Client" at bounding box center [281, 151] width 351 height 28
type input "7568744447"
click at [429, 156] on span "Add Client" at bounding box center [419, 151] width 58 height 14
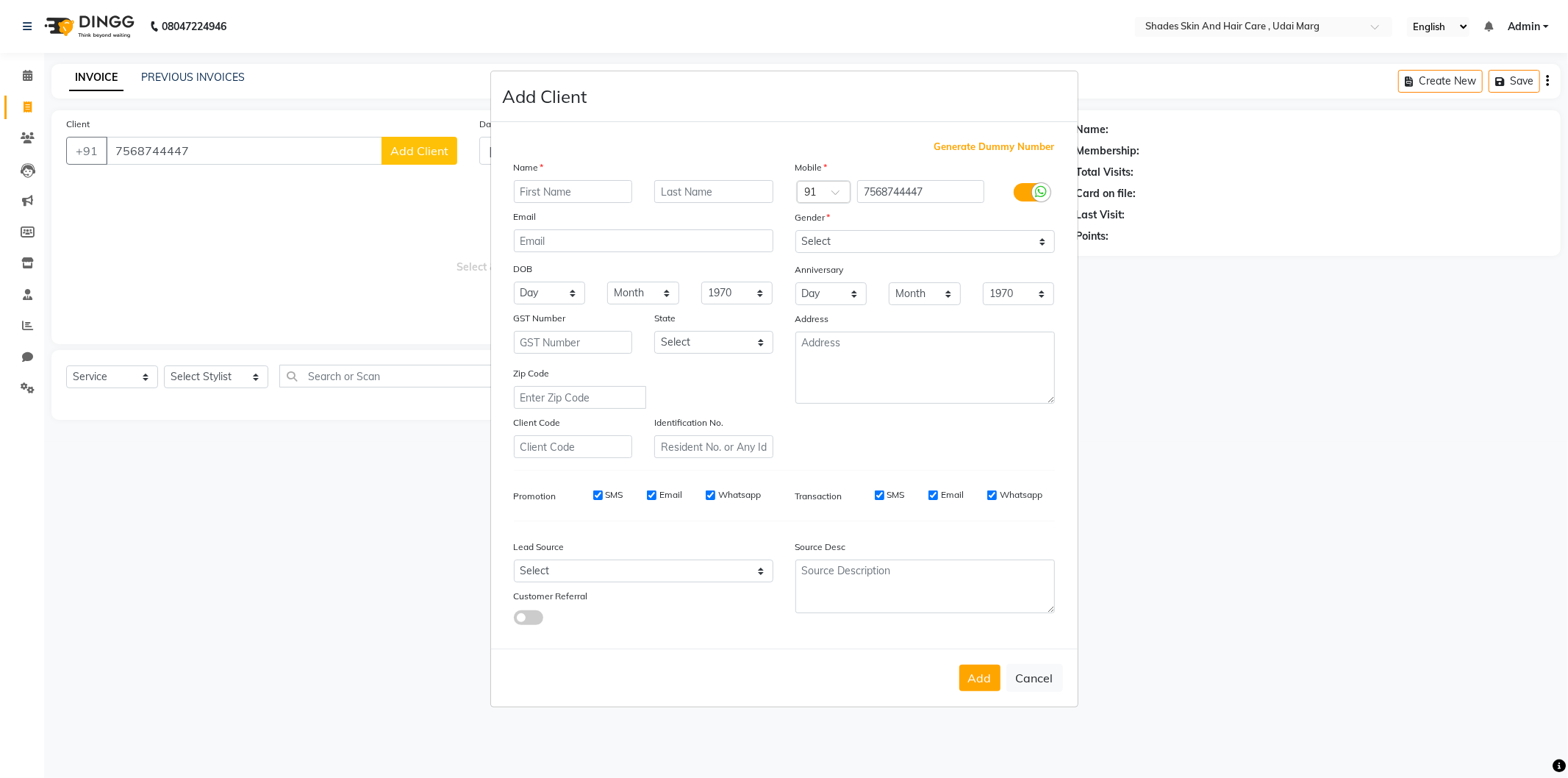
click at [528, 189] on input "text" at bounding box center [573, 192] width 119 height 23
type input "[PERSON_NAME]"
click at [830, 239] on select "Select [DEMOGRAPHIC_DATA] [DEMOGRAPHIC_DATA] Other Prefer Not To Say" at bounding box center [925, 242] width 259 height 23
select select "[DEMOGRAPHIC_DATA]"
click at [795, 230] on select "Select [DEMOGRAPHIC_DATA] [DEMOGRAPHIC_DATA] Other Prefer Not To Say" at bounding box center [925, 242] width 259 height 23
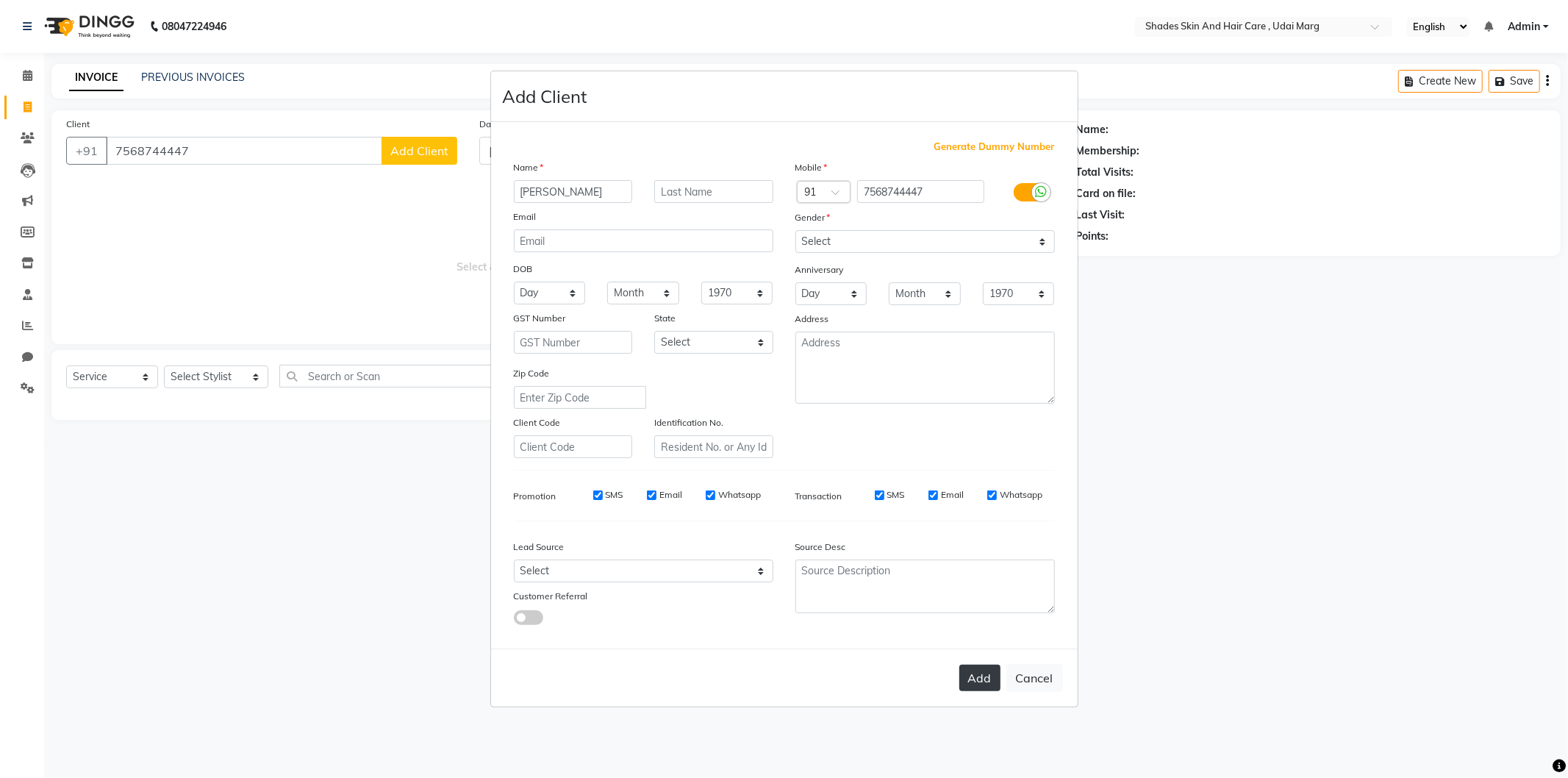
click at [987, 671] on button "Add" at bounding box center [980, 678] width 41 height 27
select select
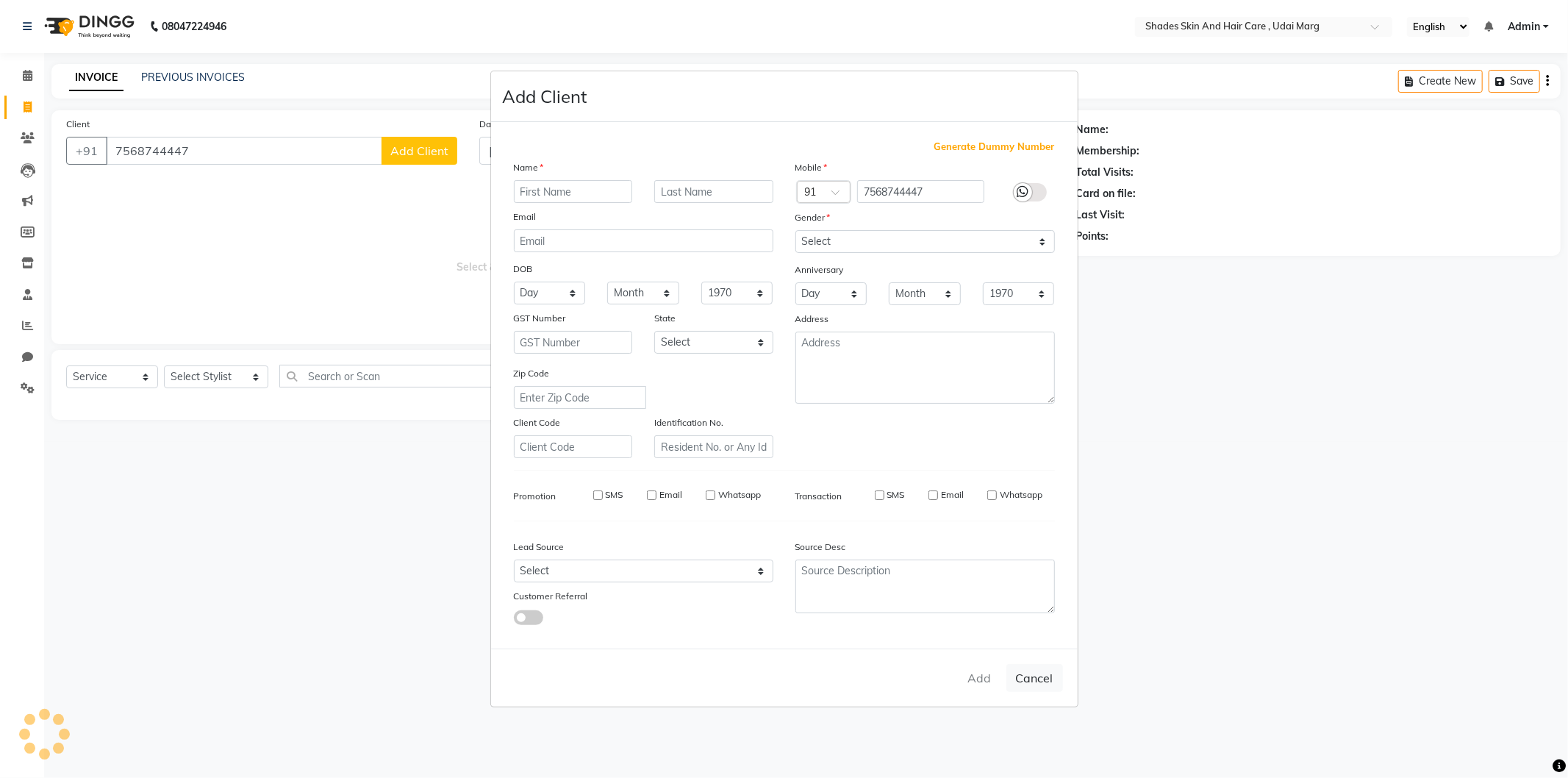
select select
checkbox input "false"
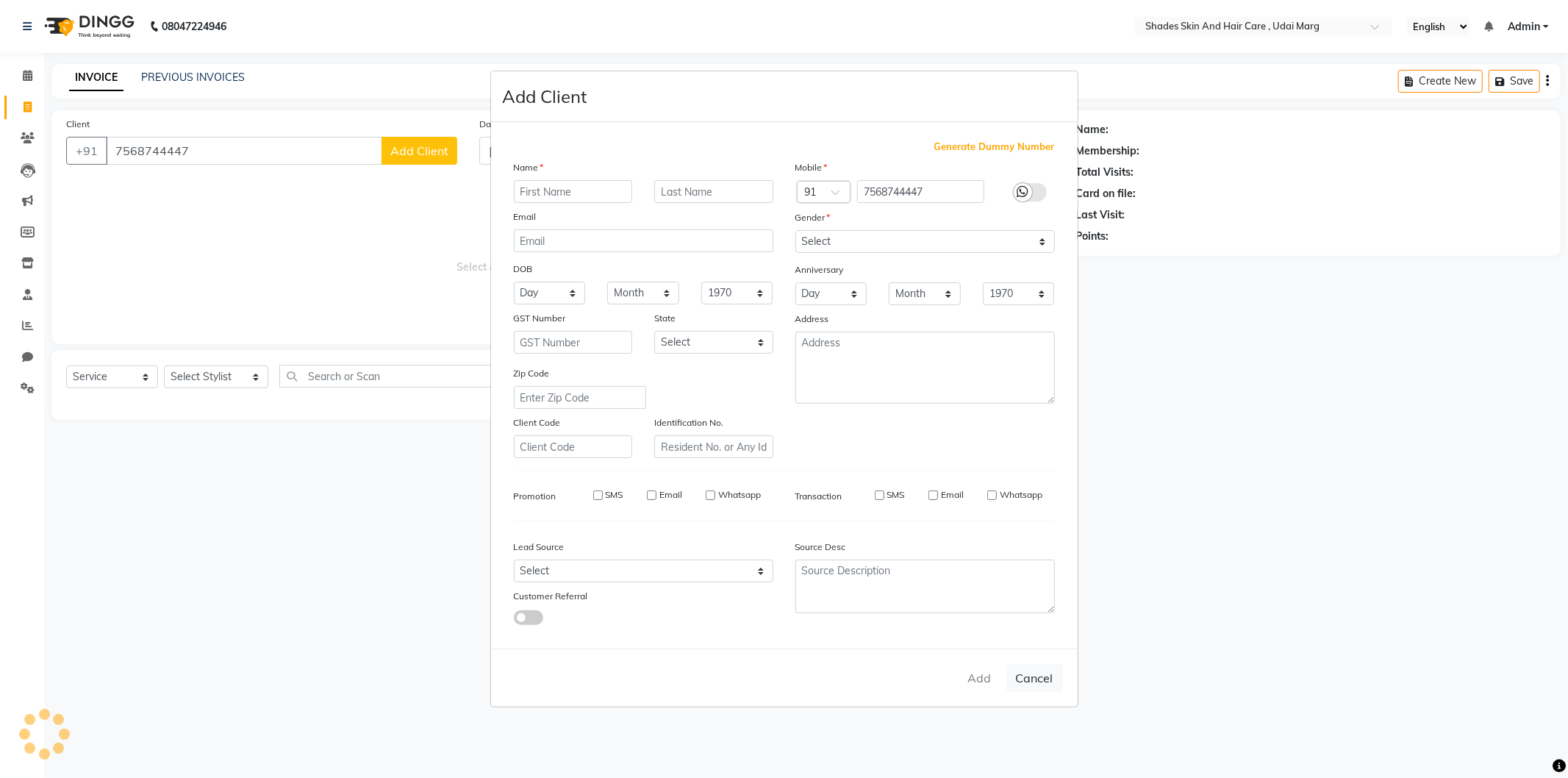
checkbox input "false"
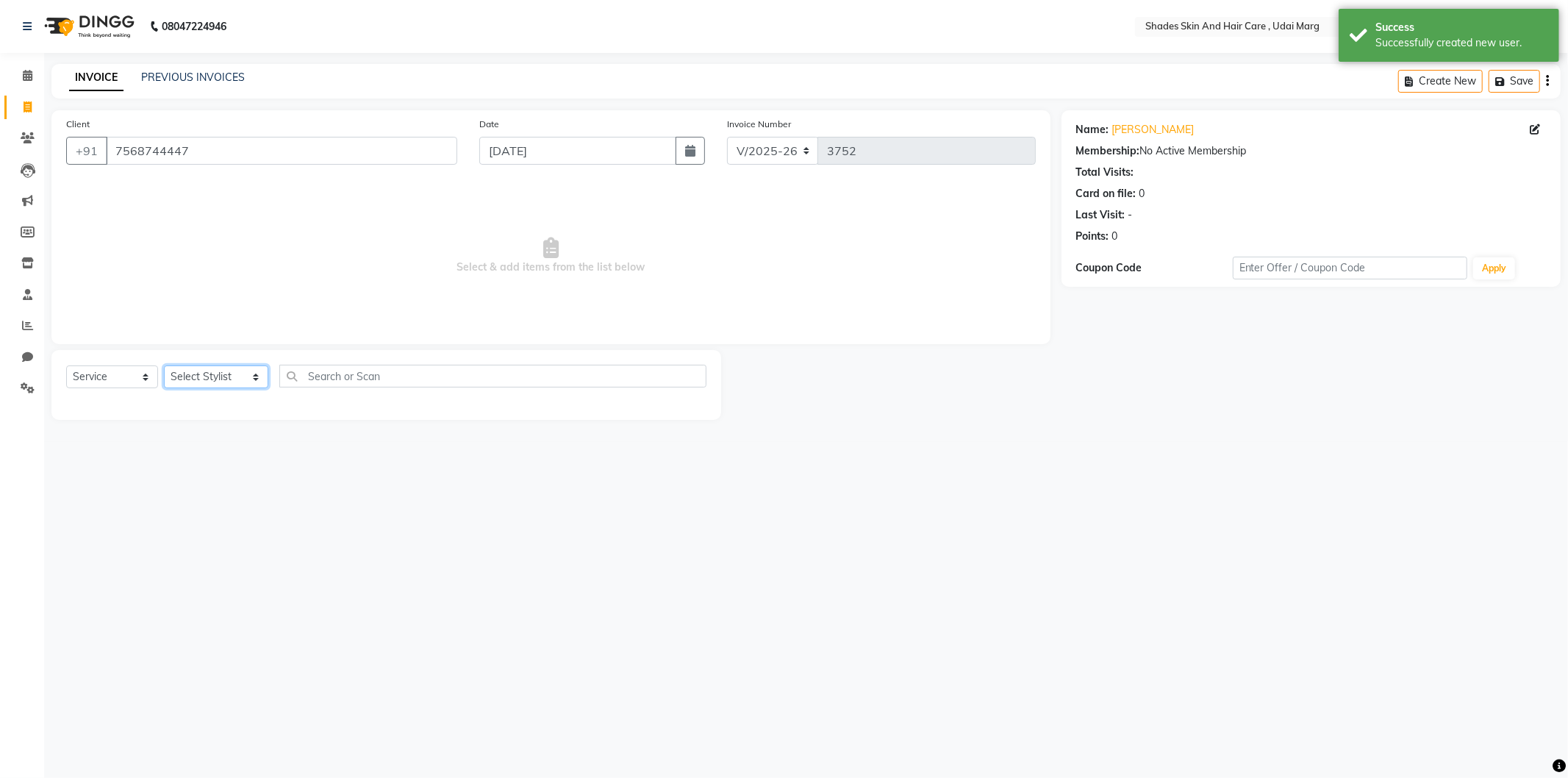
click at [233, 371] on select "Select Stylist [PERSON_NAME] ADMIN [PERSON_NAME] [PERSON_NAME] GAYATRI [PERSON_…" at bounding box center [216, 377] width 104 height 23
select select "74304"
click at [164, 366] on select "Select Stylist [PERSON_NAME] ADMIN [PERSON_NAME] [PERSON_NAME] GAYATRI [PERSON_…" at bounding box center [216, 377] width 104 height 23
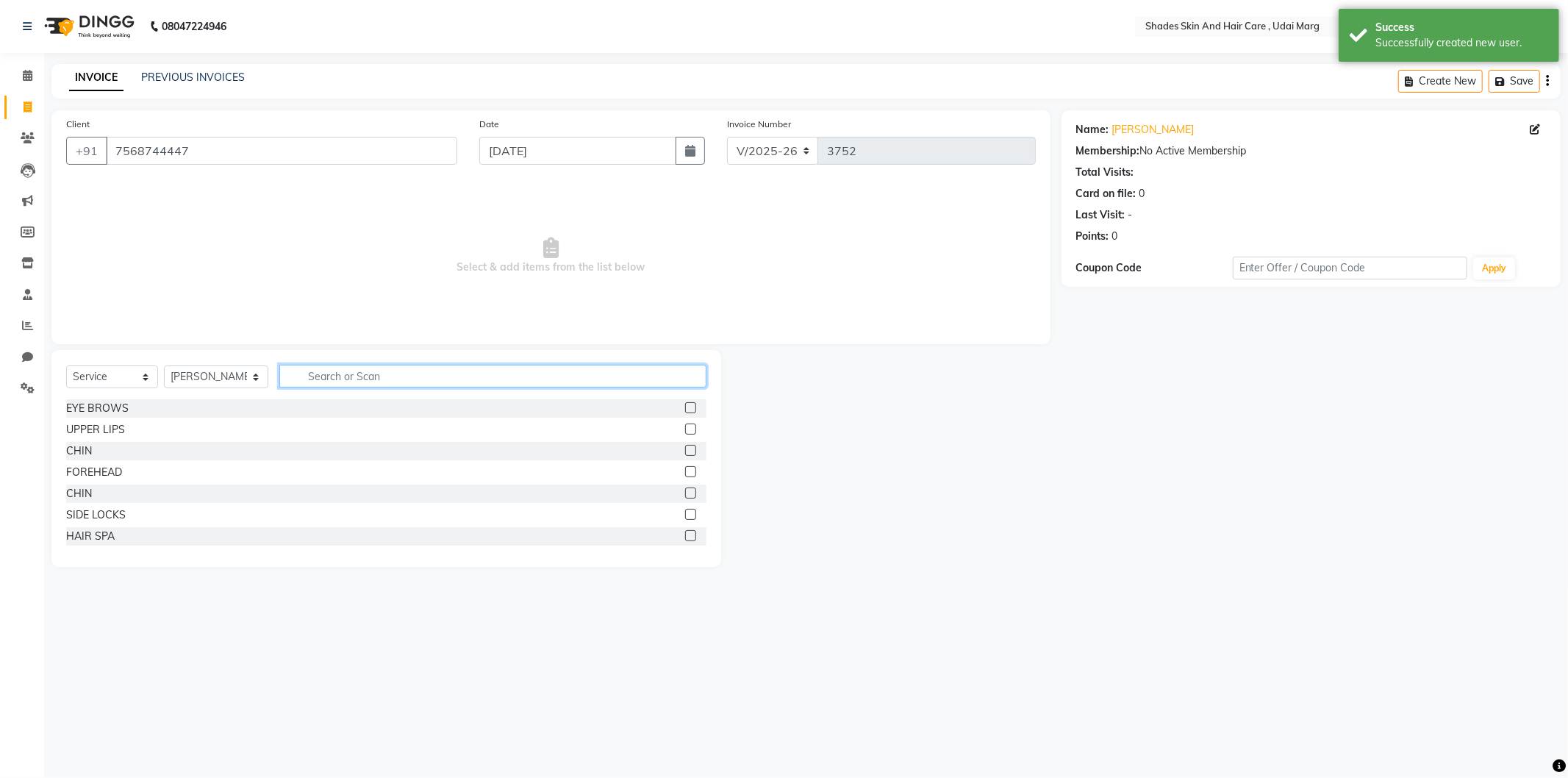
click at [305, 376] on input "text" at bounding box center [493, 376] width 427 height 23
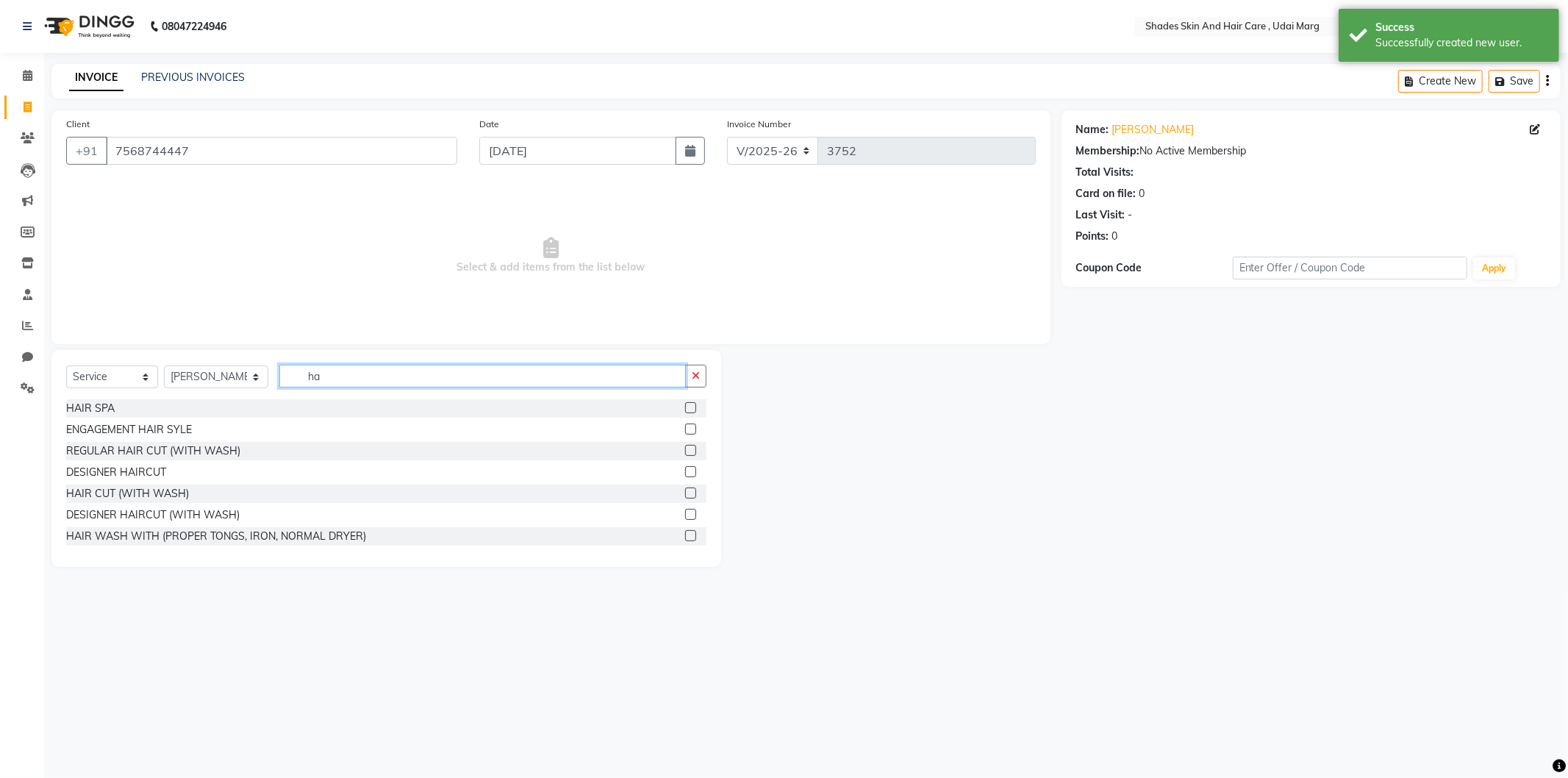
type input "h"
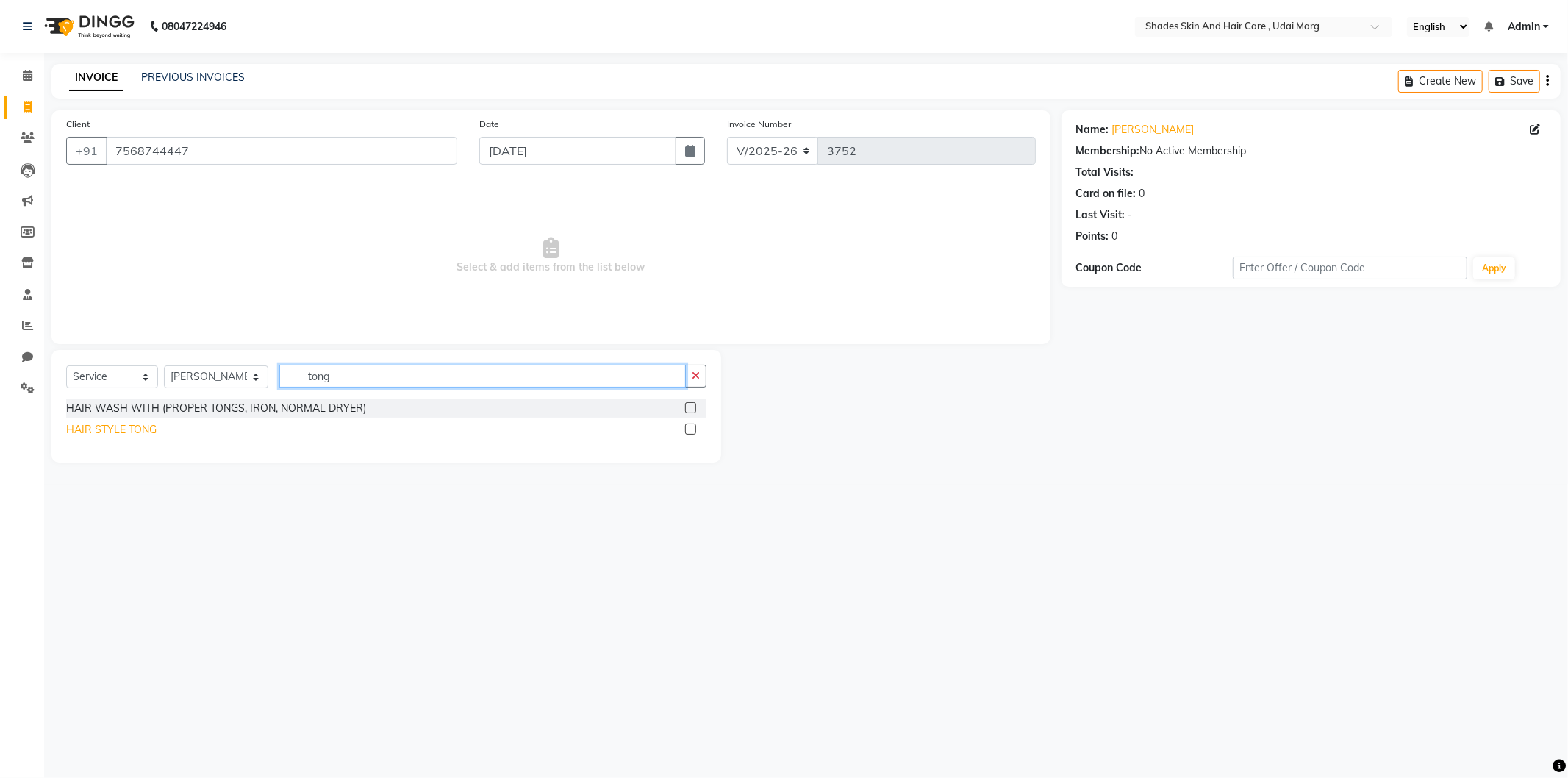
type input "tong"
click at [113, 429] on div "HAIR STYLE TONG" at bounding box center [111, 430] width 90 height 15
checkbox input "false"
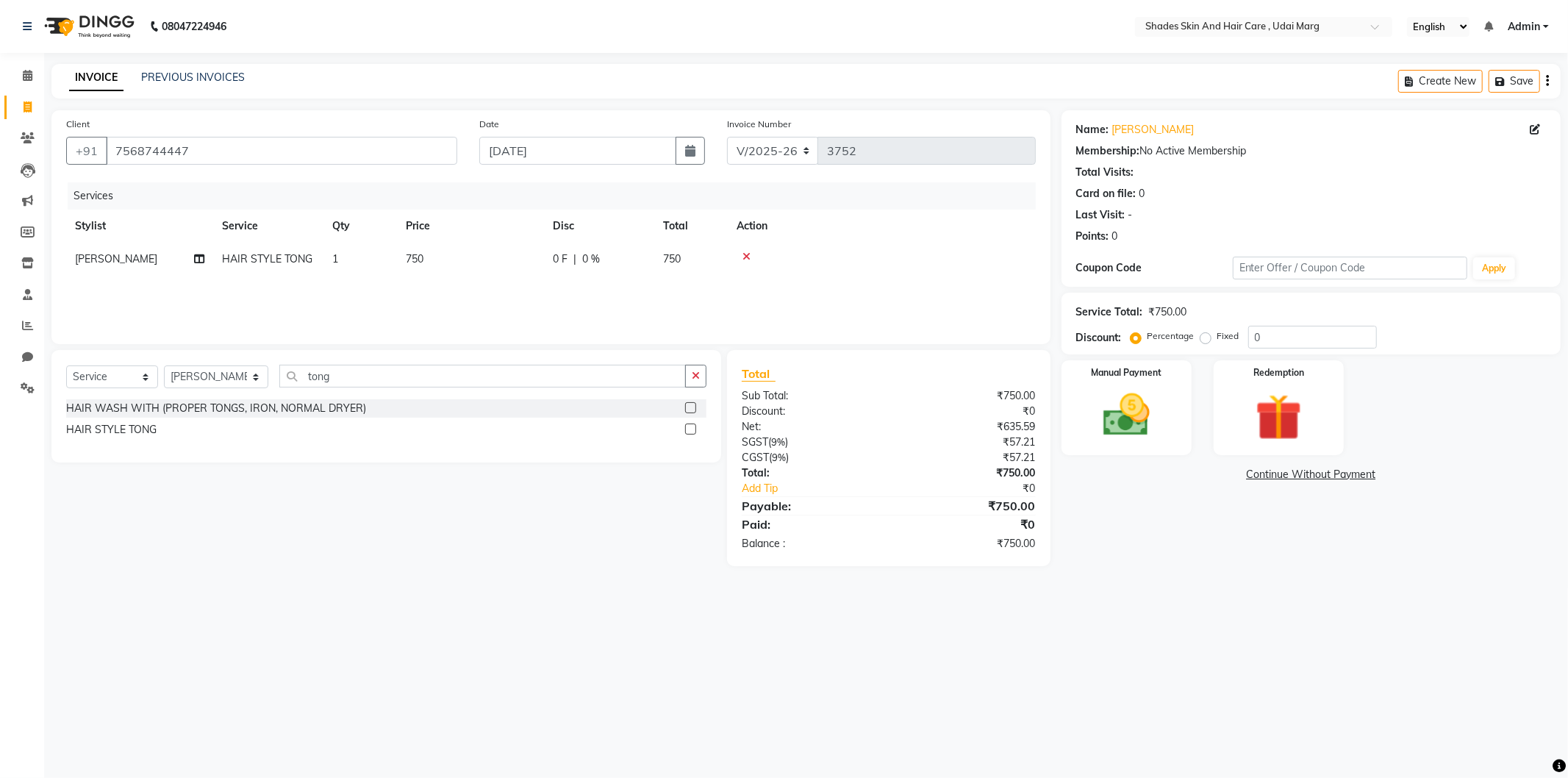
click at [437, 243] on td "750" at bounding box center [470, 259] width 147 height 33
select select "74304"
click at [553, 267] on input "750" at bounding box center [540, 263] width 129 height 23
type input "7"
type input "650"
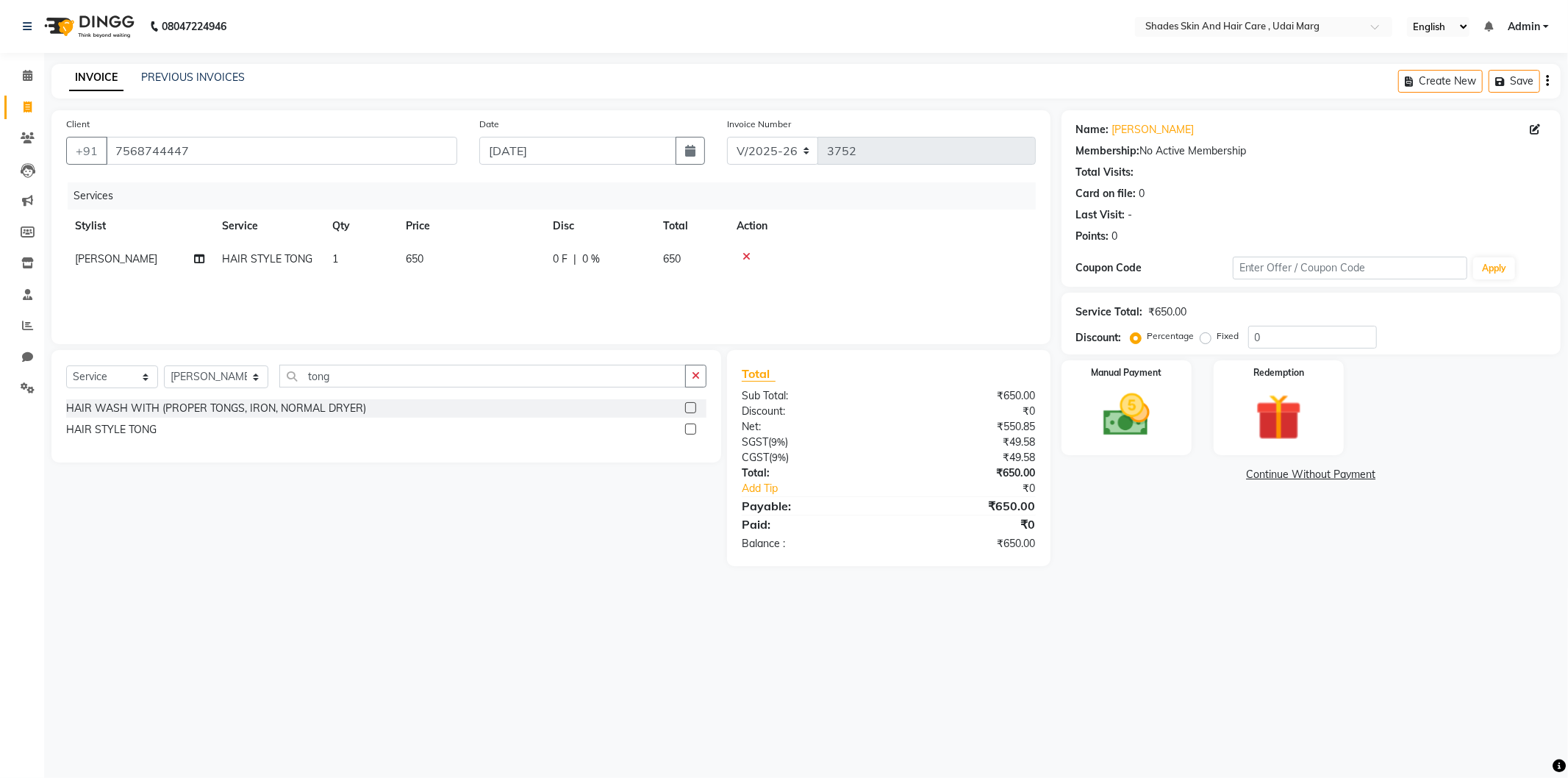
drag, startPoint x: 832, startPoint y: 300, endPoint x: 861, endPoint y: 304, distance: 29.3
click at [830, 300] on div "Services Stylist Service Qty Price Disc Total Action [PERSON_NAME] HAIR STYLE T…" at bounding box center [551, 256] width 970 height 147
click at [1147, 419] on img at bounding box center [1126, 415] width 78 height 56
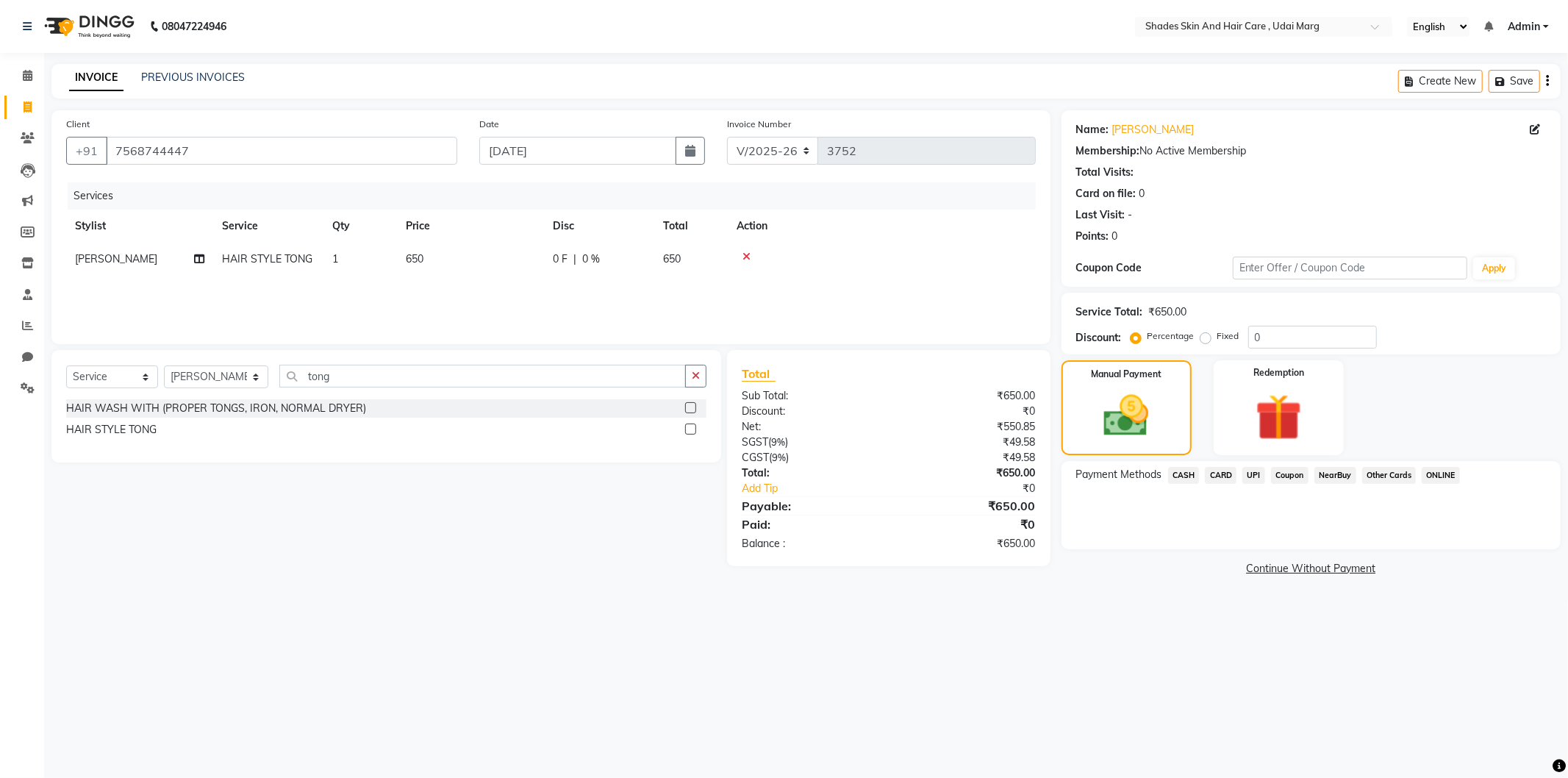
click at [1186, 483] on div "CASH" at bounding box center [1181, 477] width 37 height 20
click at [1193, 472] on span "CASH" at bounding box center [1184, 475] width 32 height 17
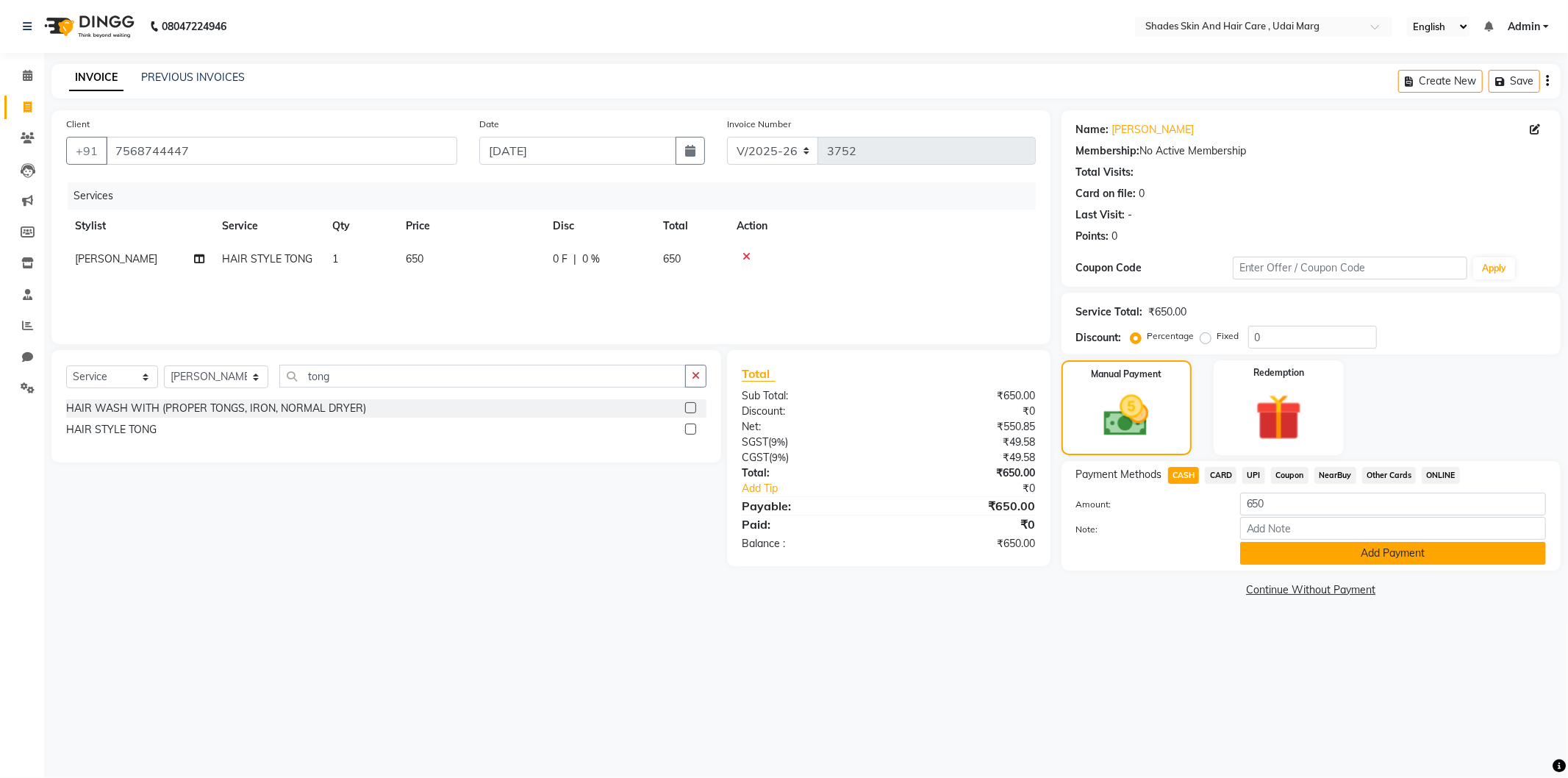
click at [1321, 542] on button "Add Payment" at bounding box center [1393, 554] width 306 height 23
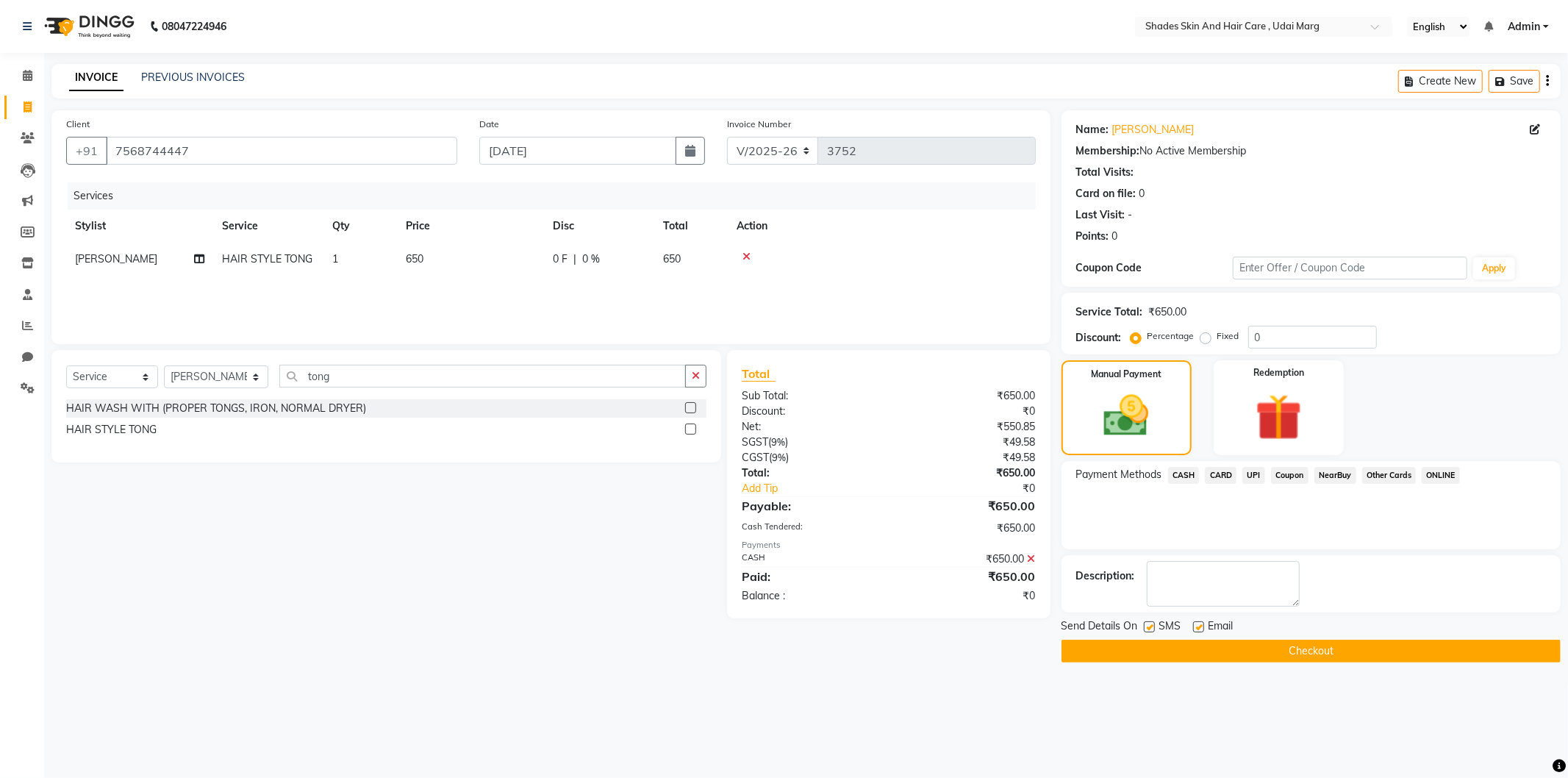
click at [1262, 685] on div "08047224946 Select Location × Shades Skin And Hair Care , Udai Marg English ENG…" at bounding box center [784, 389] width 1568 height 778
click at [1268, 668] on main "INVOICE PREVIOUS INVOICES Create New Save Client [PHONE_NUMBER] Date [DATE] Inv…" at bounding box center [806, 374] width 1524 height 621
click at [1277, 655] on button "Checkout" at bounding box center [1311, 651] width 499 height 23
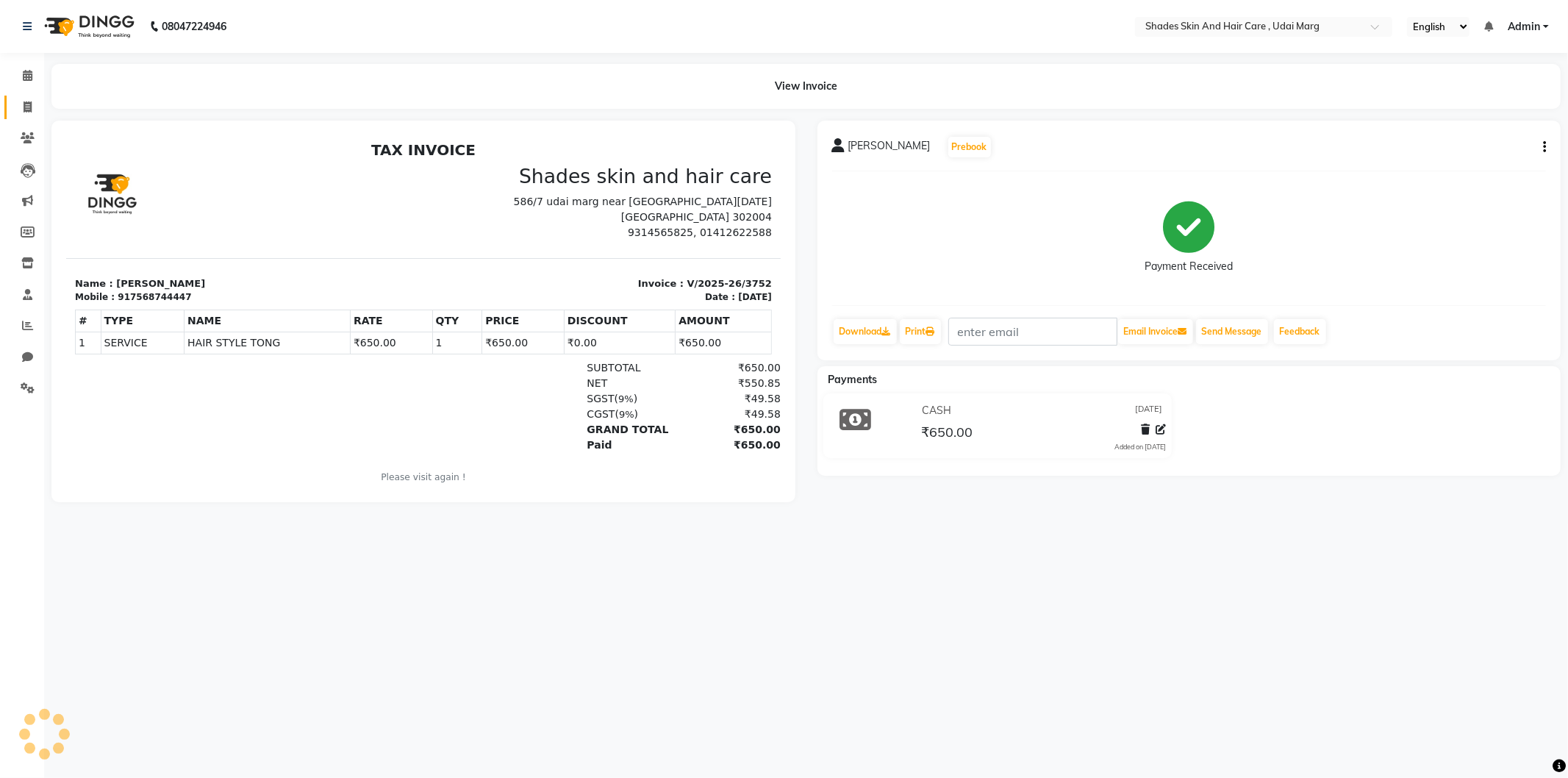
click at [11, 110] on link "Invoice" at bounding box center [22, 108] width 35 height 24
select select "8022"
select select "service"
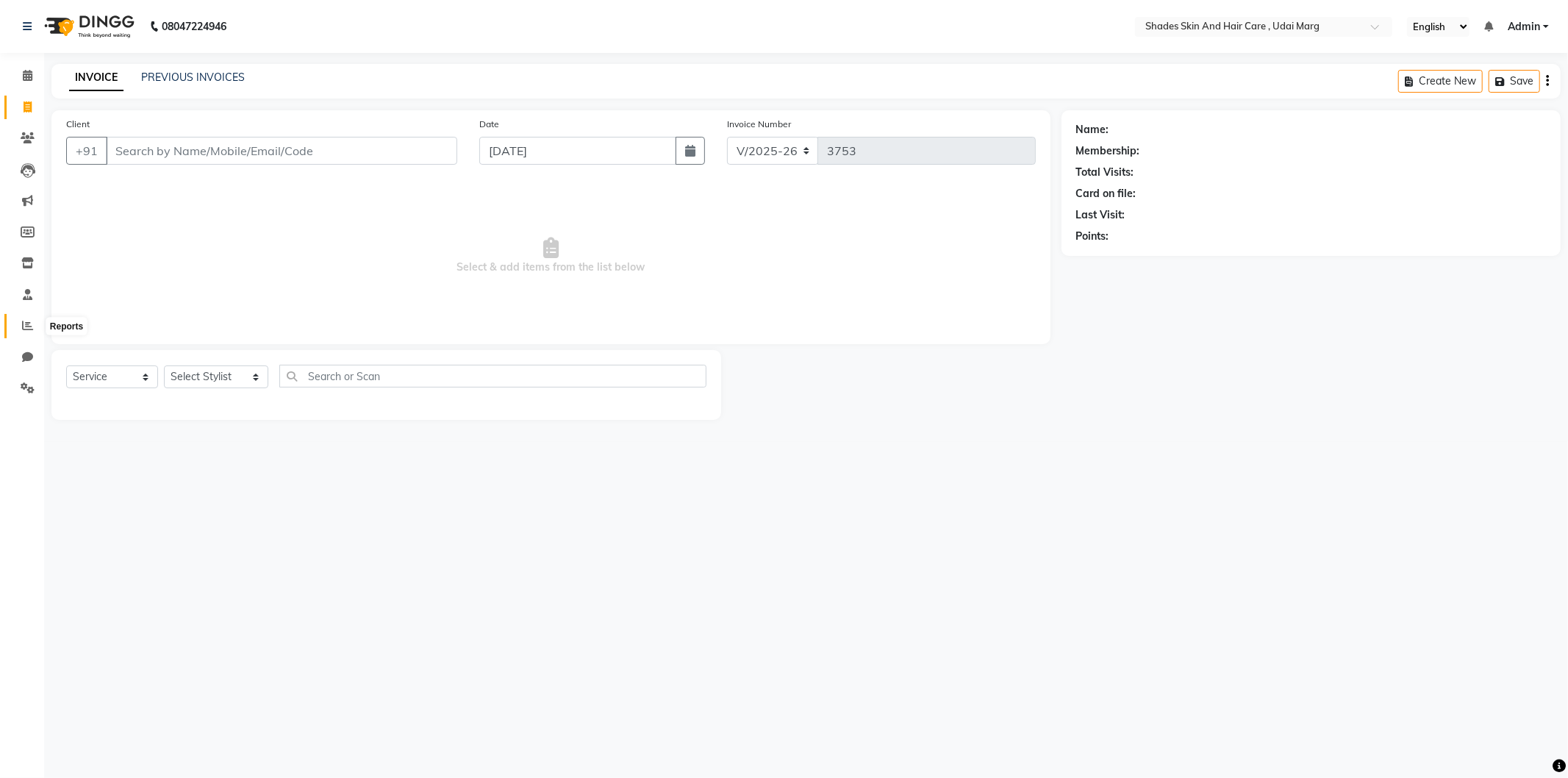
click at [15, 321] on span at bounding box center [27, 326] width 26 height 17
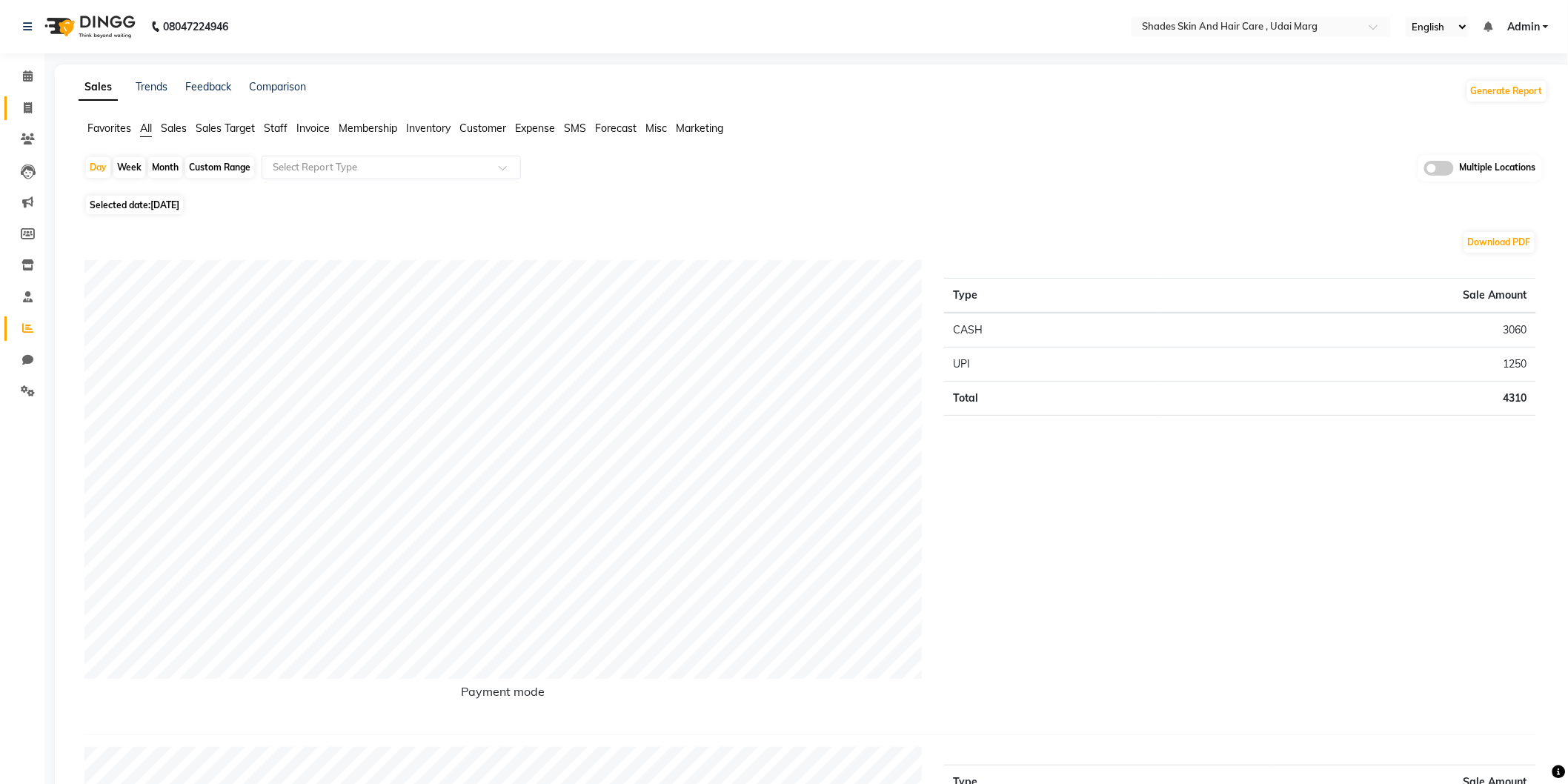
click at [25, 106] on icon at bounding box center [28, 107] width 8 height 11
select select "8022"
select select "service"
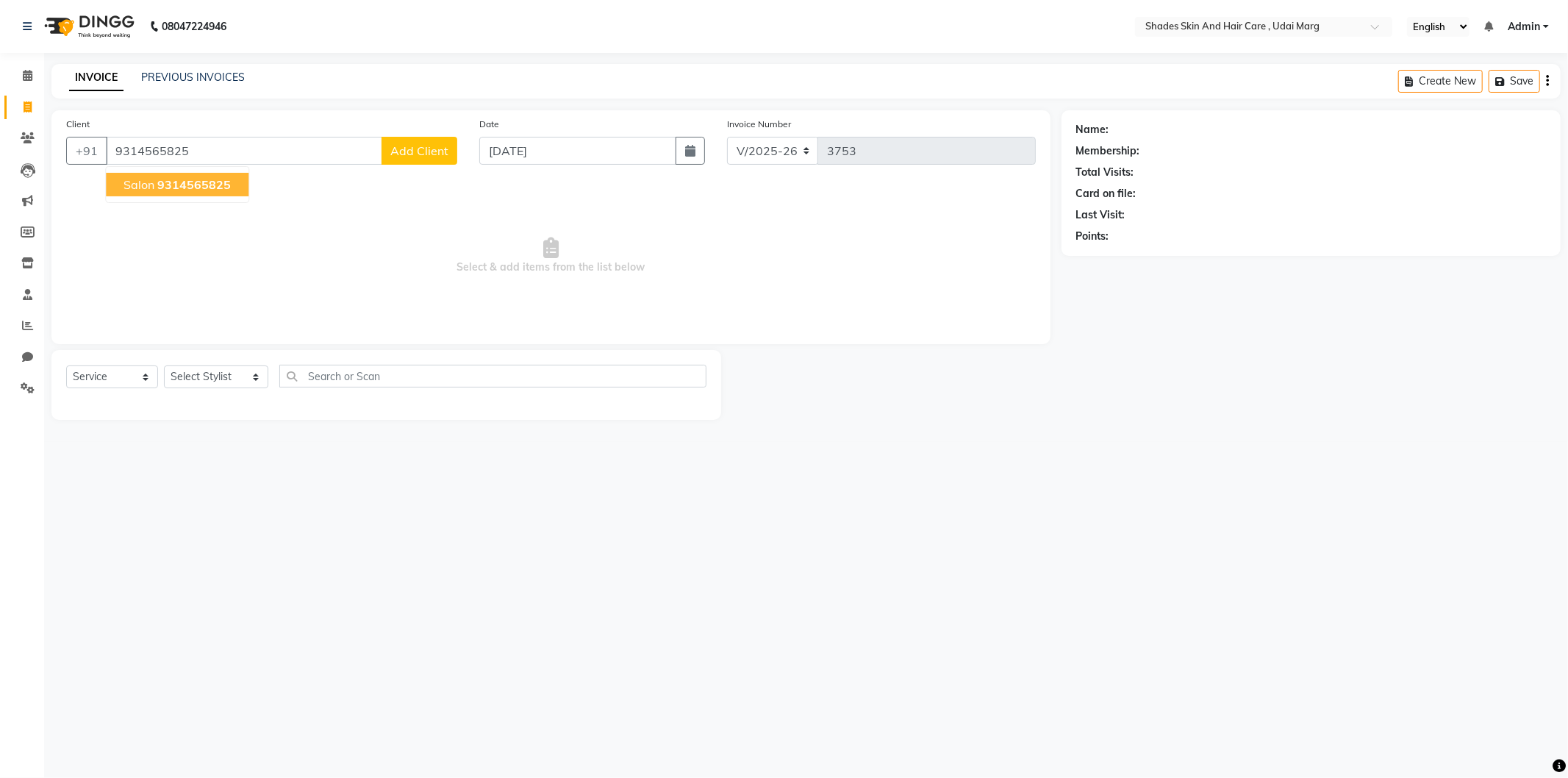
type input "9314565825"
click at [243, 381] on select "Select Stylist [PERSON_NAME] ADMIN [PERSON_NAME] [PERSON_NAME] GAYATRI [PERSON_…" at bounding box center [216, 377] width 104 height 23
select select "74321"
click at [164, 366] on select "Select Stylist [PERSON_NAME] ADMIN [PERSON_NAME] [PERSON_NAME] GAYATRI [PERSON_…" at bounding box center [216, 377] width 104 height 23
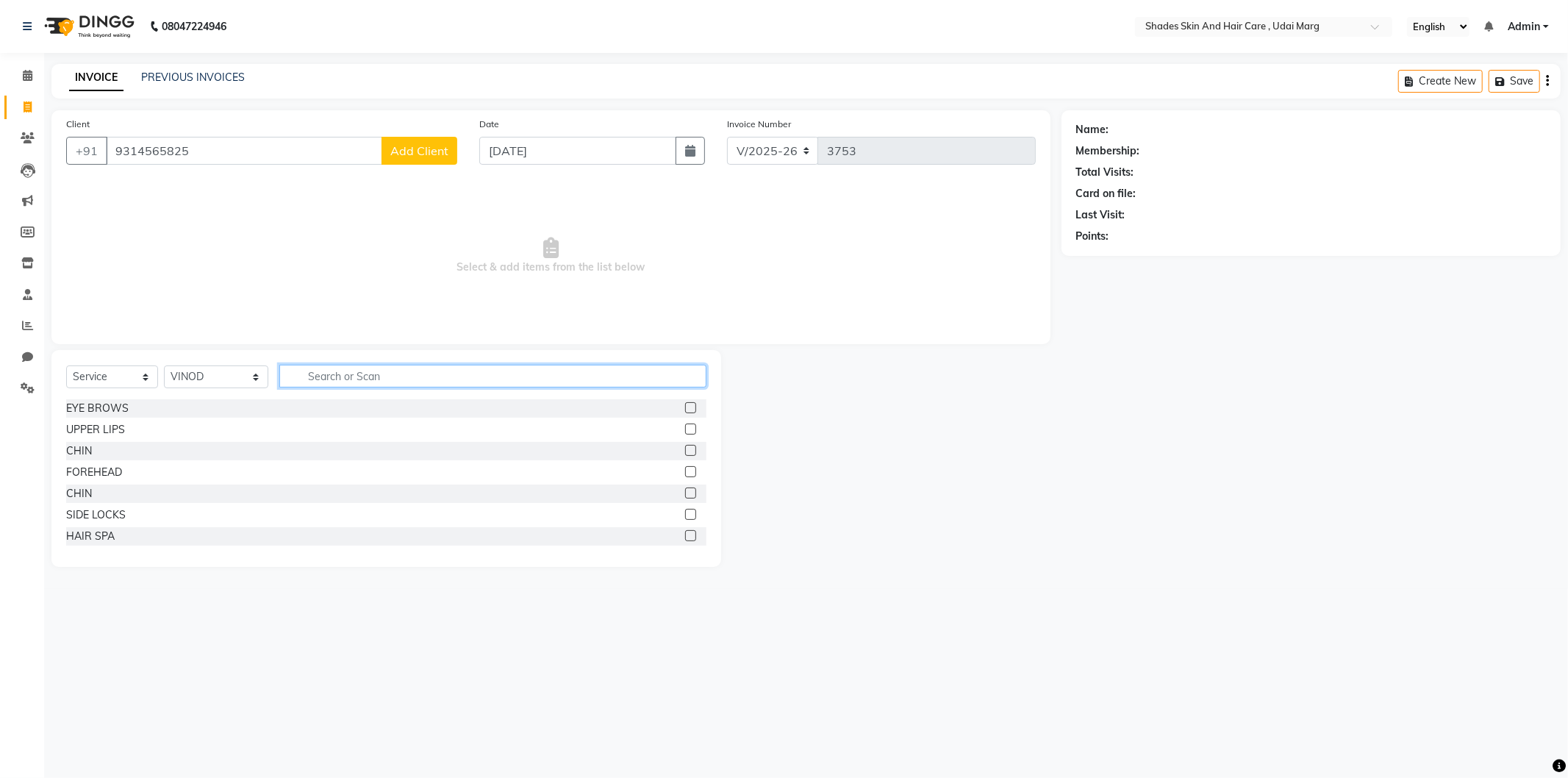
click at [356, 370] on input "text" at bounding box center [493, 376] width 427 height 23
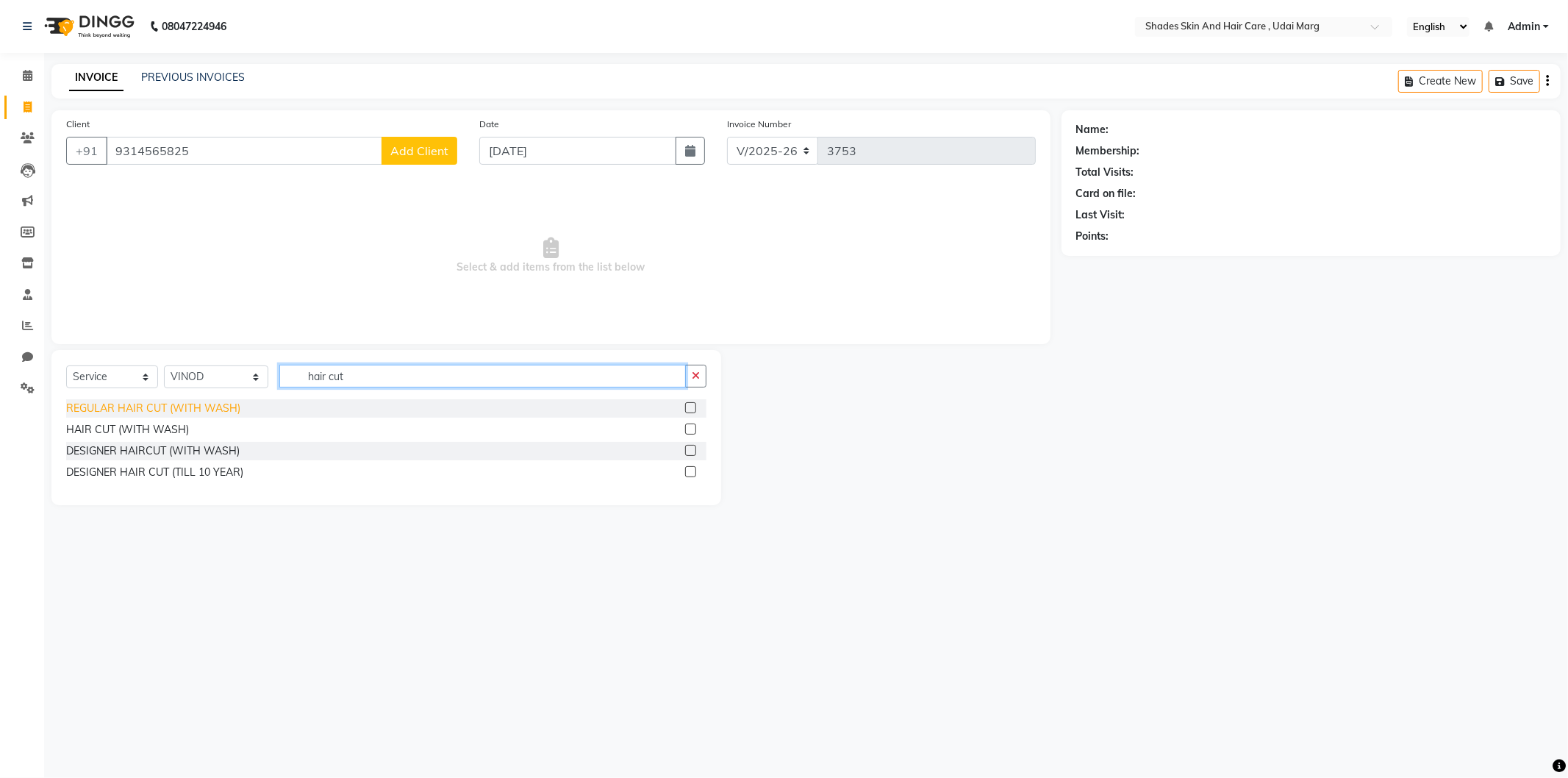
type input "hair cut"
click at [170, 414] on div "REGULAR HAIR CUT (WITH WASH)" at bounding box center [153, 408] width 174 height 15
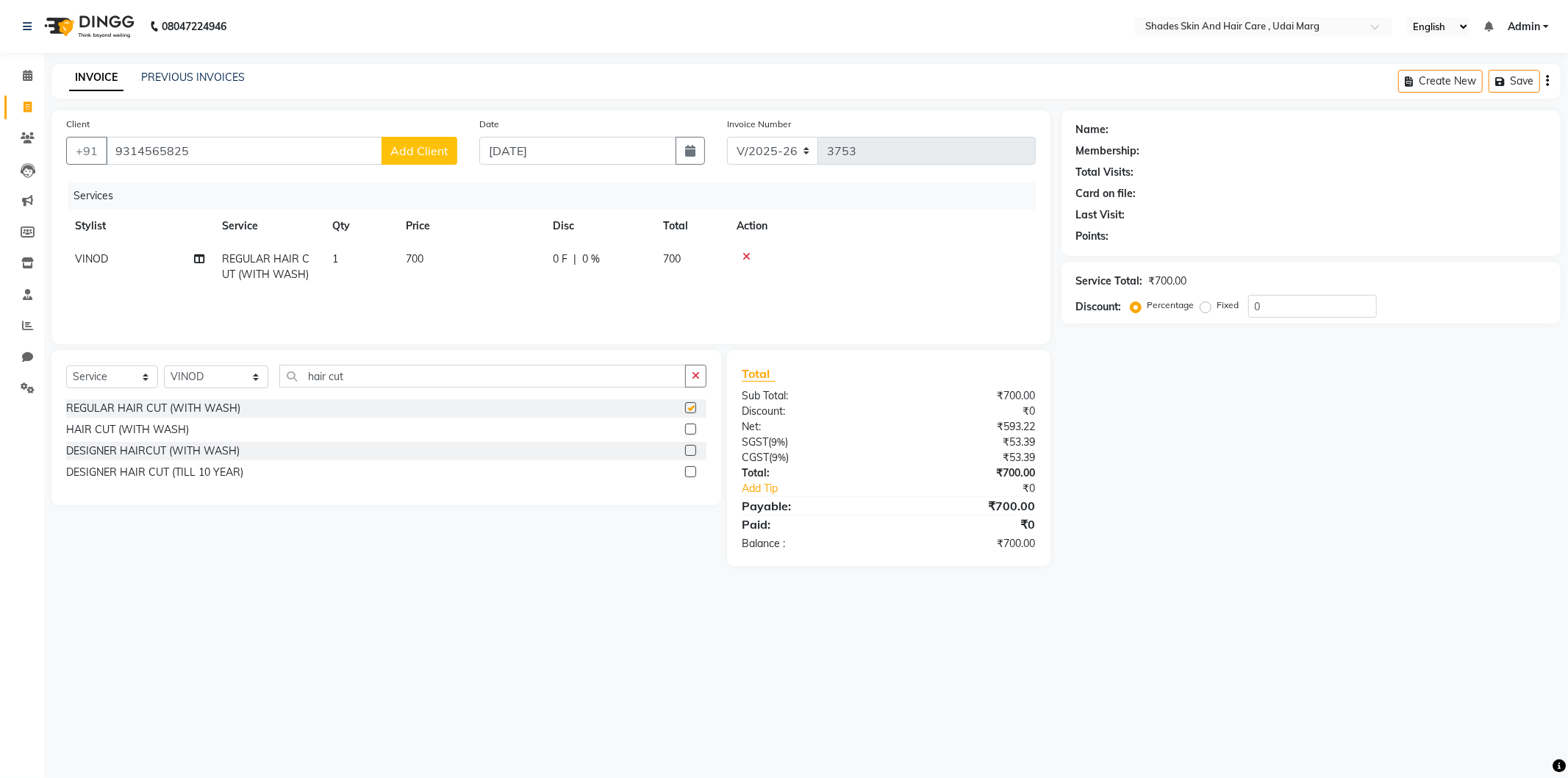
checkbox input "false"
click at [265, 160] on input "9314565825" at bounding box center [244, 151] width 277 height 28
type input "9"
type input "7023941996"
click at [451, 152] on button "Add Client" at bounding box center [420, 151] width 76 height 28
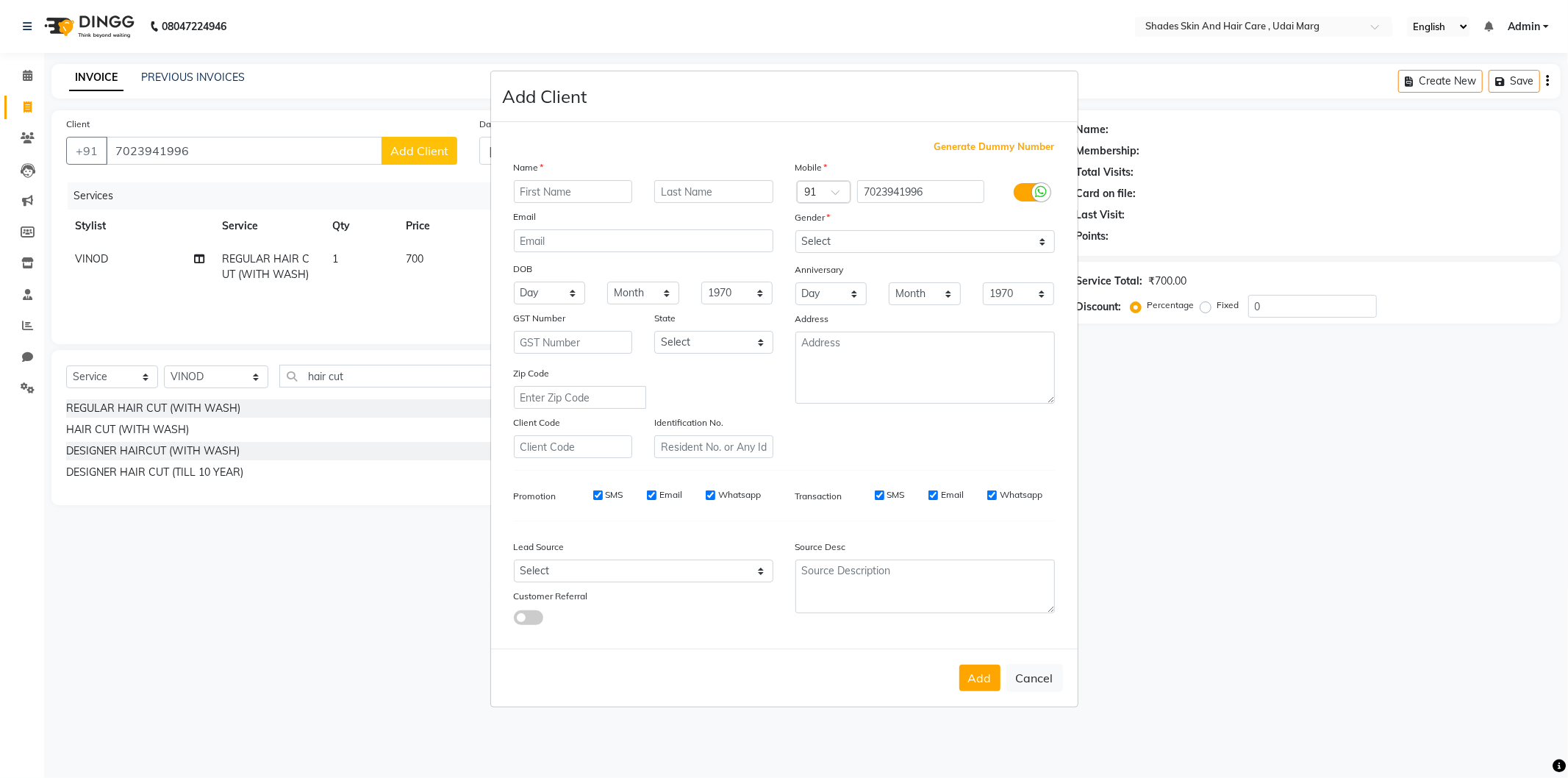
click at [582, 177] on div "Name" at bounding box center [643, 170] width 281 height 21
click at [592, 186] on input "text" at bounding box center [573, 192] width 119 height 23
type input "riya"
click at [972, 254] on div "Mobile Country Code × 91 7023941996 Gender Select [DEMOGRAPHIC_DATA] [DEMOGRAPH…" at bounding box center [925, 309] width 281 height 299
click at [979, 247] on select "Select [DEMOGRAPHIC_DATA] [DEMOGRAPHIC_DATA] Other Prefer Not To Say" at bounding box center [925, 242] width 259 height 23
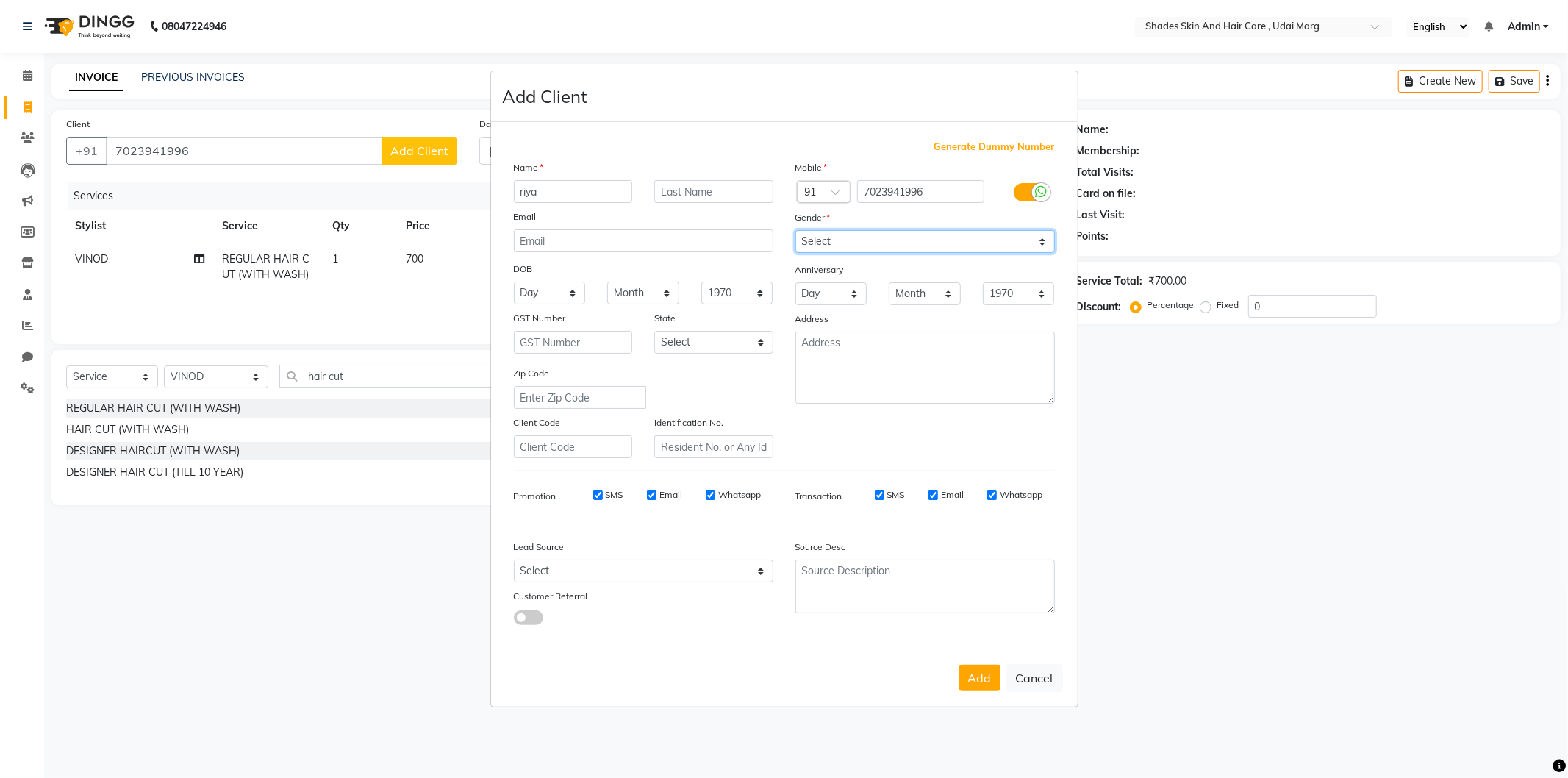
select select "[DEMOGRAPHIC_DATA]"
click at [795, 230] on select "Select [DEMOGRAPHIC_DATA] [DEMOGRAPHIC_DATA] Other Prefer Not To Say" at bounding box center [925, 242] width 259 height 23
click at [968, 685] on button "Add" at bounding box center [980, 678] width 41 height 27
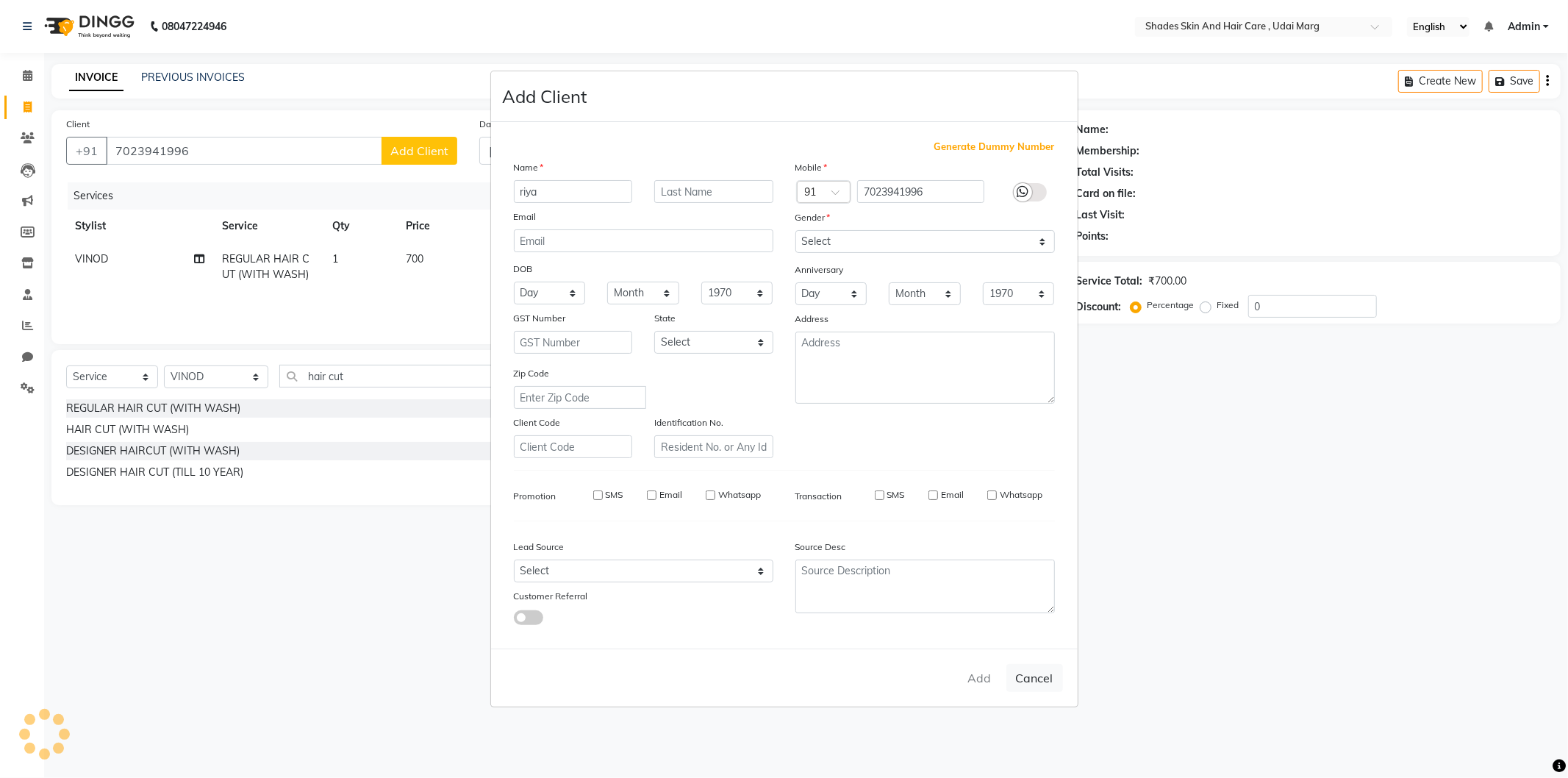
select select
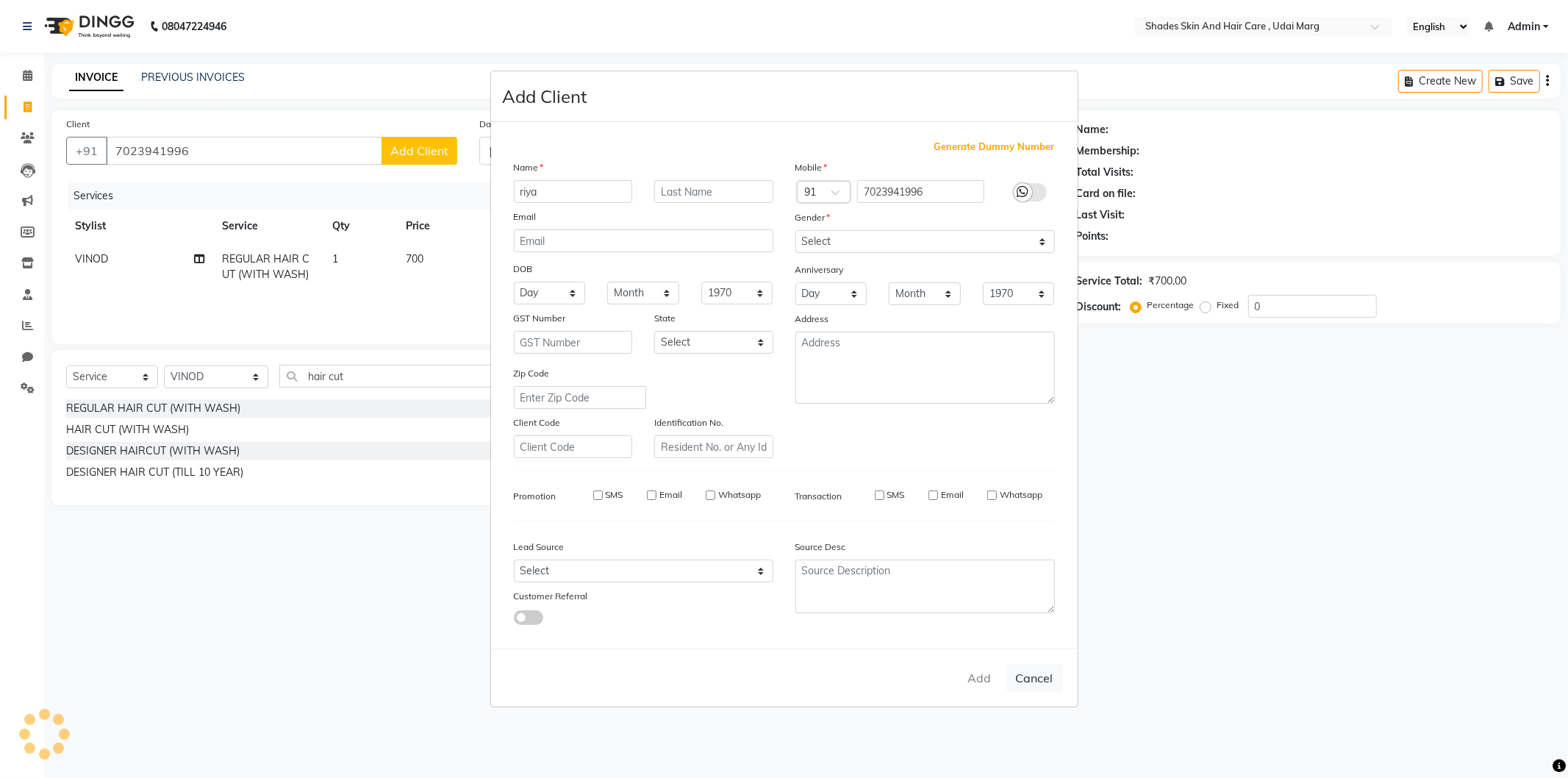
select select
checkbox input "false"
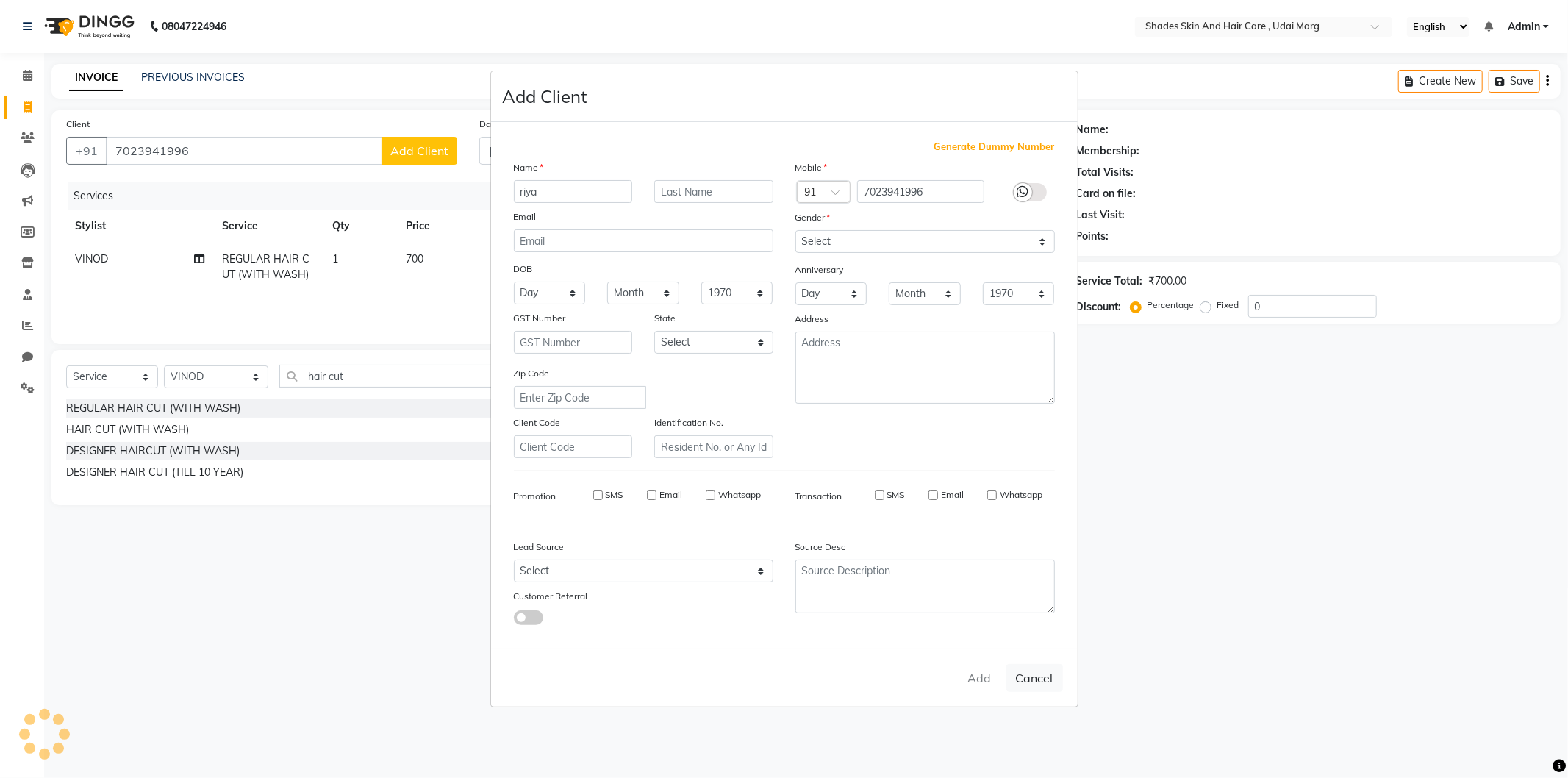
checkbox input "false"
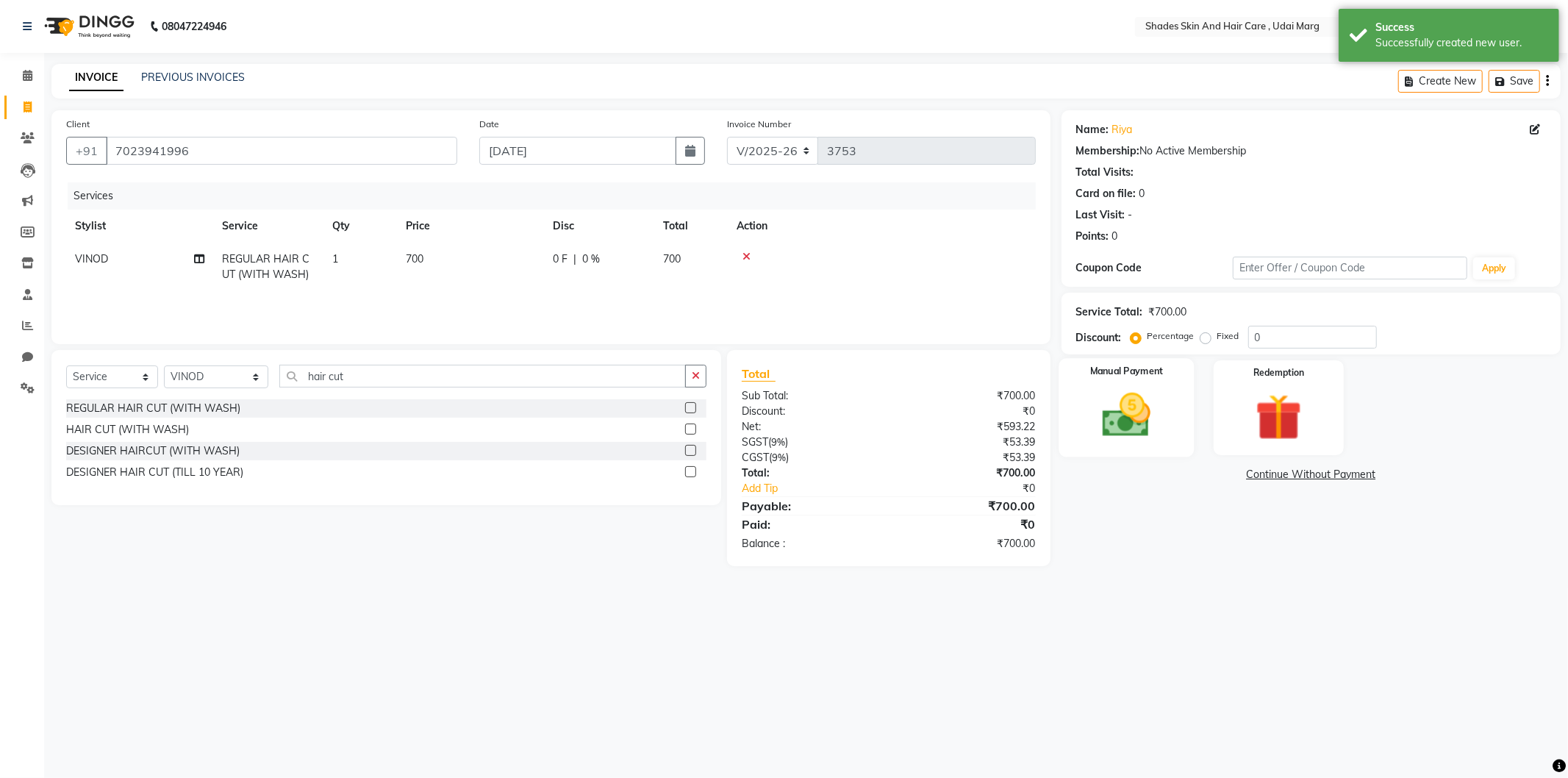
click at [1109, 405] on img at bounding box center [1126, 415] width 78 height 56
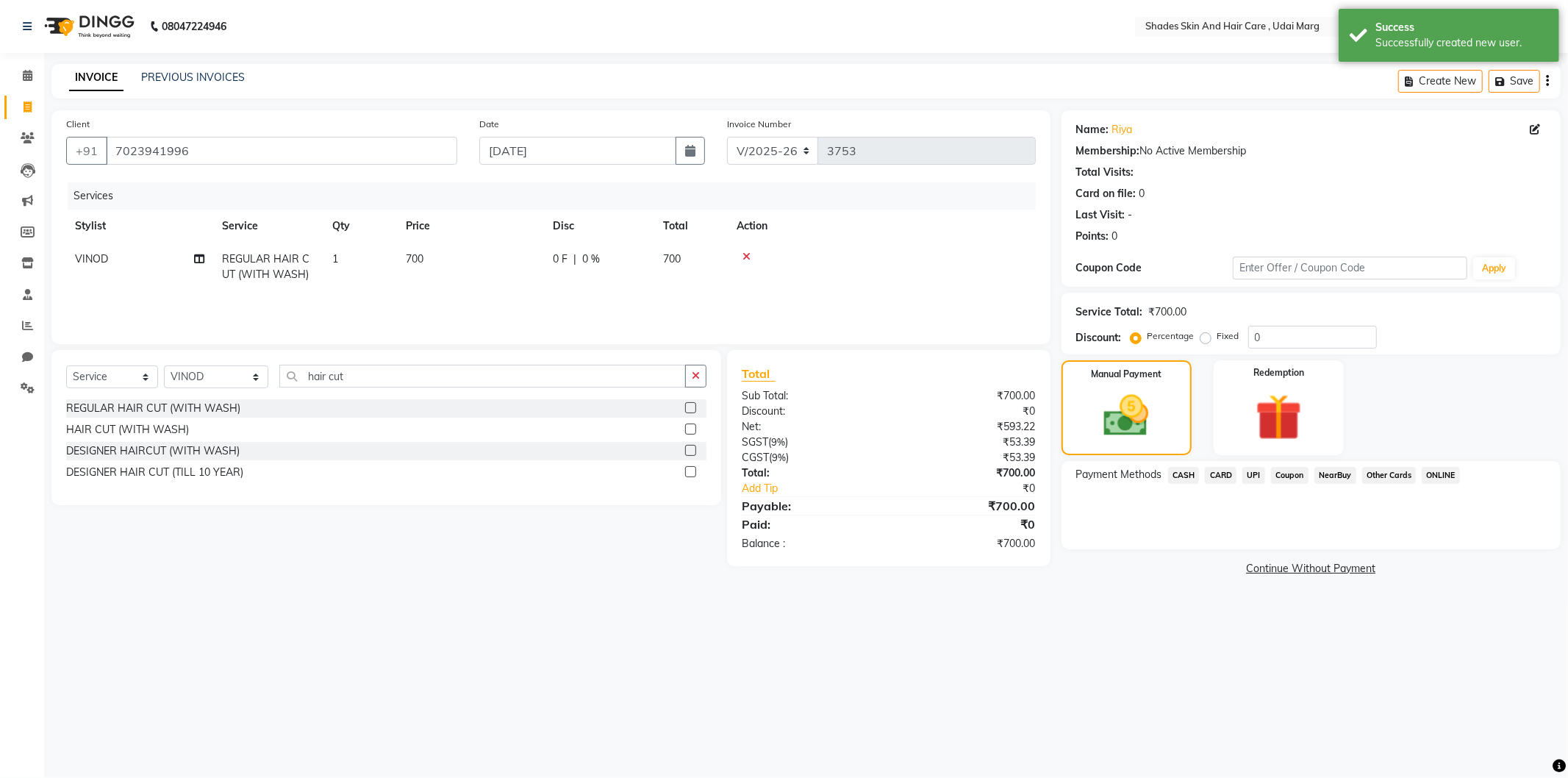
click at [1188, 474] on span "CASH" at bounding box center [1184, 475] width 32 height 17
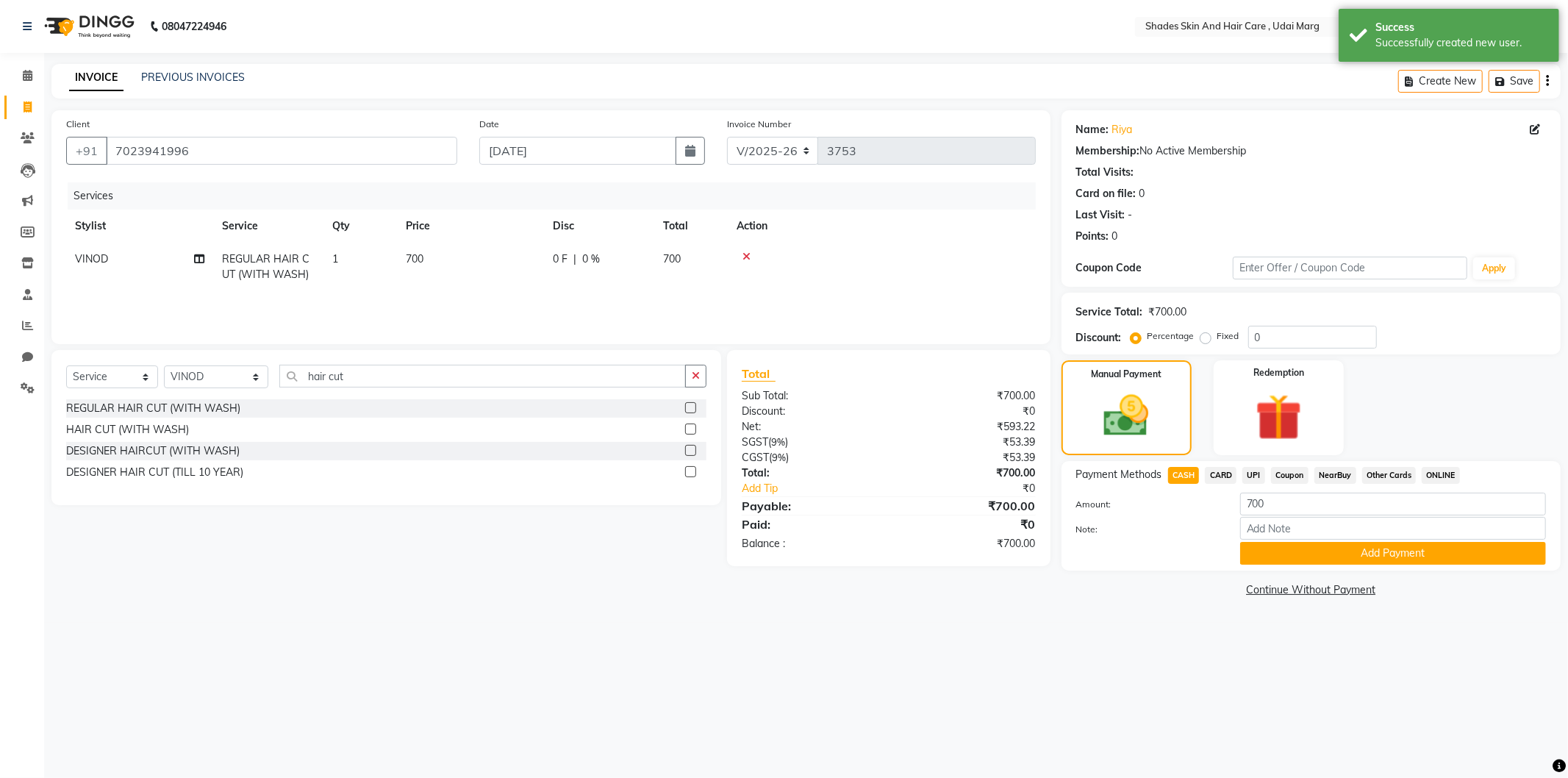
click at [1254, 474] on span "UPI" at bounding box center [1254, 475] width 23 height 17
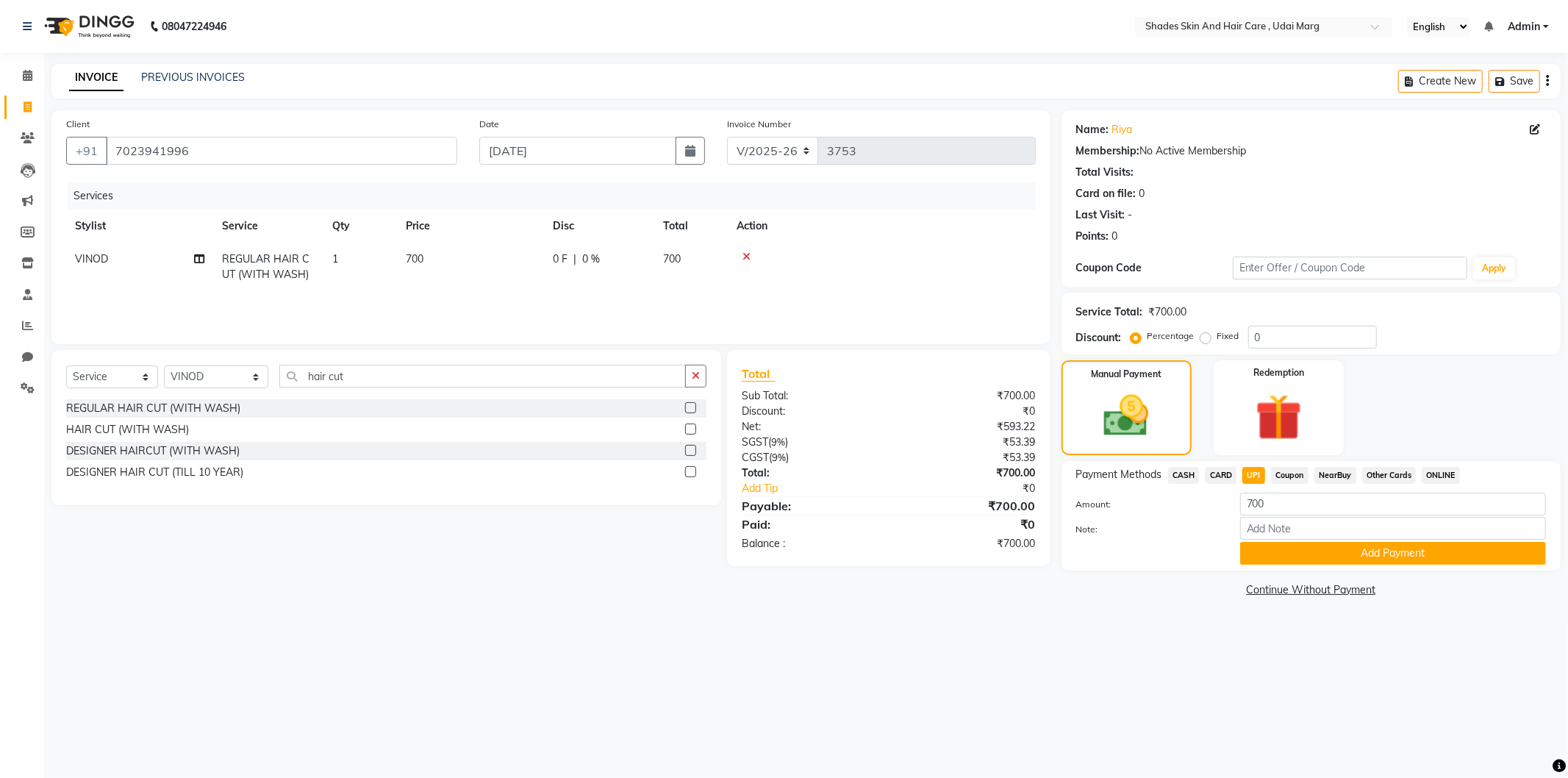
click at [1214, 481] on span "CARD" at bounding box center [1221, 475] width 32 height 17
click at [1188, 475] on span "CASH" at bounding box center [1184, 475] width 32 height 17
click at [1178, 475] on span "CASH" at bounding box center [1184, 475] width 32 height 17
click at [1255, 468] on span "UPI" at bounding box center [1254, 475] width 23 height 17
click at [1301, 542] on button "Add Payment" at bounding box center [1393, 554] width 306 height 23
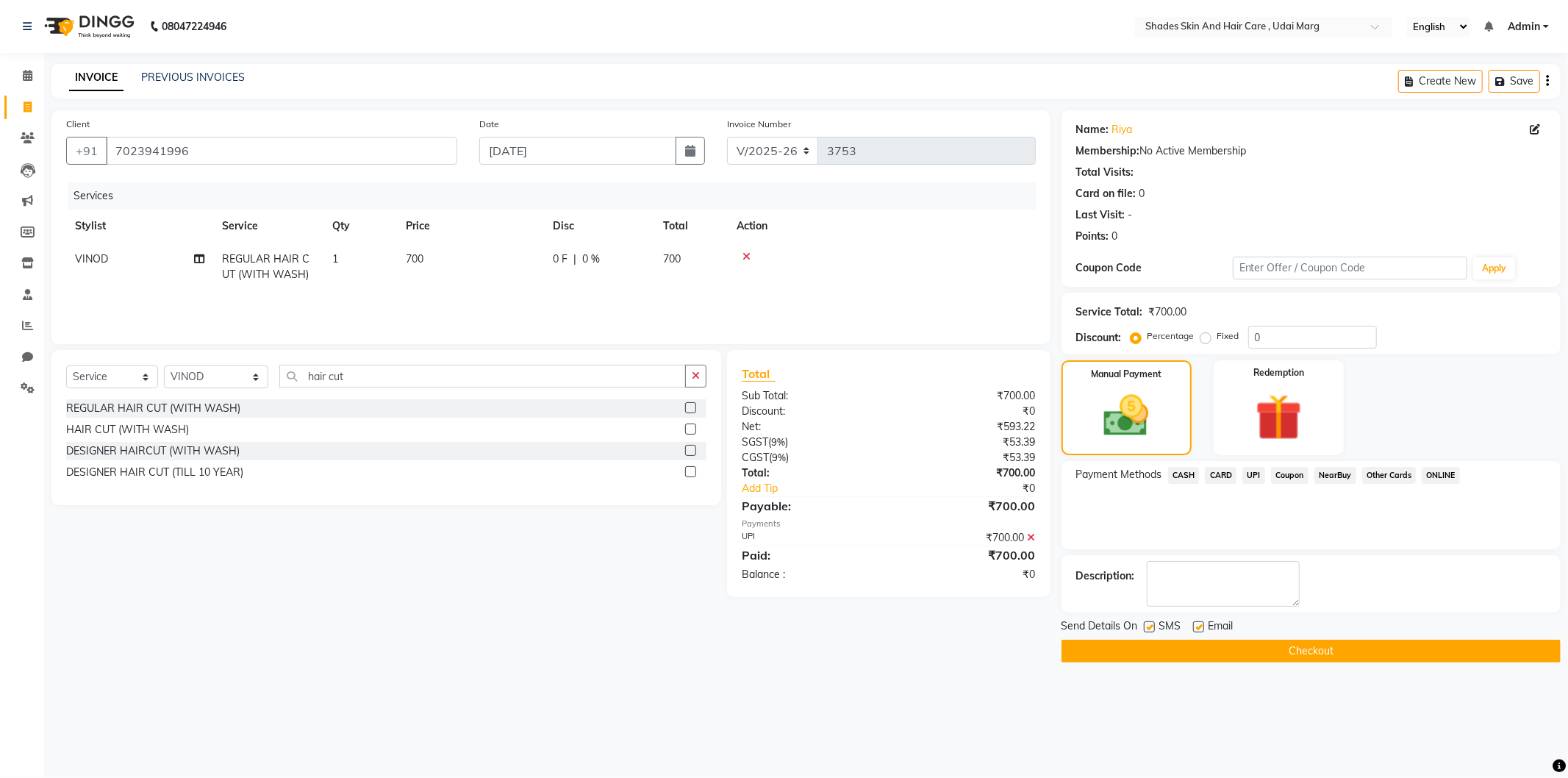
click at [1253, 657] on button "Checkout" at bounding box center [1311, 651] width 499 height 23
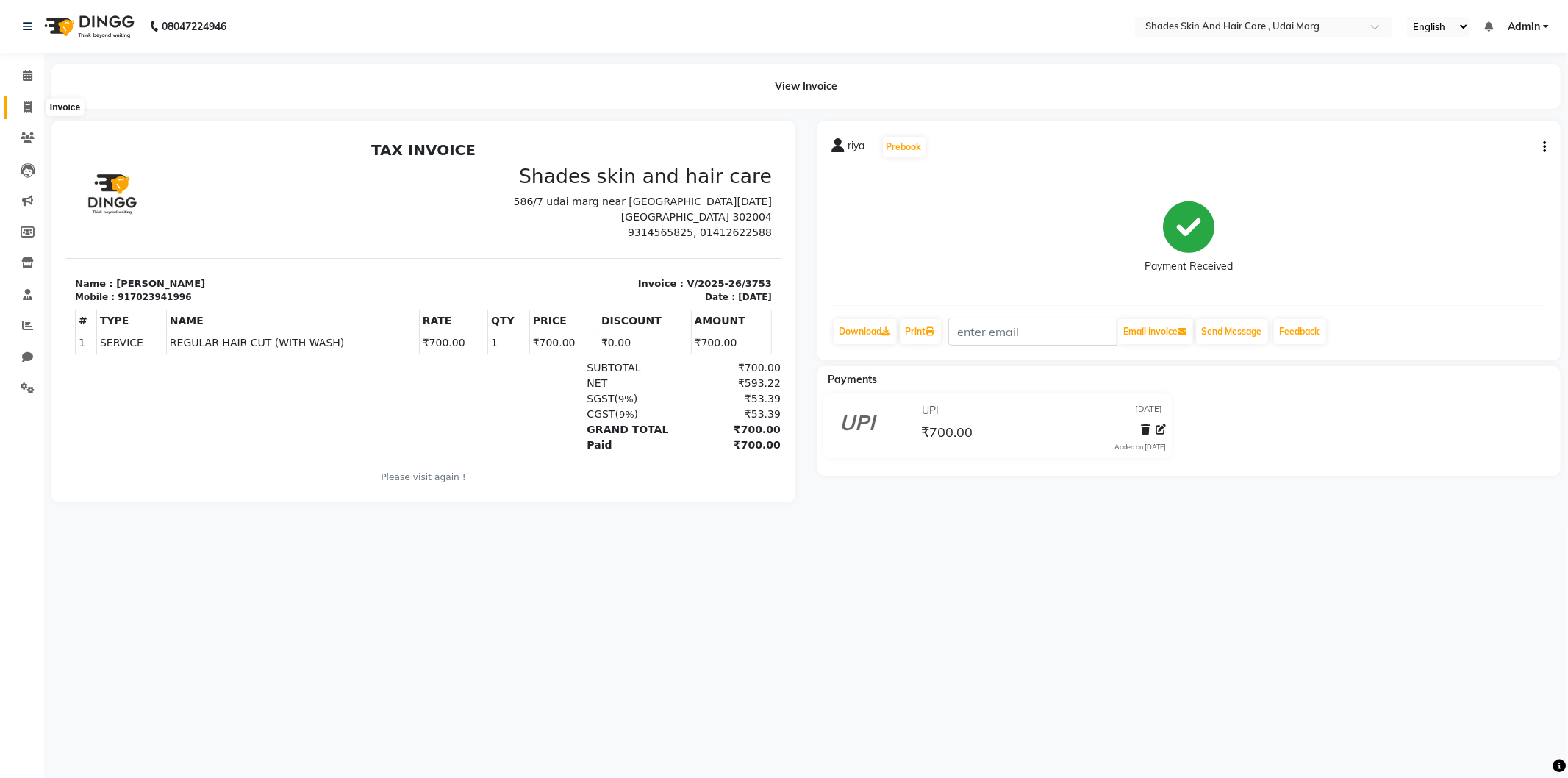
click at [15, 104] on span at bounding box center [27, 108] width 26 height 17
select select "service"
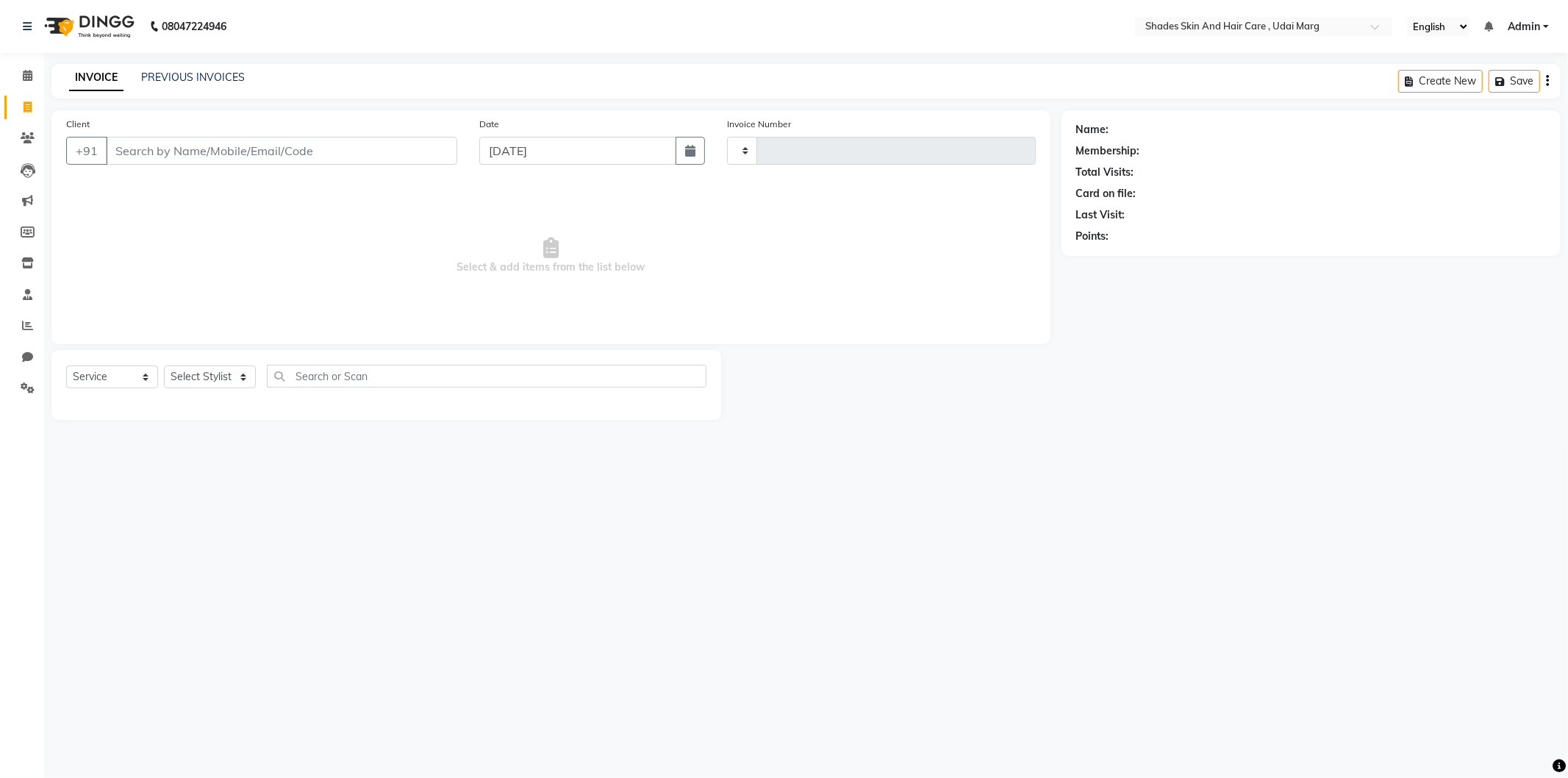
type input "3754"
select select "8022"
click at [156, 141] on input "Client" at bounding box center [281, 151] width 351 height 28
type input "9602660059"
click at [238, 368] on select "Select Stylist [PERSON_NAME] ADMIN [PERSON_NAME] [PERSON_NAME] GAYATRI [PERSON_…" at bounding box center [216, 377] width 104 height 23
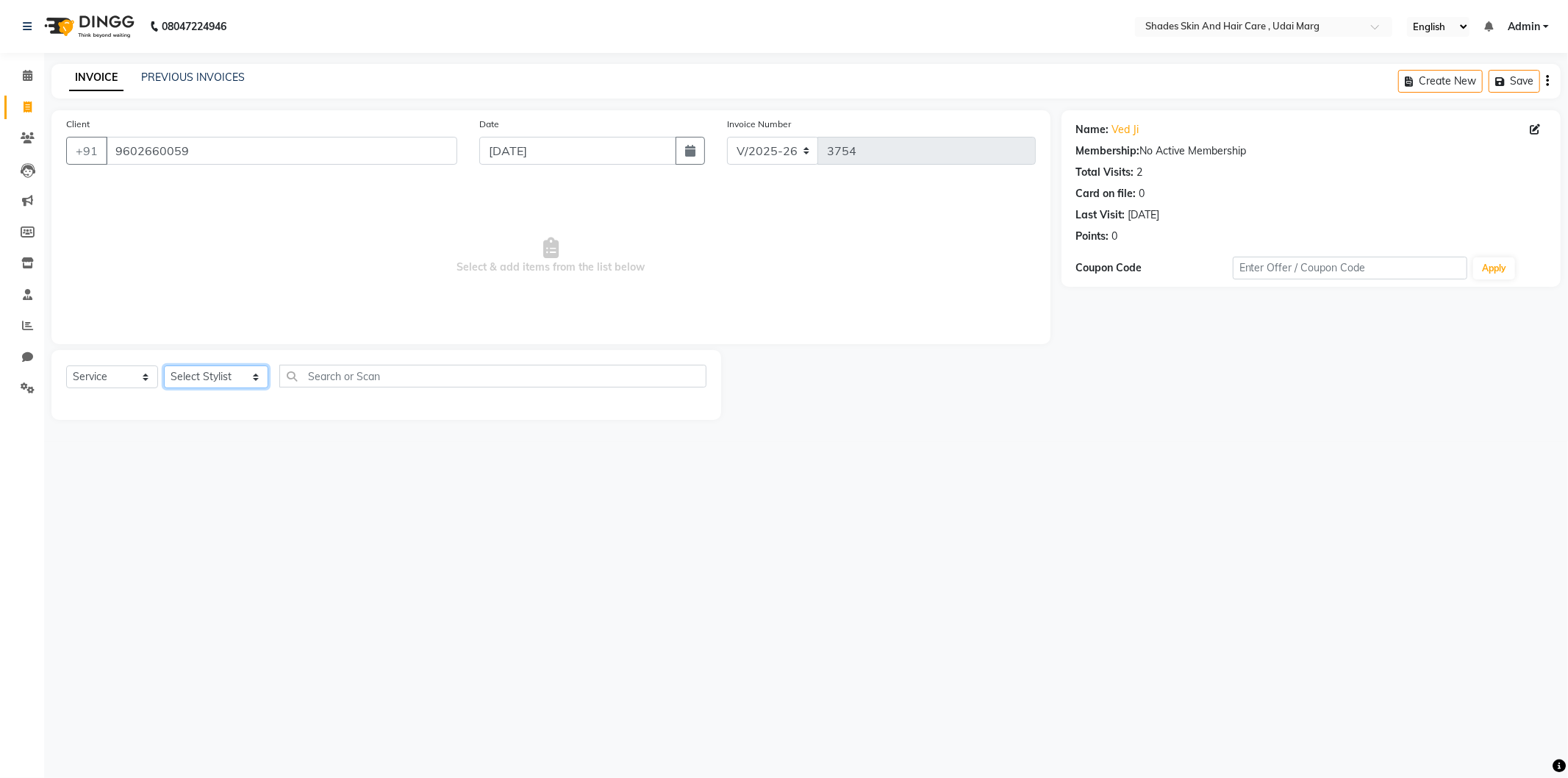
select select "74308"
click at [164, 366] on select "Select Stylist [PERSON_NAME] ADMIN [PERSON_NAME] [PERSON_NAME] GAYATRI [PERSON_…" at bounding box center [216, 377] width 104 height 23
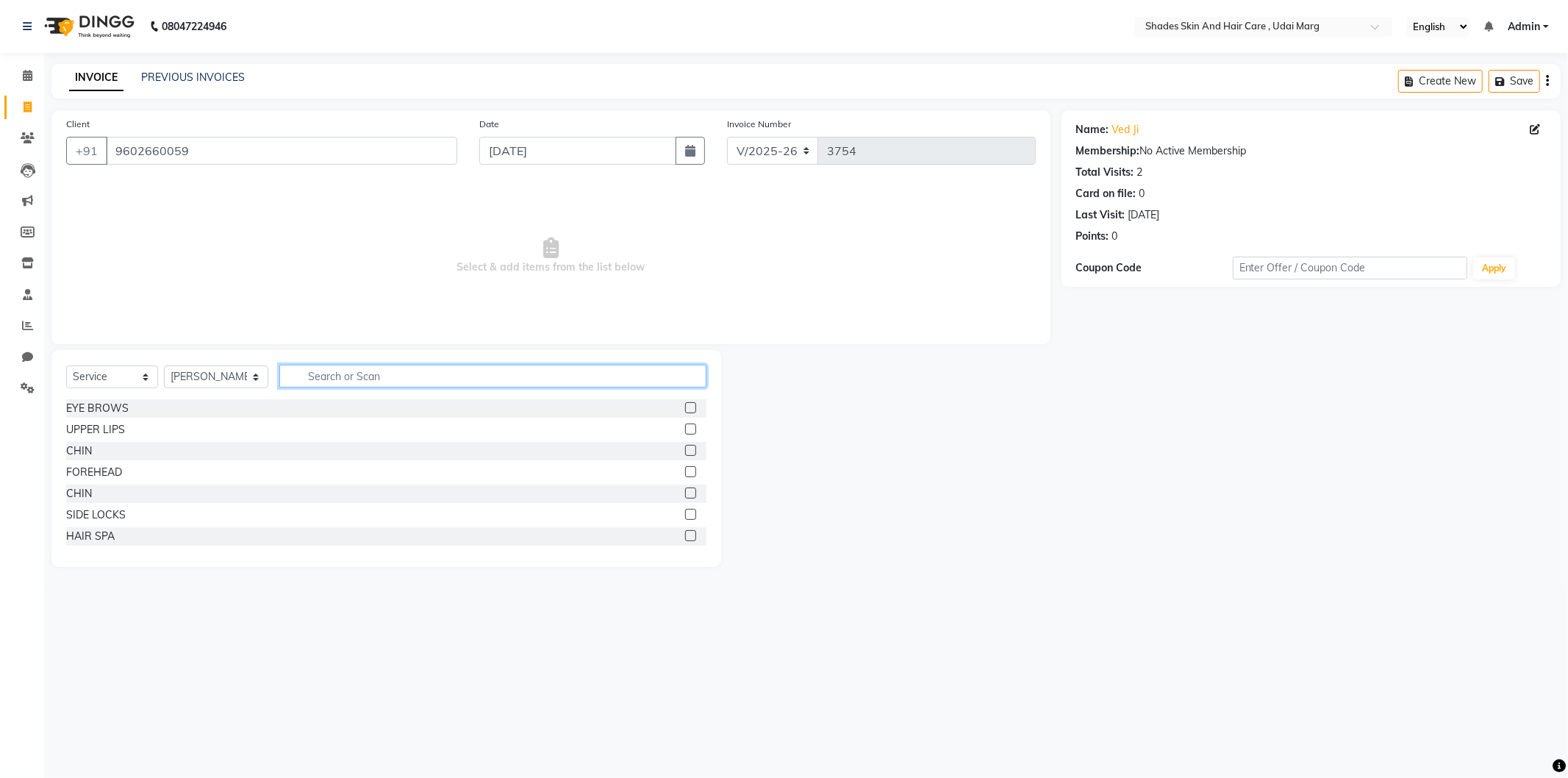
click at [323, 369] on input "text" at bounding box center [493, 376] width 427 height 23
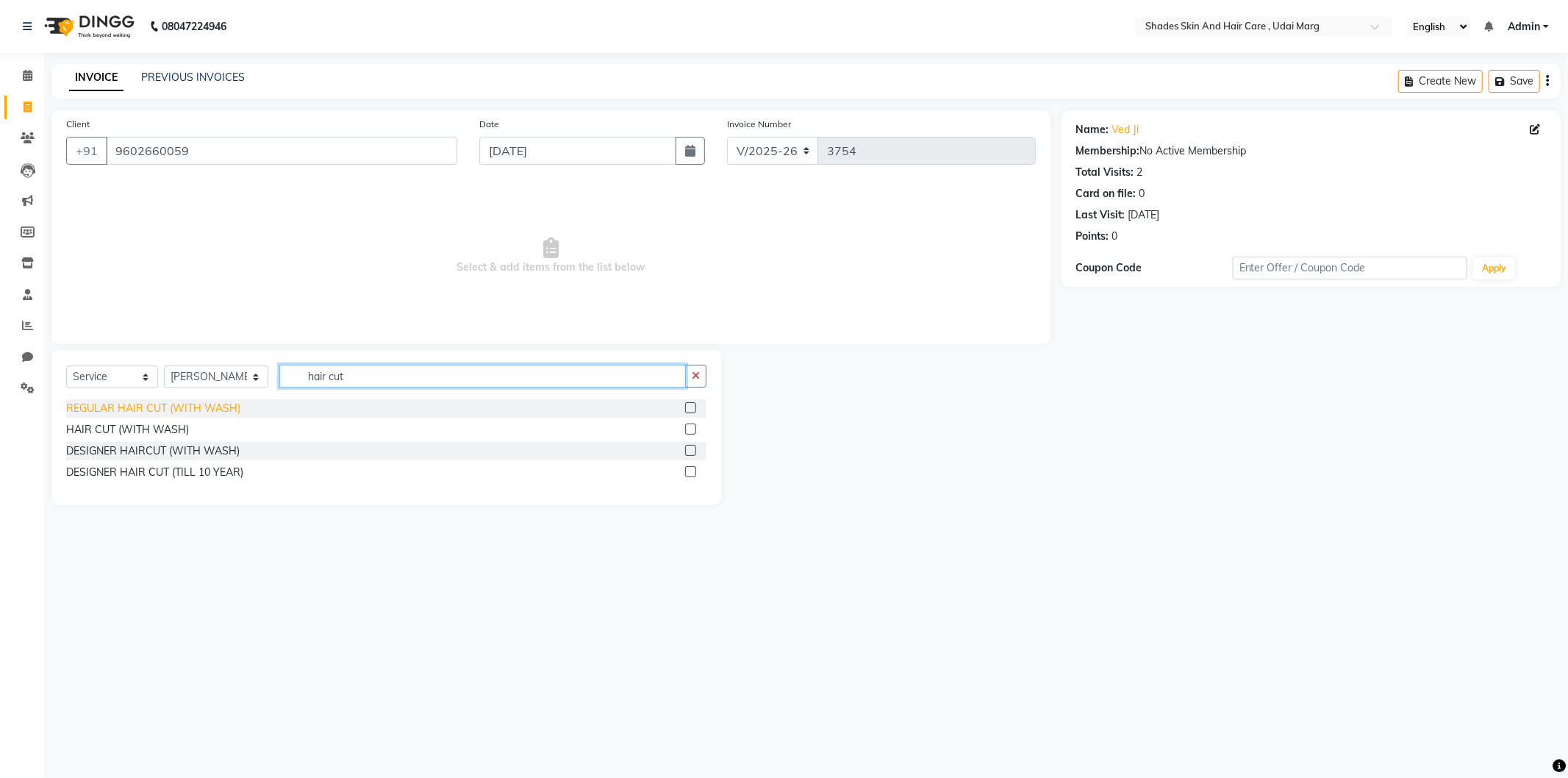
type input "hair cut"
click at [201, 409] on div "REGULAR HAIR CUT (WITH WASH)" at bounding box center [153, 408] width 174 height 15
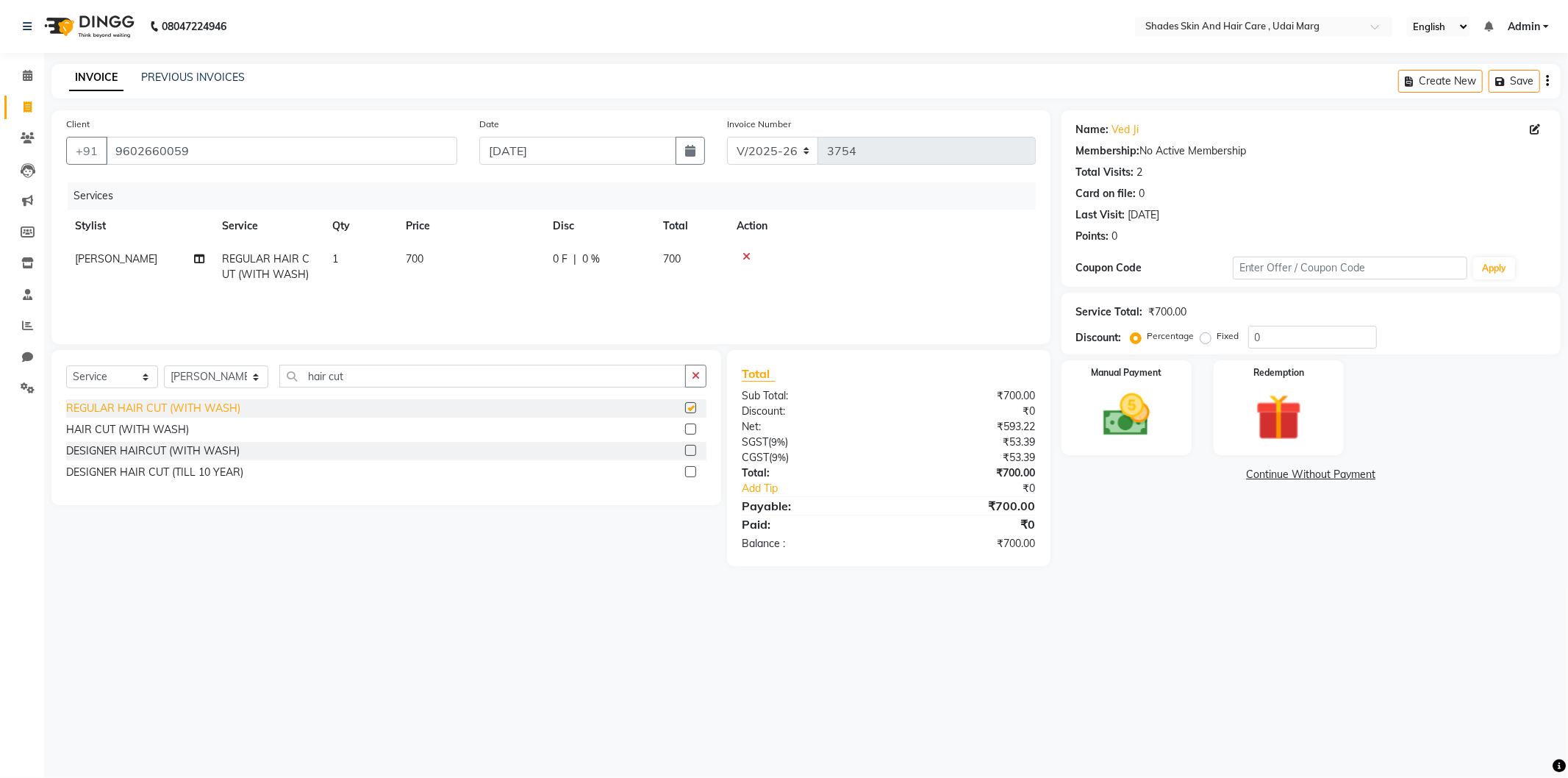
checkbox input "false"
click at [170, 423] on div "HAIR CUT (WITH WASH)" at bounding box center [127, 430] width 122 height 15
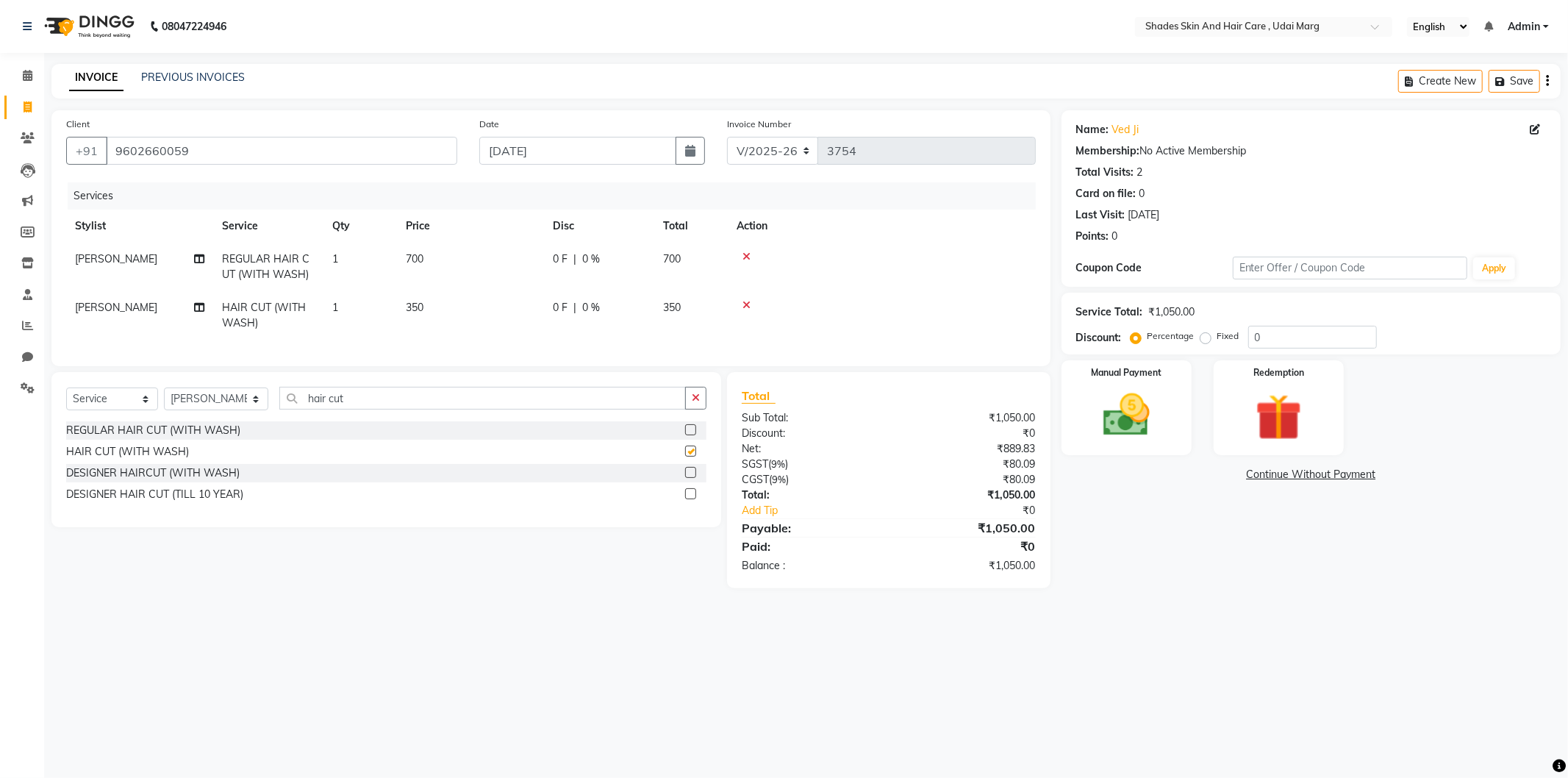
checkbox input "false"
click at [744, 255] on icon at bounding box center [747, 257] width 8 height 11
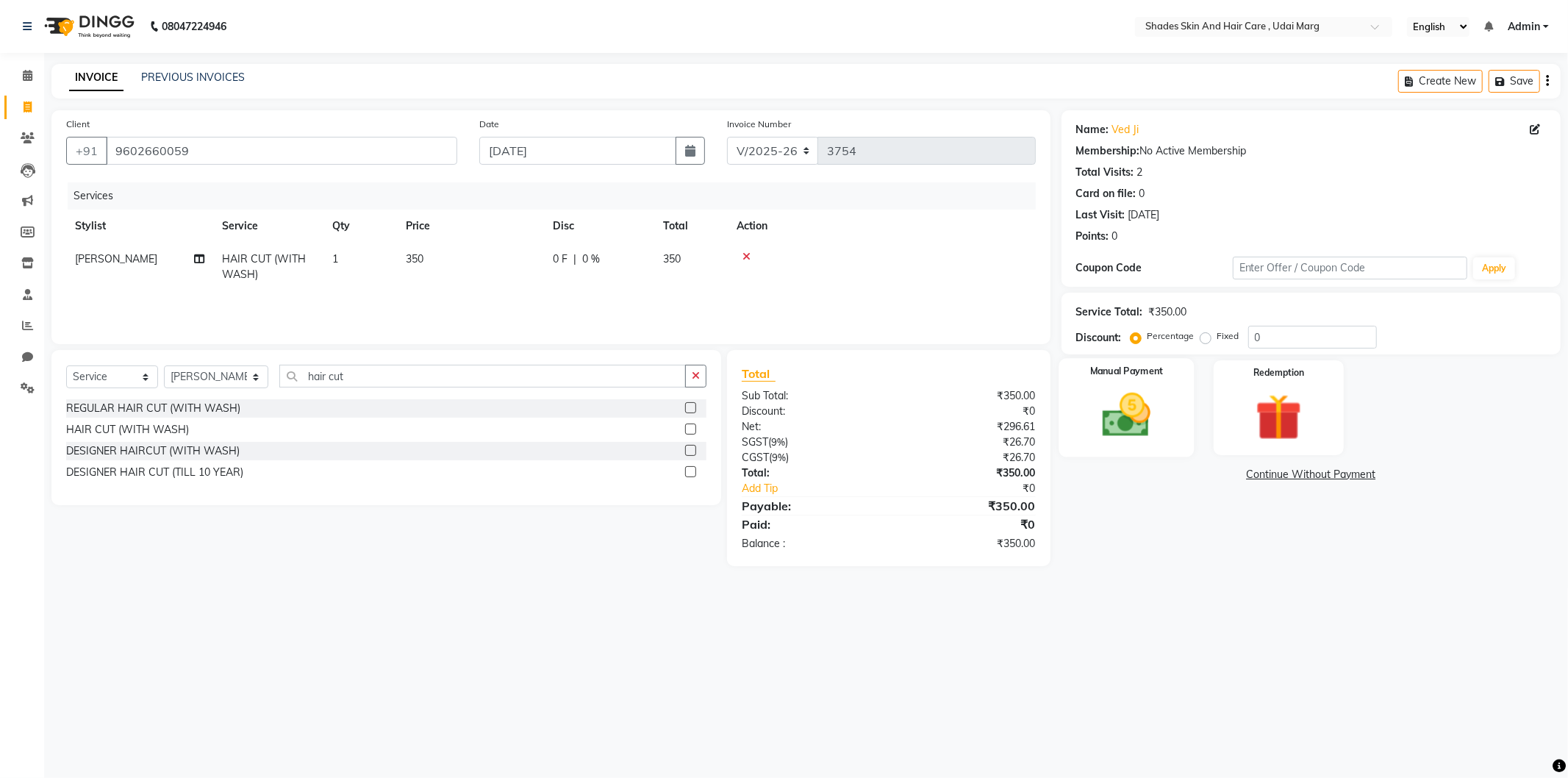
click at [1142, 411] on img at bounding box center [1126, 415] width 78 height 56
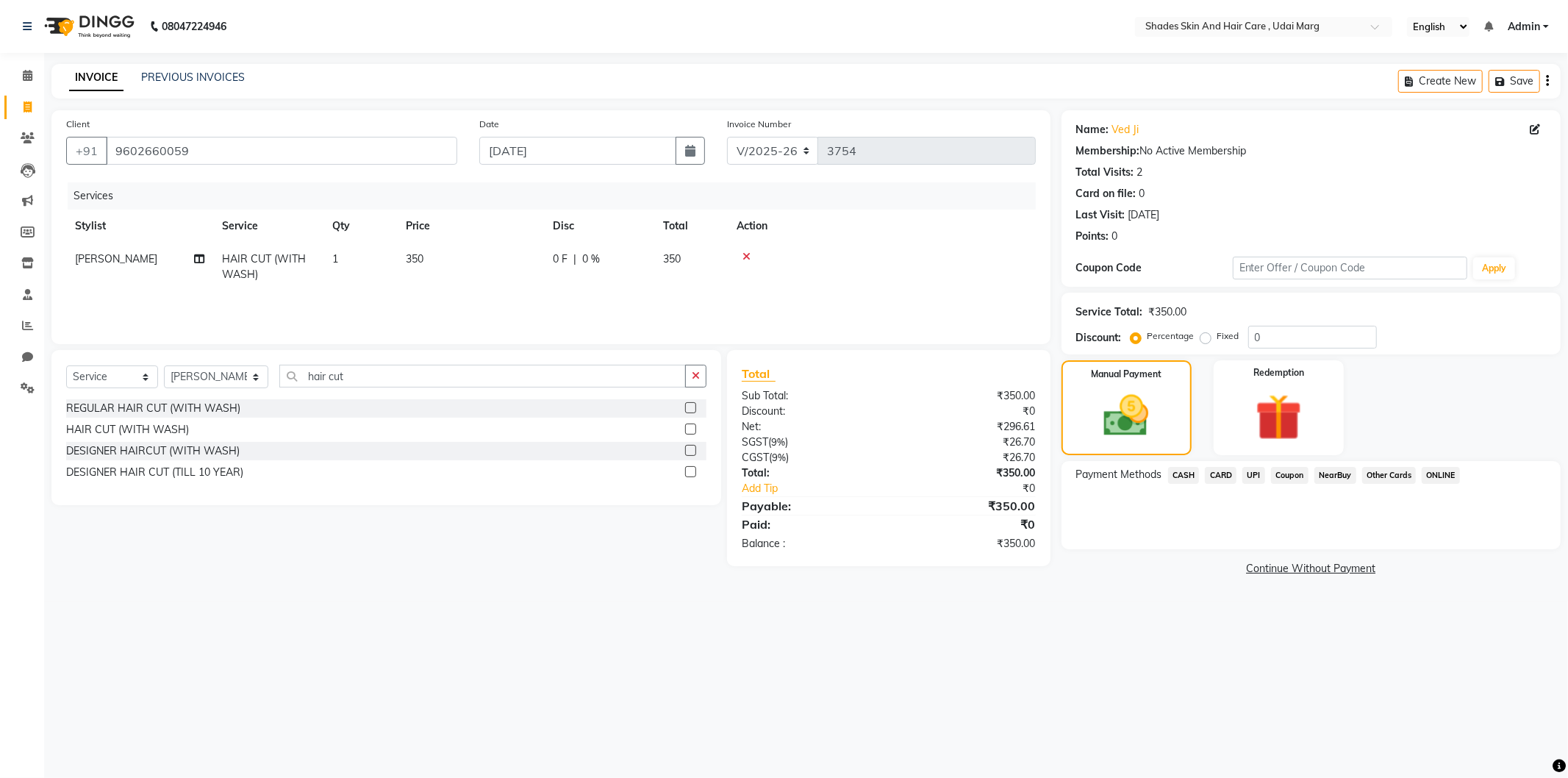
click at [1252, 475] on span "UPI" at bounding box center [1254, 475] width 23 height 17
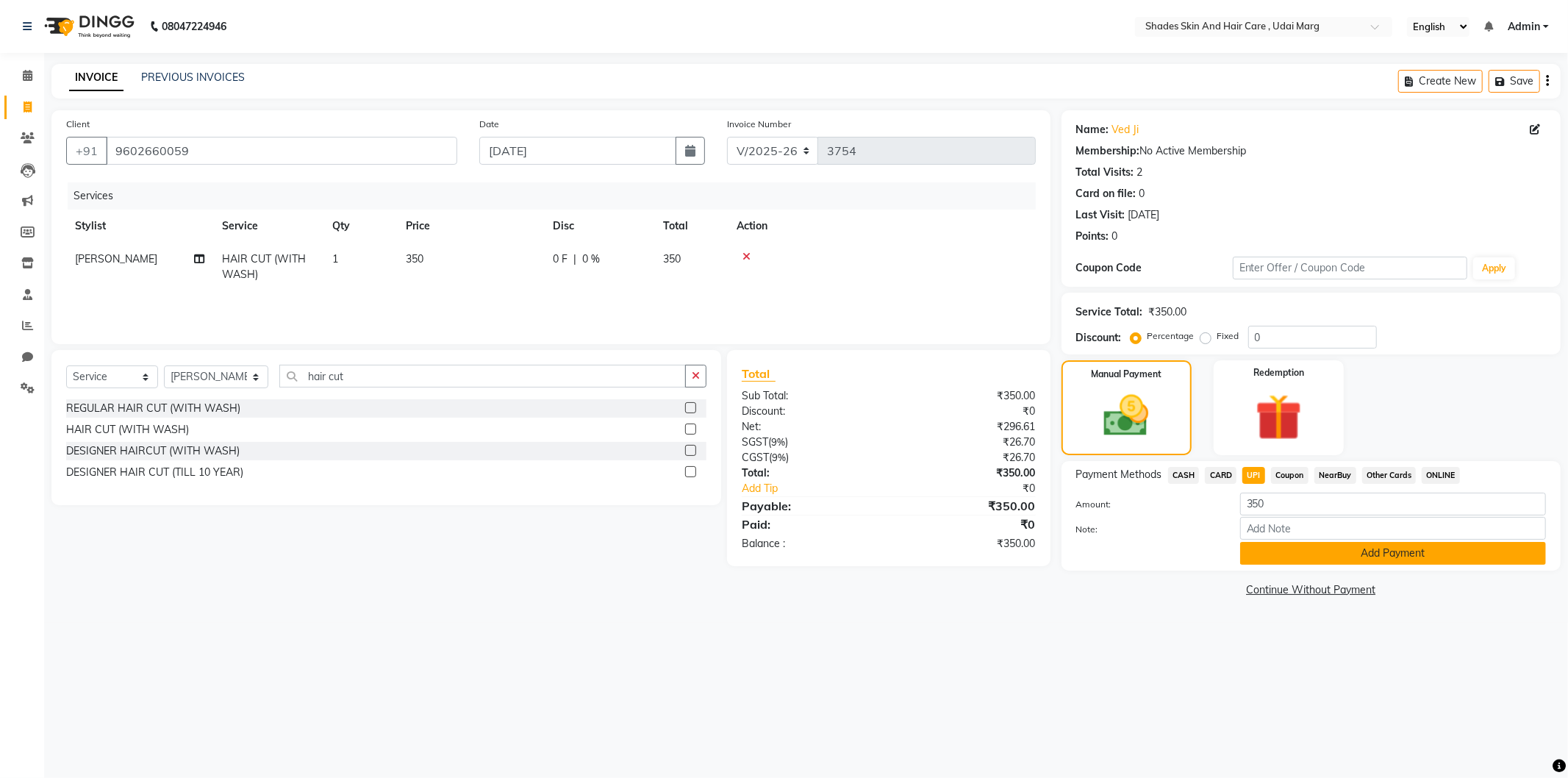
click at [1279, 542] on button "Add Payment" at bounding box center [1393, 554] width 306 height 23
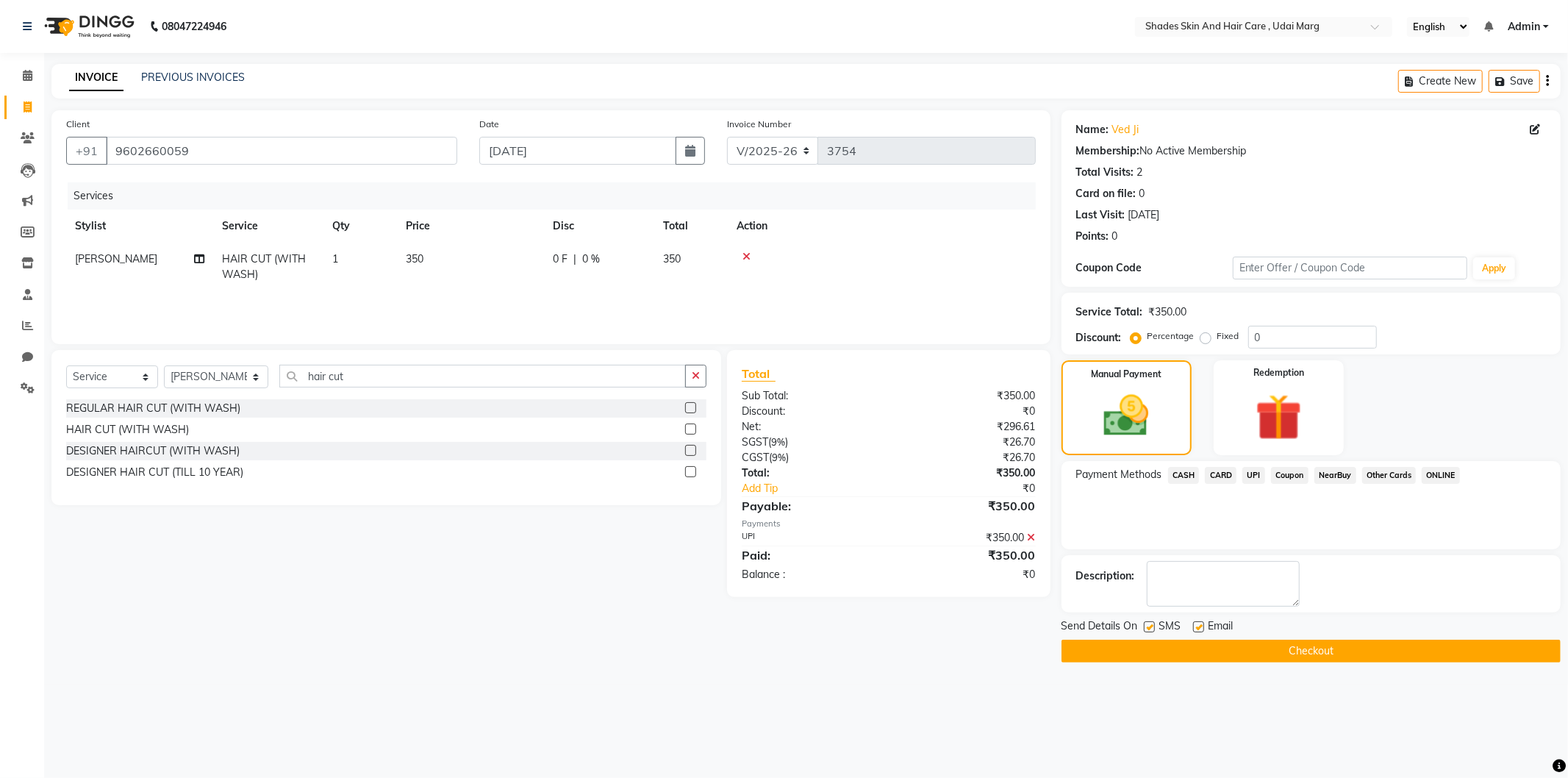
click at [1179, 643] on button "Checkout" at bounding box center [1311, 651] width 499 height 23
